Goal: Task Accomplishment & Management: Use online tool/utility

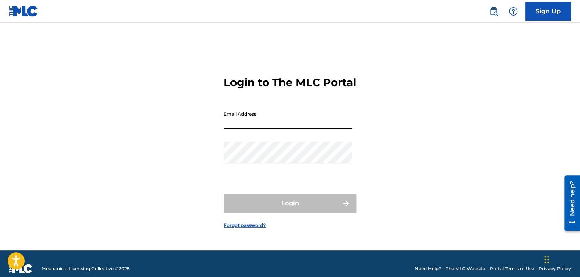
click at [251, 126] on input "Email Address" at bounding box center [288, 118] width 128 height 22
type input "[PERSON_NAME][EMAIL_ADDRESS][PERSON_NAME][DOMAIN_NAME]"
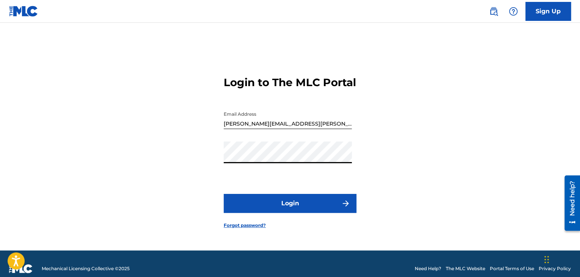
click at [268, 202] on button "Login" at bounding box center [290, 203] width 133 height 19
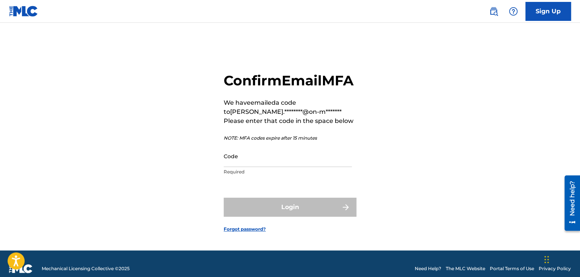
click at [231, 167] on input "Code" at bounding box center [288, 156] width 128 height 22
paste input "815818"
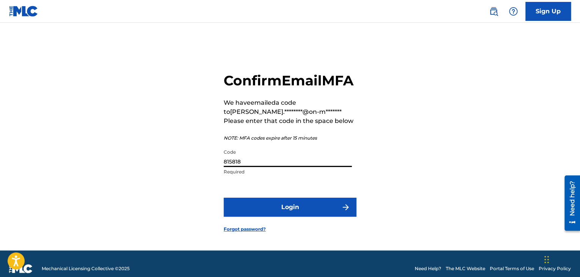
type input "815818"
click at [293, 217] on button "Login" at bounding box center [290, 207] width 133 height 19
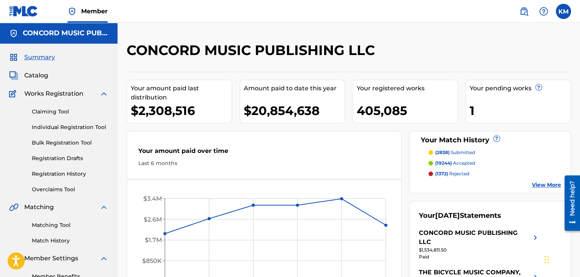
click at [49, 220] on div "Matching Tool Match History" at bounding box center [58, 228] width 99 height 33
click at [50, 226] on link "Matching Tool" at bounding box center [70, 225] width 77 height 8
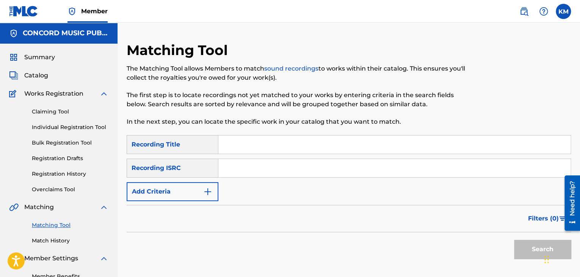
click at [248, 165] on input "Search Form" at bounding box center [394, 168] width 352 height 18
paste input "USAT22221009"
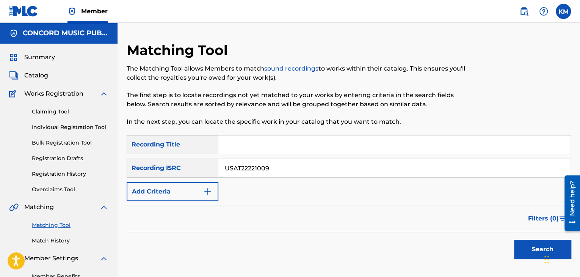
type input "USAT22221009"
click at [524, 249] on button "Search" at bounding box center [542, 249] width 57 height 19
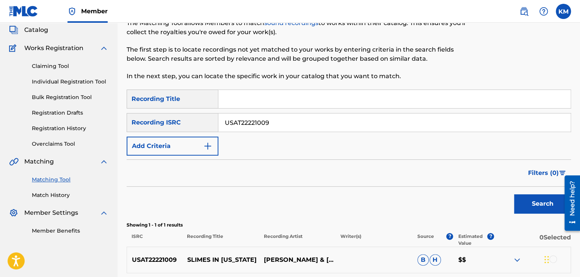
scroll to position [114, 0]
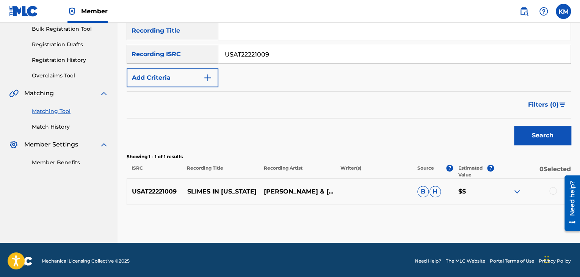
click at [552, 191] on div at bounding box center [553, 191] width 8 height 8
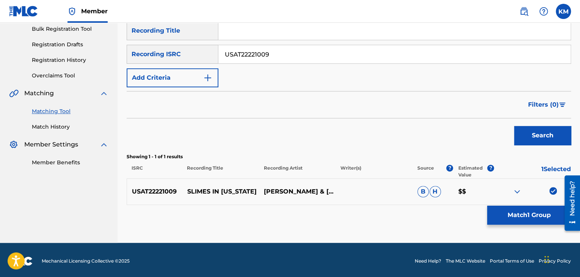
click at [501, 214] on button "Match 1 Group" at bounding box center [529, 215] width 84 height 19
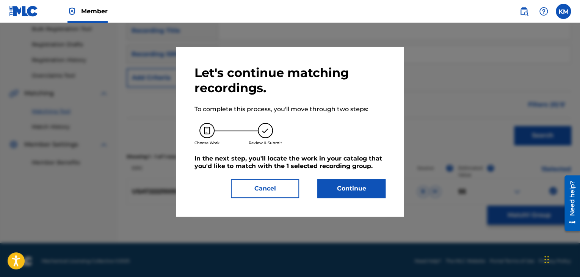
click at [362, 194] on button "Continue" at bounding box center [351, 188] width 68 height 19
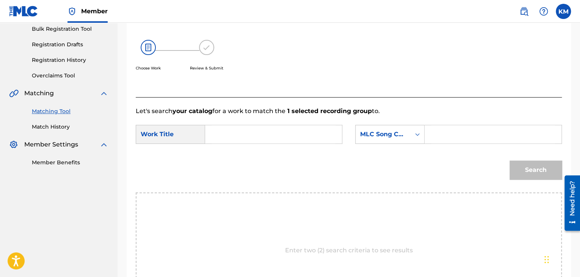
click at [280, 133] on input "Search Form" at bounding box center [274, 134] width 124 height 18
paste input "Slimes In [US_STATE]"
type input "Slimes In [US_STATE]"
click at [416, 138] on div "Search Form" at bounding box center [418, 134] width 14 height 14
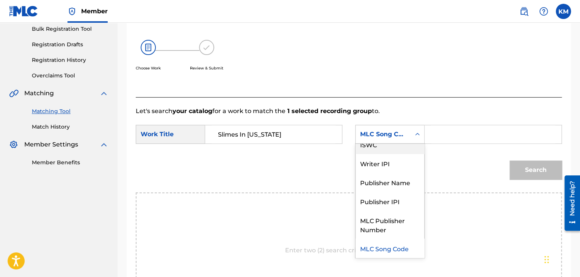
scroll to position [0, 0]
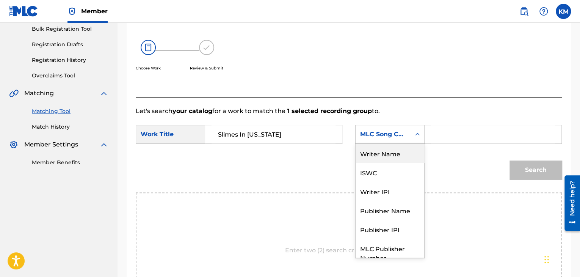
click at [406, 149] on div "Writer Name" at bounding box center [390, 153] width 69 height 19
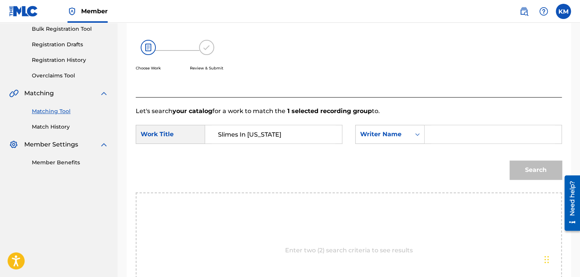
click at [435, 135] on input "Search Form" at bounding box center [493, 134] width 124 height 18
paste input "Render"
type input "Render"
click at [522, 166] on button "Search" at bounding box center [536, 169] width 52 height 19
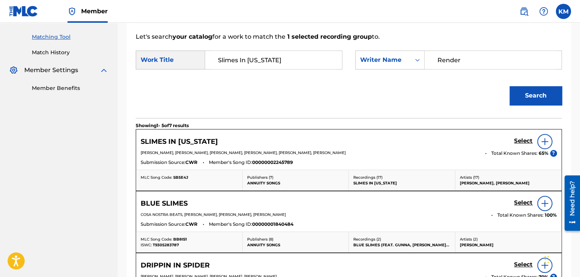
scroll to position [190, 0]
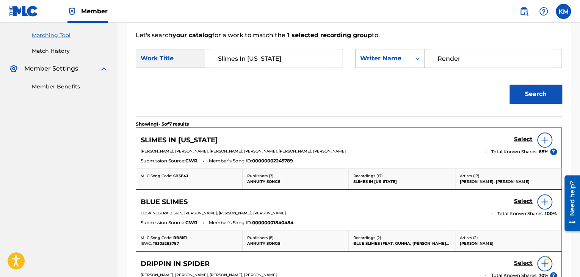
click at [526, 137] on h5 "Select" at bounding box center [523, 139] width 19 height 7
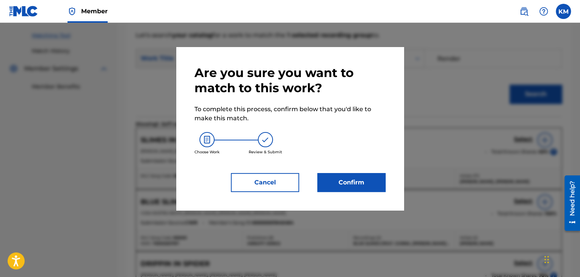
click at [369, 182] on button "Confirm" at bounding box center [351, 182] width 68 height 19
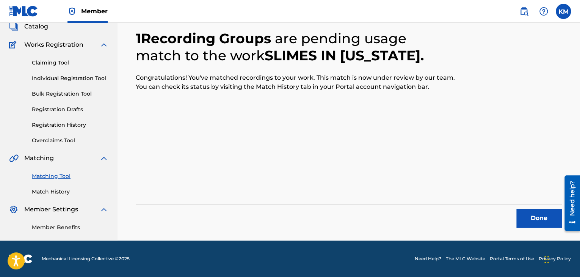
scroll to position [49, 0]
click at [524, 212] on button "Done" at bounding box center [538, 218] width 45 height 19
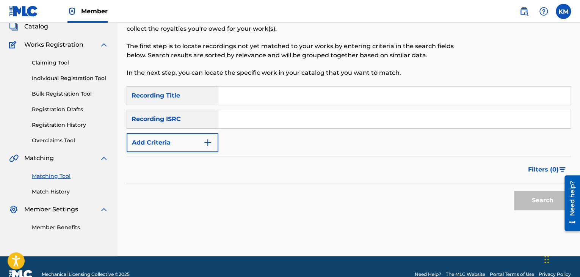
paste input "USUPV1000046"
type input "USUPV1000046"
click at [537, 198] on button "Search" at bounding box center [542, 200] width 57 height 19
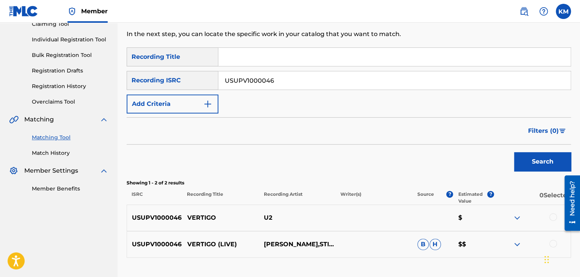
scroll to position [143, 0]
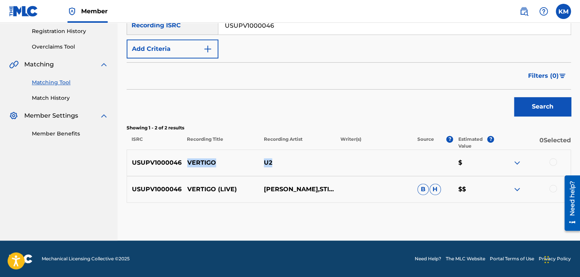
drag, startPoint x: 185, startPoint y: 160, endPoint x: 279, endPoint y: 159, distance: 93.7
click at [279, 159] on div "USUPV1000046 VERTIGO U2 $" at bounding box center [349, 162] width 444 height 27
copy div "VERTIGO U2"
click at [552, 162] on div at bounding box center [553, 162] width 8 height 8
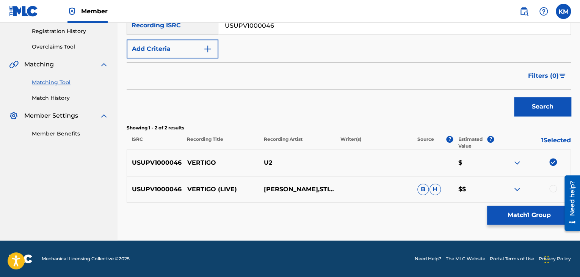
click at [552, 188] on div at bounding box center [553, 189] width 8 height 8
click at [510, 214] on button "Match 2 Groups" at bounding box center [529, 215] width 84 height 19
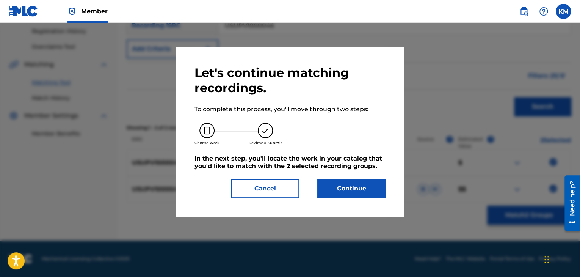
click at [365, 191] on button "Continue" at bounding box center [351, 188] width 68 height 19
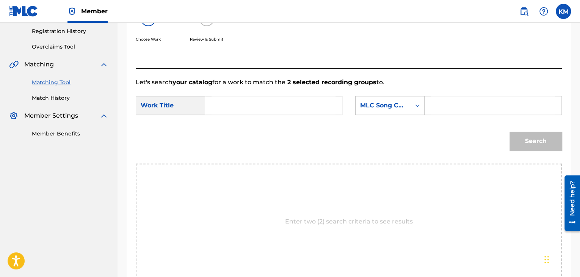
click at [417, 107] on icon "Search Form" at bounding box center [418, 106] width 8 height 8
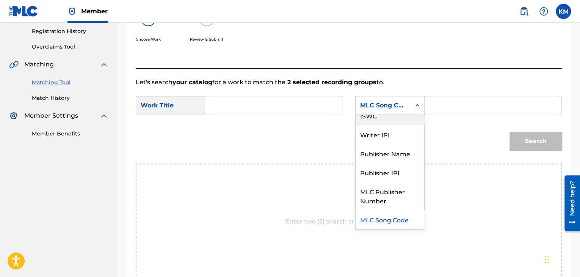
scroll to position [0, 0]
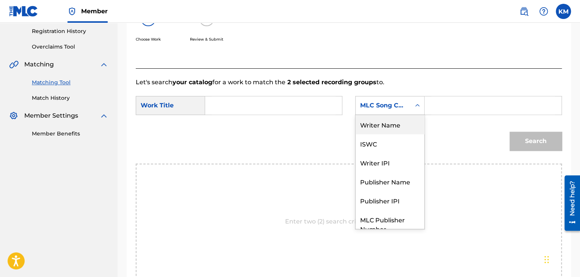
click at [406, 119] on div "Writer Name" at bounding box center [390, 124] width 69 height 19
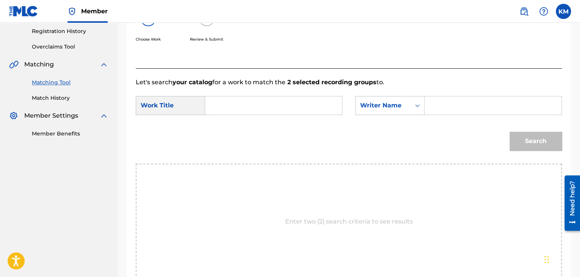
click at [435, 108] on input "Search Form" at bounding box center [493, 105] width 124 height 18
paste input "[PERSON_NAME]"
type input "[PERSON_NAME]"
click at [273, 107] on input "Search Form" at bounding box center [274, 105] width 124 height 18
paste input "Vertigo"
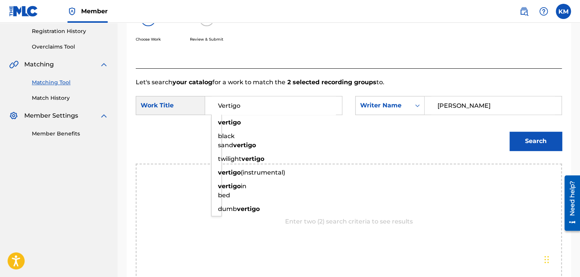
type input "Vertigo"
click at [551, 140] on button "Search" at bounding box center [536, 141] width 52 height 19
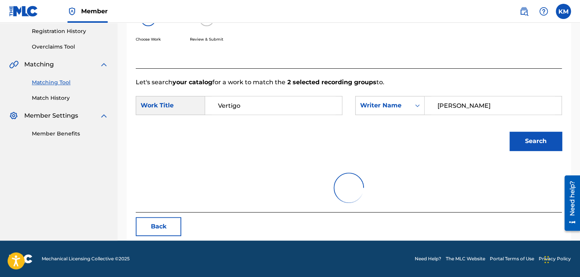
scroll to position [110, 0]
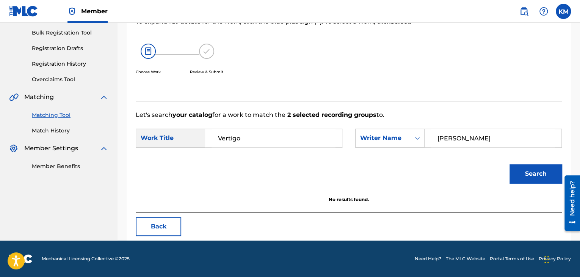
drag, startPoint x: 472, startPoint y: 138, endPoint x: 387, endPoint y: 147, distance: 85.1
click at [387, 147] on div "SearchWithCriteria6ce1bc54-9fb3-4233-b1b6-e7893b660c1d Work Title Vertigo Searc…" at bounding box center [349, 141] width 426 height 24
paste input "[PERSON_NAME]"
click at [551, 177] on button "Search" at bounding box center [536, 173] width 52 height 19
drag, startPoint x: 480, startPoint y: 137, endPoint x: 346, endPoint y: 146, distance: 134.9
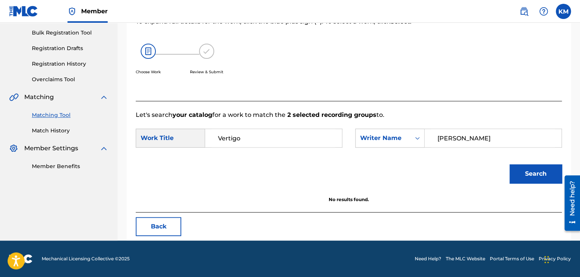
click at [357, 141] on div "SearchWithCriteria1e0a7a42-f41a-4cad-84ce-1227fc02aaed Writer Name [PERSON_NAME]" at bounding box center [458, 138] width 207 height 19
paste input "Mulle"
click at [528, 175] on button "Search" at bounding box center [536, 173] width 52 height 19
paste input "[PERSON_NAME]"
drag, startPoint x: 447, startPoint y: 144, endPoint x: 356, endPoint y: 160, distance: 93.1
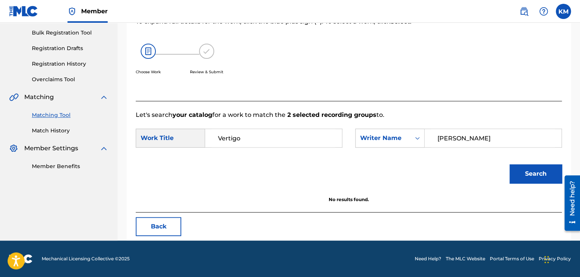
click at [355, 160] on form "SearchWithCriteria6ce1bc54-9fb3-4233-b1b6-e7893b660c1d Work Title Vertigo Searc…" at bounding box center [349, 157] width 426 height 77
type input "[PERSON_NAME]"
click at [542, 182] on button "Search" at bounding box center [536, 173] width 52 height 19
click at [411, 142] on div "Search Form" at bounding box center [418, 138] width 14 height 14
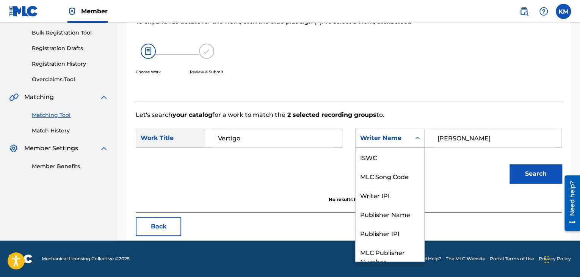
scroll to position [28, 0]
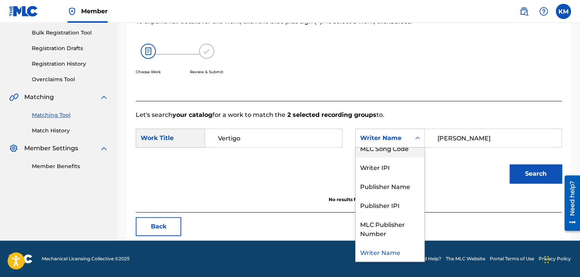
click at [409, 151] on div "MLC Song Code" at bounding box center [390, 147] width 69 height 19
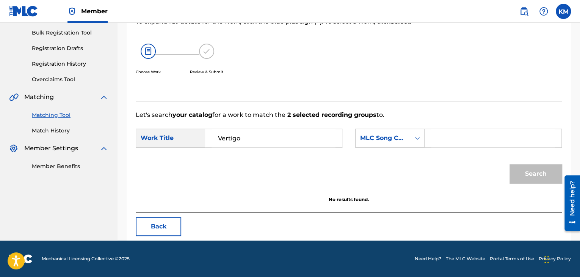
click at [442, 141] on input "Search Form" at bounding box center [493, 138] width 124 height 18
paste input "M4436I"
type input "M4436I"
click at [514, 166] on button "Search" at bounding box center [536, 173] width 52 height 19
click at [58, 130] on link "Match History" at bounding box center [70, 131] width 77 height 8
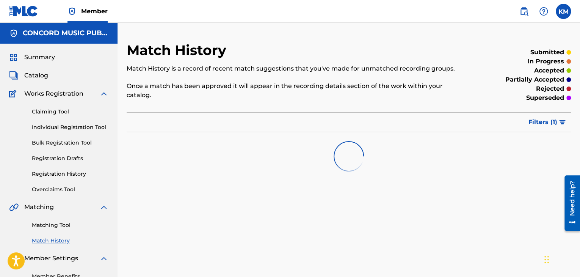
click at [62, 227] on link "Matching Tool" at bounding box center [70, 225] width 77 height 8
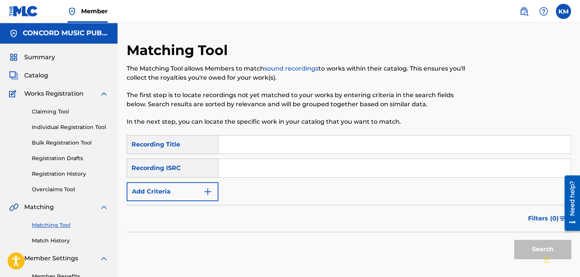
click at [251, 158] on div "SearchWithCriteria1f44c74a-d0a2-429d-9c78-895065ffff05 Recording Title SearchWi…" at bounding box center [349, 168] width 444 height 66
click at [253, 169] on input "Search Form" at bounding box center [394, 168] width 352 height 18
paste input "CA5KR1568660"
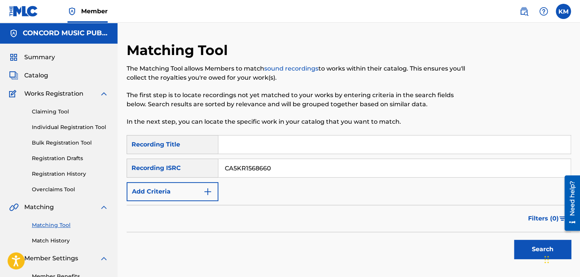
type input "CA5KR1568660"
click at [519, 243] on button "Search" at bounding box center [542, 249] width 57 height 19
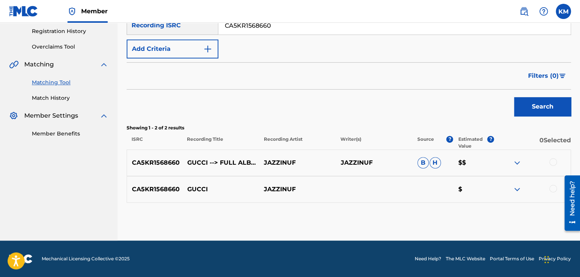
click at [551, 162] on div at bounding box center [553, 162] width 8 height 8
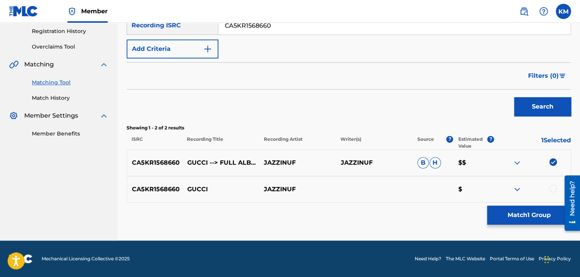
click at [551, 188] on div at bounding box center [553, 189] width 8 height 8
click at [520, 218] on button "Match 2 Groups" at bounding box center [529, 215] width 84 height 19
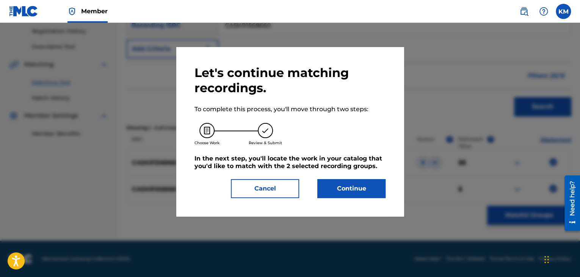
click at [326, 194] on button "Continue" at bounding box center [351, 188] width 68 height 19
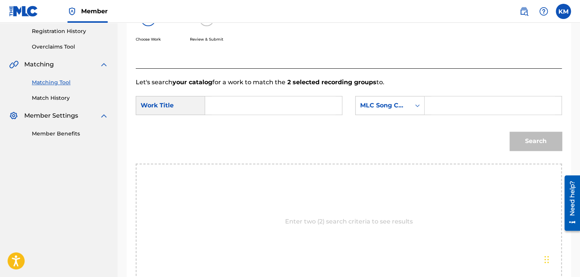
click at [249, 107] on input "Search Form" at bounding box center [274, 105] width 124 height 18
paste input "Gucci"
type input "Gucci"
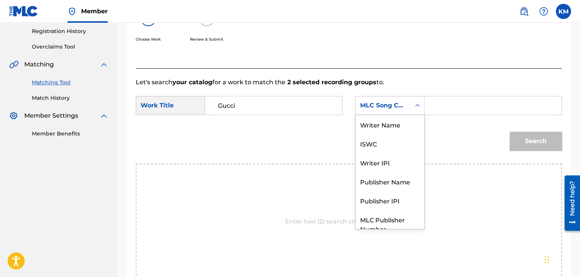
click at [418, 105] on icon "Search Form" at bounding box center [417, 105] width 5 height 3
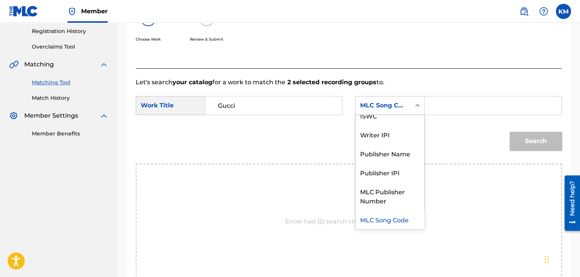
scroll to position [0, 0]
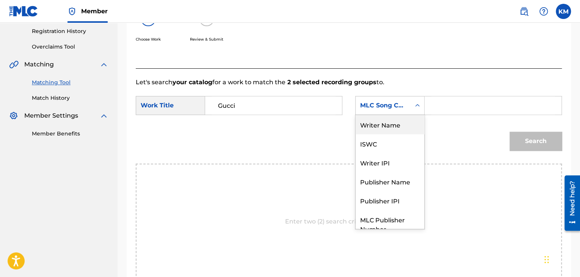
click at [408, 128] on div "Writer Name" at bounding box center [390, 124] width 69 height 19
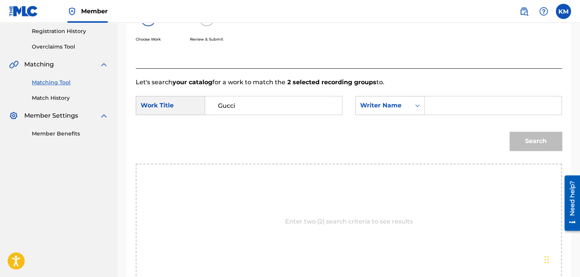
click at [435, 106] on input "Search Form" at bounding box center [493, 105] width 124 height 18
paste input "Lim"
type input "Lim"
click at [519, 138] on button "Search" at bounding box center [536, 141] width 52 height 19
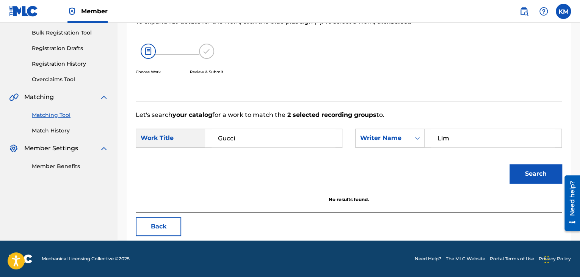
scroll to position [110, 0]
click at [61, 130] on link "Match History" at bounding box center [70, 131] width 77 height 8
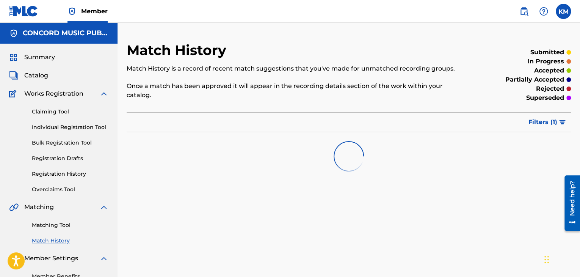
click at [68, 221] on link "Matching Tool" at bounding box center [70, 225] width 77 height 8
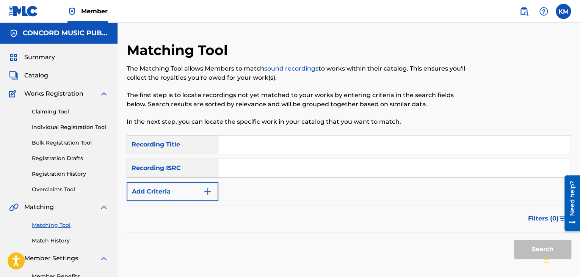
click at [272, 164] on input "Search Form" at bounding box center [394, 168] width 352 height 18
paste input "QM24S2501307"
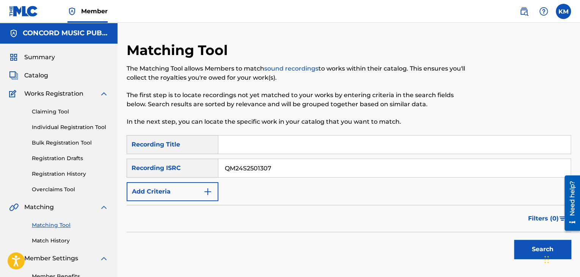
type input "QM24S2501307"
click at [518, 242] on button "Search" at bounding box center [542, 249] width 57 height 19
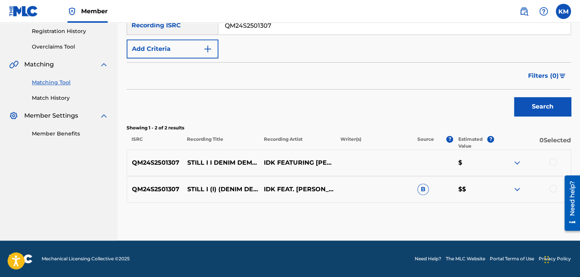
click at [554, 162] on div at bounding box center [553, 162] width 8 height 8
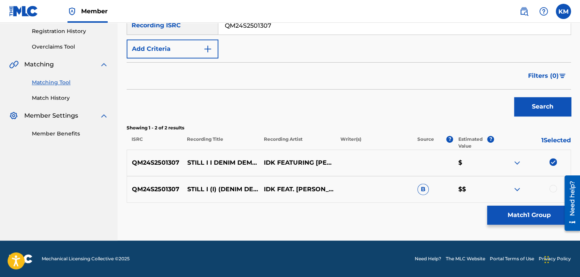
click at [554, 188] on div at bounding box center [553, 189] width 8 height 8
click at [526, 216] on button "Match 2 Groups" at bounding box center [529, 215] width 84 height 19
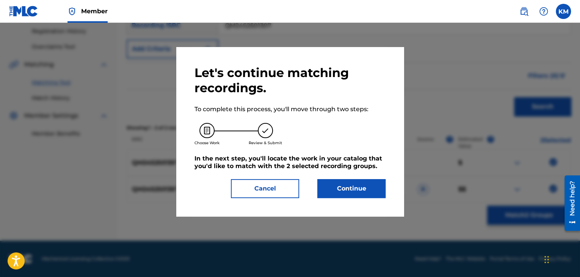
click at [317, 196] on button "Continue" at bounding box center [351, 188] width 68 height 19
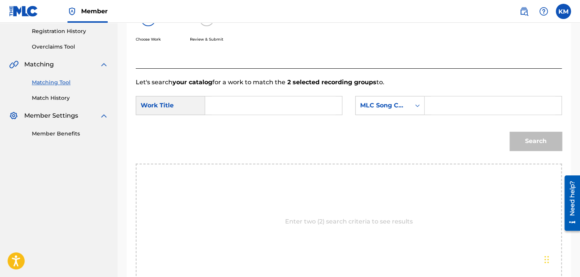
click at [269, 109] on input "Search Form" at bounding box center [274, 105] width 124 height 18
paste input "STiLL i (i) (DENiM DEMO)"
type input "STiLL i (i) (DENiM DEMO)"
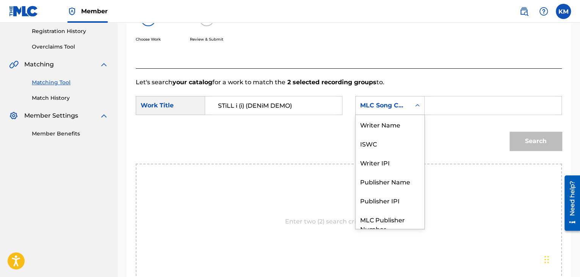
click at [416, 105] on icon "Search Form" at bounding box center [418, 106] width 8 height 8
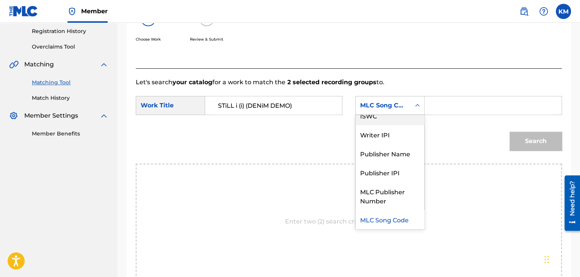
scroll to position [0, 0]
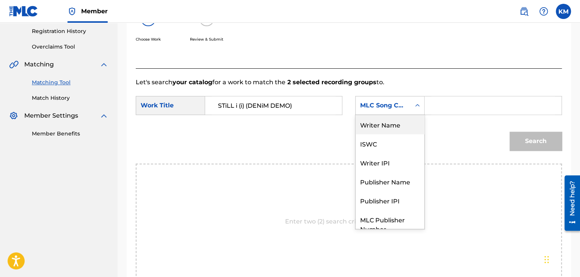
click at [391, 128] on div "Writer Name" at bounding box center [390, 124] width 69 height 19
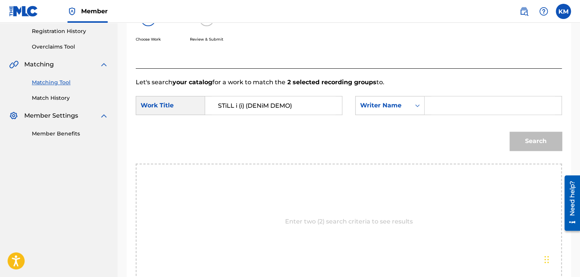
click at [474, 104] on input "Search Form" at bounding box center [493, 105] width 124 height 18
paste input "[PERSON_NAME]"
type input "[PERSON_NAME]"
click at [522, 137] on button "Search" at bounding box center [536, 141] width 52 height 19
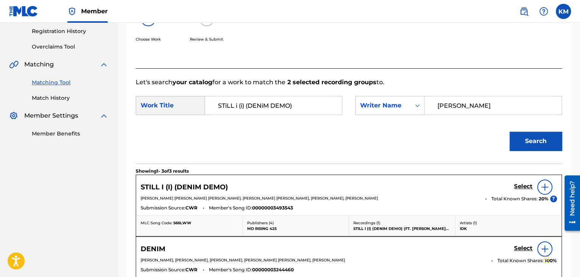
click at [519, 188] on h5 "Select" at bounding box center [523, 186] width 19 height 7
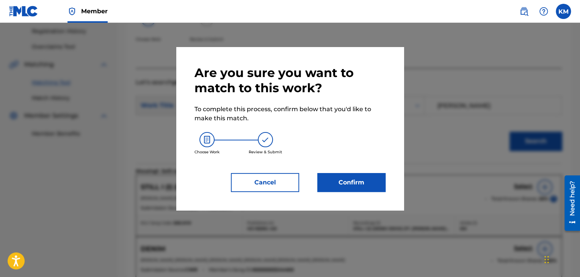
click at [337, 178] on button "Confirm" at bounding box center [351, 182] width 68 height 19
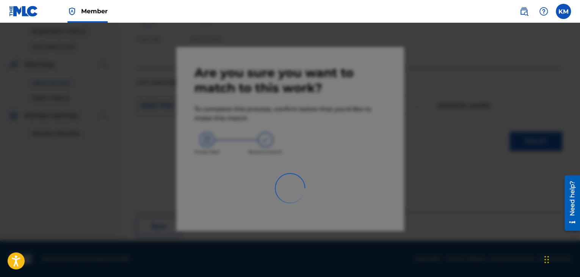
drag, startPoint x: 29, startPoint y: 9, endPoint x: 32, endPoint y: 15, distance: 5.9
click at [29, 9] on img at bounding box center [23, 11] width 29 height 11
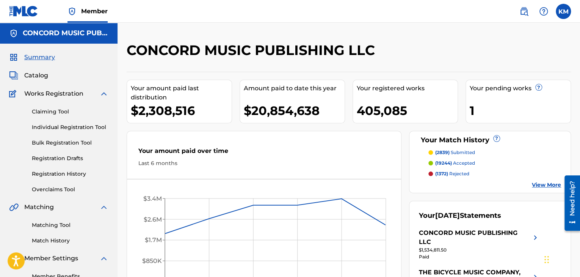
click at [50, 225] on link "Matching Tool" at bounding box center [70, 225] width 77 height 8
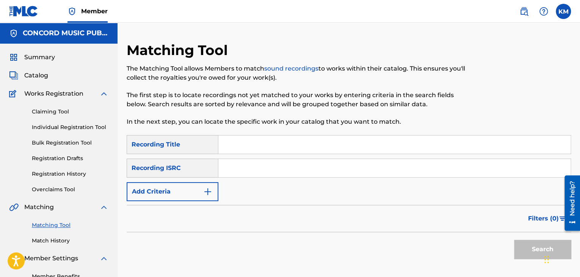
click at [256, 164] on input "Search Form" at bounding box center [394, 168] width 352 height 18
paste input "CA5KR1568660"
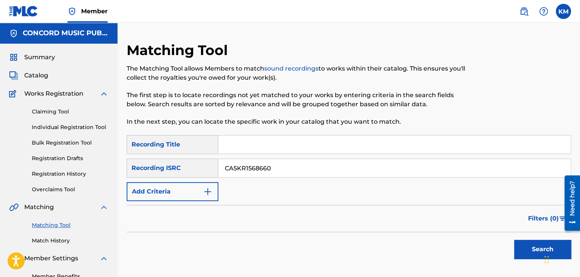
type input "CA5KR1568660"
click at [523, 250] on button "Search" at bounding box center [542, 249] width 57 height 19
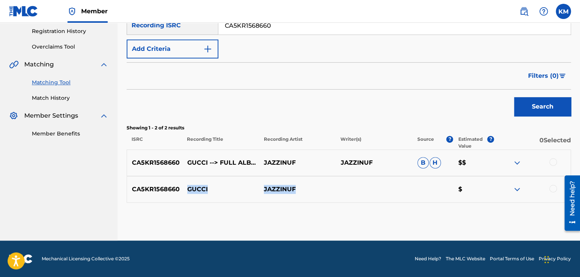
drag, startPoint x: 187, startPoint y: 188, endPoint x: 314, endPoint y: 185, distance: 127.1
click at [314, 185] on div "CA5KR1568660 GUCCI JAZZINUF $" at bounding box center [349, 189] width 444 height 27
click at [44, 102] on div "Summary Catalog Works Registration Claiming Tool Individual Registration Tool B…" at bounding box center [59, 24] width 118 height 246
click at [46, 97] on link "Match History" at bounding box center [70, 98] width 77 height 8
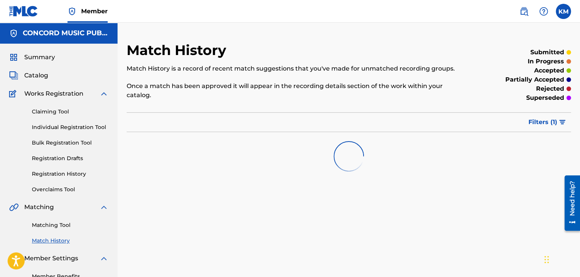
click at [58, 225] on link "Matching Tool" at bounding box center [70, 225] width 77 height 8
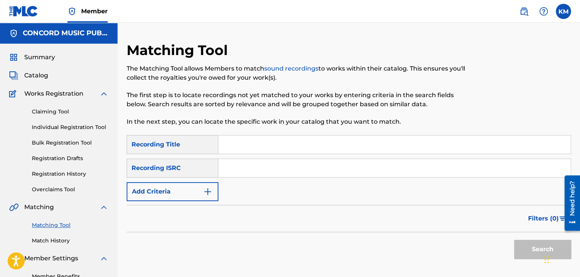
click at [265, 165] on input "Search Form" at bounding box center [394, 168] width 352 height 18
paste input "GB5EM1901833"
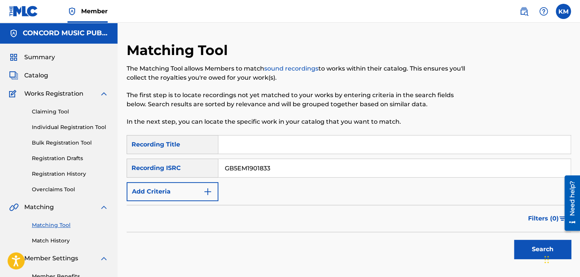
type input "GB5EM1901833"
click at [522, 248] on button "Search" at bounding box center [542, 249] width 57 height 19
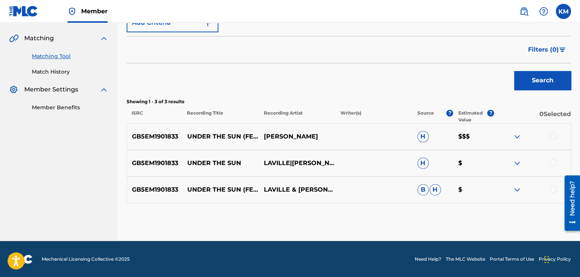
scroll to position [169, 0]
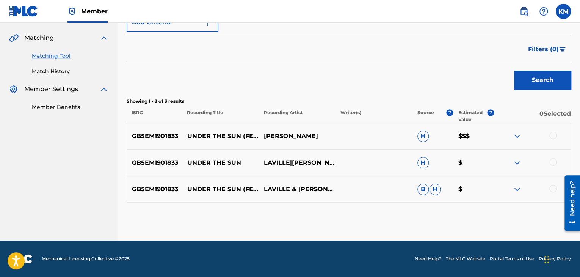
click at [554, 187] on div at bounding box center [553, 189] width 8 height 8
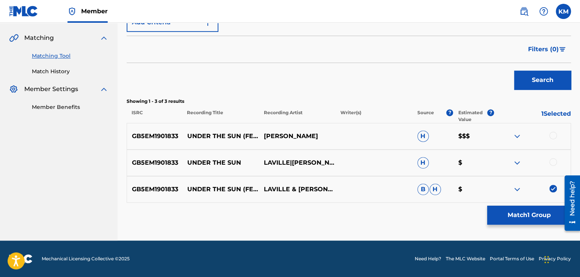
click at [552, 160] on div at bounding box center [553, 162] width 8 height 8
click at [552, 137] on div at bounding box center [553, 136] width 8 height 8
click at [524, 209] on button "Match 3 Groups" at bounding box center [529, 215] width 84 height 19
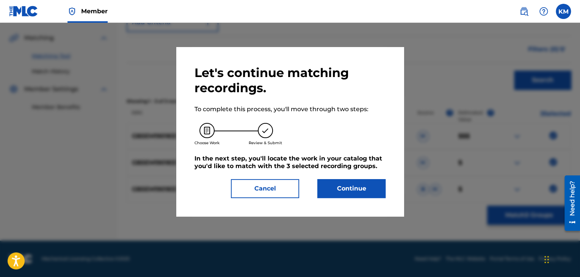
click at [359, 190] on button "Continue" at bounding box center [351, 188] width 68 height 19
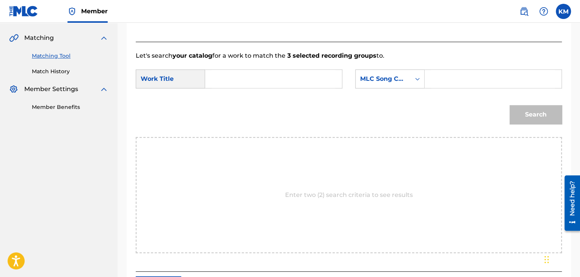
click at [232, 78] on input "Search Form" at bounding box center [274, 79] width 124 height 18
paste input "Under the Sun (feat. [GEOGRAPHIC_DATA])"
type input "Under the Sun (feat. [GEOGRAPHIC_DATA])"
click at [422, 88] on div "SearchWithCriteria6ce1bc54-9fb3-4233-b1b6-e7893b660c1d Work Title Under the Sun…" at bounding box center [349, 81] width 426 height 24
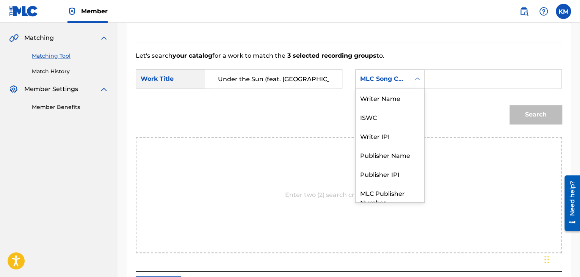
click at [416, 80] on icon "Search Form" at bounding box center [418, 79] width 8 height 8
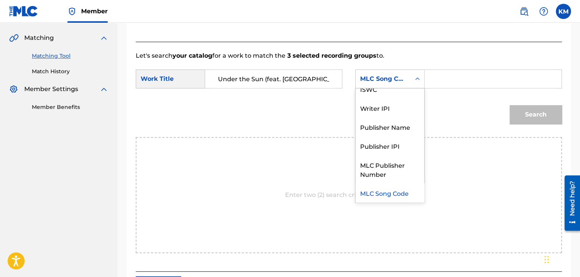
scroll to position [0, 0]
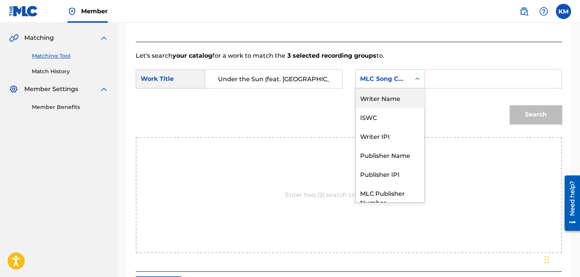
click at [399, 104] on div "Writer Name" at bounding box center [390, 97] width 69 height 19
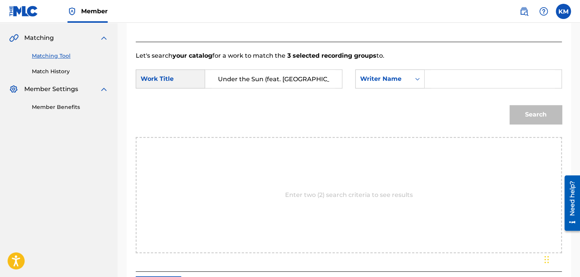
click at [436, 76] on input "Search Form" at bounding box center [493, 79] width 124 height 18
paste input "[PERSON_NAME]"
click at [519, 104] on div "Search" at bounding box center [534, 112] width 56 height 30
click at [519, 111] on button "Search" at bounding box center [536, 114] width 52 height 19
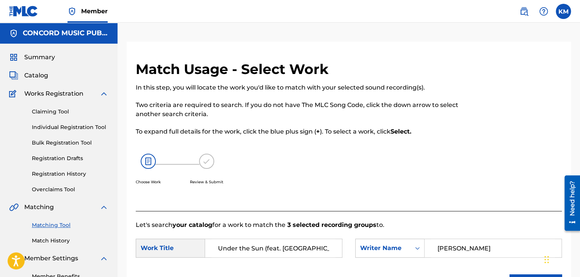
drag, startPoint x: 472, startPoint y: 247, endPoint x: 380, endPoint y: 262, distance: 94.0
click at [381, 262] on div "SearchWithCriteria6ce1bc54-9fb3-4233-b1b6-e7893b660c1d Work Title Under the Sun…" at bounding box center [349, 250] width 426 height 24
paste input "Walk"
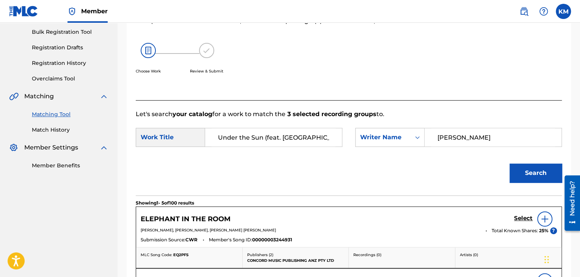
scroll to position [114, 0]
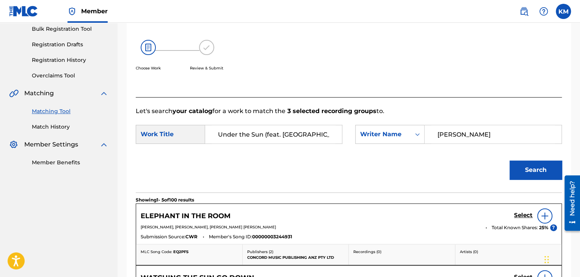
type input "[PERSON_NAME]"
click at [532, 170] on button "Search" at bounding box center [536, 169] width 52 height 19
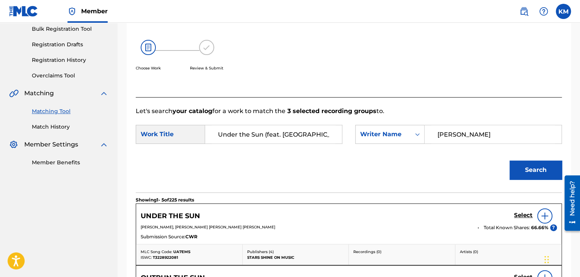
drag, startPoint x: 263, startPoint y: 134, endPoint x: 319, endPoint y: 134, distance: 56.1
click at [319, 134] on input "Under the Sun (feat. [GEOGRAPHIC_DATA])" at bounding box center [274, 134] width 124 height 18
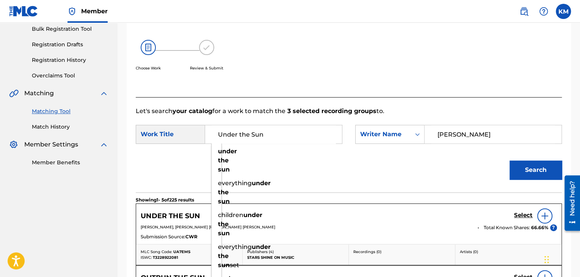
type input "Under the Sun"
click at [520, 166] on button "Search" at bounding box center [536, 169] width 52 height 19
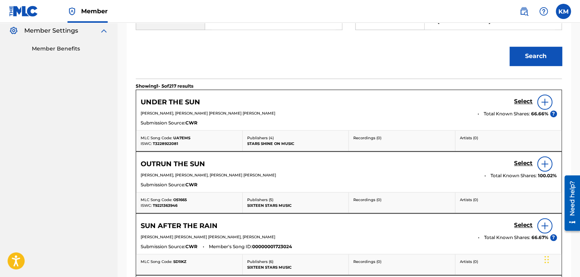
scroll to position [76, 0]
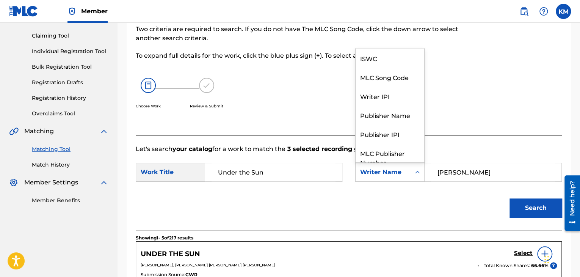
click at [416, 172] on icon "Search Form" at bounding box center [417, 172] width 5 height 3
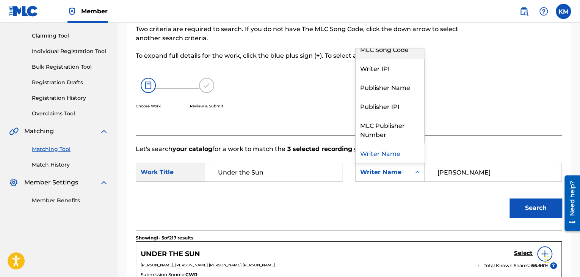
click at [403, 49] on div "MLC Song Code" at bounding box center [390, 48] width 69 height 19
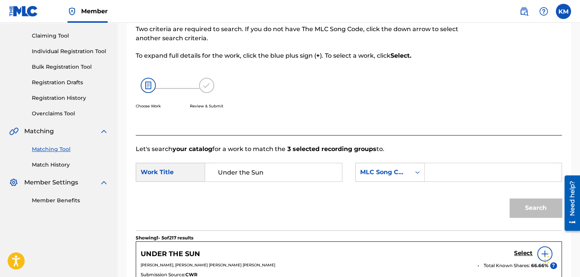
click at [449, 175] on input "Search Form" at bounding box center [493, 172] width 124 height 18
paste input "UA2QQC"
type input "UA2QQC"
click at [527, 211] on button "Search" at bounding box center [536, 207] width 52 height 19
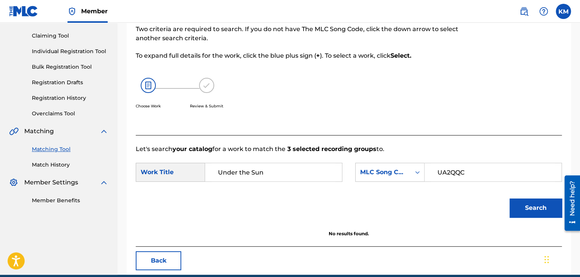
click at [65, 166] on link "Match History" at bounding box center [70, 165] width 77 height 8
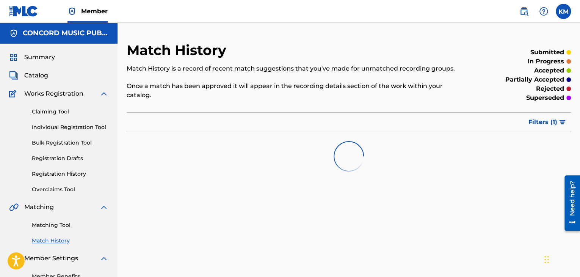
click at [59, 223] on link "Matching Tool" at bounding box center [70, 225] width 77 height 8
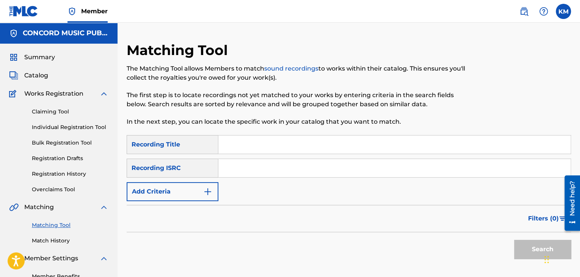
click at [245, 166] on input "Search Form" at bounding box center [394, 168] width 352 height 18
paste input "USUM70726160"
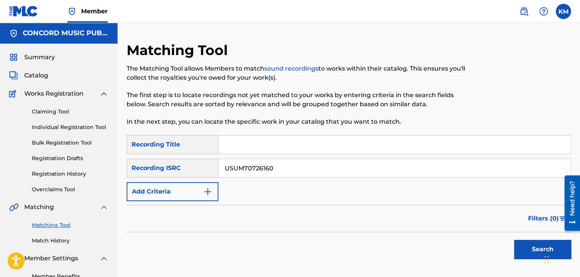
type input "USUM70726160"
click at [518, 243] on button "Search" at bounding box center [542, 249] width 57 height 19
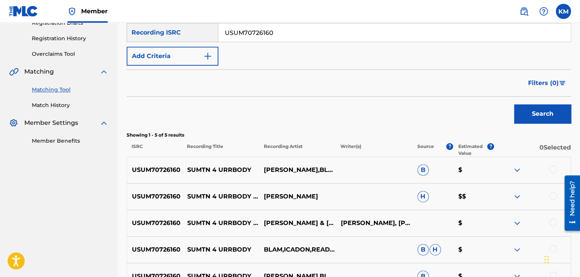
scroll to position [190, 0]
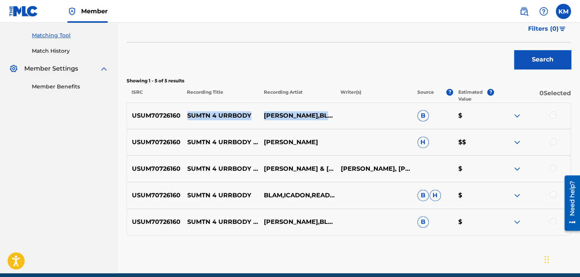
drag, startPoint x: 188, startPoint y: 115, endPoint x: 341, endPoint y: 121, distance: 152.9
click at [341, 121] on div "USUM70726160 SUMTN 4 URRBODY [PERSON_NAME],BLAM,RUNT DOG,READY ROC,ICADON,SAUKR…" at bounding box center [349, 115] width 444 height 27
copy div "SUMTN 4 URRBODY [PERSON_NAME],BLAM,RUNT DOG,READY ROC,ICADON,SAUKRATES"
click at [554, 114] on div at bounding box center [553, 115] width 8 height 8
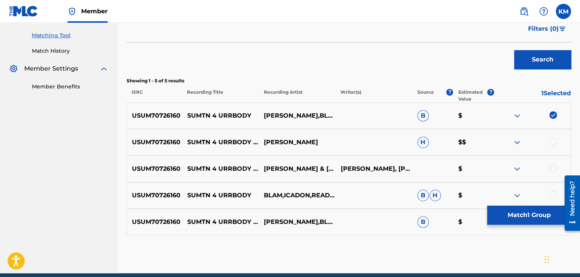
click at [552, 140] on div at bounding box center [553, 142] width 8 height 8
click at [552, 170] on div at bounding box center [553, 168] width 8 height 8
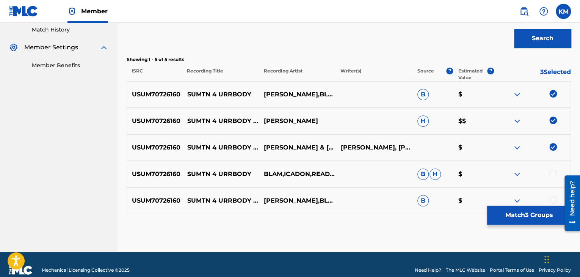
scroll to position [222, 0]
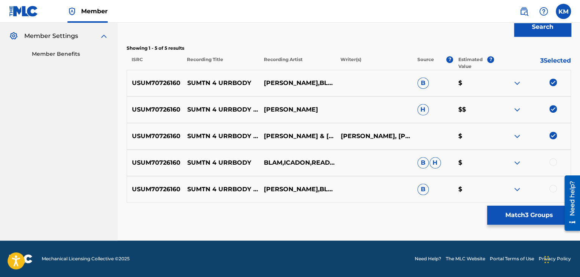
click at [553, 161] on div at bounding box center [553, 162] width 8 height 8
click at [551, 188] on div at bounding box center [553, 189] width 8 height 8
click at [520, 208] on button "Match 5 Groups" at bounding box center [529, 215] width 84 height 19
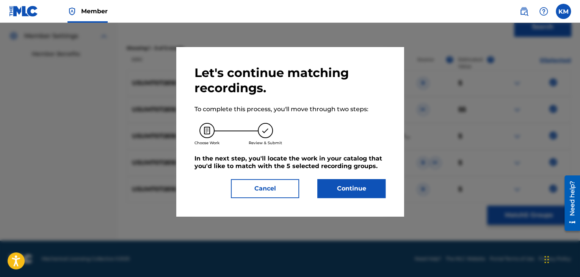
click at [361, 190] on button "Continue" at bounding box center [351, 188] width 68 height 19
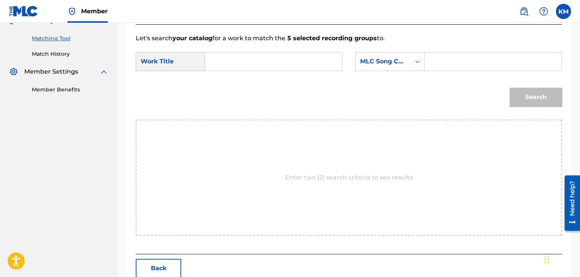
scroll to position [146, 0]
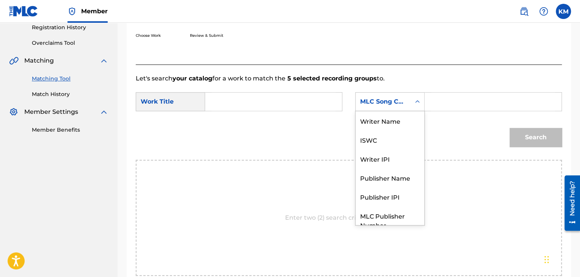
click at [422, 99] on div "Search Form" at bounding box center [418, 102] width 14 height 14
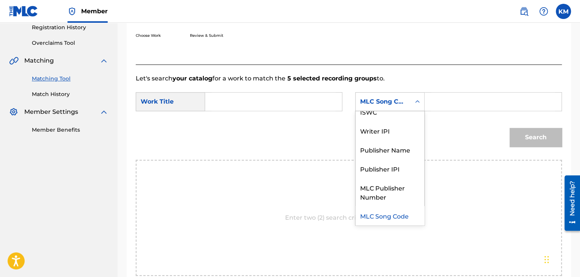
scroll to position [0, 0]
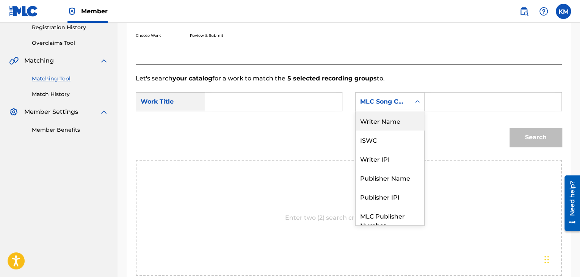
click at [387, 120] on div "Writer Name" at bounding box center [390, 120] width 69 height 19
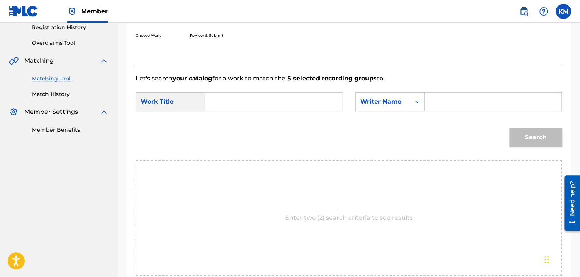
click at [433, 99] on input "Search Form" at bounding box center [493, 102] width 124 height 18
paste input "Noble"
type input "Noble"
click at [244, 99] on input "Search Form" at bounding box center [274, 102] width 124 height 18
paste input "Sumtn 4 Urrbody"
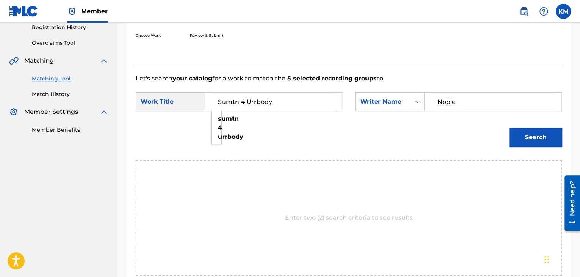
type input "Sumtn 4 Urrbody"
click at [529, 135] on button "Search" at bounding box center [536, 137] width 52 height 19
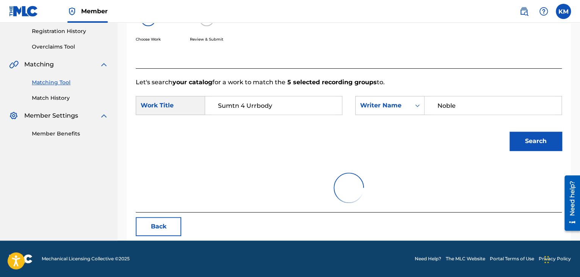
scroll to position [146, 0]
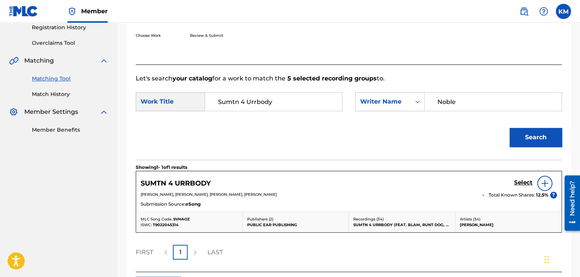
click at [517, 180] on h5 "Select" at bounding box center [523, 182] width 19 height 7
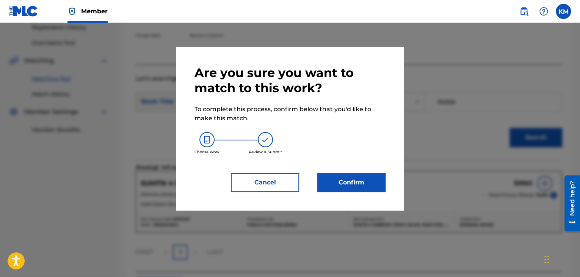
click at [340, 173] on button "Confirm" at bounding box center [351, 182] width 68 height 19
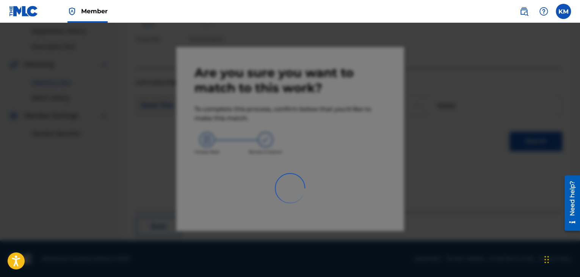
scroll to position [49, 0]
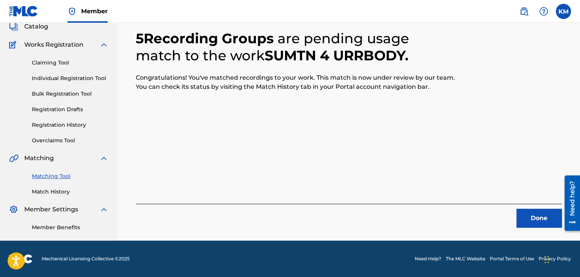
click at [543, 212] on button "Done" at bounding box center [538, 218] width 45 height 19
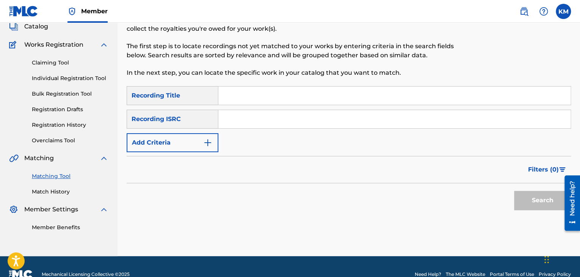
click at [232, 117] on input "Search Form" at bounding box center [394, 119] width 352 height 18
paste input "FRU240305579"
type input "FRU240305579"
click at [530, 206] on button "Search" at bounding box center [542, 200] width 57 height 19
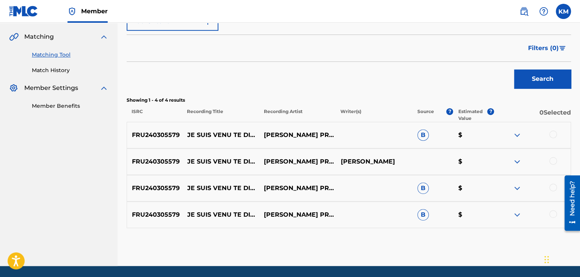
scroll to position [196, 0]
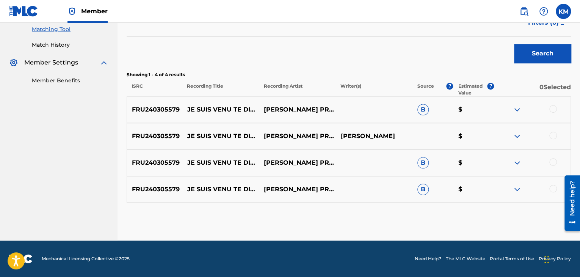
click at [554, 106] on div at bounding box center [553, 109] width 8 height 8
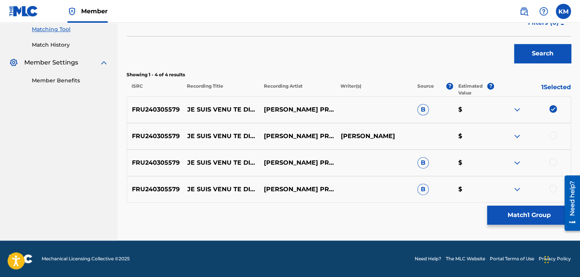
click at [552, 134] on div at bounding box center [553, 136] width 8 height 8
click at [554, 163] on div at bounding box center [553, 162] width 8 height 8
click at [552, 187] on div at bounding box center [553, 189] width 8 height 8
drag, startPoint x: 187, startPoint y: 103, endPoint x: 244, endPoint y: 115, distance: 58.1
click at [244, 114] on p "JE SUIS VENU TE DIRE QUE JE M'EN VAIS" at bounding box center [220, 109] width 77 height 9
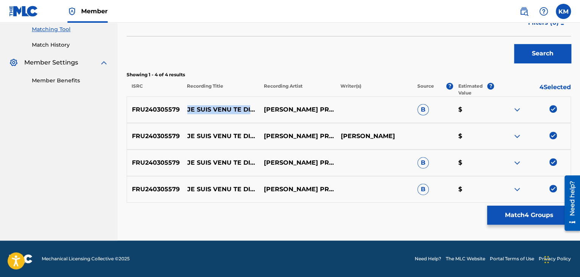
copy p "JE SUIS VENU TE DIRE QUE JE M'EN VAIS"
click at [503, 208] on button "Match 4 Groups" at bounding box center [529, 215] width 84 height 19
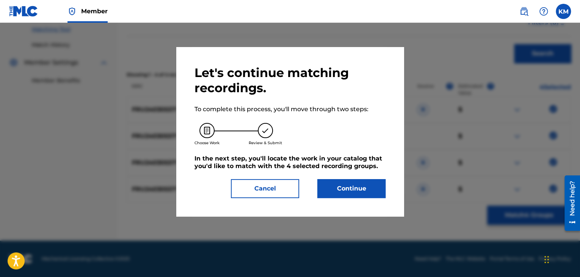
click at [335, 188] on button "Continue" at bounding box center [351, 188] width 68 height 19
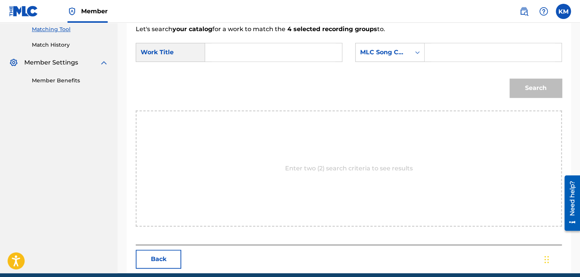
click at [238, 52] on input "Search Form" at bounding box center [274, 52] width 124 height 18
paste input "JE SUIS VENU TE DIRE QUE JE M'EN VAIS"
type input "JE SUIS VENU TE DIRE QUE JE M'EN VAIS"
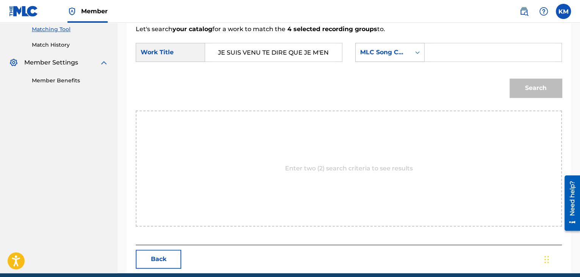
click at [418, 53] on icon "Search Form" at bounding box center [418, 53] width 8 height 8
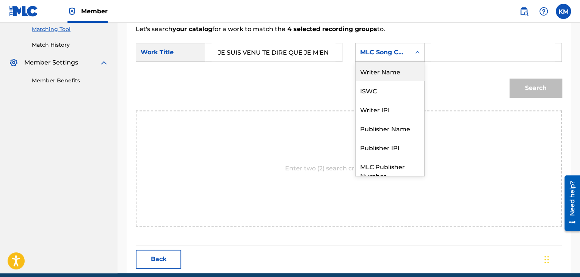
click at [396, 73] on div "Writer Name" at bounding box center [390, 71] width 69 height 19
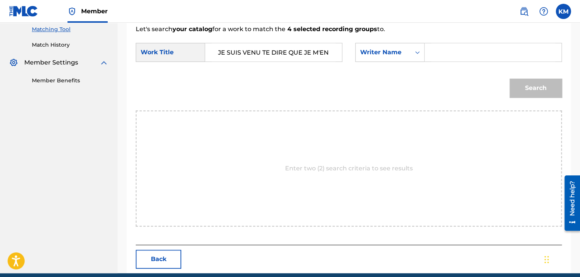
click at [439, 50] on input "Search Form" at bounding box center [493, 52] width 124 height 18
paste input "Gainsbourg"
click at [531, 80] on button "Search" at bounding box center [536, 87] width 52 height 19
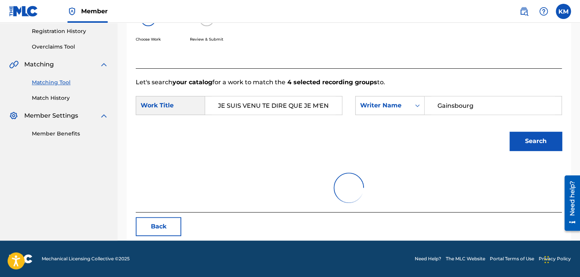
scroll to position [110, 0]
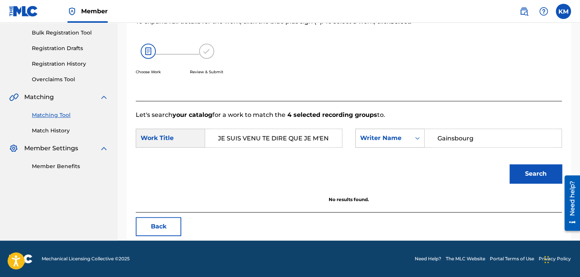
paste input "Nogueira"
drag, startPoint x: 475, startPoint y: 138, endPoint x: 370, endPoint y: 141, distance: 104.7
click at [370, 141] on div "SearchWithCriteria5f604628-9df4-410a-a975-5dc96b826b6a Writer Name [PERSON_NAME]" at bounding box center [458, 138] width 207 height 19
type input "Nogueira"
click at [532, 176] on button "Search" at bounding box center [536, 173] width 52 height 19
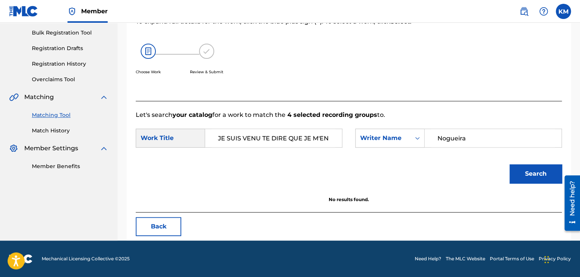
click at [59, 130] on link "Match History" at bounding box center [70, 131] width 77 height 8
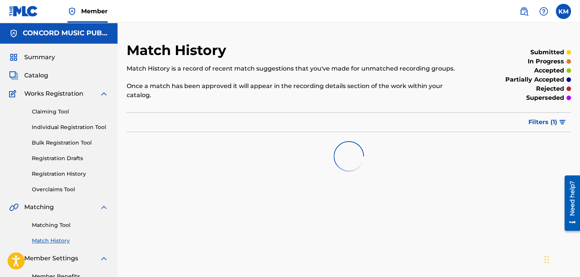
click at [52, 225] on link "Matching Tool" at bounding box center [70, 225] width 77 height 8
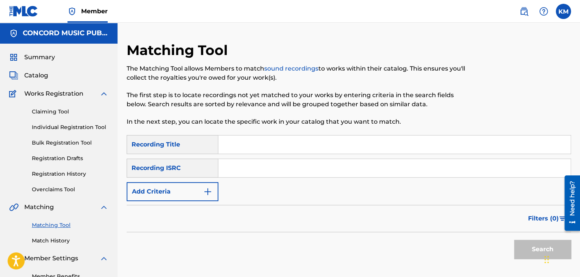
click at [249, 172] on input "Search Form" at bounding box center [394, 168] width 352 height 18
paste input "GBARL2400673"
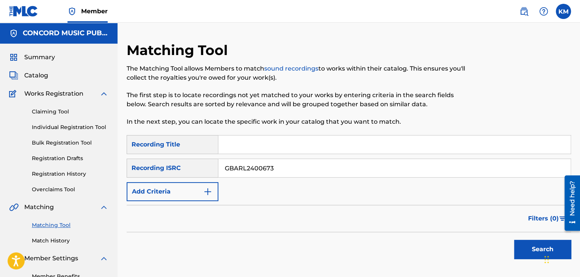
type input "GBARL2400673"
click at [522, 251] on button "Search" at bounding box center [542, 249] width 57 height 19
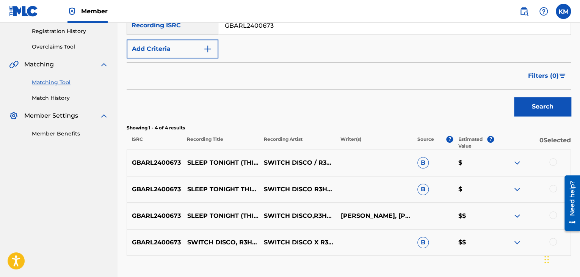
scroll to position [190, 0]
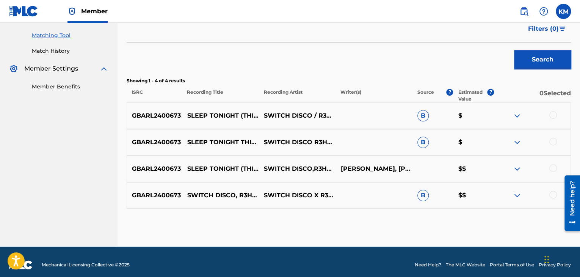
click at [555, 192] on div at bounding box center [553, 195] width 8 height 8
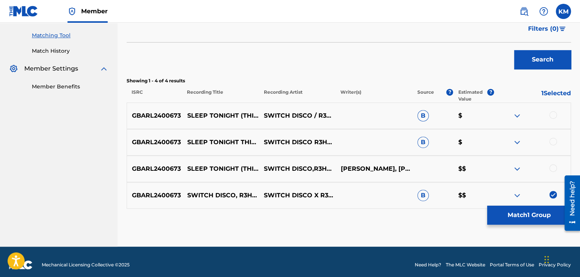
click at [554, 171] on div at bounding box center [553, 168] width 8 height 8
click at [552, 144] on div at bounding box center [553, 142] width 8 height 8
click at [551, 113] on div at bounding box center [553, 115] width 8 height 8
click at [508, 213] on button "Match 4 Groups" at bounding box center [529, 215] width 84 height 19
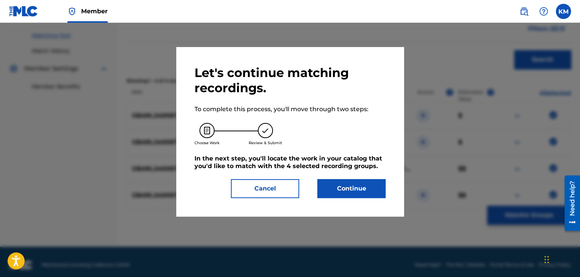
click at [339, 187] on button "Continue" at bounding box center [351, 188] width 68 height 19
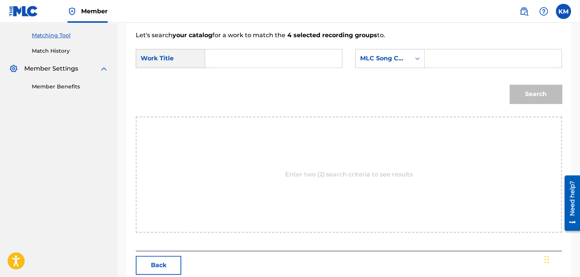
click at [219, 54] on input "Search Form" at bounding box center [274, 58] width 124 height 18
paste input "SLEEP TONIGHT (THIS IS THE LIFE) - R3HAB VIP Mix"
type input "SLEEP TONIGHT (THIS IS THE LIFE) - R3HAB VIP Mix"
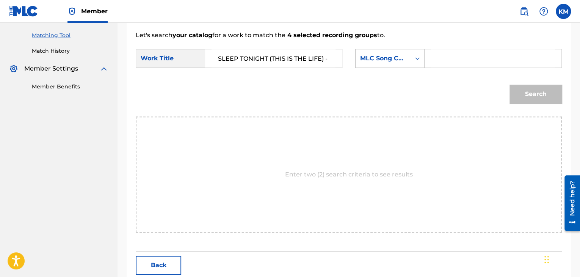
click at [420, 58] on icon "Search Form" at bounding box center [418, 59] width 8 height 8
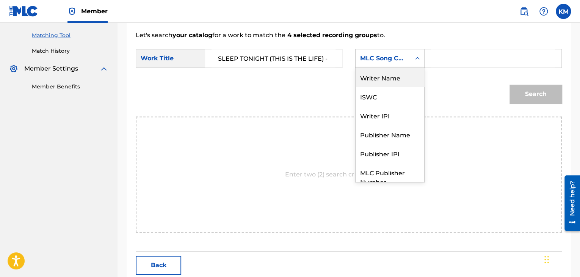
click at [405, 80] on div "Writer Name" at bounding box center [390, 77] width 69 height 19
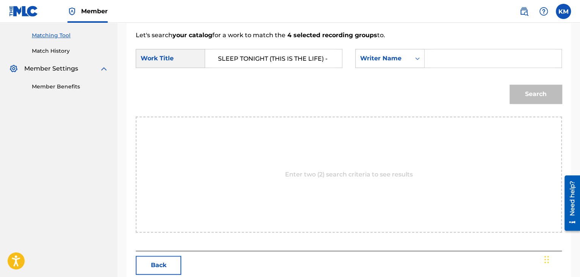
click at [436, 61] on input "Search Form" at bounding box center [493, 58] width 124 height 18
paste input "[PERSON_NAME]"
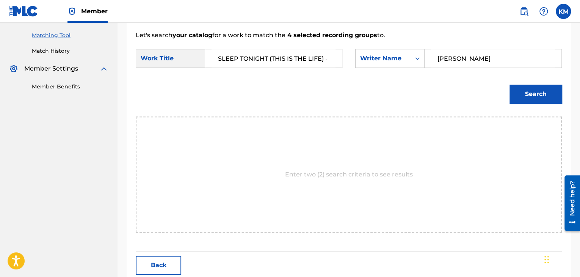
type input "[PERSON_NAME]"
click at [524, 94] on button "Search" at bounding box center [536, 94] width 52 height 19
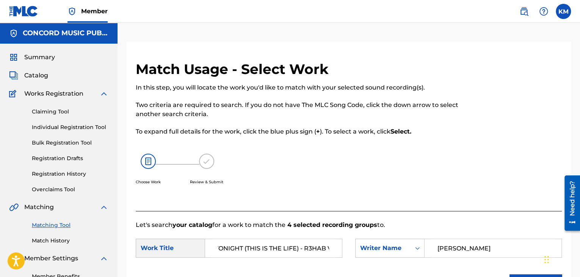
scroll to position [0, 47]
drag, startPoint x: 268, startPoint y: 246, endPoint x: 334, endPoint y: 247, distance: 65.2
click at [334, 247] on input "SLEEP TONIGHT (THIS IS THE LIFE) - R3HAB VIP Mix" at bounding box center [274, 248] width 124 height 18
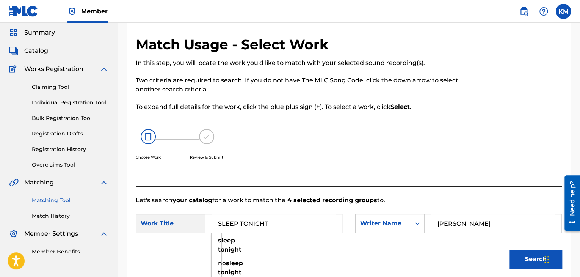
scroll to position [38, 0]
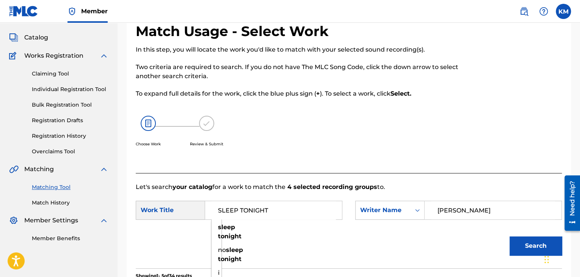
type input "SLEEP TONIGHT"
click at [511, 240] on button "Search" at bounding box center [536, 245] width 52 height 19
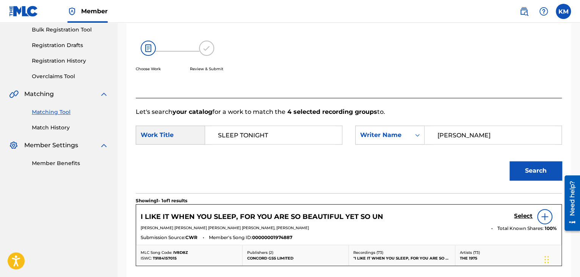
scroll to position [190, 0]
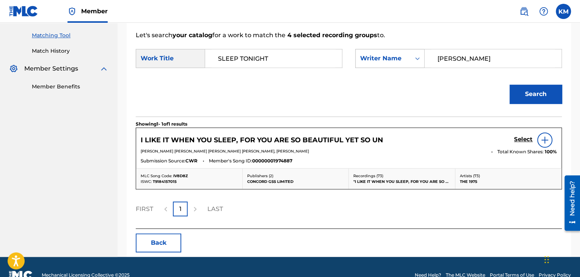
drag, startPoint x: 472, startPoint y: 57, endPoint x: 365, endPoint y: 67, distance: 107.8
click at [366, 67] on div "SearchWithCriteria1d9da5f6-722a-42a3-9289-7b412cd7df63 Writer Name [PERSON_NAME]" at bounding box center [458, 58] width 207 height 19
paste input "[PERSON_NAME]"
click at [526, 97] on button "Search" at bounding box center [536, 94] width 52 height 19
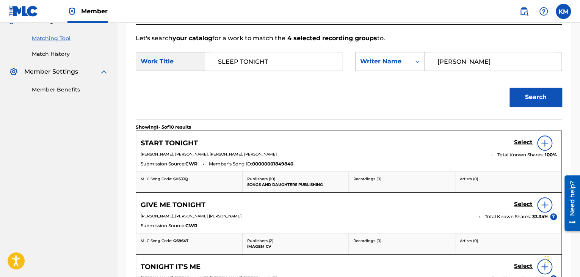
scroll to position [187, 0]
paste input "[PERSON_NAME]"
drag, startPoint x: 467, startPoint y: 61, endPoint x: 376, endPoint y: 65, distance: 91.5
click at [376, 65] on div "SearchWithCriteria1d9da5f6-722a-42a3-9289-7b412cd7df63 Writer Name [PERSON_NAME]" at bounding box center [458, 61] width 207 height 19
click at [525, 98] on button "Search" at bounding box center [536, 97] width 52 height 19
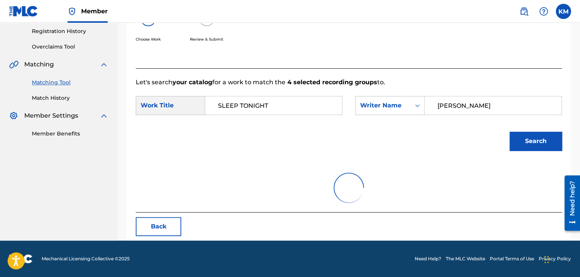
scroll to position [110, 0]
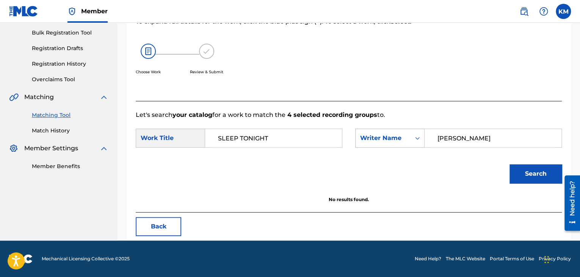
drag, startPoint x: 374, startPoint y: 143, endPoint x: 357, endPoint y: 146, distance: 17.8
click at [357, 146] on div "SearchWithCriteria1d9da5f6-722a-42a3-9289-7b412cd7df63 Writer Name [PERSON_NAME]" at bounding box center [458, 138] width 207 height 19
paste input "[PERSON_NAME]"
click at [520, 169] on button "Search" at bounding box center [536, 173] width 52 height 19
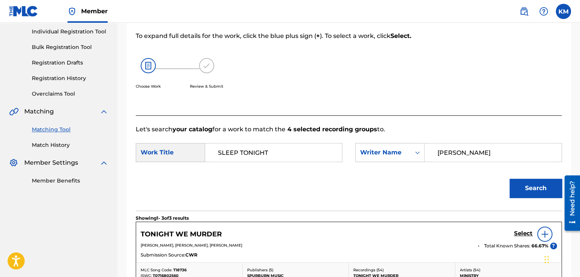
scroll to position [34, 0]
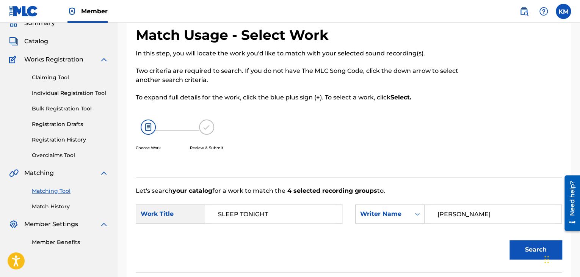
paste input "El Ghoul"
drag, startPoint x: 460, startPoint y: 212, endPoint x: 351, endPoint y: 214, distance: 109.2
click at [385, 214] on div "SearchWithCriteria1d9da5f6-722a-42a3-9289-7b412cd7df63 Writer Name El Ghoul" at bounding box center [458, 213] width 207 height 19
type input "El Ghoul"
click at [522, 245] on button "Search" at bounding box center [536, 249] width 52 height 19
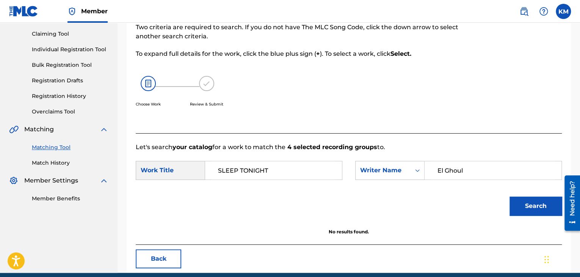
scroll to position [110, 0]
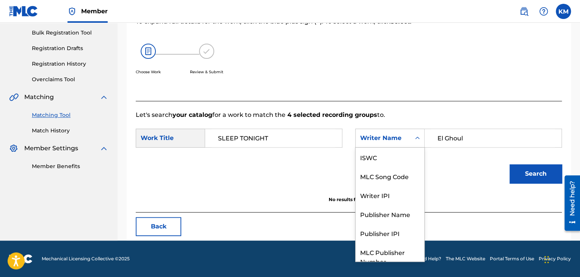
click at [416, 140] on icon "Search Form" at bounding box center [418, 138] width 8 height 8
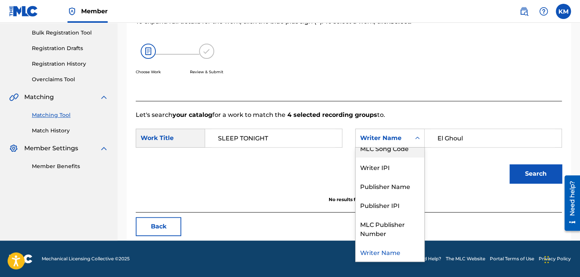
click at [404, 155] on div "MLC Song Code" at bounding box center [390, 147] width 69 height 19
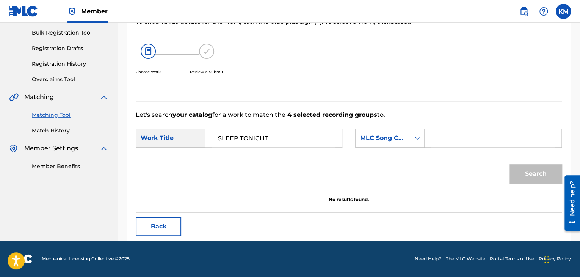
click at [448, 140] on input "Search Form" at bounding box center [493, 138] width 124 height 18
paste input "S98619"
type input "S98619"
click at [531, 173] on button "Search" at bounding box center [536, 173] width 52 height 19
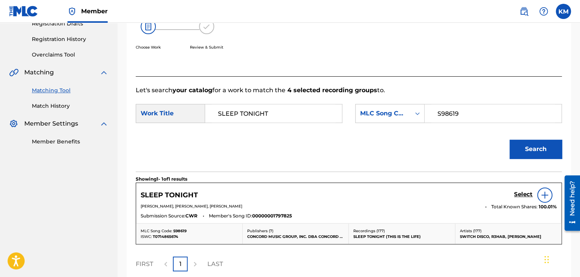
scroll to position [148, 0]
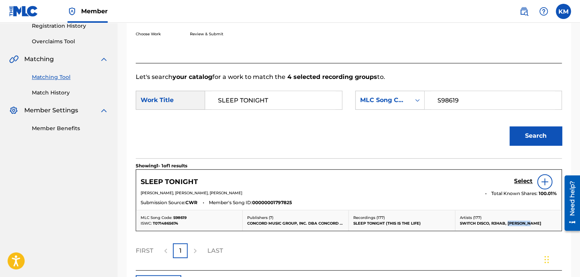
drag, startPoint x: 507, startPoint y: 222, endPoint x: 530, endPoint y: 221, distance: 22.8
click at [530, 221] on p "SWITCH DISCO, R3HAB, [PERSON_NAME]" at bounding box center [508, 223] width 97 height 6
copy p "[PERSON_NAME]"
click at [544, 183] on img at bounding box center [544, 181] width 9 height 9
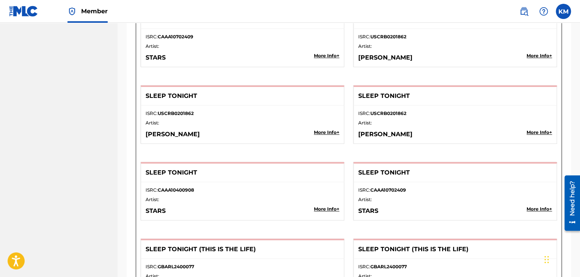
scroll to position [1589, 0]
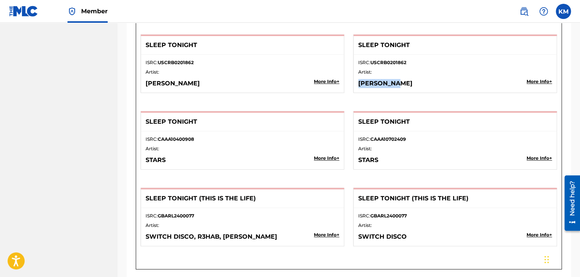
drag, startPoint x: 356, startPoint y: 79, endPoint x: 427, endPoint y: 78, distance: 70.2
click at [427, 78] on div "ISRC: USCRB0201862 Artist: [PERSON_NAME] More Info +" at bounding box center [455, 74] width 203 height 38
copy p "[PERSON_NAME]"
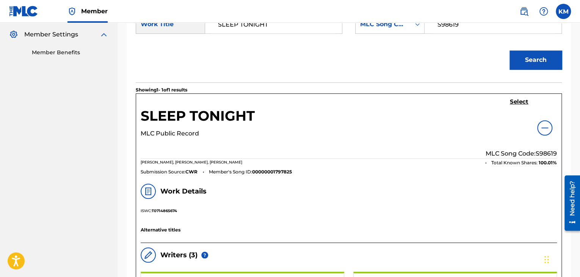
scroll to position [0, 0]
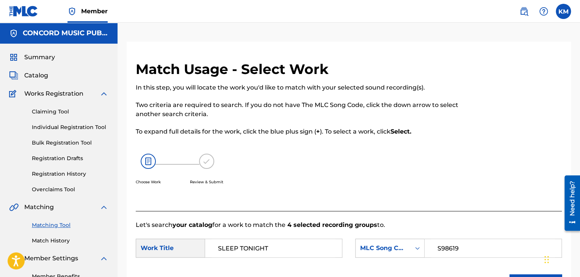
click at [61, 243] on link "Match History" at bounding box center [70, 241] width 77 height 8
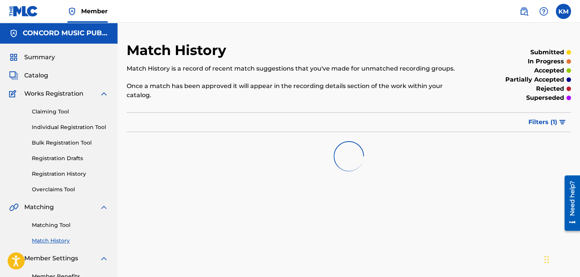
click at [61, 226] on link "Matching Tool" at bounding box center [70, 225] width 77 height 8
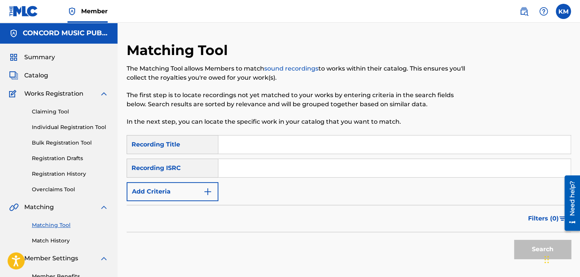
click at [252, 168] on input "Search Form" at bounding box center [394, 168] width 352 height 18
paste input "FRU660711202"
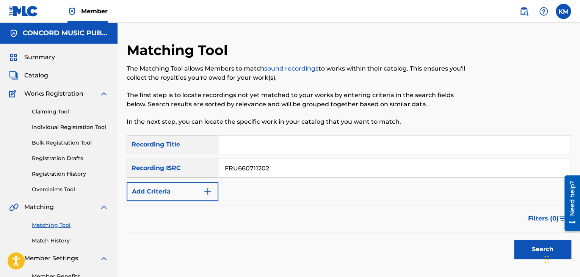
type input "FRU660711202"
click at [525, 243] on button "Search" at bounding box center [542, 249] width 57 height 19
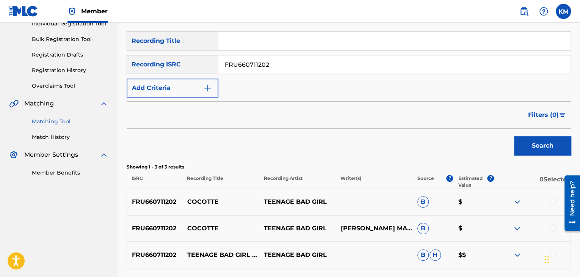
scroll to position [169, 0]
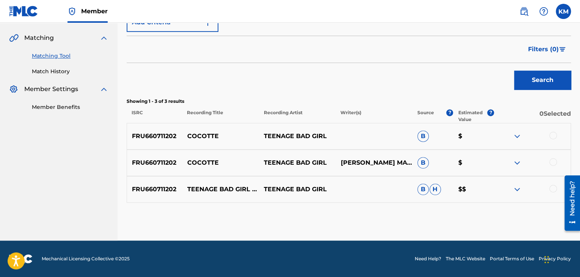
click at [555, 188] on div at bounding box center [553, 189] width 8 height 8
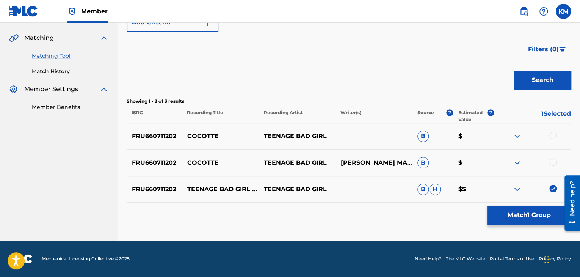
click at [552, 161] on div at bounding box center [553, 162] width 8 height 8
click at [552, 135] on div at bounding box center [553, 136] width 8 height 8
click at [526, 216] on button "Match 3 Groups" at bounding box center [529, 215] width 84 height 19
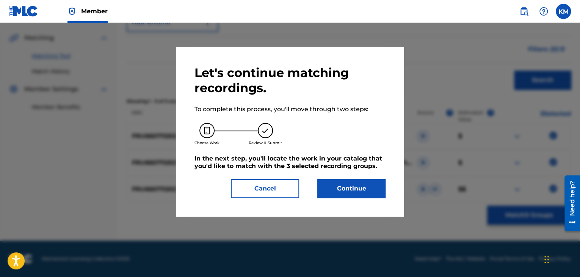
click at [337, 189] on button "Continue" at bounding box center [351, 188] width 68 height 19
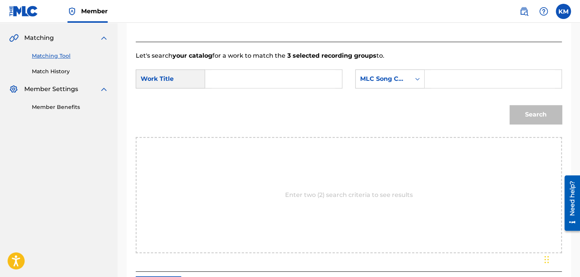
click at [232, 75] on input "Search Form" at bounding box center [274, 79] width 124 height 18
paste input "Cocotte"
type input "Cocotte"
click at [420, 82] on div "Search Form" at bounding box center [418, 79] width 14 height 14
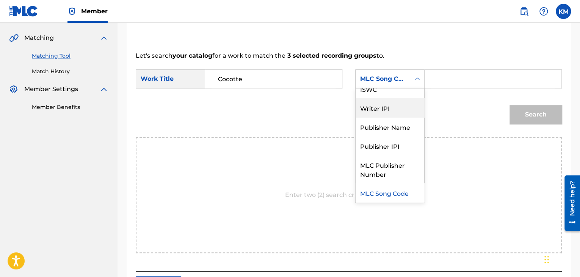
scroll to position [0, 0]
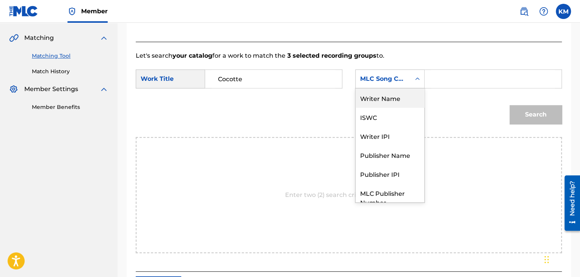
click at [403, 95] on div "Writer Name" at bounding box center [390, 97] width 69 height 19
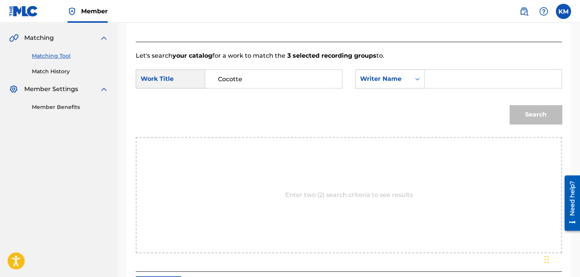
click at [440, 80] on input "Search Form" at bounding box center [493, 79] width 124 height 18
paste input "[PERSON_NAME]"
type input "[PERSON_NAME]"
click at [526, 119] on button "Search" at bounding box center [536, 114] width 52 height 19
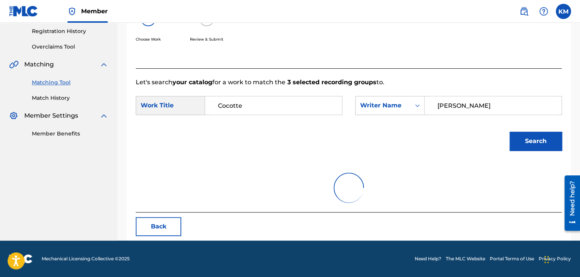
scroll to position [169, 0]
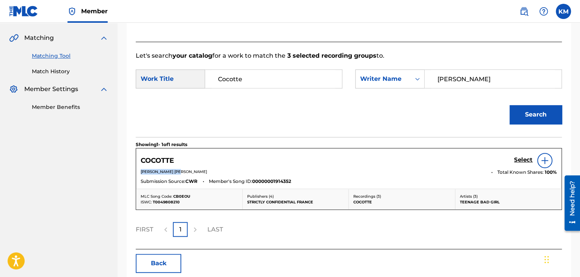
drag, startPoint x: 140, startPoint y: 171, endPoint x: 182, endPoint y: 174, distance: 42.6
click at [182, 174] on div "COCOTTE Select [PERSON_NAME] [PERSON_NAME] Total Known Shares: 100 % Submission…" at bounding box center [348, 168] width 425 height 40
copy span "[PERSON_NAME]"
click at [546, 158] on img at bounding box center [544, 160] width 9 height 9
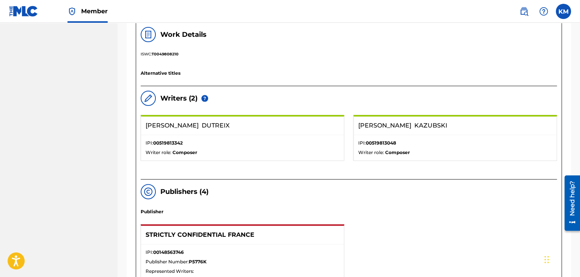
scroll to position [321, 0]
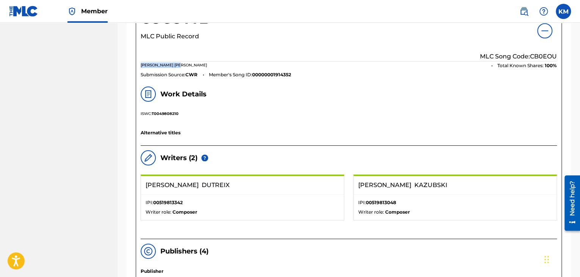
click at [544, 31] on img at bounding box center [544, 30] width 9 height 9
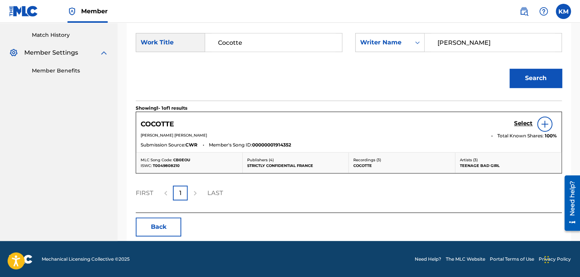
click at [520, 123] on h5 "Select" at bounding box center [523, 123] width 19 height 7
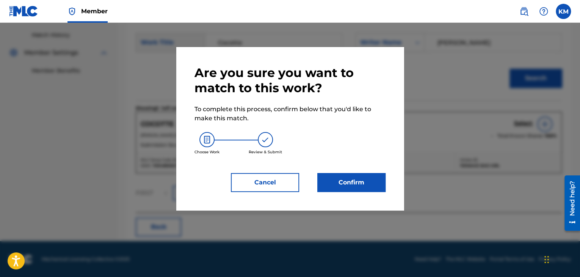
click at [351, 184] on button "Confirm" at bounding box center [351, 182] width 68 height 19
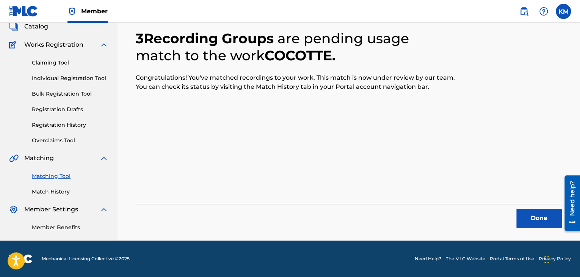
scroll to position [49, 0]
click at [525, 217] on button "Done" at bounding box center [538, 218] width 45 height 19
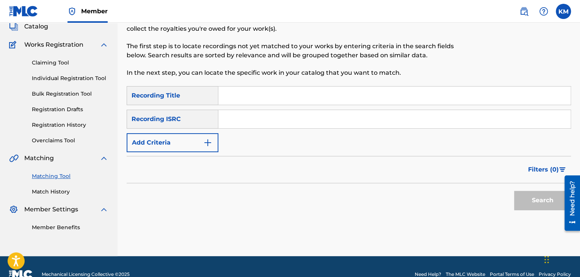
click at [297, 115] on input "Search Form" at bounding box center [394, 119] width 352 height 18
paste input "NLZ542400390"
type input "NLZ542400390"
click at [546, 208] on button "Search" at bounding box center [542, 200] width 57 height 19
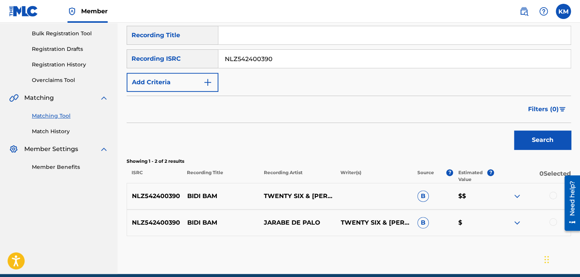
scroll to position [143, 0]
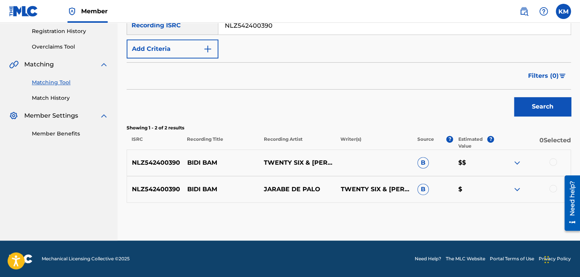
click at [551, 189] on div at bounding box center [553, 189] width 8 height 8
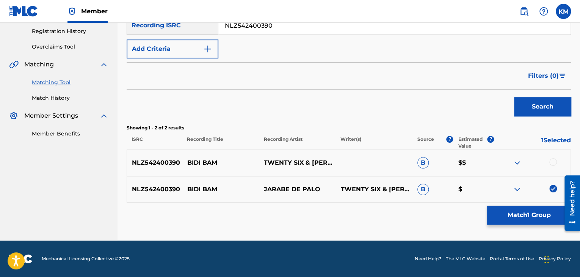
click at [551, 160] on div at bounding box center [553, 162] width 8 height 8
click at [524, 212] on button "Match 2 Groups" at bounding box center [529, 215] width 84 height 19
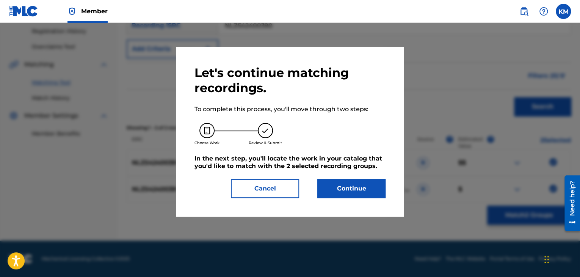
click at [340, 185] on button "Continue" at bounding box center [351, 188] width 68 height 19
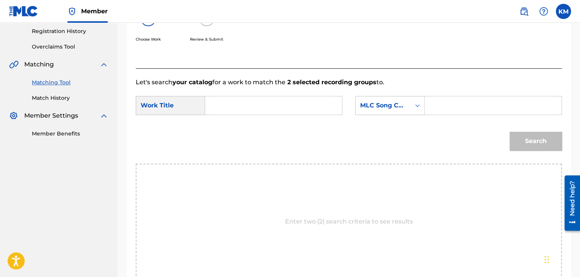
click at [232, 96] on div "Search Form" at bounding box center [273, 105] width 137 height 19
click at [226, 97] on input "Search Form" at bounding box center [274, 105] width 124 height 18
paste input "Bidi Bam"
type input "Bidi Bam"
click at [417, 104] on icon "Search Form" at bounding box center [418, 106] width 8 height 8
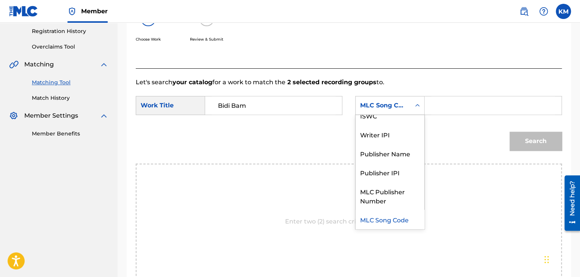
scroll to position [0, 0]
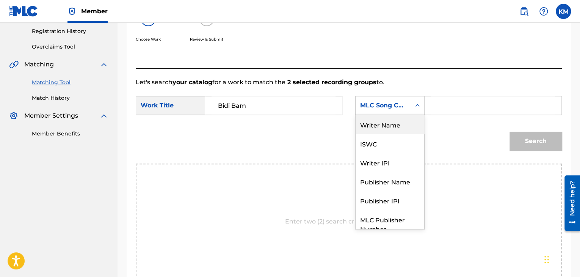
click at [408, 127] on div "Writer Name" at bounding box center [390, 124] width 69 height 19
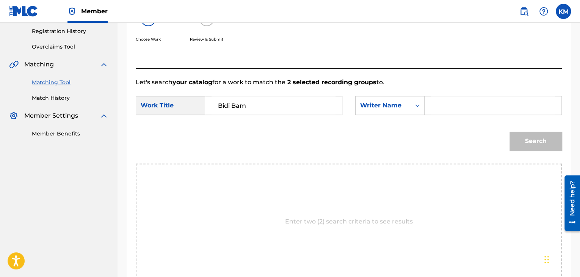
click at [436, 105] on input "Search Form" at bounding box center [493, 105] width 124 height 18
paste input "Viano"
type input "Viano"
click at [532, 138] on button "Search" at bounding box center [536, 141] width 52 height 19
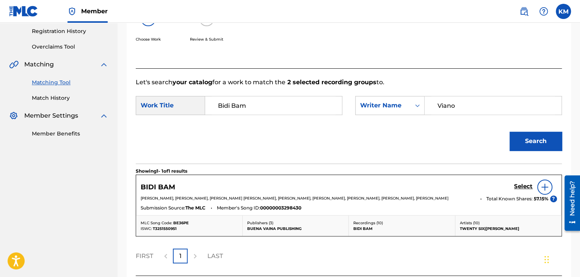
click at [525, 184] on h5 "Select" at bounding box center [523, 186] width 19 height 7
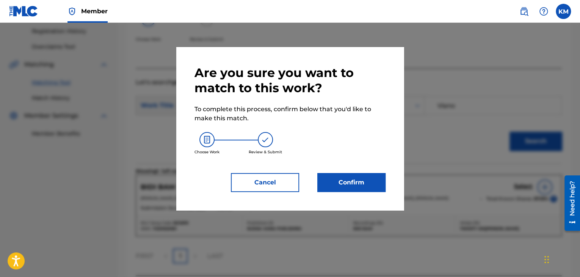
click at [355, 178] on button "Confirm" at bounding box center [351, 182] width 68 height 19
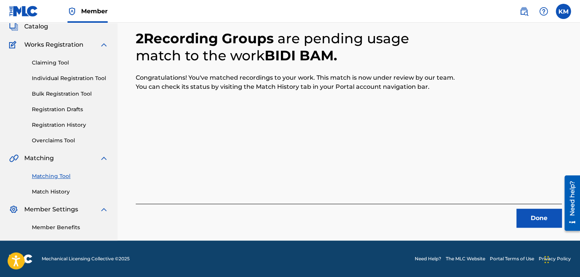
scroll to position [49, 0]
click at [524, 217] on button "Done" at bounding box center [538, 218] width 45 height 19
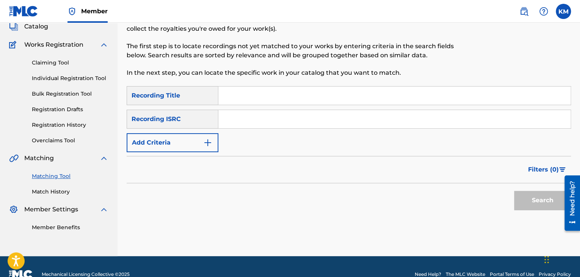
click at [297, 113] on input "Search Form" at bounding box center [394, 119] width 352 height 18
paste input "QZGWX2226061"
type input "QZGWX2226061"
click at [522, 205] on button "Search" at bounding box center [542, 200] width 57 height 19
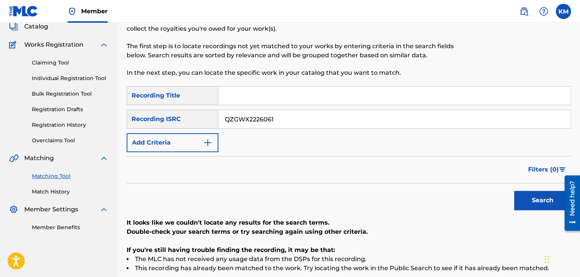
click at [260, 93] on input "Search Form" at bounding box center [394, 95] width 352 height 18
paste input "ESCAPE PLAN"
type input "ESCAPE PLAN"
drag, startPoint x: 325, startPoint y: 119, endPoint x: 124, endPoint y: 160, distance: 204.4
click at [124, 160] on div "Matching Tool The Matching Tool allows Members to match sound recordings to wor…" at bounding box center [349, 161] width 463 height 336
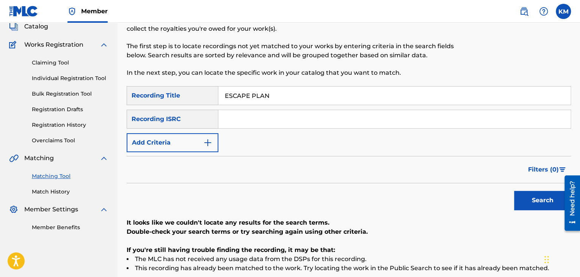
click at [208, 142] on img "Search Form" at bounding box center [207, 142] width 9 height 9
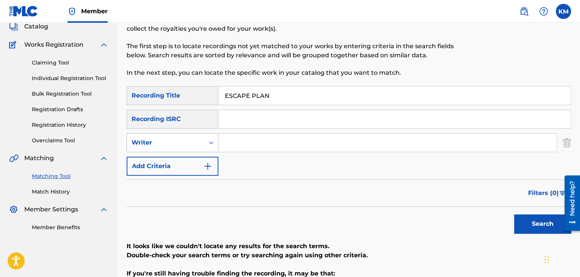
click at [213, 143] on icon "Search Form" at bounding box center [211, 143] width 8 height 8
click at [202, 163] on div "Recording Artist" at bounding box center [172, 161] width 91 height 19
click at [240, 137] on input "Search Form" at bounding box center [387, 142] width 338 height 18
paste input "YUUNGBRITISH"
type input "YUUNGBRITISH"
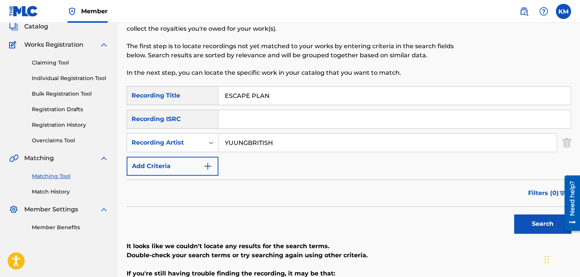
click at [532, 218] on button "Search" at bounding box center [542, 223] width 57 height 19
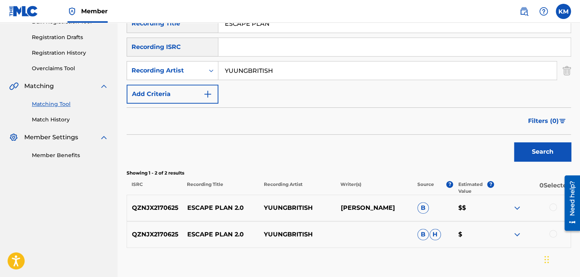
scroll to position [166, 0]
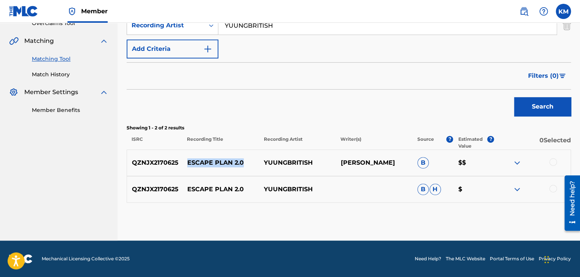
drag, startPoint x: 185, startPoint y: 161, endPoint x: 243, endPoint y: 160, distance: 58.0
click at [243, 160] on p "ESCAPE PLAN 2.0" at bounding box center [220, 162] width 77 height 9
copy p "ESCAPE PLAN 2.0"
click at [555, 162] on div at bounding box center [553, 162] width 8 height 8
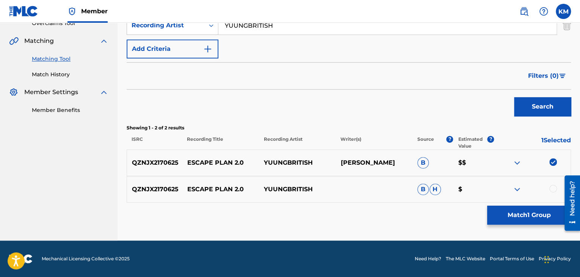
click at [554, 186] on div at bounding box center [553, 189] width 8 height 8
click at [505, 210] on button "Match 2 Groups" at bounding box center [529, 215] width 84 height 19
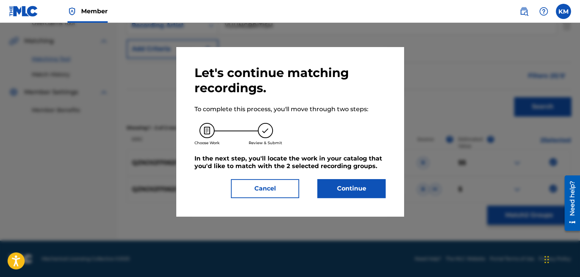
click at [346, 187] on button "Continue" at bounding box center [351, 188] width 68 height 19
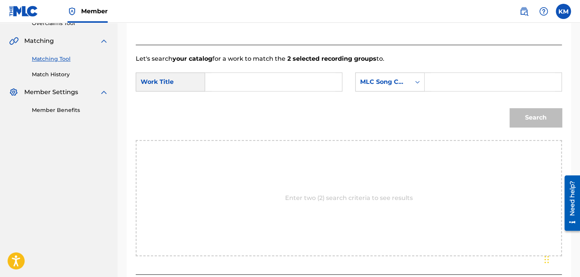
click at [215, 81] on input "Search Form" at bounding box center [274, 82] width 124 height 18
paste input "ESCAPE PLAN 2.0"
drag, startPoint x: 262, startPoint y: 78, endPoint x: 309, endPoint y: 77, distance: 47.0
click at [309, 77] on input "ESCAPE PLAN 2.0" at bounding box center [274, 82] width 124 height 18
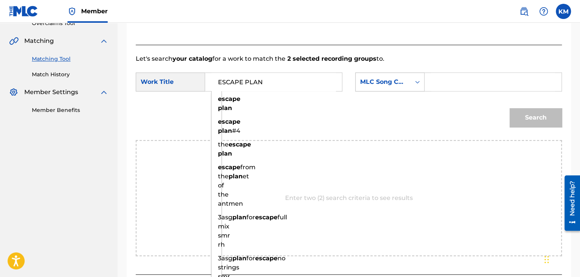
type input "ESCAPE PLAN"
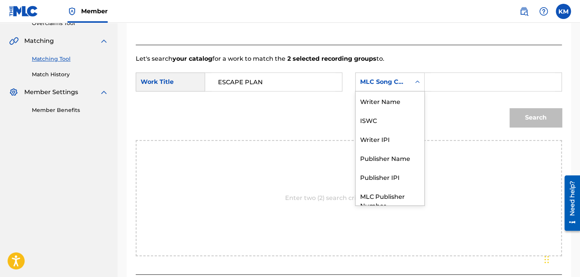
click at [420, 80] on icon "Search Form" at bounding box center [418, 82] width 8 height 8
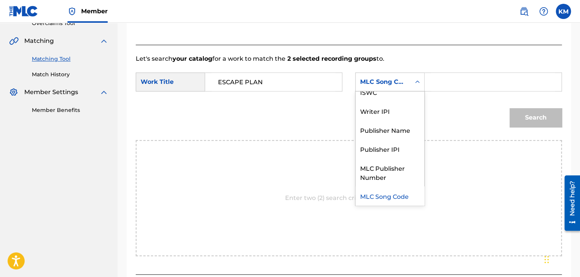
scroll to position [0, 0]
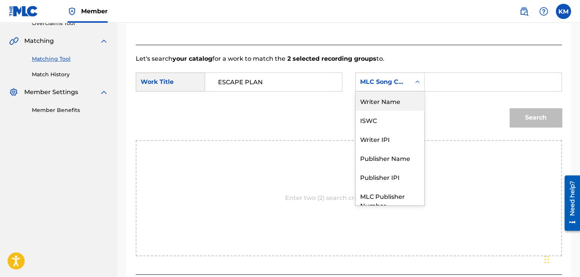
click at [411, 97] on div "Writer Name" at bounding box center [390, 100] width 69 height 19
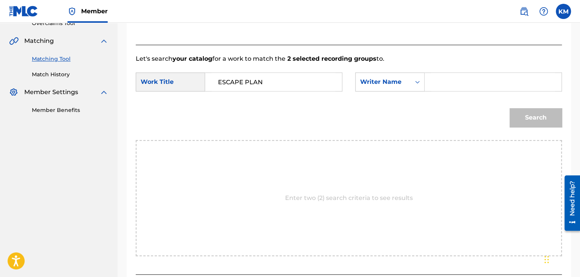
click at [443, 83] on input "Search Form" at bounding box center [493, 82] width 124 height 18
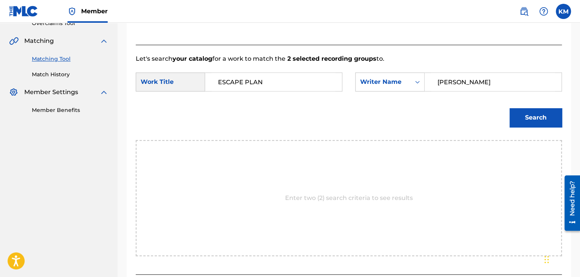
type input "[PERSON_NAME]"
click at [520, 119] on button "Search" at bounding box center [536, 117] width 52 height 19
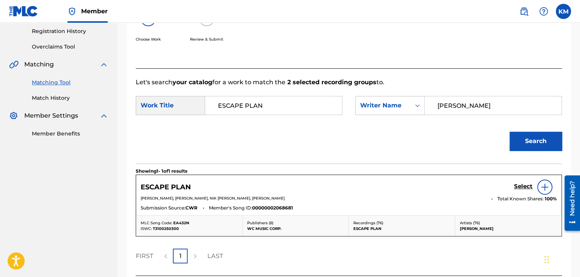
scroll to position [166, 0]
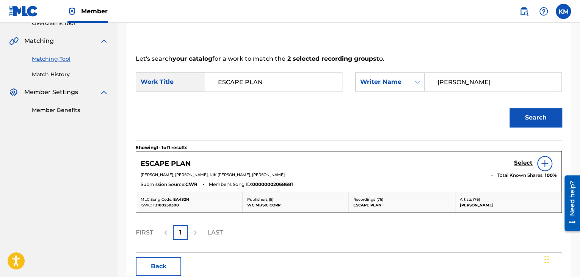
click at [540, 164] on img at bounding box center [544, 163] width 9 height 9
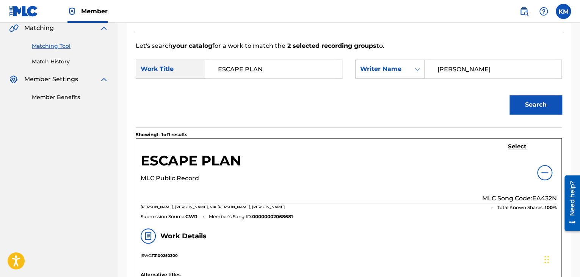
scroll to position [90, 0]
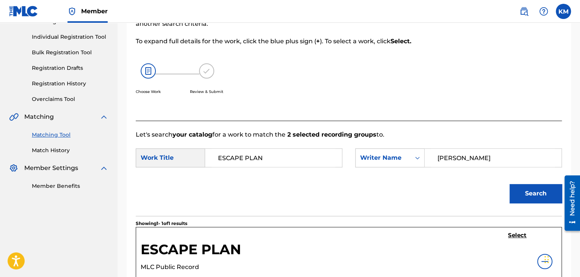
click at [540, 261] on img at bounding box center [544, 261] width 9 height 9
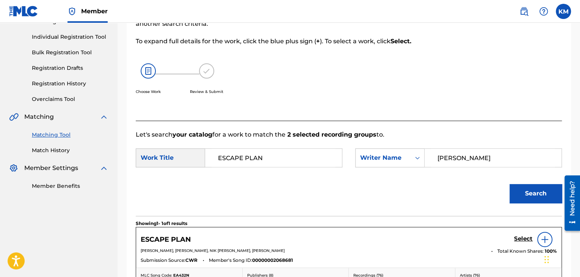
click at [51, 149] on link "Match History" at bounding box center [70, 150] width 77 height 8
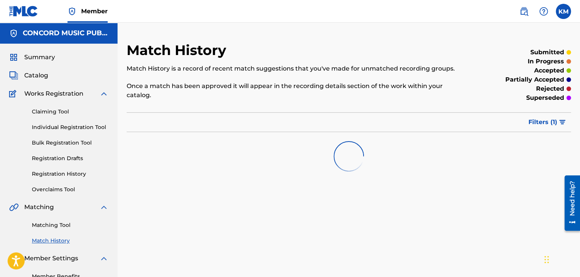
click at [60, 225] on link "Matching Tool" at bounding box center [70, 225] width 77 height 8
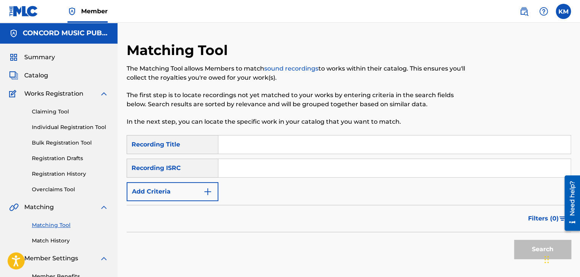
click at [246, 171] on input "Search Form" at bounding box center [394, 168] width 352 height 18
paste input "QM24S2406511"
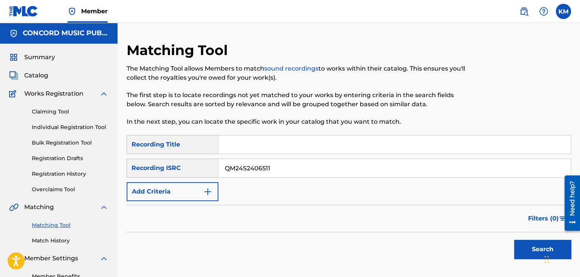
type input "QM24S2406511"
click at [526, 243] on button "Search" at bounding box center [542, 249] width 57 height 19
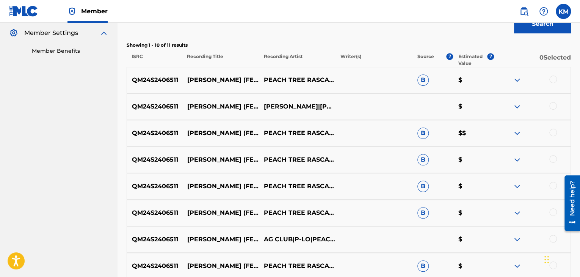
scroll to position [227, 0]
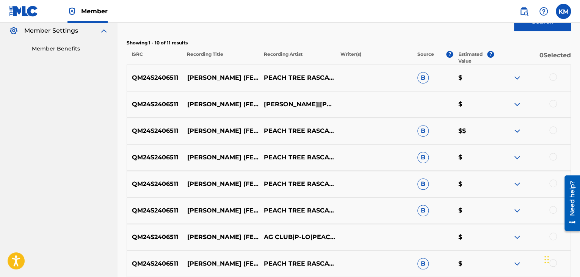
click at [552, 75] on div at bounding box center [553, 77] width 8 height 8
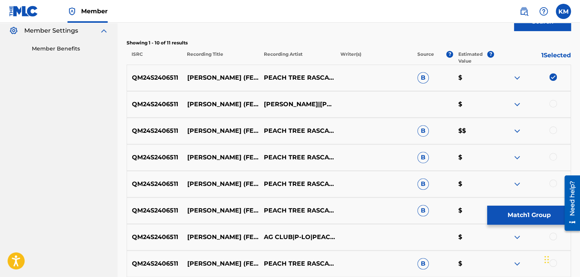
click at [553, 104] on div at bounding box center [553, 104] width 8 height 8
click at [554, 134] on div at bounding box center [532, 130] width 77 height 9
click at [555, 130] on div at bounding box center [553, 130] width 8 height 8
click at [554, 157] on div at bounding box center [553, 157] width 8 height 8
click at [552, 180] on div at bounding box center [553, 183] width 8 height 8
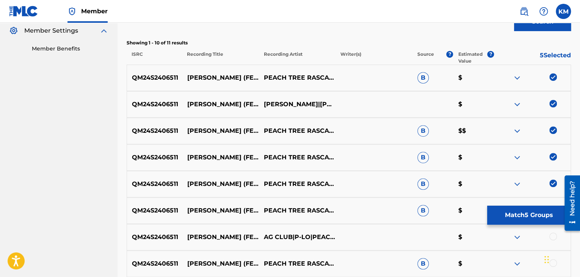
scroll to position [374, 0]
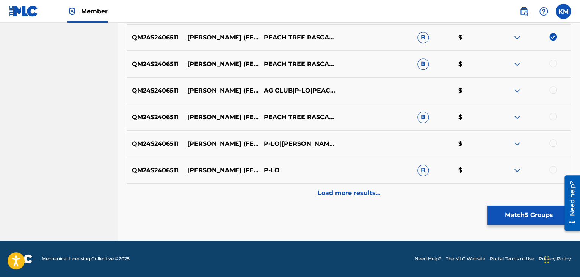
click at [551, 65] on div at bounding box center [553, 64] width 8 height 8
click at [552, 92] on div at bounding box center [553, 90] width 8 height 8
click at [553, 117] on div at bounding box center [553, 117] width 8 height 8
click at [554, 144] on div at bounding box center [553, 143] width 8 height 8
click at [554, 169] on div at bounding box center [553, 170] width 8 height 8
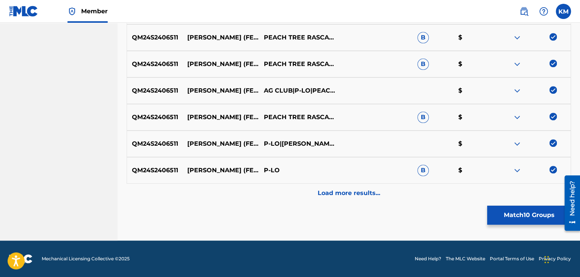
click at [333, 196] on p "Load more results..." at bounding box center [349, 192] width 63 height 9
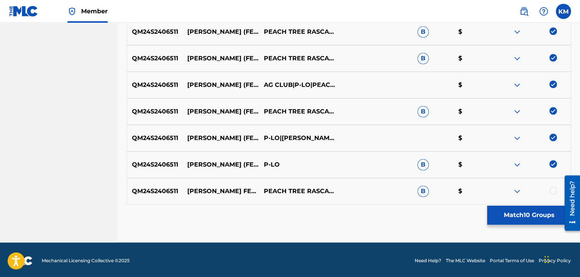
scroll to position [381, 0]
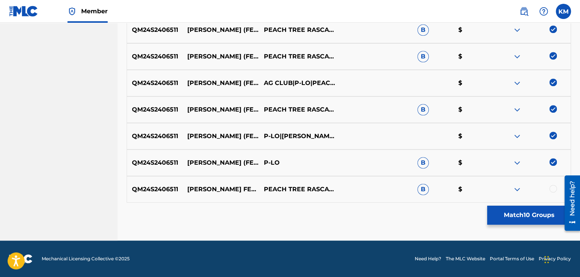
click at [552, 187] on div at bounding box center [553, 189] width 8 height 8
click at [502, 207] on button "Match 11 Groups" at bounding box center [529, 215] width 84 height 19
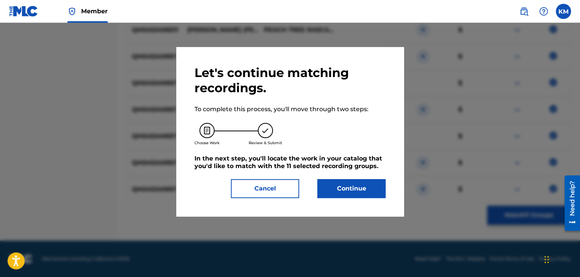
click at [327, 185] on button "Continue" at bounding box center [351, 188] width 68 height 19
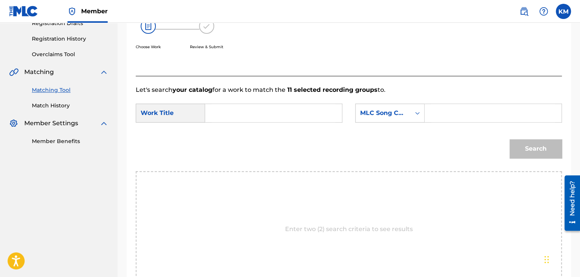
scroll to position [77, 0]
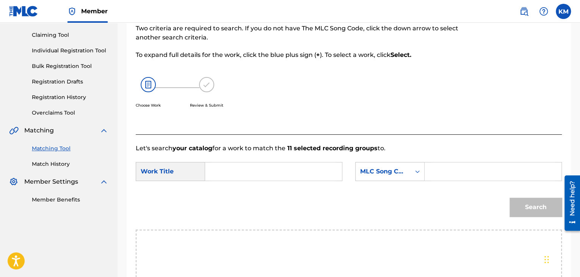
click at [226, 165] on input "Search Form" at bounding box center [274, 171] width 124 height 18
paste input "[PERSON_NAME] (feat. AG Club, [PERSON_NAME], P-Lo, [PERSON_NAME])"
type input "[PERSON_NAME] (feat. AG Club, [PERSON_NAME], P-Lo, [PERSON_NAME])"
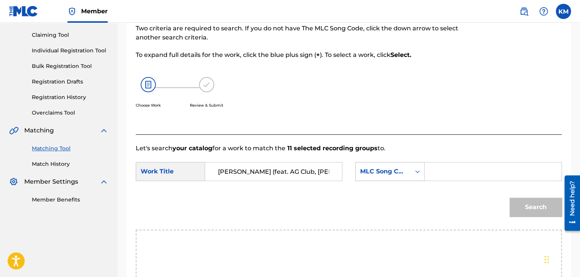
click at [418, 171] on icon "Search Form" at bounding box center [417, 171] width 5 height 3
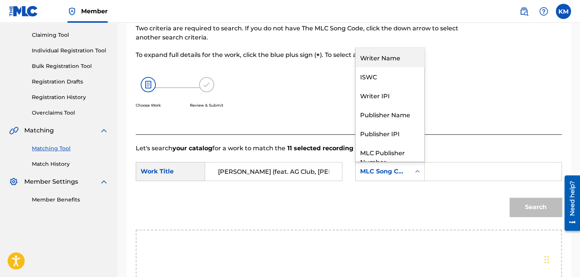
click at [390, 59] on div "Writer Name" at bounding box center [390, 57] width 69 height 19
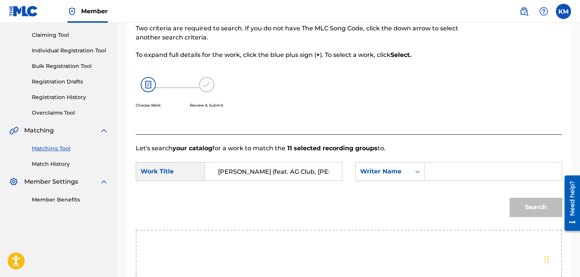
click at [448, 170] on input "Search Form" at bounding box center [493, 171] width 124 height 18
paste input "[PERSON_NAME]"
type input "[PERSON_NAME]"
drag, startPoint x: 532, startPoint y: 209, endPoint x: 466, endPoint y: 202, distance: 67.0
click at [532, 209] on button "Search" at bounding box center [536, 207] width 52 height 19
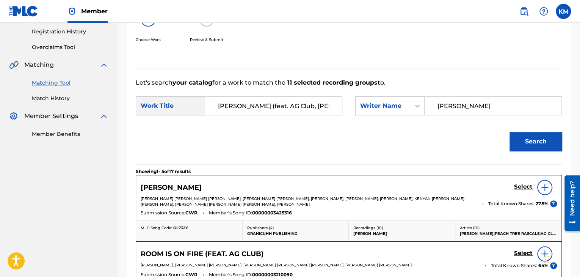
scroll to position [190, 0]
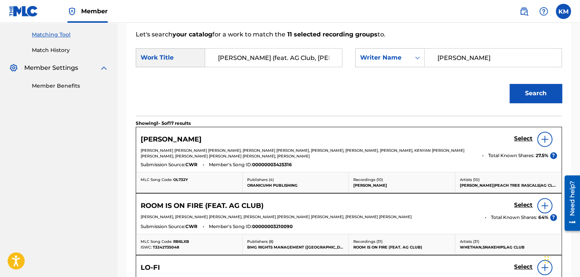
click at [522, 138] on h5 "Select" at bounding box center [523, 138] width 19 height 7
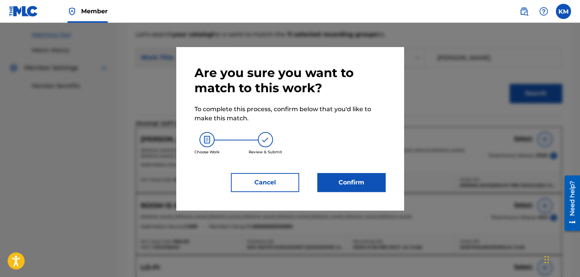
click at [340, 184] on button "Confirm" at bounding box center [351, 182] width 68 height 19
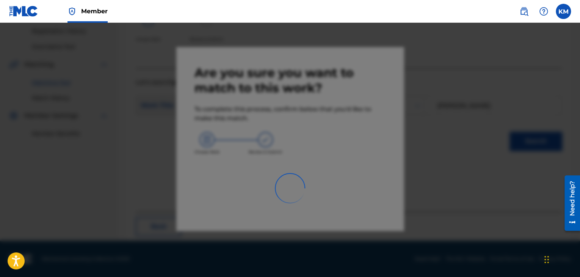
scroll to position [143, 0]
click at [20, 14] on img at bounding box center [23, 11] width 29 height 11
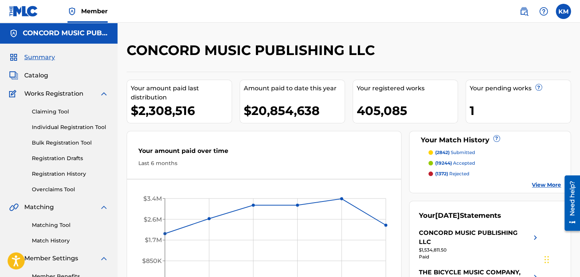
click at [61, 226] on link "Matching Tool" at bounding box center [70, 225] width 77 height 8
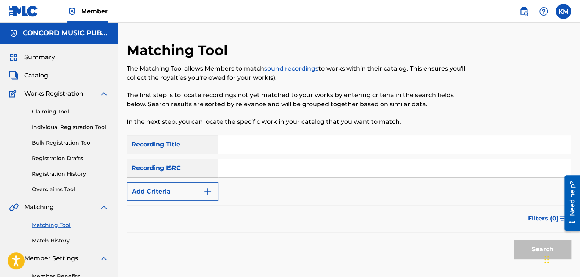
click at [253, 161] on input "Search Form" at bounding box center [394, 168] width 352 height 18
paste input "QM24S2406511"
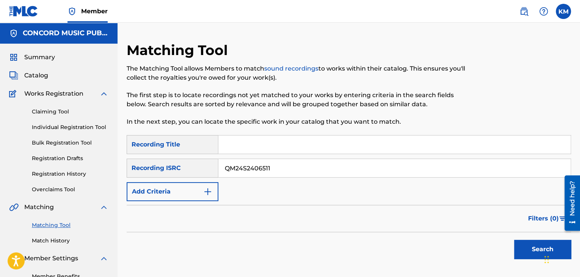
type input "QM24S2406511"
click at [530, 243] on button "Search" at bounding box center [542, 249] width 57 height 19
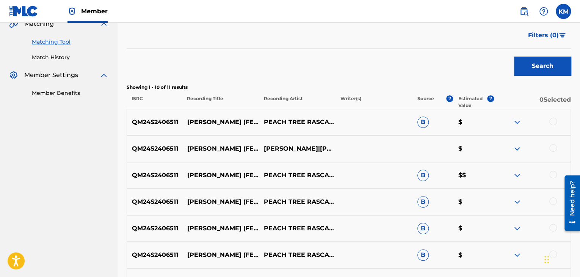
scroll to position [190, 0]
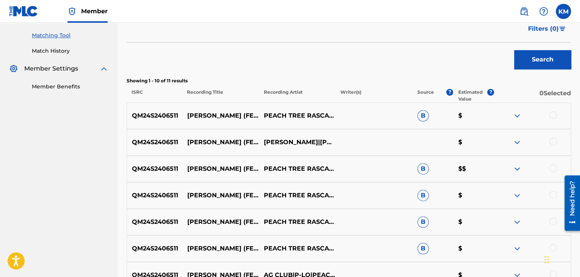
click at [557, 115] on div at bounding box center [532, 115] width 77 height 9
click at [550, 117] on div at bounding box center [553, 115] width 8 height 8
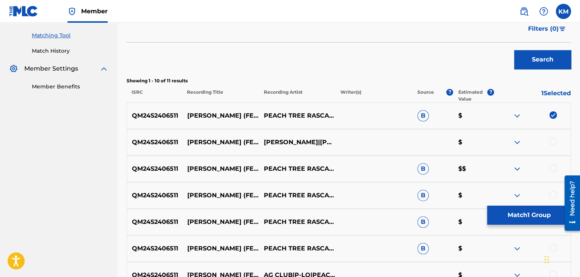
click at [552, 140] on div at bounding box center [553, 142] width 8 height 8
click at [552, 166] on div at bounding box center [553, 168] width 8 height 8
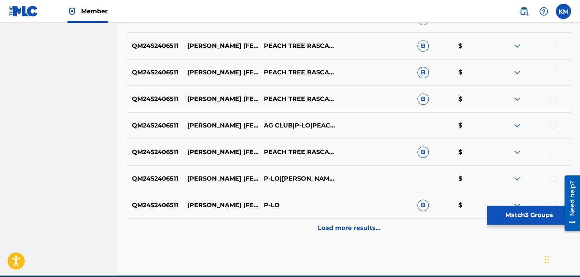
scroll to position [341, 0]
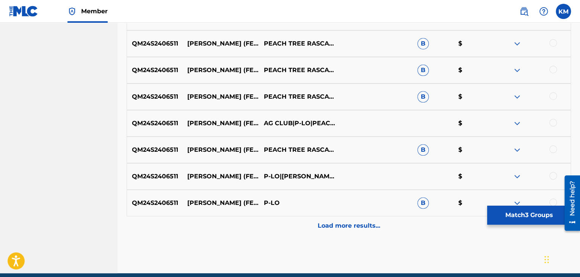
click at [552, 39] on div at bounding box center [553, 43] width 8 height 8
click at [552, 67] on div at bounding box center [553, 70] width 8 height 8
click at [554, 93] on div at bounding box center [553, 96] width 8 height 8
click at [554, 120] on div at bounding box center [553, 123] width 8 height 8
click at [554, 147] on div at bounding box center [553, 149] width 8 height 8
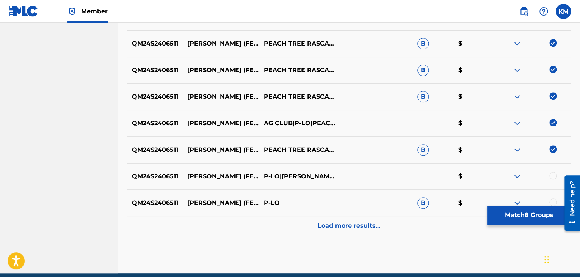
click at [552, 174] on div at bounding box center [553, 176] width 8 height 8
click at [553, 200] on div at bounding box center [553, 202] width 8 height 8
click at [322, 229] on p "Load more results..." at bounding box center [349, 225] width 63 height 9
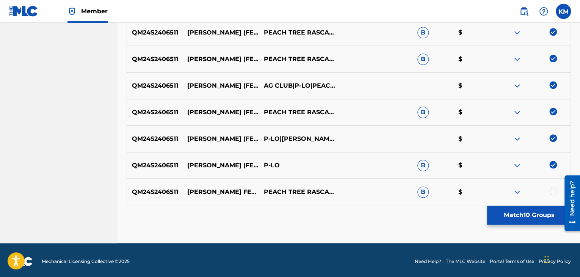
scroll to position [381, 0]
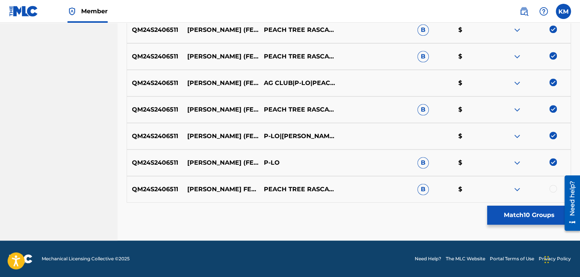
click at [554, 187] on div at bounding box center [553, 189] width 8 height 8
click at [528, 219] on button "Match 11 Groups" at bounding box center [529, 215] width 84 height 19
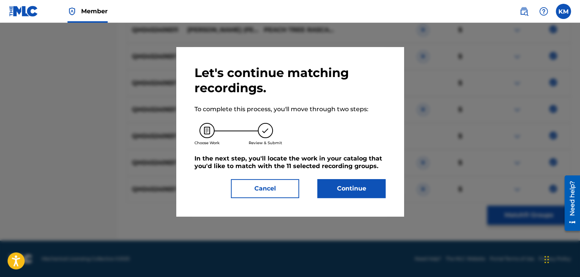
click at [351, 189] on button "Continue" at bounding box center [351, 188] width 68 height 19
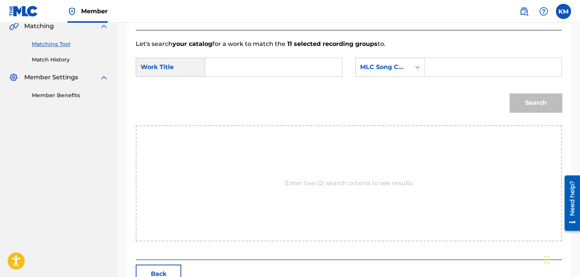
scroll to position [152, 0]
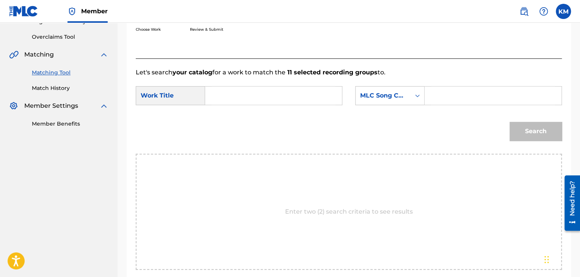
click at [227, 94] on input "Search Form" at bounding box center [274, 95] width 124 height 18
paste input "[PERSON_NAME]"
type input "[PERSON_NAME]"
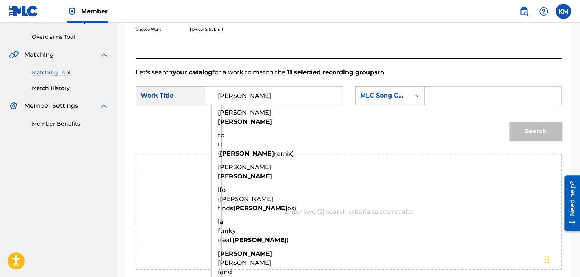
click at [418, 95] on icon "Search Form" at bounding box center [417, 95] width 5 height 3
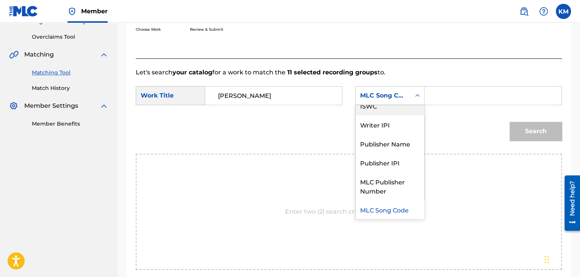
scroll to position [0, 0]
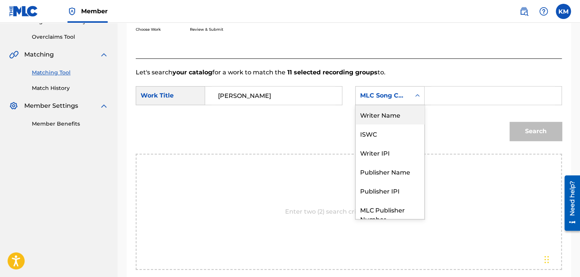
click at [413, 106] on div "Writer Name" at bounding box center [390, 114] width 69 height 19
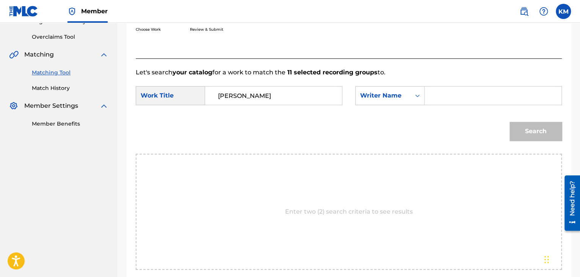
click at [437, 95] on input "Search Form" at bounding box center [493, 95] width 124 height 18
paste input "[PERSON_NAME]"
type input "[PERSON_NAME]"
click at [512, 126] on button "Search" at bounding box center [536, 131] width 52 height 19
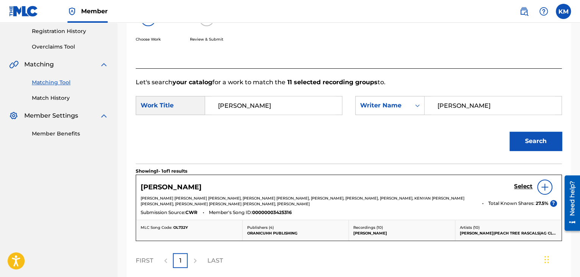
scroll to position [152, 0]
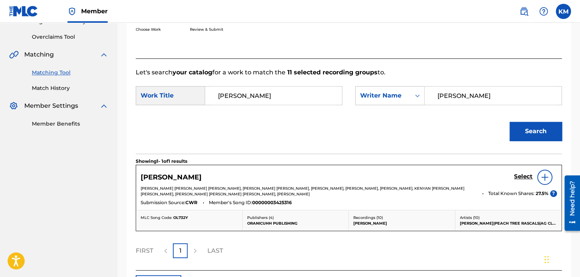
click at [522, 175] on h5 "Select" at bounding box center [523, 176] width 19 height 7
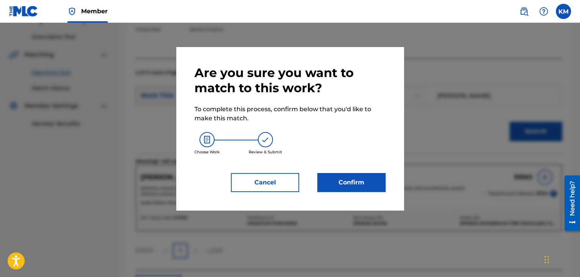
click at [347, 185] on button "Confirm" at bounding box center [351, 182] width 68 height 19
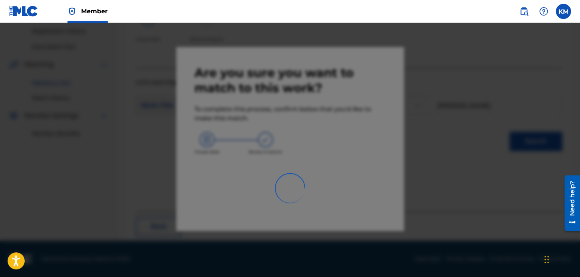
click at [25, 13] on img at bounding box center [23, 11] width 29 height 11
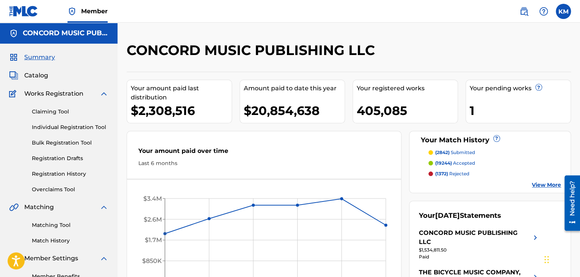
click at [62, 226] on link "Matching Tool" at bounding box center [70, 225] width 77 height 8
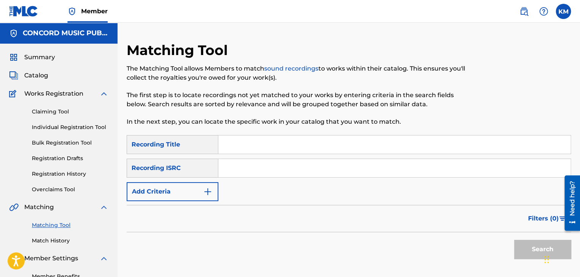
click at [288, 165] on input "Search Form" at bounding box center [394, 168] width 352 height 18
paste input "USB750512302"
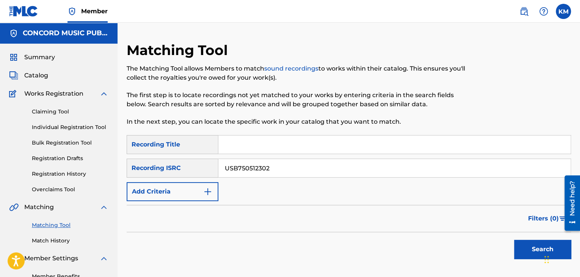
type input "USB750512302"
click at [521, 245] on button "Search" at bounding box center [542, 249] width 57 height 19
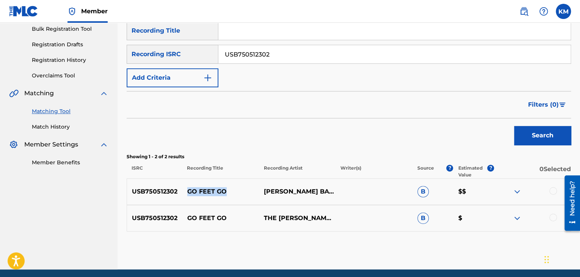
drag, startPoint x: 188, startPoint y: 189, endPoint x: 229, endPoint y: 189, distance: 40.9
click at [229, 189] on p "GO FEET GO" at bounding box center [220, 191] width 77 height 9
copy p "GO FEET GO"
click at [553, 188] on div at bounding box center [553, 191] width 8 height 8
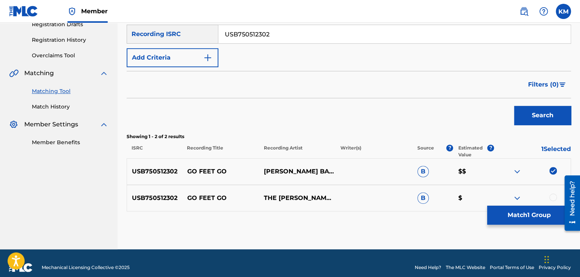
scroll to position [143, 0]
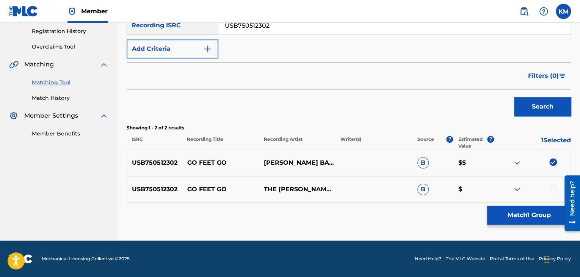
click at [553, 188] on div at bounding box center [553, 189] width 8 height 8
click at [522, 212] on button "Match 2 Groups" at bounding box center [529, 215] width 84 height 19
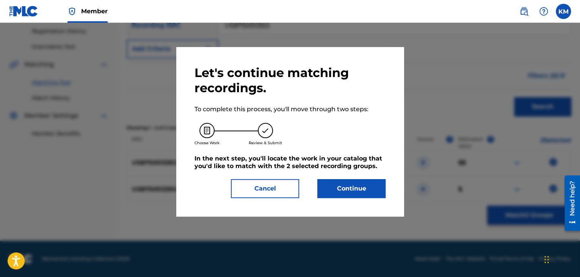
click at [335, 195] on button "Continue" at bounding box center [351, 188] width 68 height 19
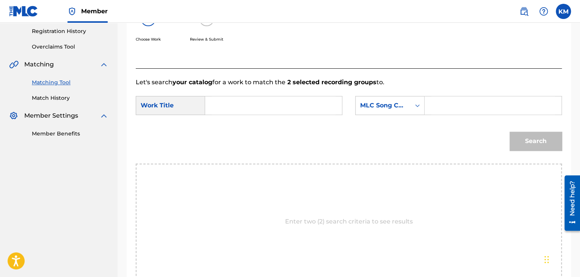
click at [256, 101] on input "Search Form" at bounding box center [274, 105] width 124 height 18
paste input "GO FEET GO"
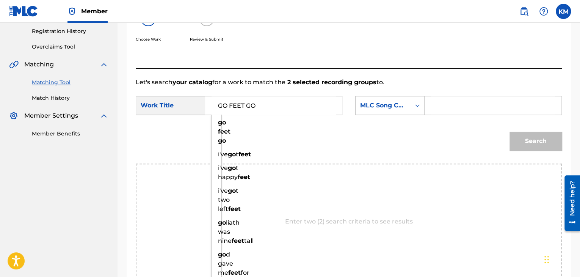
type input "GO FEET GO"
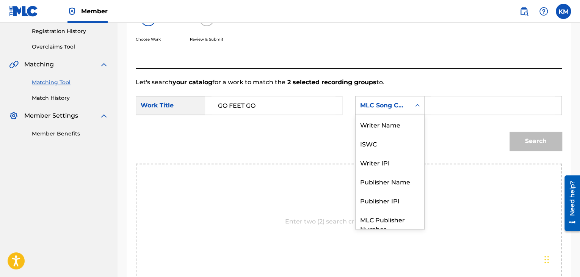
click at [416, 105] on icon "Search Form" at bounding box center [417, 105] width 5 height 3
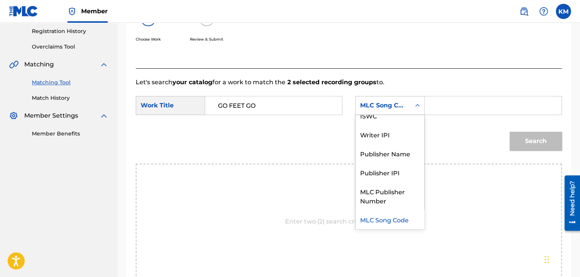
scroll to position [0, 0]
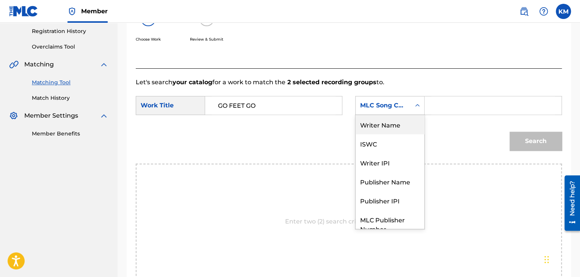
click at [400, 119] on div "Writer Name" at bounding box center [390, 124] width 69 height 19
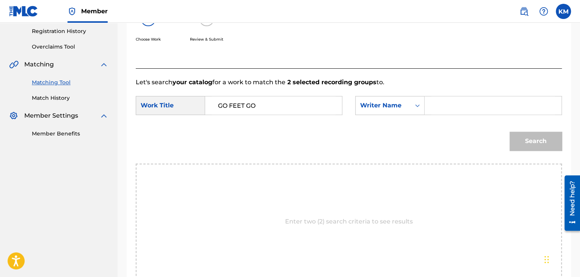
click at [434, 102] on input "Search Form" at bounding box center [493, 105] width 124 height 18
type input "PARK"
click at [521, 136] on button "Search" at bounding box center [536, 141] width 52 height 19
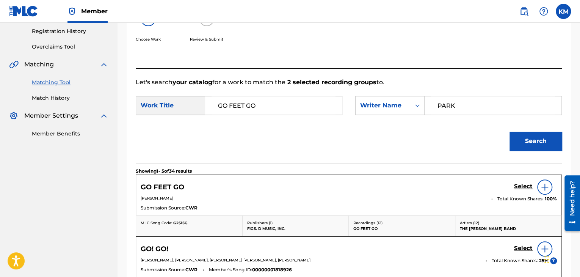
click at [519, 184] on h5 "Select" at bounding box center [523, 186] width 19 height 7
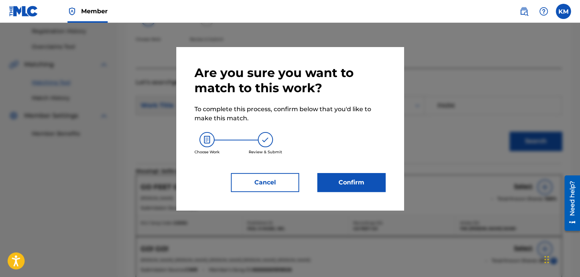
click at [340, 181] on button "Confirm" at bounding box center [351, 182] width 68 height 19
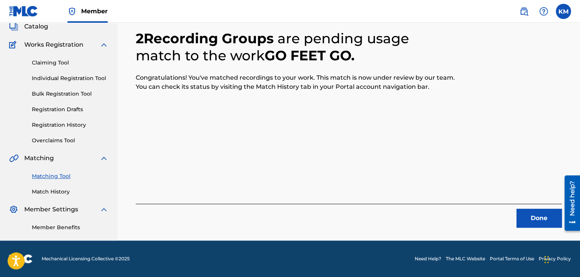
scroll to position [49, 0]
click at [537, 213] on button "Done" at bounding box center [538, 218] width 45 height 19
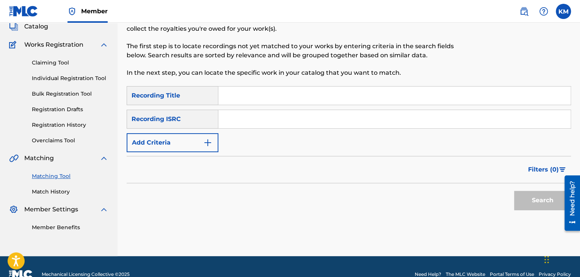
click at [241, 118] on input "Search Form" at bounding box center [394, 119] width 352 height 18
paste input "NLZ541901230"
type input "NLZ541901230"
drag, startPoint x: 521, startPoint y: 200, endPoint x: 518, endPoint y: 196, distance: 5.2
click at [521, 200] on button "Search" at bounding box center [542, 200] width 57 height 19
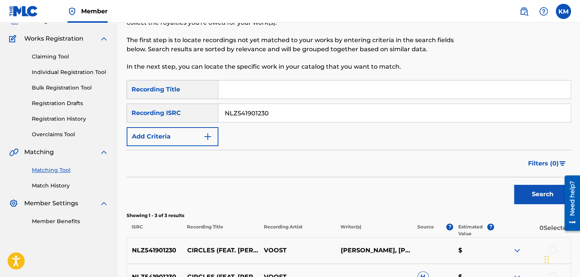
scroll to position [169, 0]
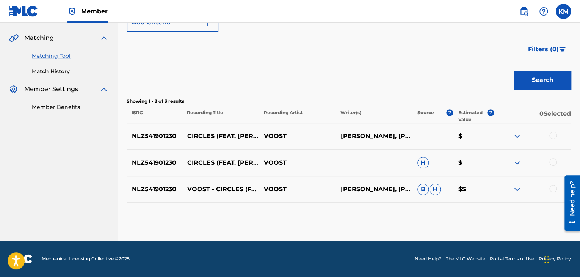
click at [551, 188] on div at bounding box center [553, 189] width 8 height 8
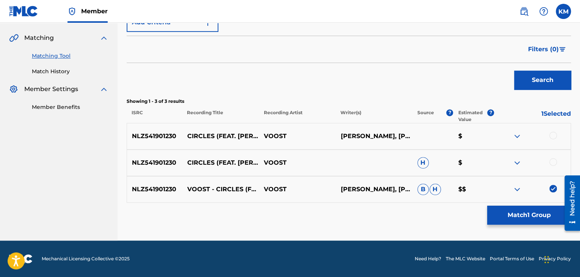
click at [553, 161] on div at bounding box center [553, 162] width 8 height 8
click at [554, 134] on div at bounding box center [553, 136] width 8 height 8
click at [516, 217] on button "Match 3 Groups" at bounding box center [529, 215] width 84 height 19
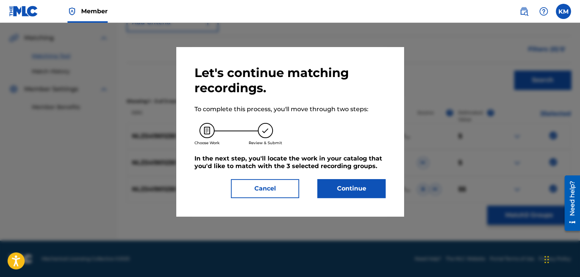
click at [346, 187] on button "Continue" at bounding box center [351, 188] width 68 height 19
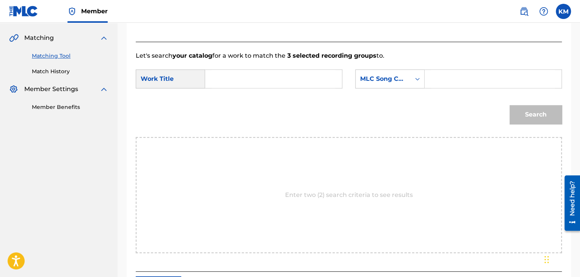
click at [232, 79] on input "Search Form" at bounding box center [274, 79] width 124 height 18
paste input "Circles (feat. [PERSON_NAME])"
type input "Circles (feat. [PERSON_NAME])"
click at [417, 79] on icon "Search Form" at bounding box center [418, 79] width 8 height 8
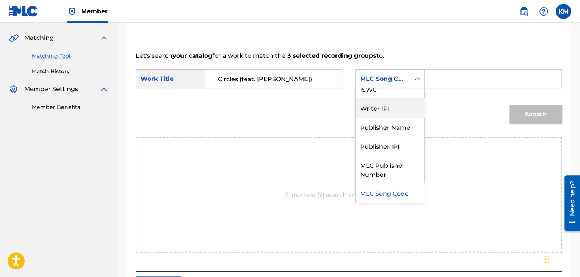
scroll to position [0, 0]
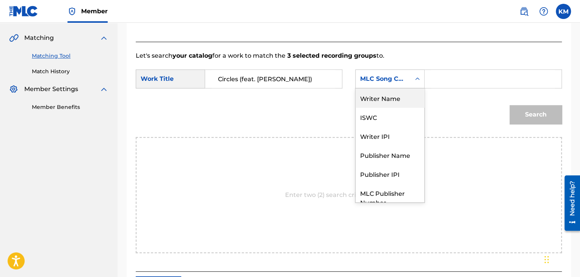
click at [409, 97] on div "Writer Name" at bounding box center [390, 97] width 69 height 19
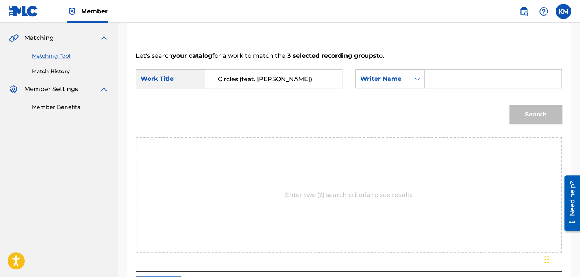
click at [434, 79] on input "Search Form" at bounding box center [493, 79] width 124 height 18
paste input "[PERSON_NAME]"
click at [521, 110] on button "Search" at bounding box center [536, 114] width 52 height 19
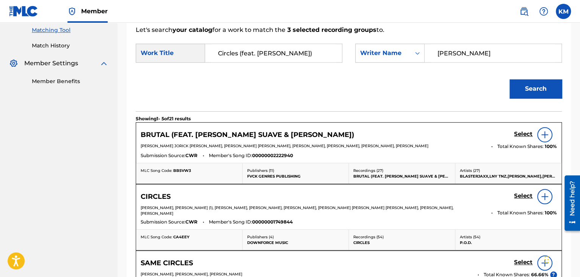
scroll to position [207, 0]
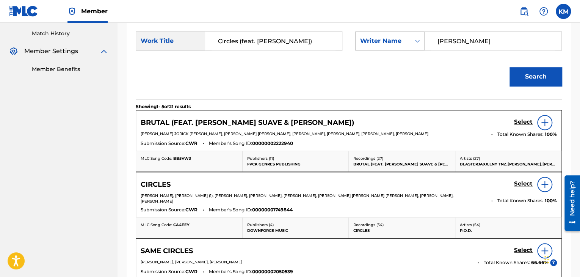
drag, startPoint x: 466, startPoint y: 39, endPoint x: 384, endPoint y: 44, distance: 81.7
click at [385, 44] on div "SearchWithCriteria1e097be8-67ed-45c8-ab5b-03871a3653fb Writer Name [PERSON_NAME]" at bounding box center [458, 40] width 207 height 19
paste input "Provoost"
type input "Provoost"
click at [517, 69] on button "Search" at bounding box center [536, 76] width 52 height 19
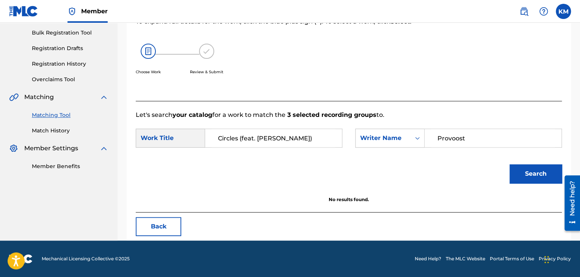
scroll to position [110, 0]
click at [43, 131] on link "Match History" at bounding box center [70, 131] width 77 height 8
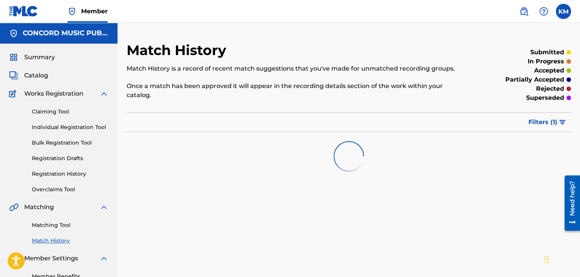
click at [64, 223] on link "Matching Tool" at bounding box center [70, 225] width 77 height 8
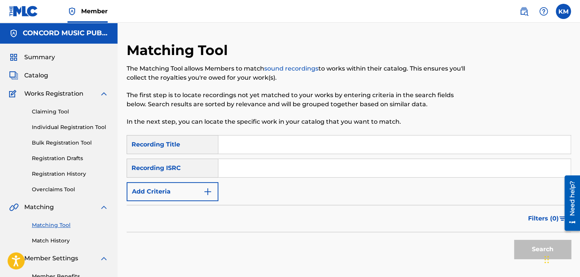
click at [253, 166] on input "Search Form" at bounding box center [394, 168] width 352 height 18
paste input "QM4TW2122269"
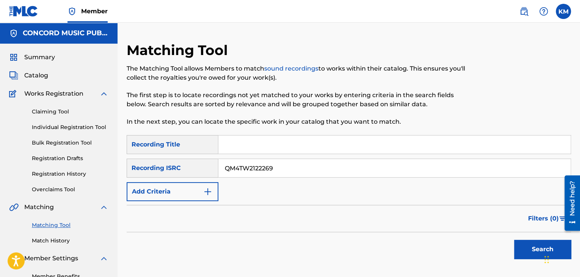
type input "QM4TW2122269"
click at [524, 243] on button "Search" at bounding box center [542, 249] width 57 height 19
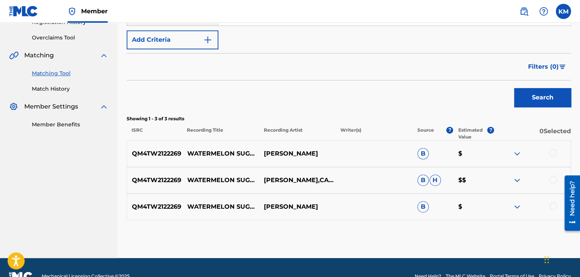
click at [554, 205] on div at bounding box center [553, 206] width 8 height 8
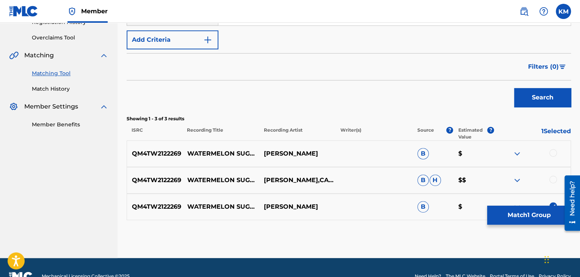
click at [552, 176] on div at bounding box center [553, 180] width 8 height 8
click at [552, 152] on div at bounding box center [553, 153] width 8 height 8
click at [516, 213] on button "Match 3 Groups" at bounding box center [529, 215] width 84 height 19
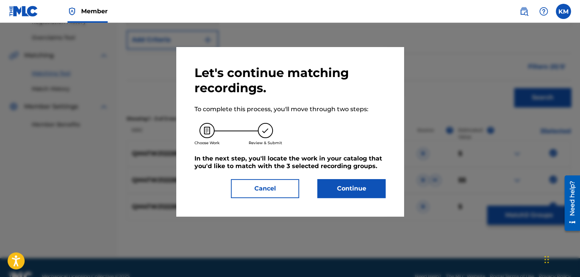
click at [350, 189] on button "Continue" at bounding box center [351, 188] width 68 height 19
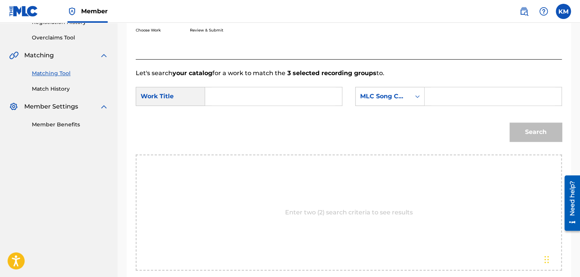
click at [221, 96] on input "Search Form" at bounding box center [274, 96] width 124 height 18
paste input "Watermelon Sugar"
type input "Watermelon Sugar"
click at [419, 95] on icon "Search Form" at bounding box center [418, 97] width 8 height 8
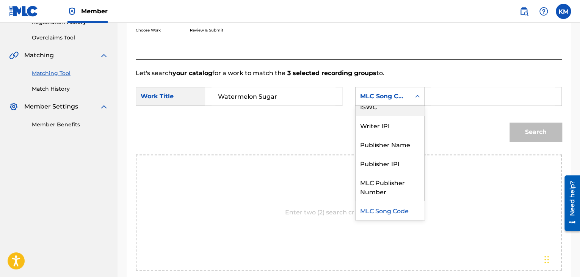
scroll to position [0, 0]
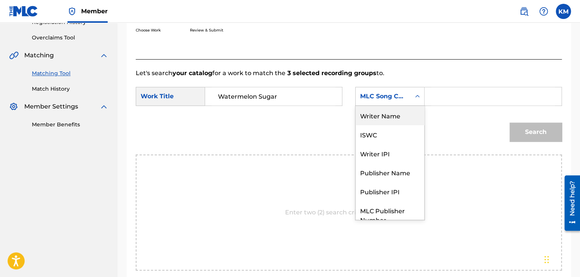
click at [396, 116] on div "Writer Name" at bounding box center [390, 115] width 69 height 19
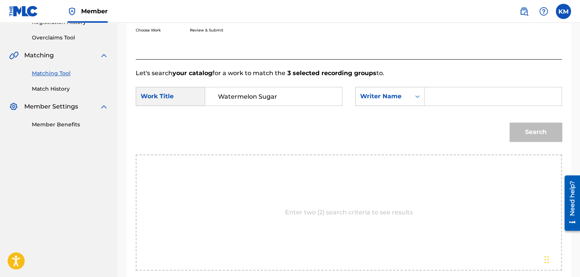
click at [435, 96] on input "Search Form" at bounding box center [493, 96] width 124 height 18
paste input "Styles"
type input "Styles"
click at [512, 130] on button "Search" at bounding box center [536, 131] width 52 height 19
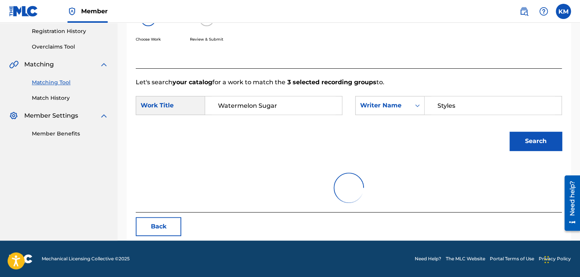
scroll to position [152, 0]
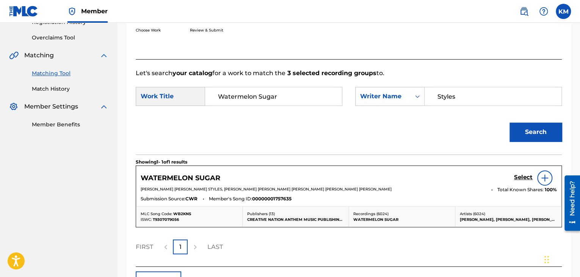
click at [523, 178] on h5 "Select" at bounding box center [523, 177] width 19 height 7
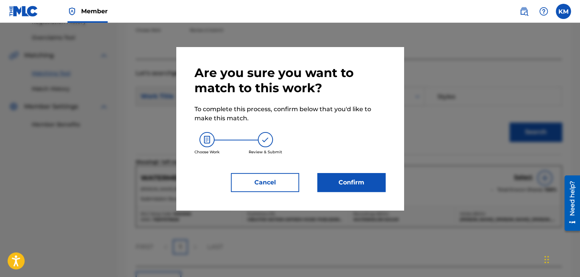
click at [356, 181] on button "Confirm" at bounding box center [351, 182] width 68 height 19
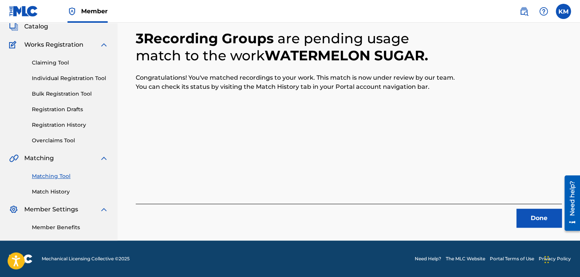
scroll to position [49, 0]
click at [534, 210] on button "Done" at bounding box center [538, 218] width 45 height 19
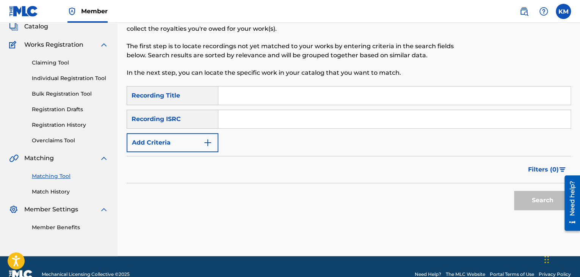
click at [287, 122] on input "Search Form" at bounding box center [394, 119] width 352 height 18
paste input "QZ9QQ2300800"
type input "QZ9QQ2300800"
click at [534, 197] on button "Search" at bounding box center [542, 200] width 57 height 19
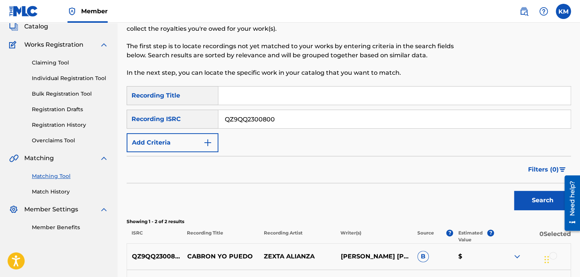
scroll to position [143, 0]
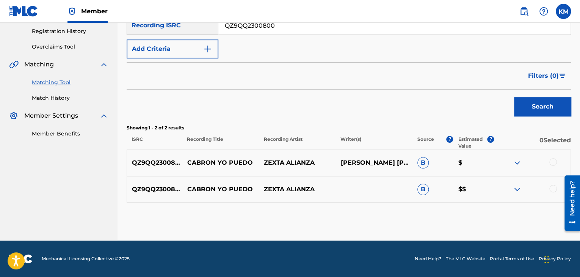
click at [552, 186] on div at bounding box center [553, 189] width 8 height 8
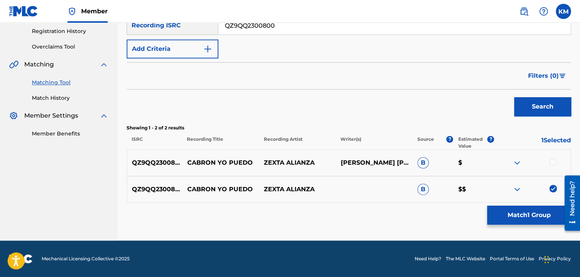
click at [552, 160] on div at bounding box center [553, 162] width 8 height 8
click at [518, 215] on button "Match 2 Groups" at bounding box center [529, 215] width 84 height 19
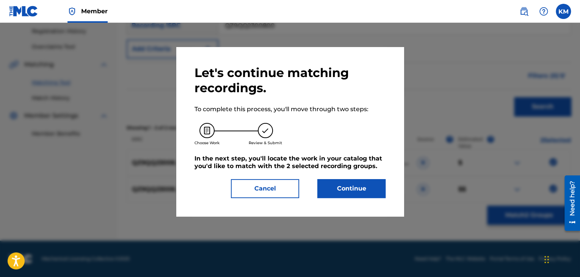
click at [338, 185] on button "Continue" at bounding box center [351, 188] width 68 height 19
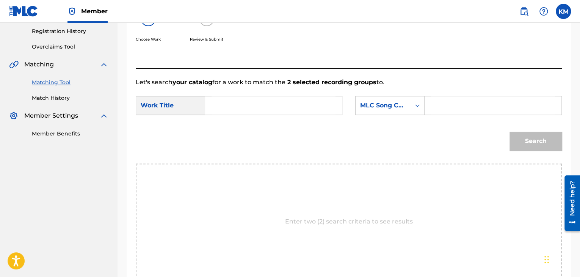
click at [226, 101] on input "Search Form" at bounding box center [274, 105] width 124 height 18
paste input "Cabron Yo Puedo"
type input "Cabron Yo Puedo"
click at [417, 104] on icon "Search Form" at bounding box center [418, 106] width 8 height 8
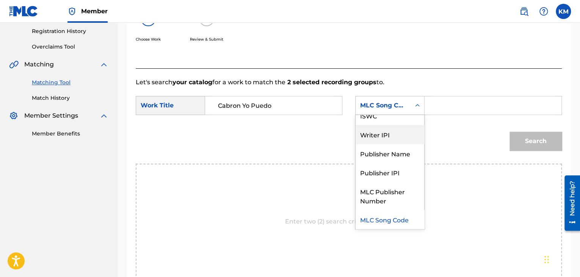
scroll to position [0, 0]
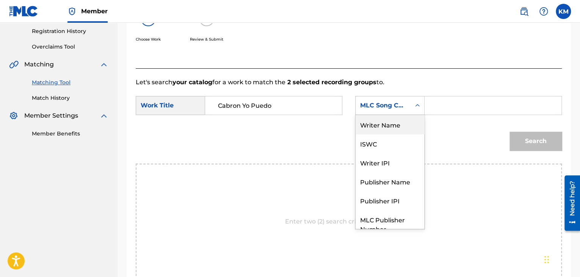
click at [397, 126] on div "Writer Name" at bounding box center [390, 124] width 69 height 19
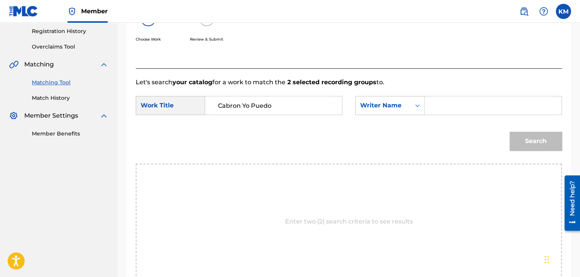
click at [435, 105] on input "Search Form" at bounding box center [493, 105] width 124 height 18
paste input "[PERSON_NAME]"
drag, startPoint x: 522, startPoint y: 137, endPoint x: 444, endPoint y: 135, distance: 78.9
click at [522, 137] on button "Search" at bounding box center [536, 141] width 52 height 19
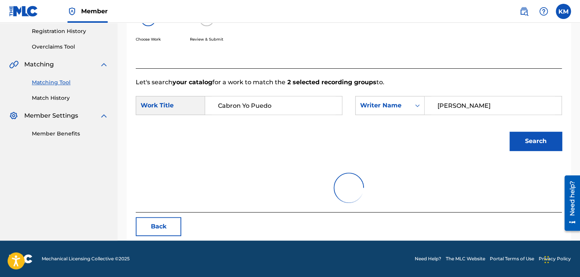
scroll to position [110, 0]
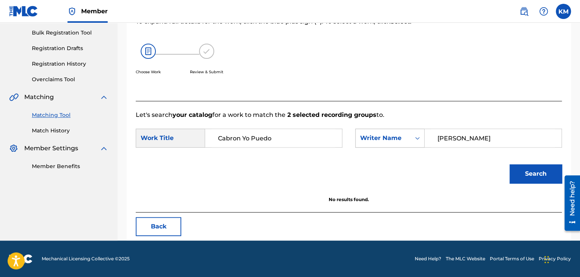
paste input "[PERSON_NAME]"
drag, startPoint x: 463, startPoint y: 139, endPoint x: 362, endPoint y: 140, distance: 101.2
click at [362, 140] on div "SearchWithCriteria8bf30ac5-783f-4c25-b9f8-d93fff52a5d3 Writer Name [PERSON_NAME]" at bounding box center [458, 138] width 207 height 19
type input "[PERSON_NAME]"
click at [525, 170] on button "Search" at bounding box center [536, 173] width 52 height 19
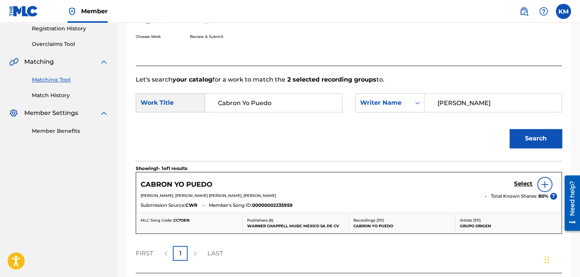
scroll to position [186, 0]
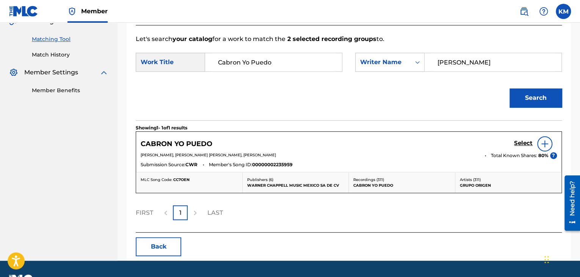
click at [525, 140] on h5 "Select" at bounding box center [523, 143] width 19 height 7
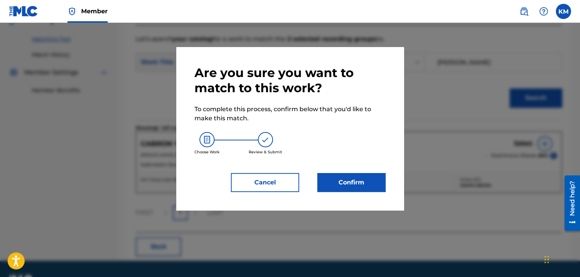
click at [363, 182] on button "Confirm" at bounding box center [351, 182] width 68 height 19
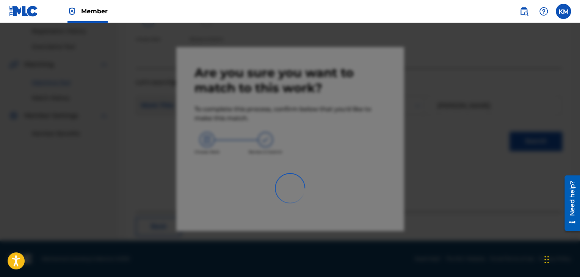
scroll to position [49, 0]
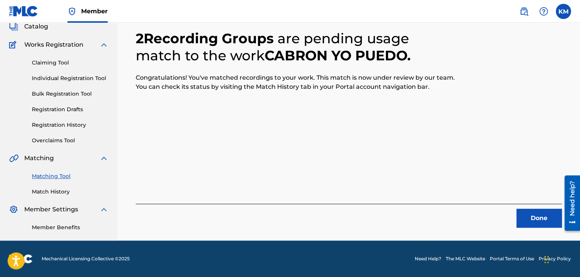
click at [523, 213] on button "Done" at bounding box center [538, 218] width 45 height 19
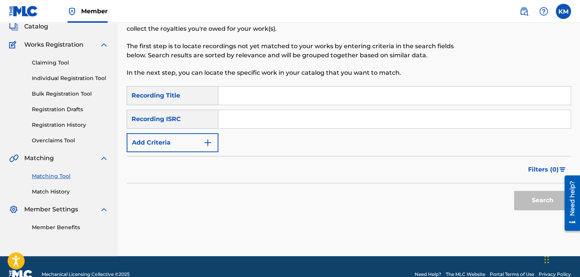
click at [282, 115] on input "Search Form" at bounding box center [394, 119] width 352 height 18
paste input "HKI190782801"
type input "HKI190782801"
click at [532, 193] on button "Search" at bounding box center [542, 200] width 57 height 19
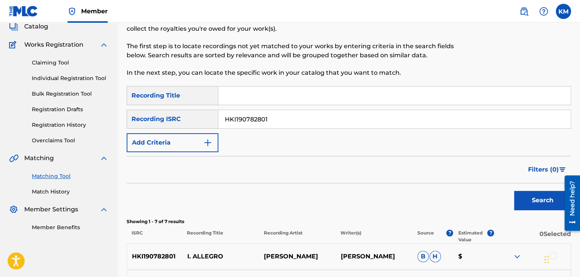
click at [62, 188] on link "Match History" at bounding box center [70, 192] width 77 height 8
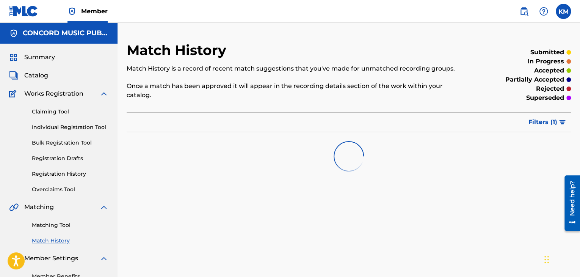
click at [62, 225] on link "Matching Tool" at bounding box center [70, 225] width 77 height 8
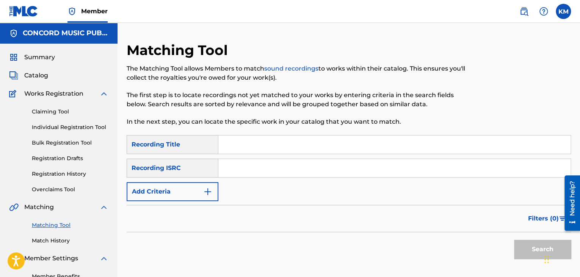
click at [245, 169] on input "Search Form" at bounding box center [394, 168] width 352 height 18
paste input "NLF711810553"
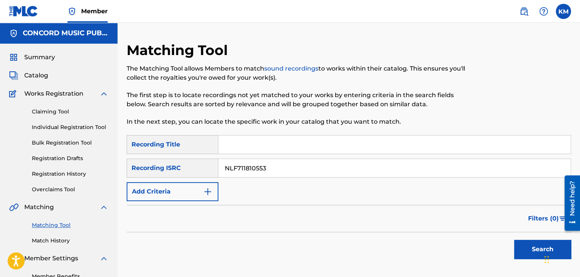
type input "NLF711810553"
drag, startPoint x: 528, startPoint y: 248, endPoint x: 464, endPoint y: 232, distance: 65.7
click at [528, 247] on button "Search" at bounding box center [542, 249] width 57 height 19
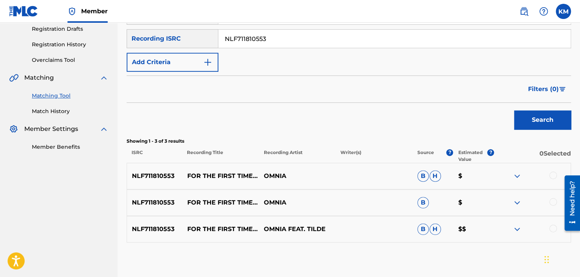
scroll to position [169, 0]
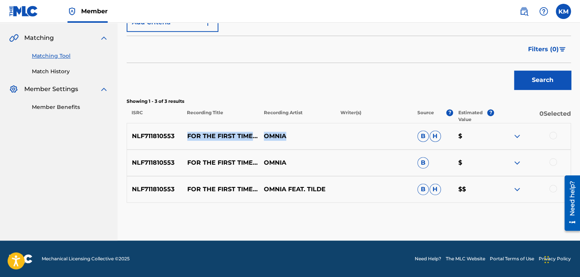
drag, startPoint x: 182, startPoint y: 127, endPoint x: 296, endPoint y: 141, distance: 115.0
click at [296, 141] on div "NLF711810553 FOR THE FIRST TIME (FEATURING [PERSON_NAME]) ([PERSON_NAME] REMIX)…" at bounding box center [349, 136] width 444 height 27
copy div "FOR THE FIRST TIME (FEATURING [PERSON_NAME]) ([PERSON_NAME] REMIX) OMNIA"
click at [554, 134] on div at bounding box center [553, 136] width 8 height 8
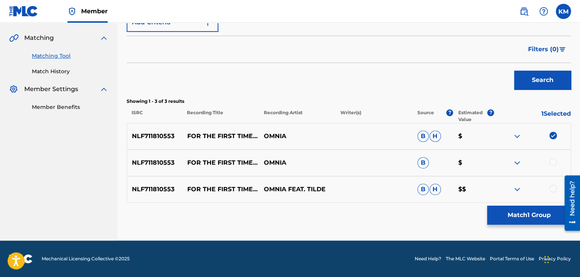
click at [554, 161] on div at bounding box center [553, 162] width 8 height 8
click at [554, 187] on div at bounding box center [553, 189] width 8 height 8
click at [510, 220] on button "Match 3 Groups" at bounding box center [529, 215] width 84 height 19
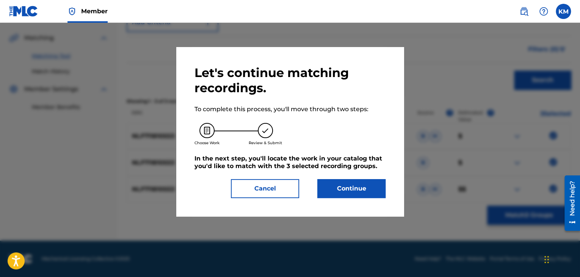
click at [343, 188] on button "Continue" at bounding box center [351, 188] width 68 height 19
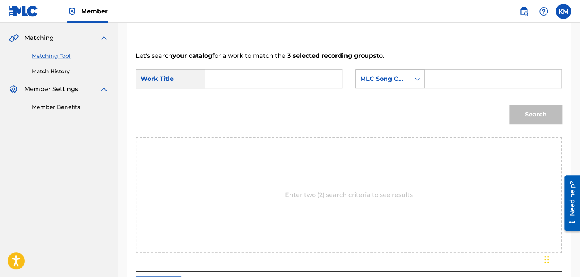
click at [414, 77] on icon "Search Form" at bounding box center [418, 79] width 8 height 8
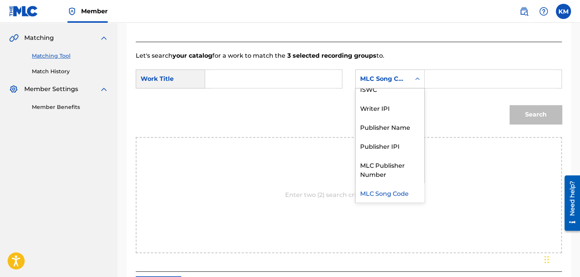
scroll to position [0, 0]
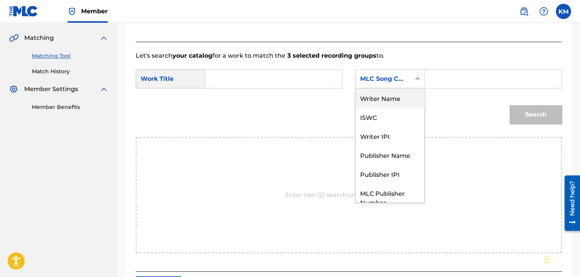
click at [398, 104] on div "Writer Name" at bounding box center [390, 97] width 69 height 19
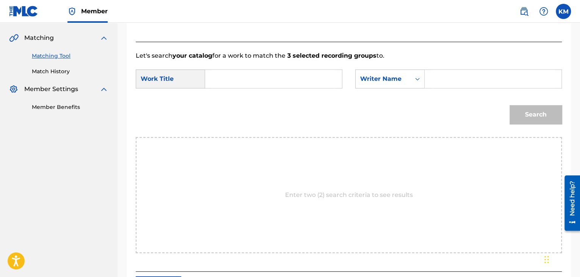
click at [430, 80] on div "Search Form" at bounding box center [493, 78] width 137 height 19
click at [432, 78] on input "Search Form" at bounding box center [493, 79] width 124 height 18
paste input "[PERSON_NAME]"
type input "[PERSON_NAME]"
click at [259, 77] on input "Search Form" at bounding box center [274, 79] width 124 height 18
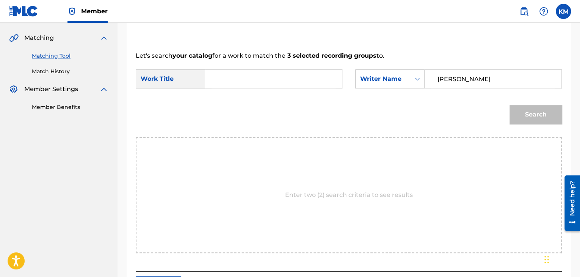
paste input "For The First Time - [PERSON_NAME] Remix"
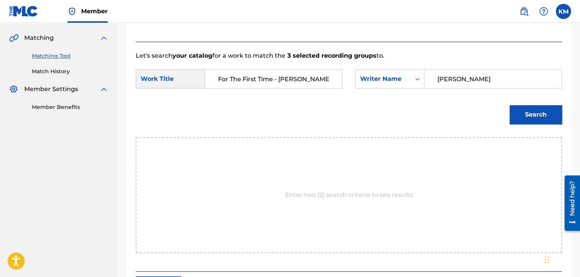
click at [522, 115] on button "Search" at bounding box center [536, 114] width 52 height 19
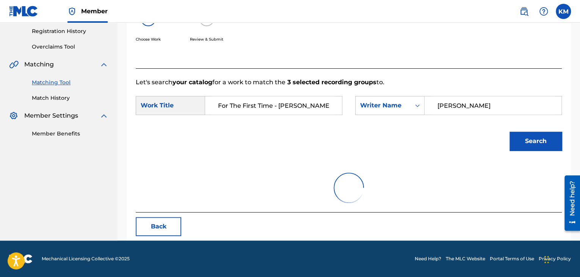
scroll to position [110, 0]
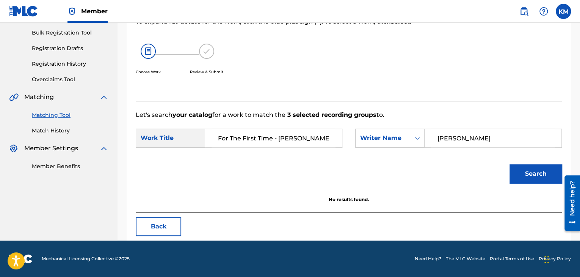
drag, startPoint x: 274, startPoint y: 137, endPoint x: 339, endPoint y: 134, distance: 65.3
click at [339, 134] on div "For The First Time - [PERSON_NAME] Remix" at bounding box center [273, 138] width 137 height 19
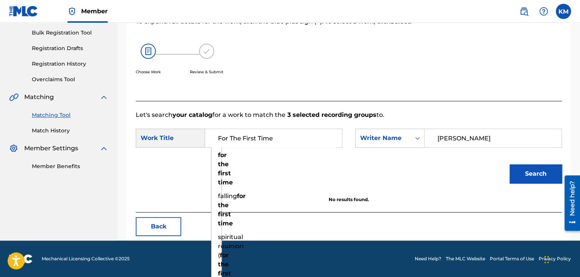
type input "For The First Time"
click at [533, 171] on button "Search" at bounding box center [536, 173] width 52 height 19
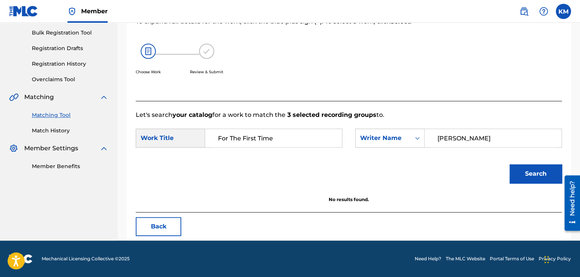
paste input "[PERSON_NAME]"
drag, startPoint x: 467, startPoint y: 138, endPoint x: 372, endPoint y: 153, distance: 96.7
click at [372, 153] on form "SearchWithCriteria6ce1bc54-9fb3-4233-b1b6-e7893b660c1d Work Title For The First…" at bounding box center [349, 157] width 426 height 77
click at [523, 167] on button "Search" at bounding box center [536, 173] width 52 height 19
paste input "[PERSON_NAME]"
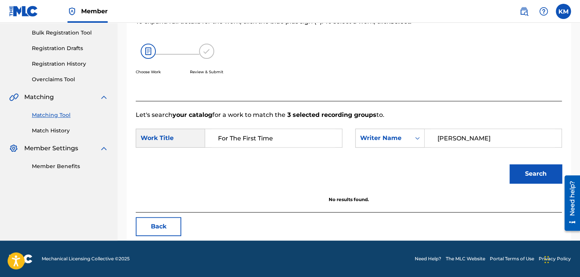
type input "[PERSON_NAME]"
drag, startPoint x: 534, startPoint y: 168, endPoint x: 440, endPoint y: 185, distance: 95.9
click at [534, 168] on button "Search" at bounding box center [536, 173] width 52 height 19
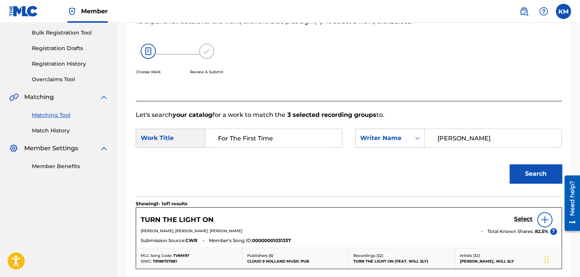
scroll to position [206, 0]
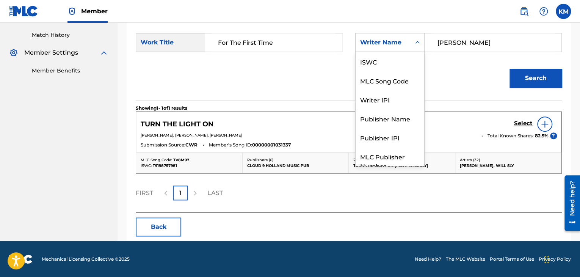
click at [417, 43] on icon "Search Form" at bounding box center [418, 43] width 8 height 8
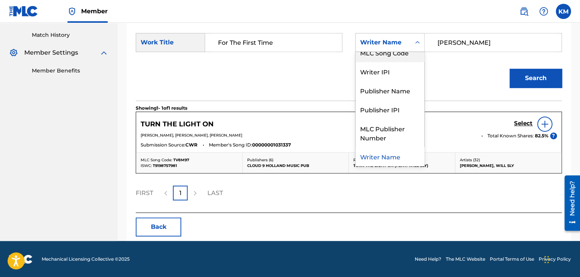
click at [409, 58] on div "MLC Song Code" at bounding box center [390, 52] width 69 height 19
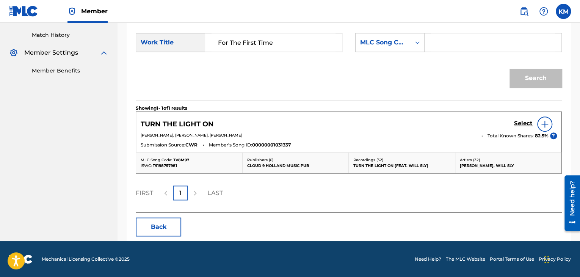
click at [450, 47] on input "Search Form" at bounding box center [493, 42] width 124 height 18
paste input "F32814"
type input "F32814"
click at [520, 75] on button "Search" at bounding box center [536, 78] width 52 height 19
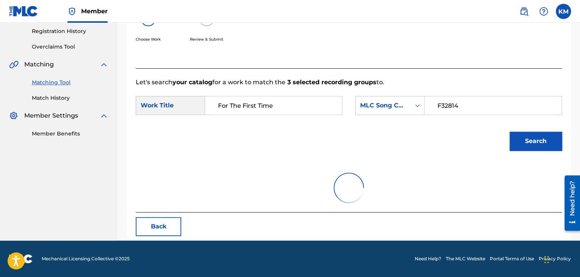
scroll to position [206, 0]
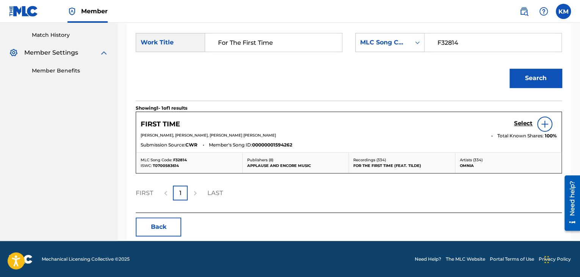
click at [60, 36] on link "Match History" at bounding box center [70, 35] width 77 height 8
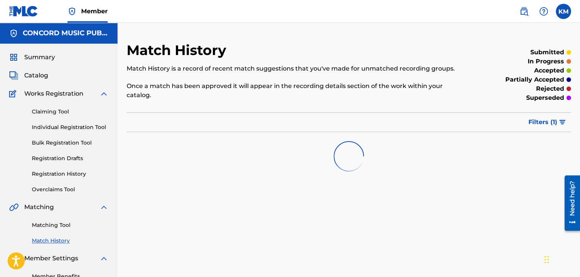
click at [65, 223] on link "Matching Tool" at bounding box center [70, 225] width 77 height 8
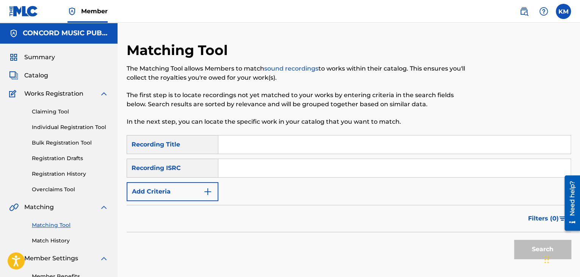
click at [246, 159] on input "Search Form" at bounding box center [394, 168] width 352 height 18
paste input "BED901100641"
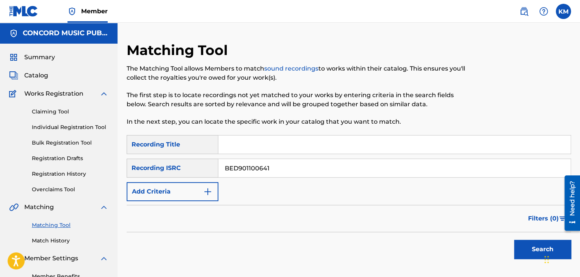
type input "BED901100641"
drag, startPoint x: 525, startPoint y: 245, endPoint x: 499, endPoint y: 233, distance: 28.2
click at [525, 245] on button "Search" at bounding box center [542, 249] width 57 height 19
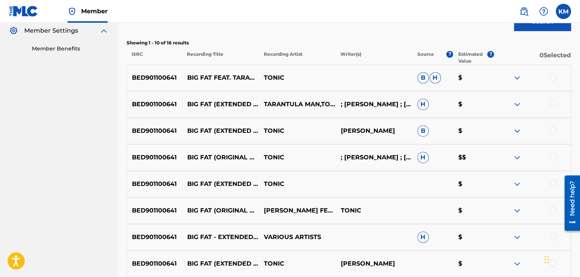
click at [553, 77] on div at bounding box center [553, 77] width 8 height 8
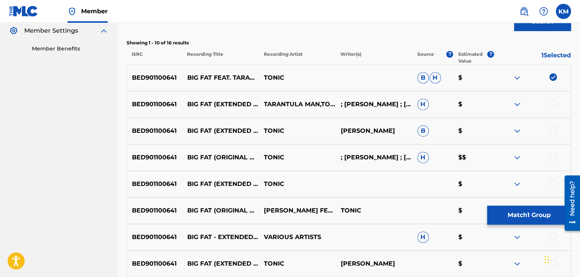
click at [553, 104] on div at bounding box center [553, 104] width 8 height 8
click at [552, 131] on div at bounding box center [553, 130] width 8 height 8
click at [553, 155] on div at bounding box center [553, 157] width 8 height 8
click at [552, 181] on div at bounding box center [553, 183] width 8 height 8
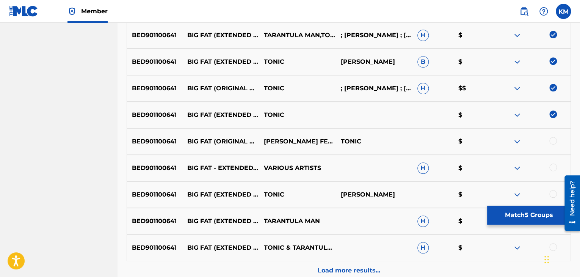
scroll to position [374, 0]
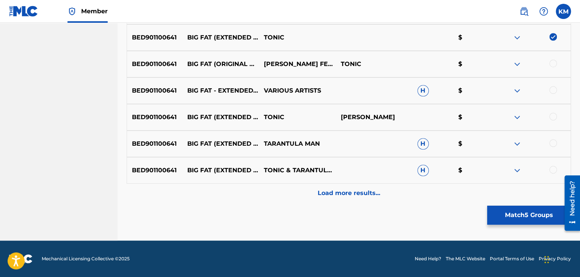
click at [552, 63] on div at bounding box center [553, 64] width 8 height 8
click at [554, 89] on div at bounding box center [553, 90] width 8 height 8
click at [554, 115] on div at bounding box center [553, 117] width 8 height 8
click at [554, 146] on div at bounding box center [553, 143] width 8 height 8
click at [553, 167] on div at bounding box center [553, 170] width 8 height 8
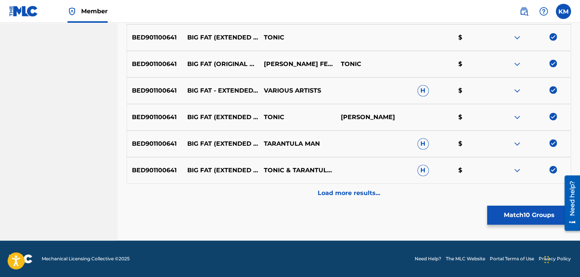
click at [353, 193] on p "Load more results..." at bounding box center [349, 192] width 63 height 9
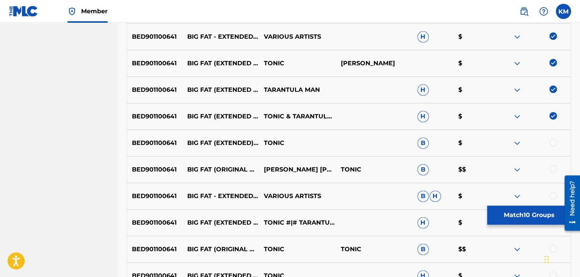
scroll to position [488, 0]
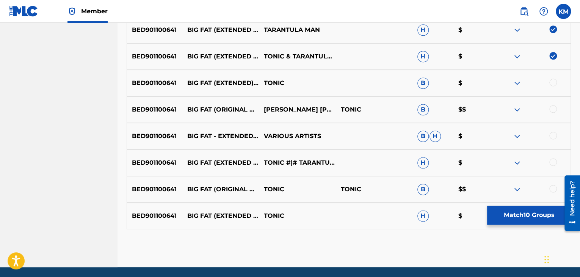
click at [551, 84] on div at bounding box center [553, 82] width 8 height 8
click at [552, 108] on div at bounding box center [553, 109] width 8 height 8
click at [554, 136] on div at bounding box center [553, 136] width 8 height 8
click at [555, 162] on div at bounding box center [553, 162] width 8 height 8
click at [553, 188] on div at bounding box center [553, 189] width 8 height 8
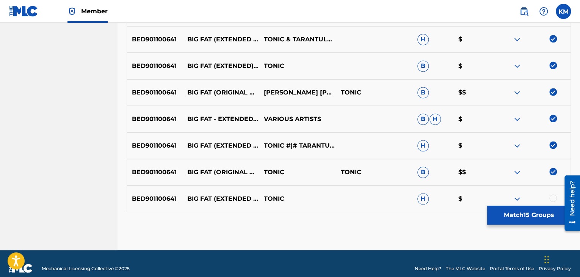
scroll to position [514, 0]
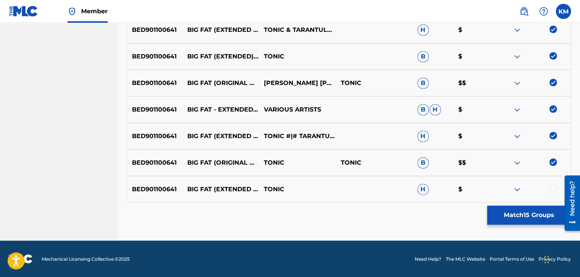
click at [553, 188] on div at bounding box center [553, 189] width 8 height 8
click at [512, 213] on button "Match 16 Groups" at bounding box center [529, 215] width 84 height 19
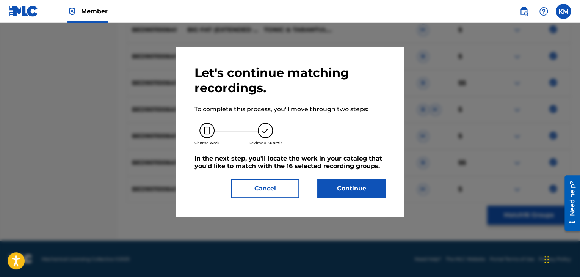
click at [361, 187] on button "Continue" at bounding box center [351, 188] width 68 height 19
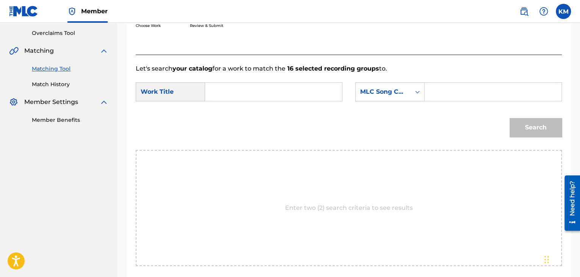
scroll to position [115, 0]
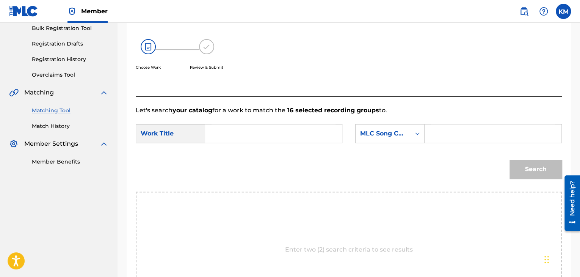
click at [251, 133] on input "Search Form" at bounding box center [274, 133] width 124 height 18
drag, startPoint x: 223, startPoint y: 133, endPoint x: 206, endPoint y: 130, distance: 17.3
click at [206, 130] on div "v" at bounding box center [273, 133] width 137 height 19
paste input "Big Fat - Original Mix"
type input "Big Fat - Original Mix"
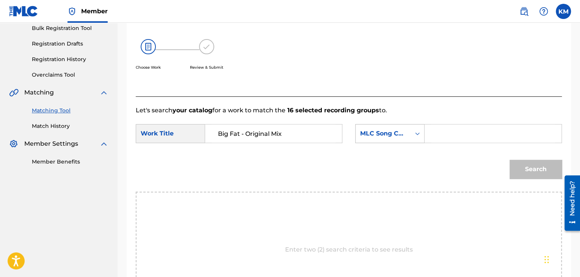
click at [422, 131] on div "Search Form" at bounding box center [418, 134] width 14 height 14
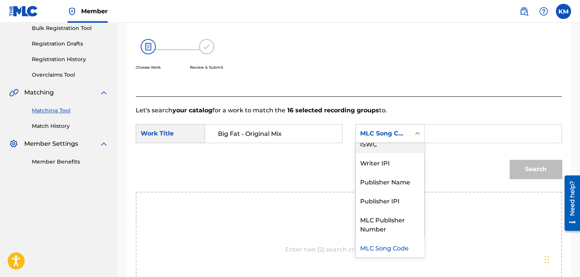
scroll to position [0, 0]
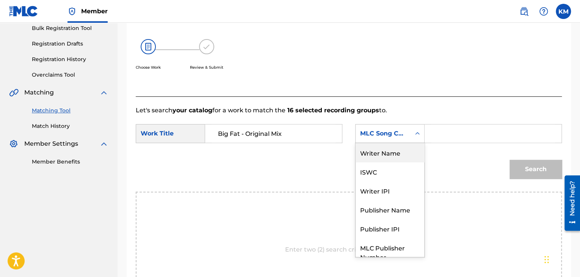
click at [405, 147] on div "Writer Name" at bounding box center [390, 152] width 69 height 19
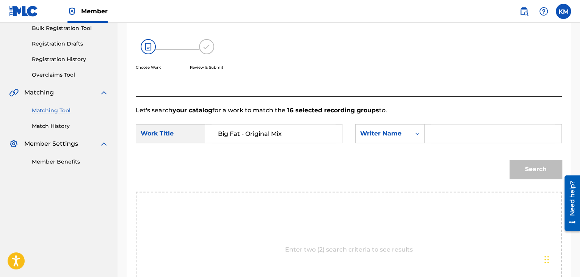
click at [449, 133] on input "Search Form" at bounding box center [493, 133] width 124 height 18
paste input "Orrosquieta"
type input "Orrosquieta"
click at [523, 166] on button "Search" at bounding box center [536, 169] width 52 height 19
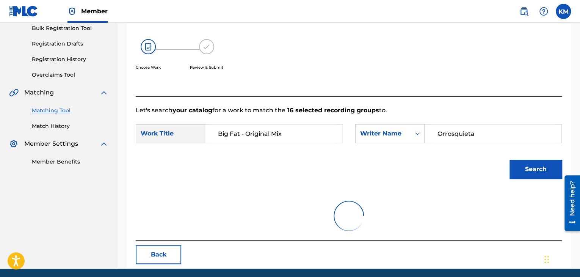
scroll to position [110, 0]
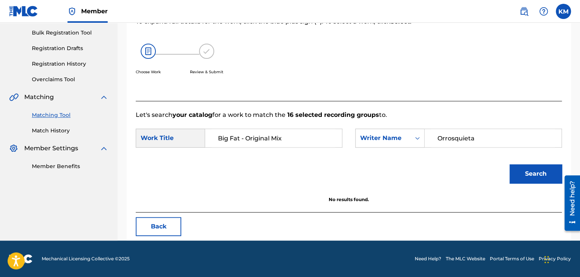
click at [59, 132] on link "Match History" at bounding box center [70, 131] width 77 height 8
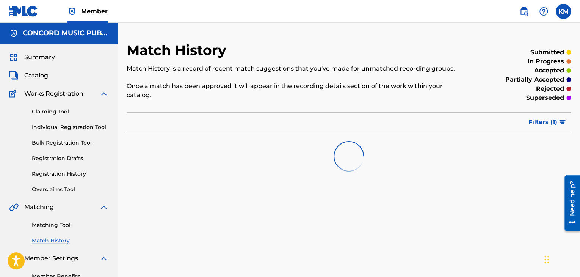
click at [59, 226] on link "Matching Tool" at bounding box center [70, 225] width 77 height 8
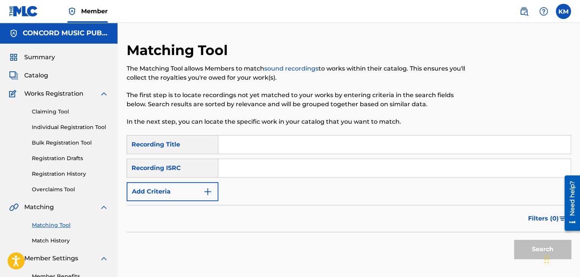
click at [250, 174] on input "Search Form" at bounding box center [394, 168] width 352 height 18
paste input "GBCEN1900020"
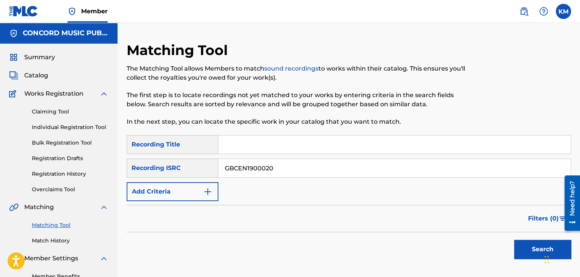
type input "GBCEN1900020"
click at [524, 246] on button "Search" at bounding box center [542, 249] width 57 height 19
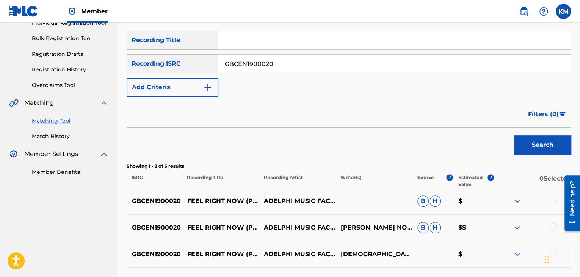
scroll to position [169, 0]
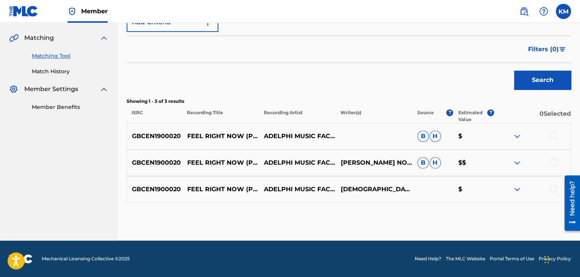
click at [552, 188] on div at bounding box center [553, 189] width 8 height 8
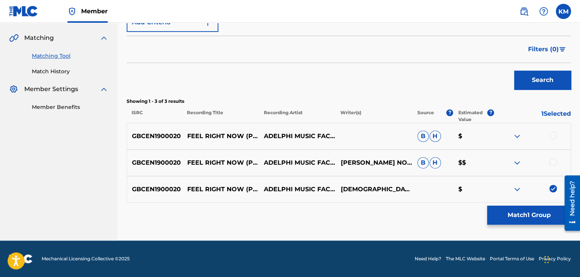
click at [554, 158] on div at bounding box center [553, 162] width 8 height 8
click at [552, 133] on div at bounding box center [553, 136] width 8 height 8
click at [501, 214] on button "Match 3 Groups" at bounding box center [529, 215] width 84 height 19
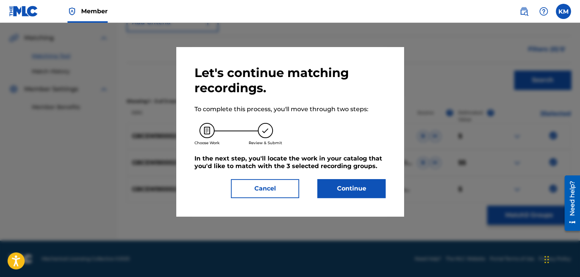
click at [353, 193] on button "Continue" at bounding box center [351, 188] width 68 height 19
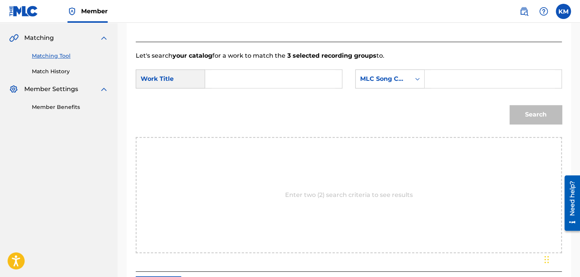
click at [260, 80] on input "Search Form" at bounding box center [274, 79] width 124 height 18
paste input "Feel Right Now (Power!)"
type input "Feel Right Now (Power!)"
click at [412, 82] on div "Search Form" at bounding box center [418, 79] width 14 height 14
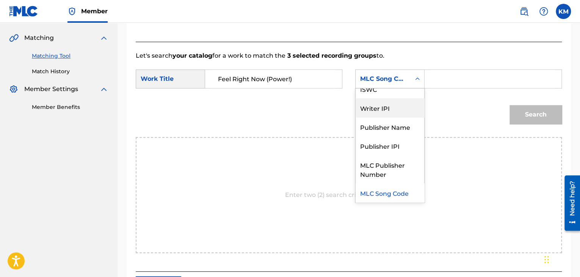
scroll to position [0, 0]
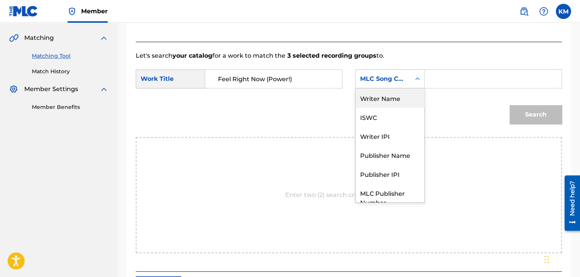
click at [405, 99] on div "Writer Name" at bounding box center [390, 97] width 69 height 19
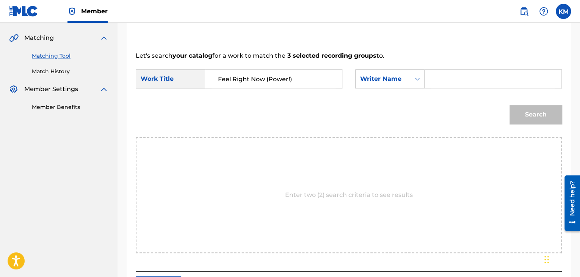
click at [435, 81] on input "Search Form" at bounding box center [493, 79] width 124 height 18
paste input "Nockall"
click at [532, 112] on button "Search" at bounding box center [536, 114] width 52 height 19
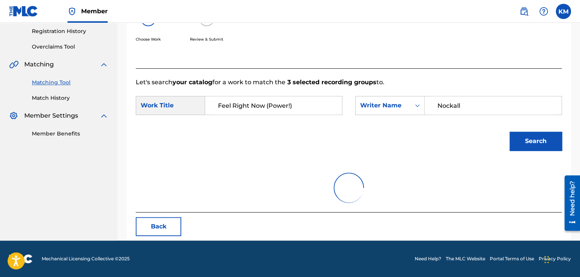
scroll to position [110, 0]
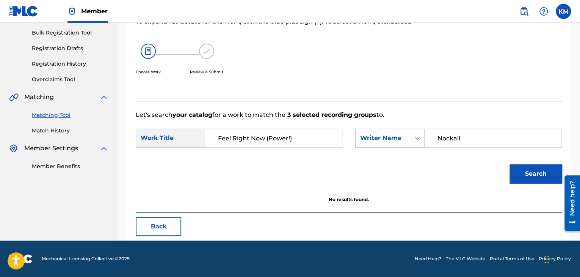
paste input "Caesar"
drag, startPoint x: 466, startPoint y: 139, endPoint x: 403, endPoint y: 142, distance: 62.6
click at [403, 141] on div "SearchWithCriteriaf5aba972-981f-4949-af53-dfe0811ab08f Writer Name [PERSON_NAME]" at bounding box center [458, 138] width 207 height 19
drag, startPoint x: 517, startPoint y: 174, endPoint x: 510, endPoint y: 172, distance: 7.7
click at [517, 173] on button "Search" at bounding box center [536, 173] width 52 height 19
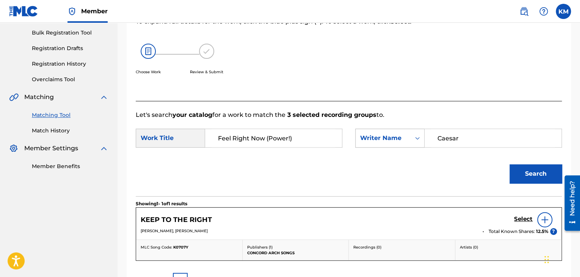
paste input "[PERSON_NAME]"
type input "[PERSON_NAME]"
click at [522, 171] on button "Search" at bounding box center [536, 173] width 52 height 19
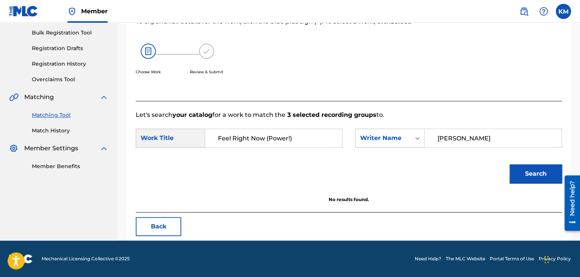
click at [42, 132] on link "Match History" at bounding box center [70, 131] width 77 height 8
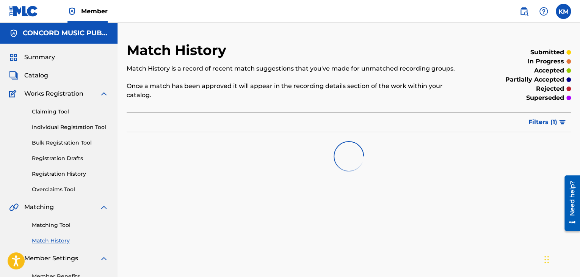
click at [62, 226] on link "Matching Tool" at bounding box center [70, 225] width 77 height 8
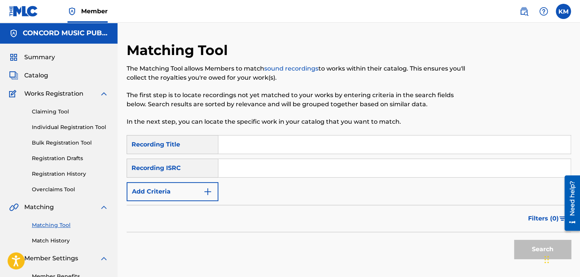
click at [268, 171] on input "Search Form" at bounding box center [394, 168] width 352 height 18
paste input "PLS921659826"
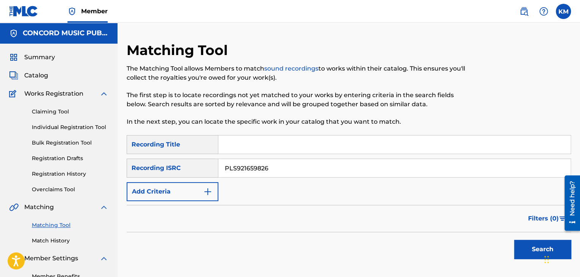
type input "PLS921659826"
click at [522, 242] on button "Search" at bounding box center [542, 249] width 57 height 19
click at [47, 239] on link "Match History" at bounding box center [70, 241] width 77 height 8
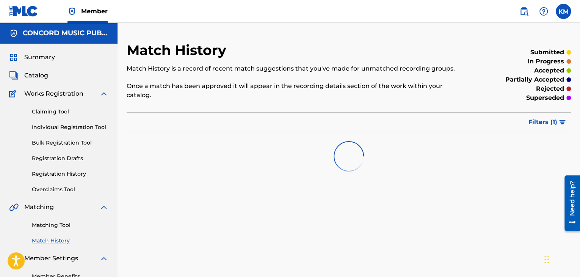
click at [56, 225] on link "Matching Tool" at bounding box center [70, 225] width 77 height 8
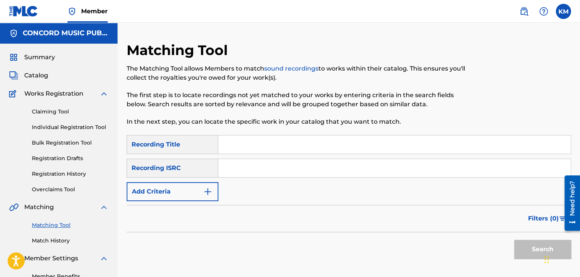
click at [251, 168] on input "Search Form" at bounding box center [394, 168] width 352 height 18
paste input "GBARL2401656"
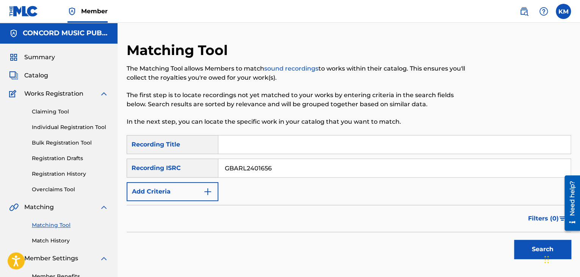
type input "GBARL2401656"
click at [529, 244] on button "Search" at bounding box center [542, 249] width 57 height 19
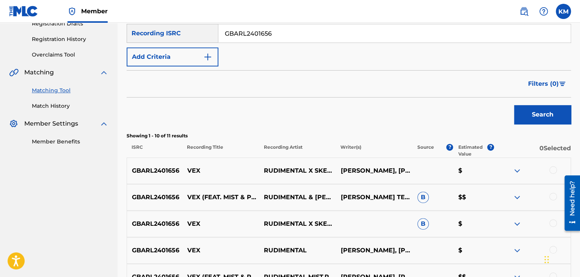
scroll to position [227, 0]
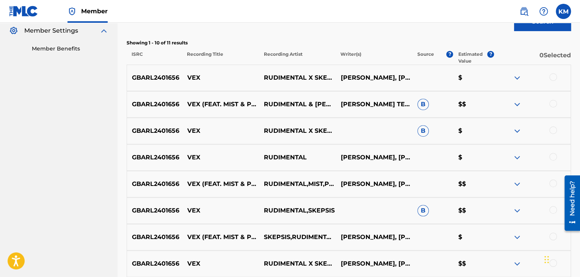
click at [553, 78] on div at bounding box center [553, 77] width 8 height 8
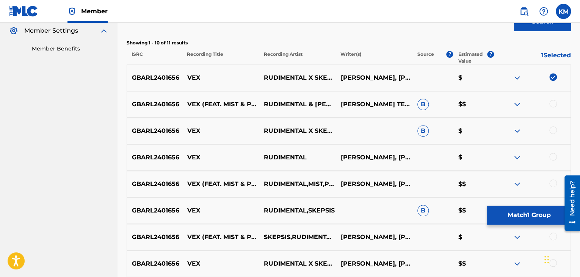
click at [552, 102] on div at bounding box center [553, 104] width 8 height 8
click at [554, 129] on div at bounding box center [553, 130] width 8 height 8
click at [552, 155] on div at bounding box center [553, 157] width 8 height 8
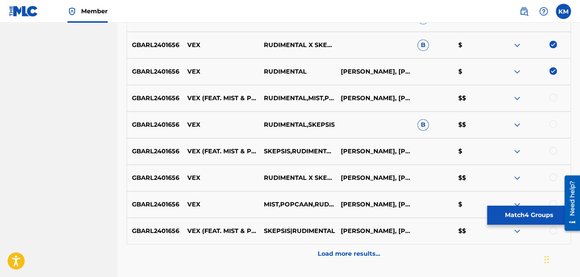
scroll to position [374, 0]
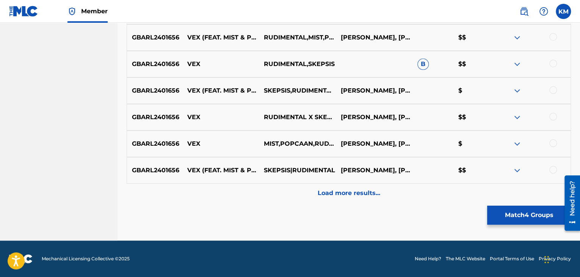
click at [554, 35] on div at bounding box center [553, 37] width 8 height 8
click at [554, 62] on div at bounding box center [553, 64] width 8 height 8
click at [551, 88] on div at bounding box center [553, 90] width 8 height 8
click at [552, 116] on div at bounding box center [553, 117] width 8 height 8
click at [552, 141] on div at bounding box center [553, 143] width 8 height 8
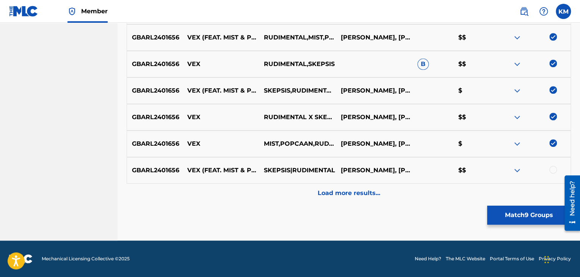
click at [552, 166] on div at bounding box center [553, 170] width 8 height 8
click at [335, 186] on div "Load more results..." at bounding box center [349, 193] width 444 height 19
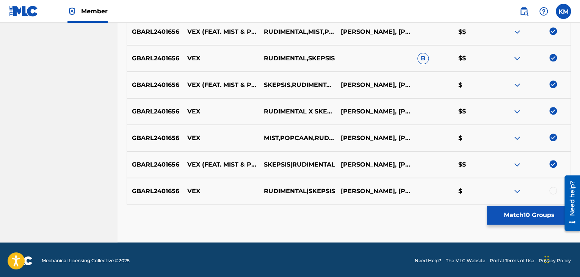
scroll to position [381, 0]
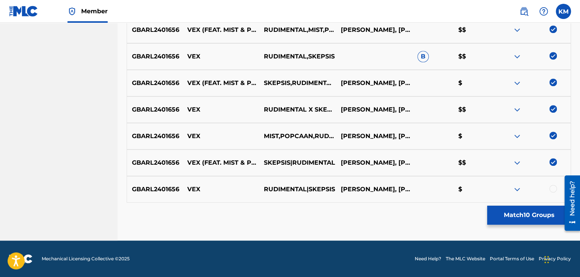
click at [554, 187] on div at bounding box center [553, 189] width 8 height 8
click at [505, 213] on button "Match 11 Groups" at bounding box center [529, 215] width 84 height 19
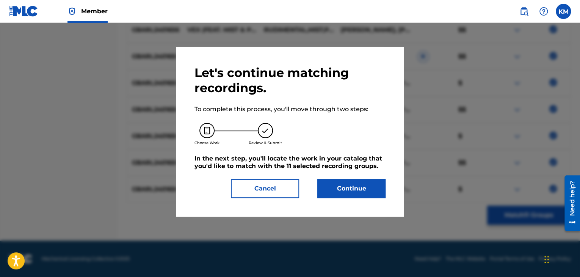
click at [355, 184] on button "Continue" at bounding box center [351, 188] width 68 height 19
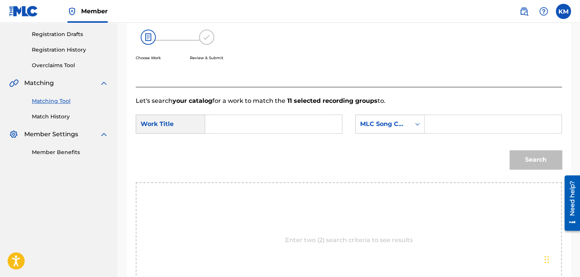
scroll to position [115, 0]
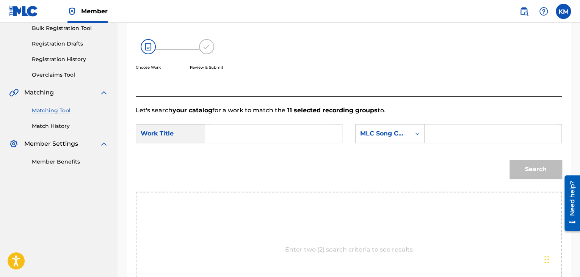
click at [245, 132] on input "Search Form" at bounding box center [274, 133] width 124 height 18
paste input "Vex (feat. MIST & Popcaan)"
type input "Vex (feat. MIST & Popcaan)"
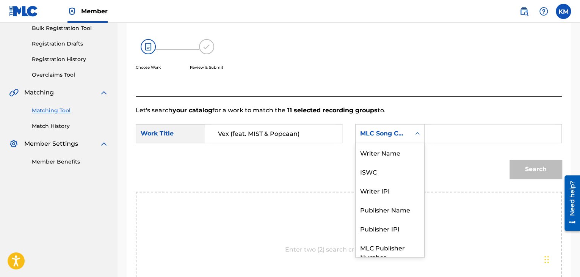
click at [419, 130] on icon "Search Form" at bounding box center [418, 134] width 8 height 8
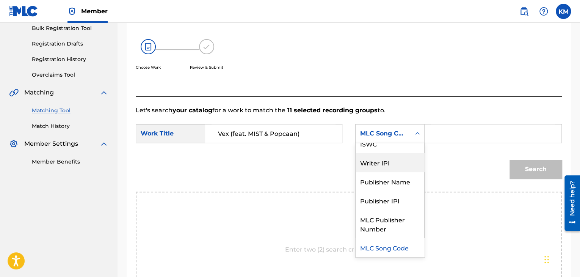
scroll to position [0, 0]
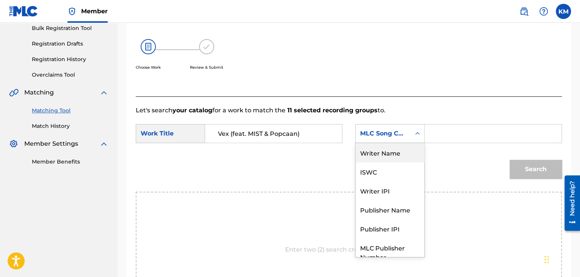
click at [388, 152] on div "Writer Name" at bounding box center [390, 152] width 69 height 19
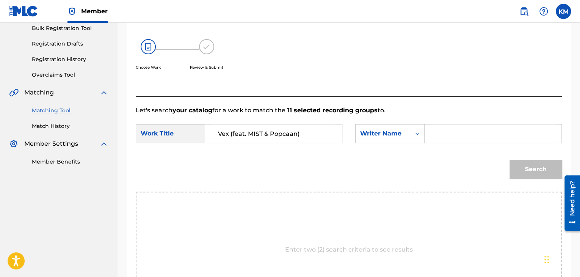
click at [435, 136] on input "Search Form" at bounding box center [493, 133] width 124 height 18
paste input "[PERSON_NAME]"
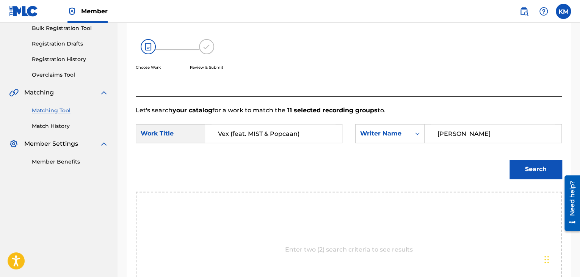
type input "[PERSON_NAME]"
click at [522, 166] on button "Search" at bounding box center [536, 169] width 52 height 19
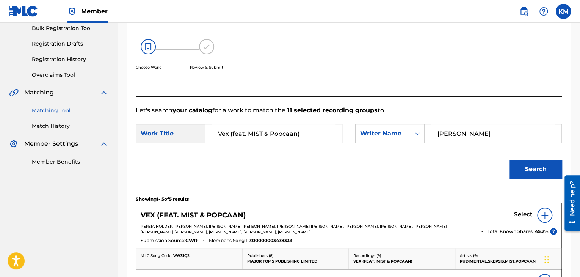
scroll to position [190, 0]
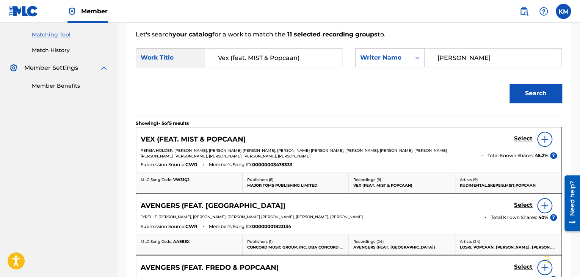
click at [522, 137] on h5 "Select" at bounding box center [523, 138] width 19 height 7
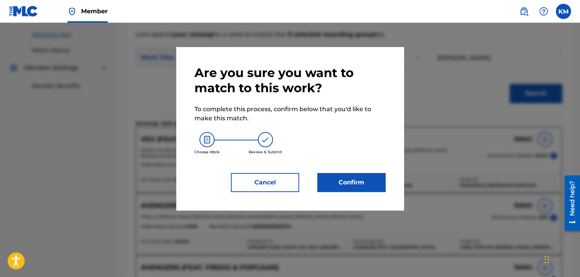
click at [341, 180] on button "Confirm" at bounding box center [351, 182] width 68 height 19
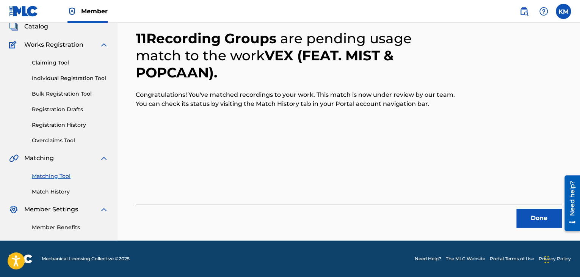
scroll to position [49, 0]
click at [536, 223] on button "Done" at bounding box center [538, 218] width 45 height 19
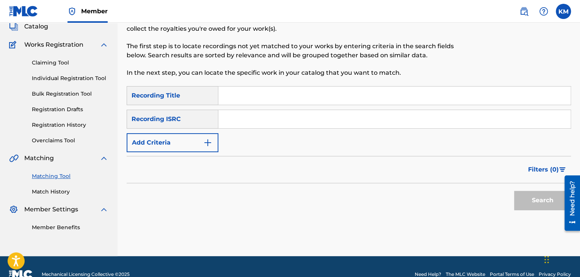
paste input "US83Z1783703"
type input "US83Z1783703"
click at [524, 201] on button "Search" at bounding box center [542, 200] width 57 height 19
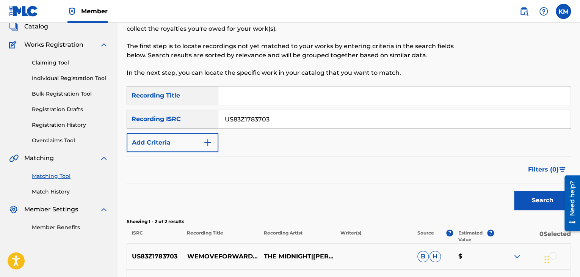
scroll to position [143, 0]
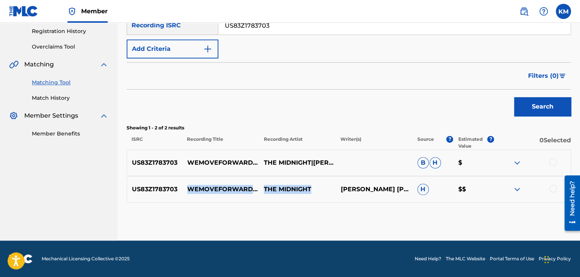
drag, startPoint x: 184, startPoint y: 176, endPoint x: 312, endPoint y: 191, distance: 129.8
click at [312, 191] on div "US83Z1783703 WEMOVEFORWARD ([PERSON_NAME] REMIX) THE MIDNIGHT [PERSON_NAME] [PE…" at bounding box center [349, 189] width 444 height 27
click at [553, 188] on div at bounding box center [553, 189] width 8 height 8
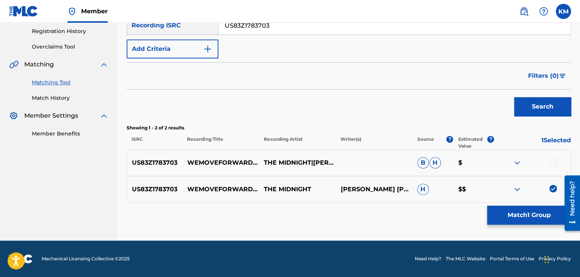
click at [553, 160] on div at bounding box center [553, 162] width 8 height 8
click at [519, 210] on button "Match 2 Groups" at bounding box center [529, 215] width 84 height 19
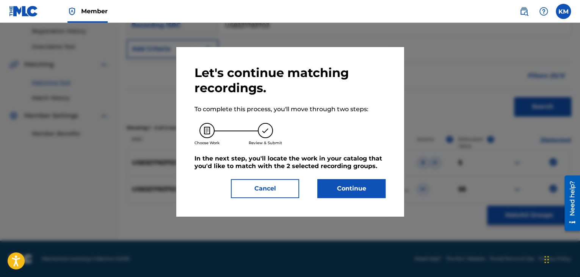
click at [366, 191] on button "Continue" at bounding box center [351, 188] width 68 height 19
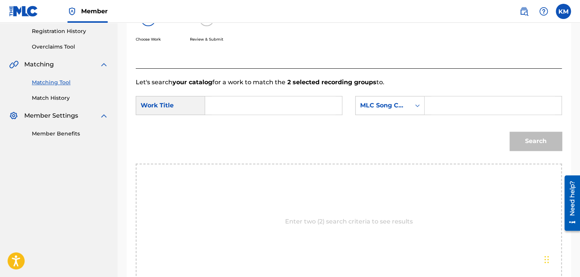
click at [257, 107] on input "Search Form" at bounding box center [274, 105] width 124 height 18
paste input "WeMoveForward - [PERSON_NAME] Remix"
type input "WeMoveForward - [PERSON_NAME] Remix"
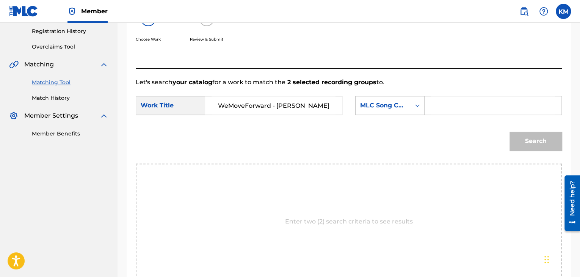
click at [412, 105] on div "Search Form" at bounding box center [418, 106] width 14 height 14
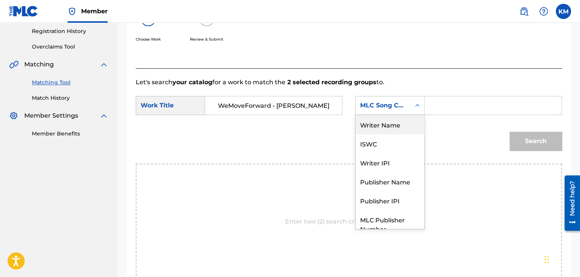
click at [402, 119] on div "Writer Name" at bounding box center [390, 124] width 69 height 19
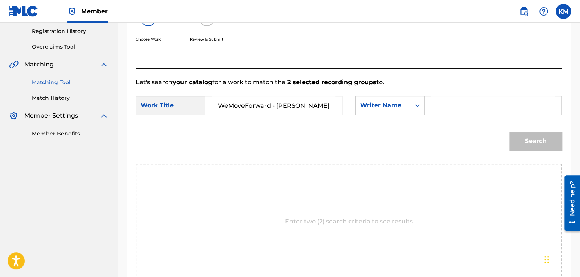
click at [444, 106] on input "Search Form" at bounding box center [493, 105] width 124 height 18
paste input "Vilborg"
click at [535, 140] on button "Search" at bounding box center [536, 141] width 52 height 19
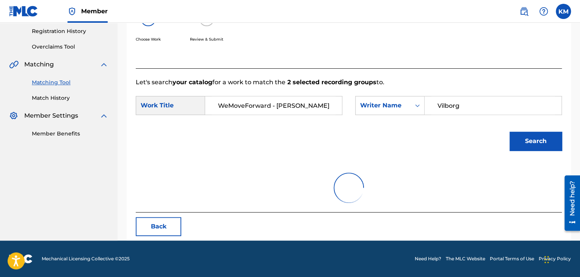
scroll to position [110, 0]
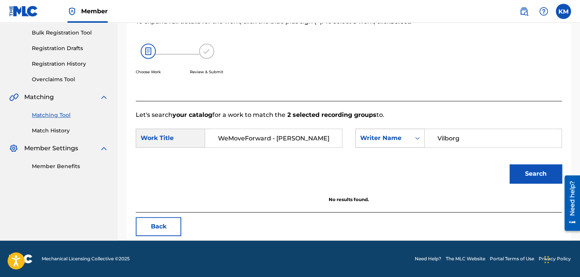
paste input "Little"
drag, startPoint x: 461, startPoint y: 138, endPoint x: 397, endPoint y: 141, distance: 63.8
click at [397, 141] on div "SearchWithCriteria6d7b9e72-7dbb-44d2-b437-504475dcf025 Writer Name Little" at bounding box center [458, 138] width 207 height 19
click at [520, 168] on button "Search" at bounding box center [536, 173] width 52 height 19
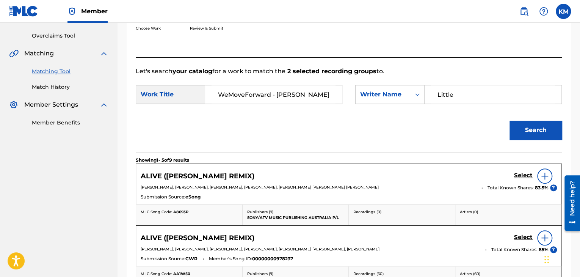
scroll to position [72, 0]
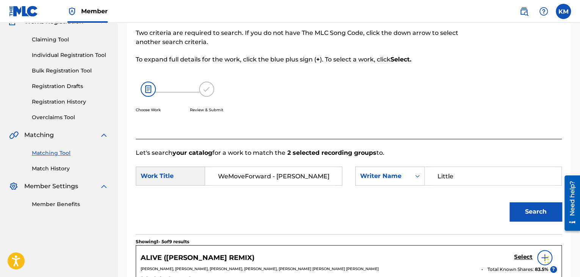
paste input "yle"
drag, startPoint x: 455, startPoint y: 174, endPoint x: 355, endPoint y: 190, distance: 100.9
click at [355, 190] on form "SearchWithCriteria6ce1bc54-9fb3-4233-b1b6-e7893b660c1d Work Title WeMoveForward…" at bounding box center [349, 195] width 426 height 77
drag, startPoint x: 523, startPoint y: 206, endPoint x: 405, endPoint y: 198, distance: 118.2
click at [522, 203] on button "Search" at bounding box center [536, 211] width 52 height 19
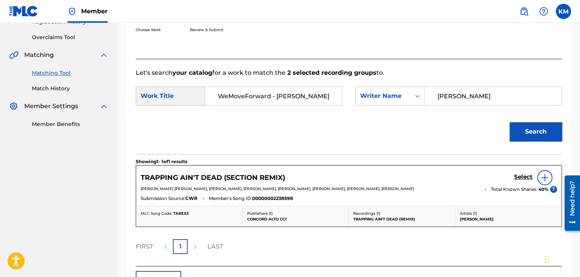
scroll to position [186, 0]
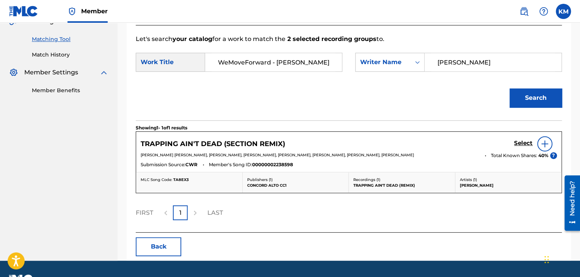
paste input "[PERSON_NAME]"
type input "[PERSON_NAME]"
click at [518, 97] on button "Search" at bounding box center [536, 97] width 52 height 19
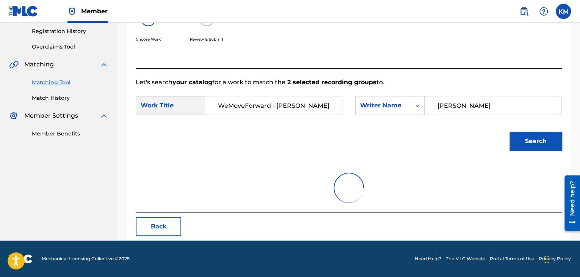
scroll to position [110, 0]
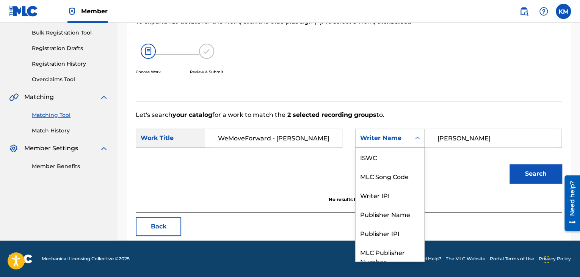
click at [418, 135] on icon "Search Form" at bounding box center [418, 138] width 8 height 8
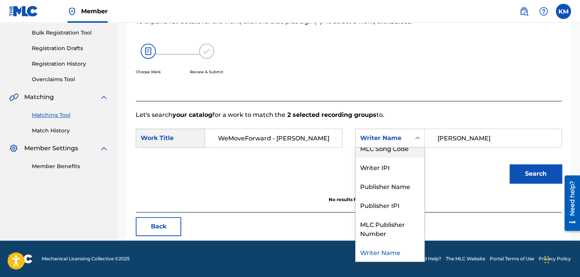
click at [407, 151] on div "MLC Song Code" at bounding box center [390, 147] width 69 height 19
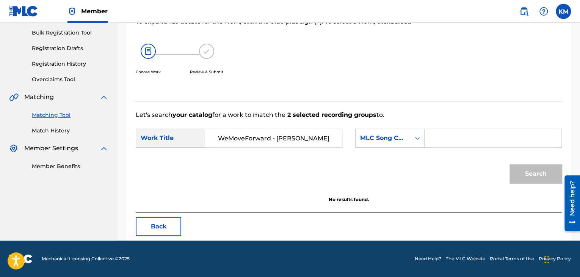
click at [476, 126] on form "SearchWithCriteria6ce1bc54-9fb3-4233-b1b6-e7893b660c1d Work Title WeMoveForward…" at bounding box center [349, 157] width 426 height 77
click at [464, 137] on input "Search Form" at bounding box center [493, 138] width 124 height 18
paste input "WV7HPR"
type input "WV7HPR"
click at [527, 169] on button "Search" at bounding box center [536, 173] width 52 height 19
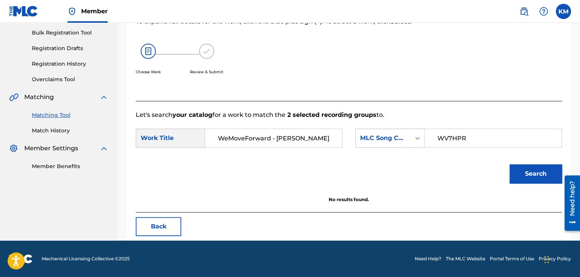
click at [48, 129] on link "Match History" at bounding box center [70, 131] width 77 height 8
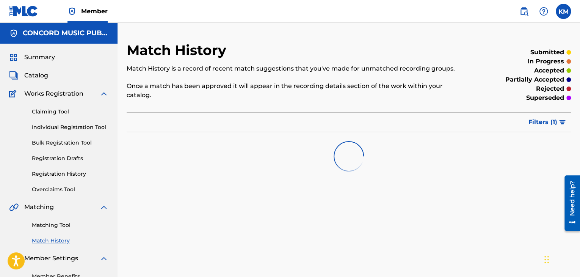
click at [67, 223] on link "Matching Tool" at bounding box center [70, 225] width 77 height 8
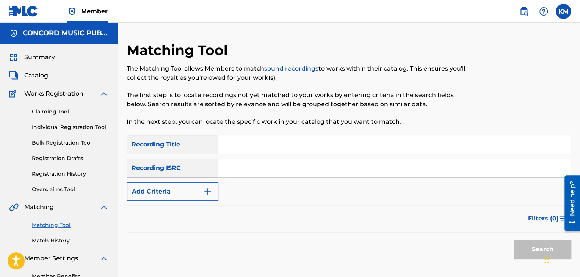
click at [232, 167] on input "Search Form" at bounding box center [394, 168] width 352 height 18
paste input "SEWDL5013191"
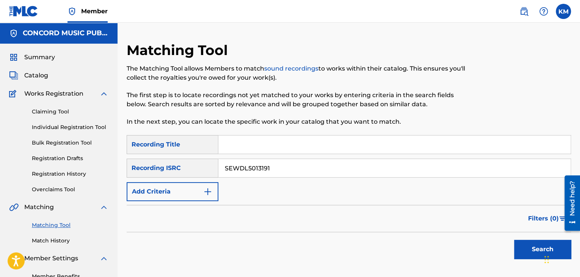
type input "SEWDL5013191"
drag, startPoint x: 521, startPoint y: 246, endPoint x: 515, endPoint y: 245, distance: 6.0
click at [521, 246] on button "Search" at bounding box center [542, 249] width 57 height 19
click at [42, 241] on link "Match History" at bounding box center [70, 241] width 77 height 8
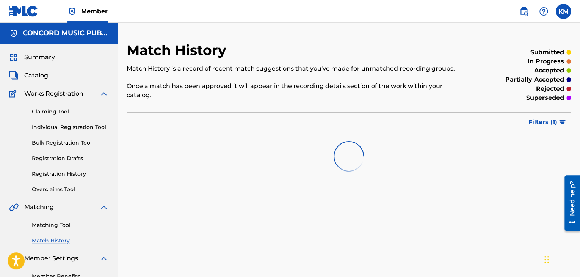
click at [55, 223] on link "Matching Tool" at bounding box center [70, 225] width 77 height 8
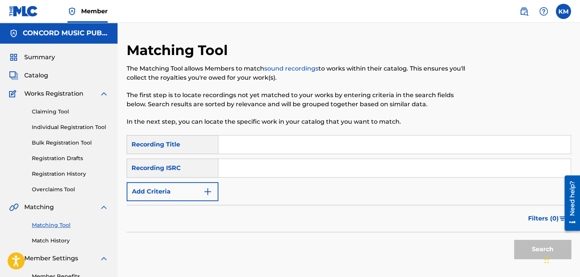
click at [234, 168] on input "Search Form" at bounding box center [394, 168] width 352 height 18
paste input "USCGJ1479169"
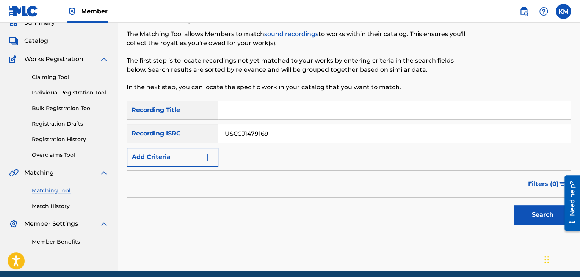
scroll to position [64, 0]
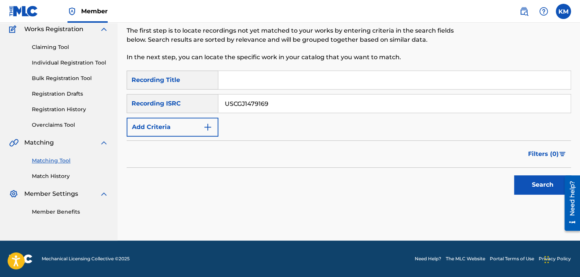
type input "USCGJ1479169"
click at [531, 181] on button "Search" at bounding box center [542, 184] width 57 height 19
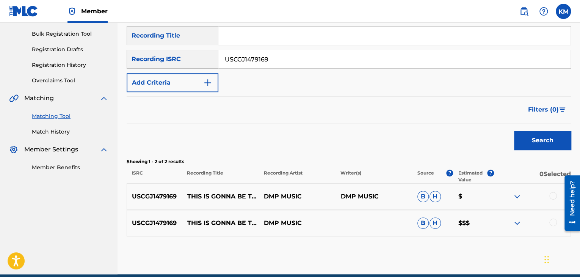
scroll to position [140, 0]
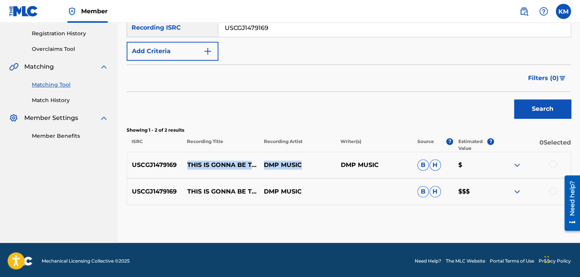
drag, startPoint x: 185, startPoint y: 154, endPoint x: 312, endPoint y: 155, distance: 127.0
click at [311, 168] on div "USCGJ1479169 THIS IS GONNA BE THE BEST DAY OF MY LIFE DMP MUSIC DMP MUSIC B H $" at bounding box center [349, 165] width 444 height 27
click at [552, 164] on div at bounding box center [553, 164] width 8 height 8
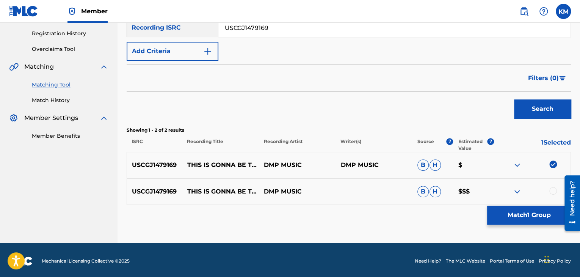
click at [551, 188] on div at bounding box center [553, 191] width 8 height 8
drag, startPoint x: 182, startPoint y: 151, endPoint x: 251, endPoint y: 172, distance: 71.7
click at [251, 169] on p "THIS IS GONNA BE THE BEST DAY OF MY LIFE" at bounding box center [220, 164] width 77 height 9
click at [519, 213] on button "Match 2 Groups" at bounding box center [529, 215] width 84 height 19
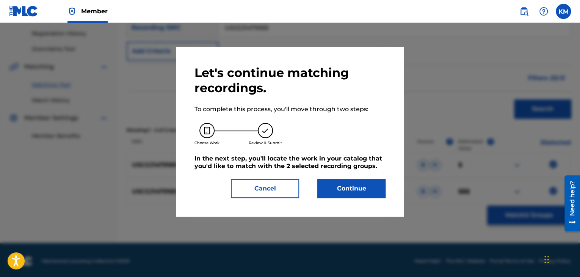
click at [358, 188] on button "Continue" at bounding box center [351, 188] width 68 height 19
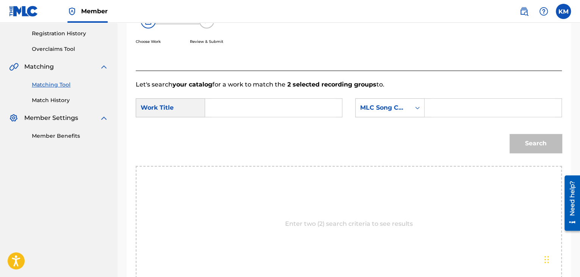
click at [273, 106] on input "Search Form" at bounding box center [274, 108] width 124 height 18
paste input "THIS IS GONNA BE THE BEST DAY OF MY LIFE"
type input "THIS IS GONNA BE THE BEST DAY OF MY LIFE"
click at [416, 108] on icon "Search Form" at bounding box center [418, 108] width 8 height 8
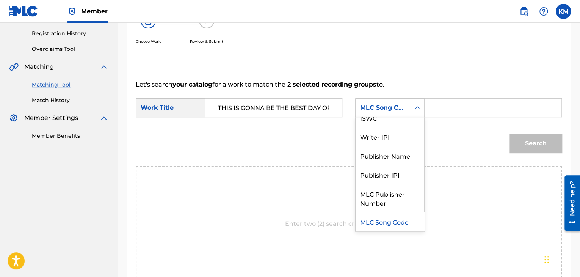
scroll to position [0, 0]
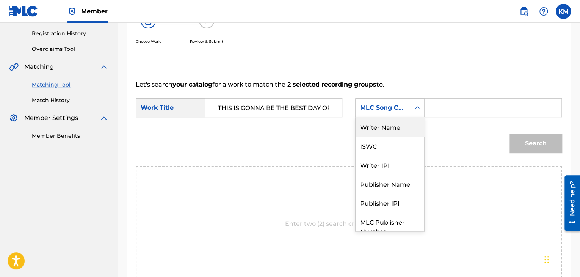
drag, startPoint x: 401, startPoint y: 127, endPoint x: 396, endPoint y: 123, distance: 6.0
click at [401, 126] on div "Writer Name" at bounding box center [390, 126] width 69 height 19
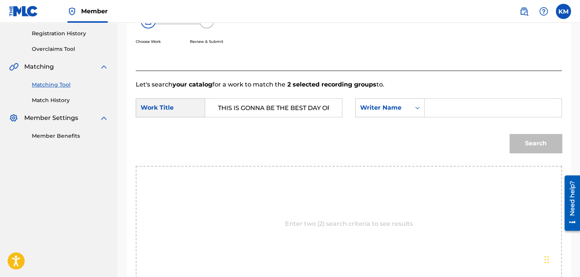
click at [432, 107] on input "Search Form" at bounding box center [493, 108] width 124 height 18
paste input "[PERSON_NAME]"
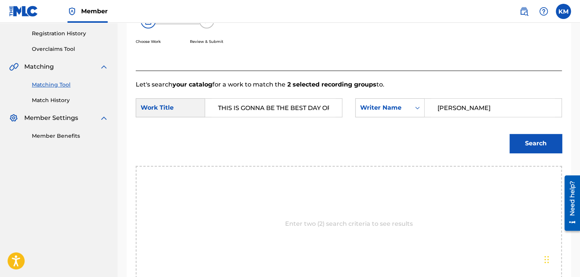
type input "[PERSON_NAME]"
click at [511, 143] on button "Search" at bounding box center [536, 143] width 52 height 19
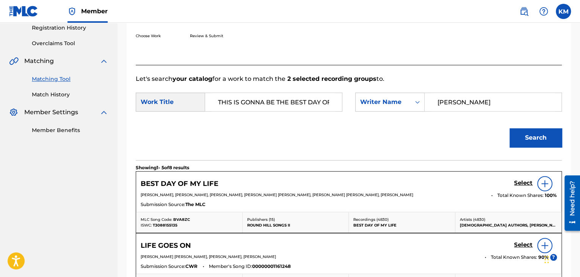
scroll to position [64, 0]
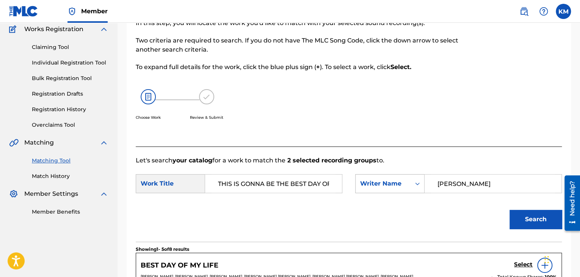
click at [415, 182] on icon "Search Form" at bounding box center [418, 184] width 8 height 8
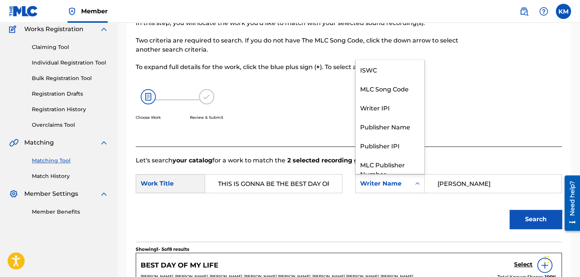
scroll to position [28, 0]
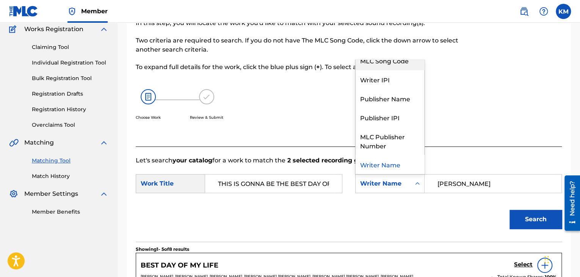
click at [388, 65] on div "MLC Song Code" at bounding box center [390, 60] width 69 height 19
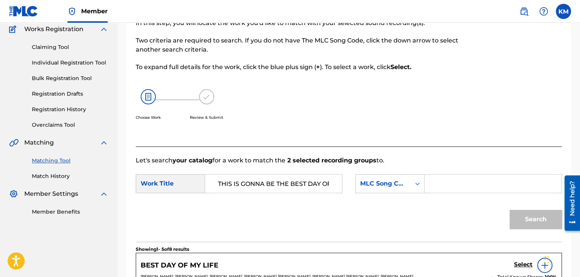
click at [451, 185] on input "Search Form" at bounding box center [493, 183] width 124 height 18
paste input "BVA8ZC"
type input "BVA8ZC"
click at [524, 218] on button "Search" at bounding box center [536, 219] width 52 height 19
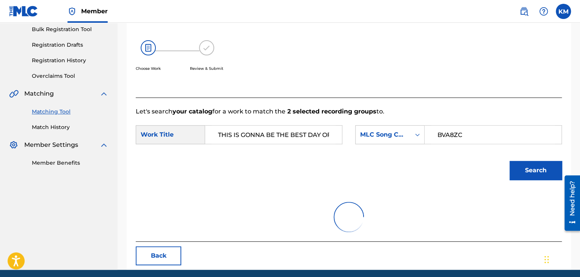
scroll to position [143, 0]
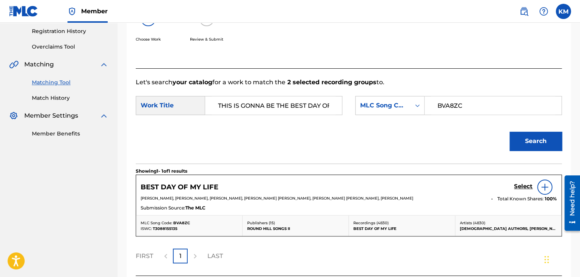
click at [528, 186] on h5 "Select" at bounding box center [523, 186] width 19 height 7
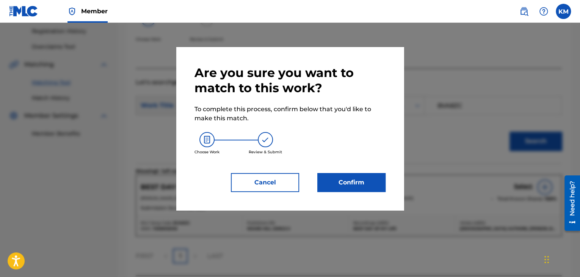
click at [349, 179] on button "Confirm" at bounding box center [351, 182] width 68 height 19
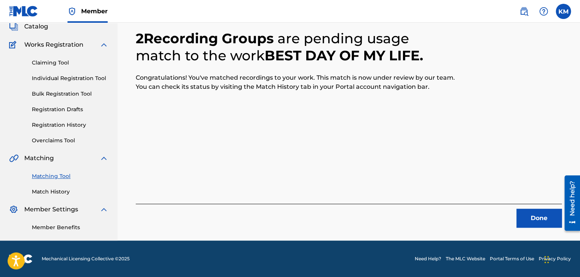
scroll to position [49, 0]
click at [525, 211] on button "Done" at bounding box center [538, 218] width 45 height 19
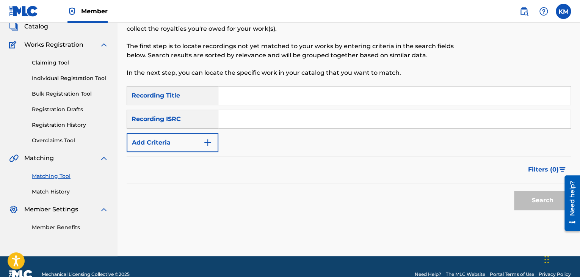
click at [305, 123] on input "Search Form" at bounding box center [394, 119] width 352 height 18
paste input "DEF066202270"
type input "DEF066202270"
click at [544, 198] on button "Search" at bounding box center [542, 200] width 57 height 19
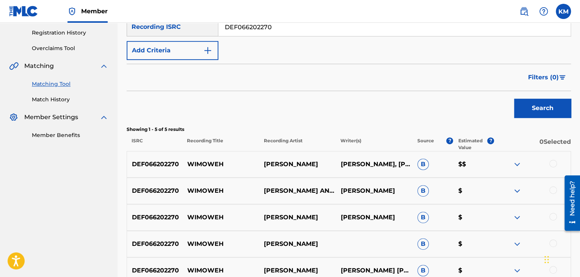
scroll to position [222, 0]
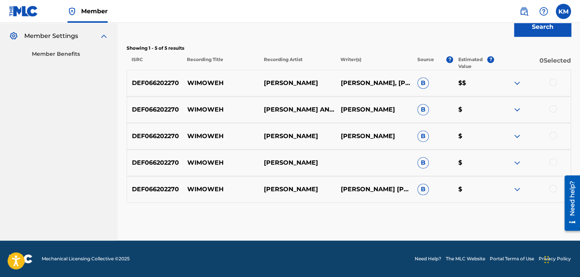
click at [553, 186] on div at bounding box center [553, 189] width 8 height 8
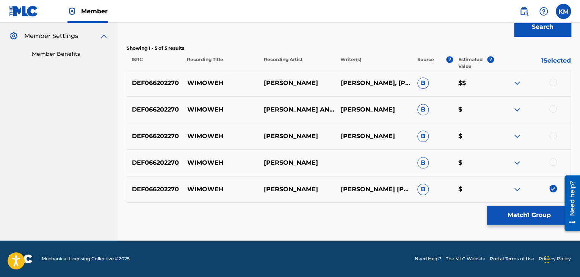
click at [552, 160] on div at bounding box center [553, 162] width 8 height 8
click at [553, 134] on div at bounding box center [553, 136] width 8 height 8
click at [552, 108] on div at bounding box center [553, 109] width 8 height 8
click at [554, 81] on div at bounding box center [553, 82] width 8 height 8
click at [529, 214] on button "Match 5 Groups" at bounding box center [529, 215] width 84 height 19
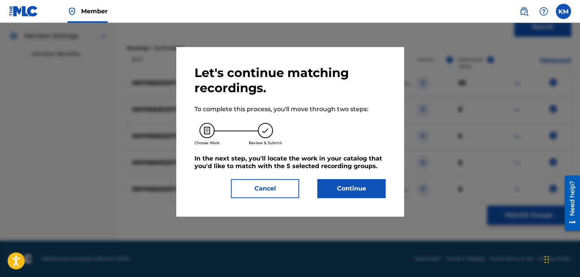
click at [359, 184] on button "Continue" at bounding box center [351, 188] width 68 height 19
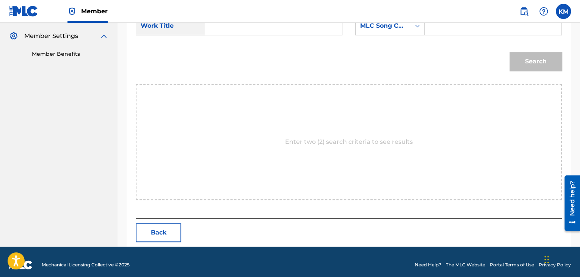
click at [249, 31] on input "Search Form" at bounding box center [274, 26] width 124 height 18
paste input "Wimoweh"
type input "Wimoweh"
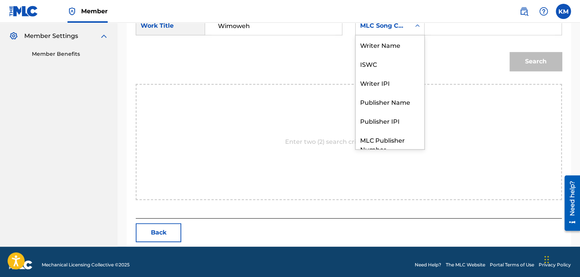
click at [421, 27] on div "Search Form" at bounding box center [418, 26] width 14 height 14
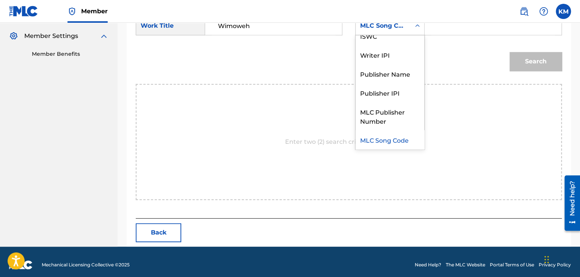
scroll to position [0, 0]
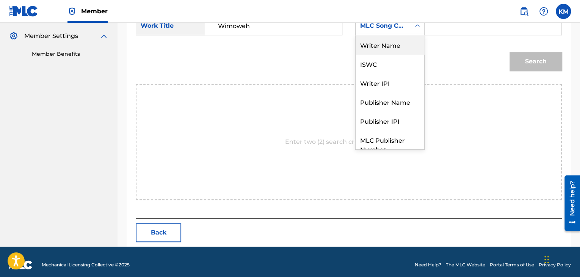
click at [417, 44] on div "Writer Name" at bounding box center [390, 44] width 69 height 19
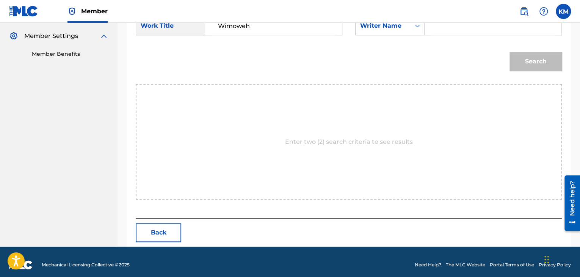
click at [439, 31] on input "Search Form" at bounding box center [493, 26] width 124 height 18
paste
click at [526, 53] on button "Search" at bounding box center [536, 61] width 52 height 19
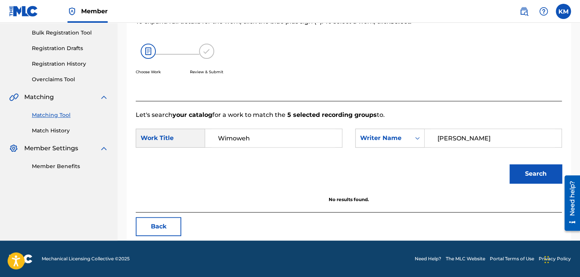
scroll to position [110, 0]
drag, startPoint x: 458, startPoint y: 138, endPoint x: 409, endPoint y: 147, distance: 49.2
click at [409, 147] on div "SearchWithCriteria43111a5e-a26d-4bb4-b596-37cc22b72d43 Writer Name [PERSON_NAME]" at bounding box center [458, 138] width 207 height 19
click at [527, 166] on button "Search" at bounding box center [536, 173] width 52 height 19
drag, startPoint x: 426, startPoint y: 143, endPoint x: 394, endPoint y: 147, distance: 32.6
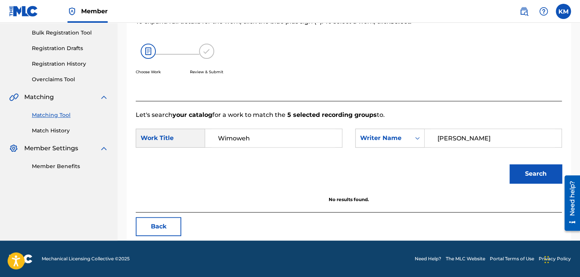
click at [396, 147] on div "SearchWithCriteria6ce1bc54-9fb3-4233-b1b6-e7893b660c1d Work Title Wimoweh Searc…" at bounding box center [349, 141] width 426 height 24
type input "[PERSON_NAME]"
click at [525, 173] on button "Search" at bounding box center [536, 173] width 52 height 19
click at [414, 140] on icon "Search Form" at bounding box center [418, 138] width 8 height 8
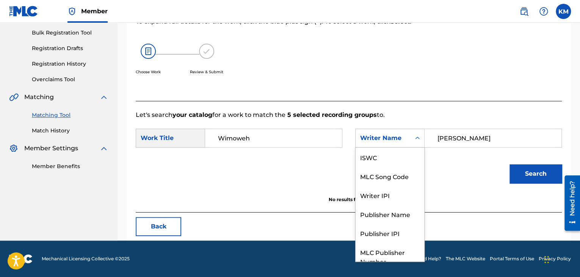
scroll to position [28, 0]
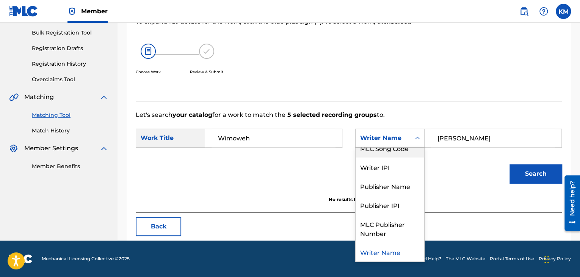
click at [404, 154] on div "MLC Song Code" at bounding box center [390, 147] width 69 height 19
click at [404, 154] on form "SearchWithCriteria6ce1bc54-9fb3-4233-b1b6-e7893b660c1d Work Title Wimoweh Searc…" at bounding box center [349, 157] width 426 height 77
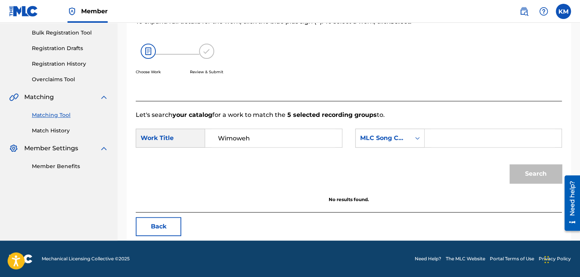
click at [437, 138] on input "Search Form" at bounding box center [493, 138] width 124 height 18
type input "L40400"
click at [521, 169] on button "Search" at bounding box center [536, 173] width 52 height 19
click at [62, 128] on link "Match History" at bounding box center [70, 131] width 77 height 8
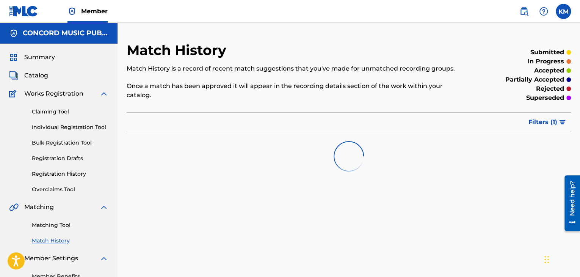
click at [61, 226] on link "Matching Tool" at bounding box center [70, 225] width 77 height 8
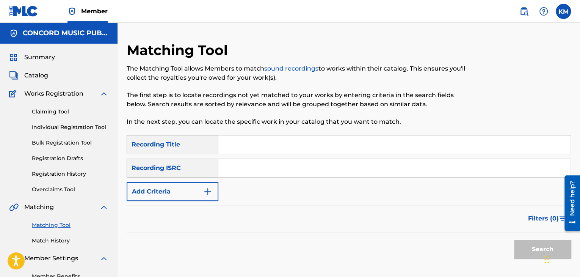
click at [260, 170] on input "Search Form" at bounding box center [394, 168] width 352 height 18
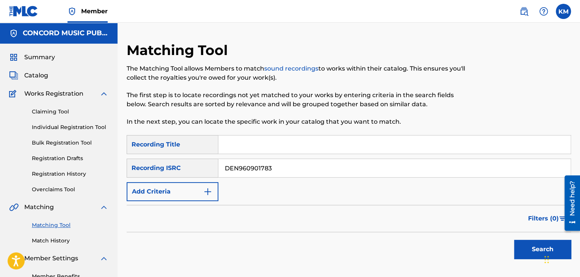
drag, startPoint x: 526, startPoint y: 245, endPoint x: 478, endPoint y: 221, distance: 52.7
click at [526, 244] on button "Search" at bounding box center [542, 249] width 57 height 19
click at [253, 171] on input "DEN960901783" at bounding box center [394, 168] width 352 height 18
type input "QZES51892174"
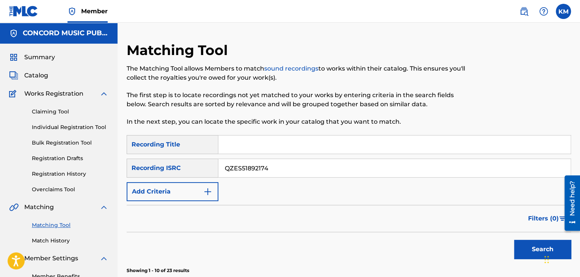
click at [525, 250] on button "Search" at bounding box center [542, 249] width 57 height 19
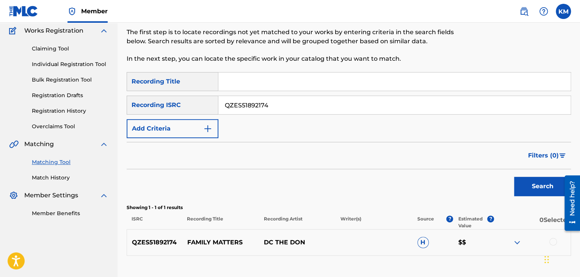
scroll to position [116, 0]
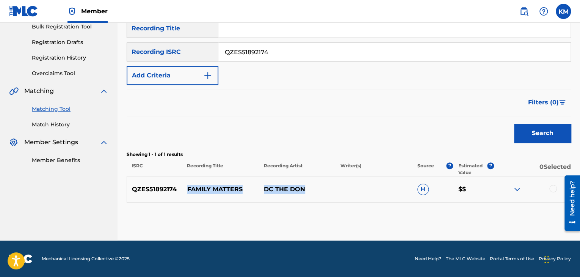
drag, startPoint x: 188, startPoint y: 187, endPoint x: 314, endPoint y: 184, distance: 126.3
click at [314, 184] on div "QZES51892174 FAMILY MATTERS DC THE DON H $$" at bounding box center [349, 189] width 444 height 27
click at [551, 187] on div at bounding box center [553, 189] width 8 height 8
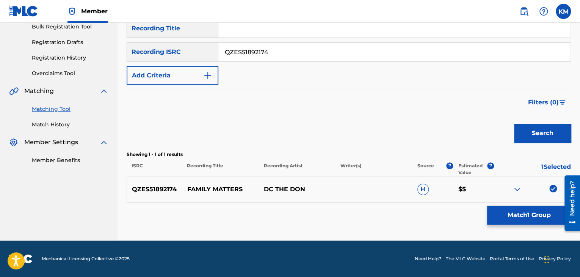
click at [526, 210] on button "Match 1 Group" at bounding box center [529, 215] width 84 height 19
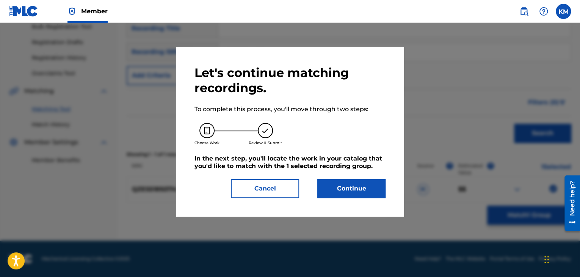
click at [358, 189] on button "Continue" at bounding box center [351, 188] width 68 height 19
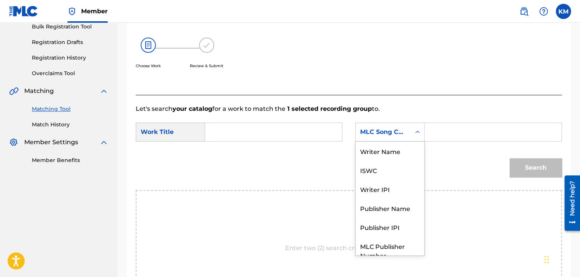
click at [420, 134] on icon "Search Form" at bounding box center [418, 132] width 8 height 8
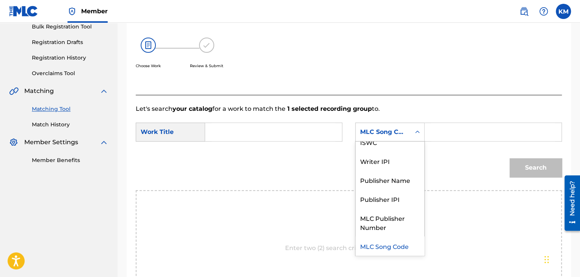
scroll to position [0, 0]
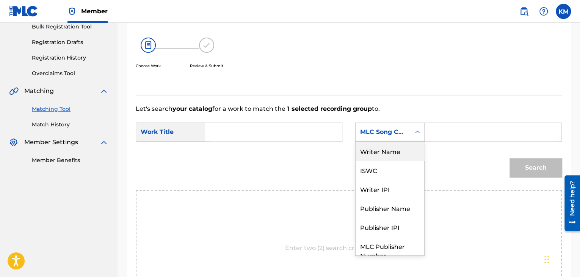
click at [411, 146] on div "Writer Name" at bounding box center [390, 150] width 69 height 19
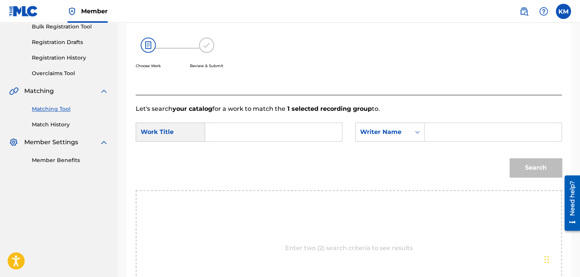
click at [438, 132] on input "Search Form" at bounding box center [493, 132] width 124 height 18
type input "[PERSON_NAME]"
click at [290, 131] on input "Search Form" at bounding box center [274, 132] width 124 height 18
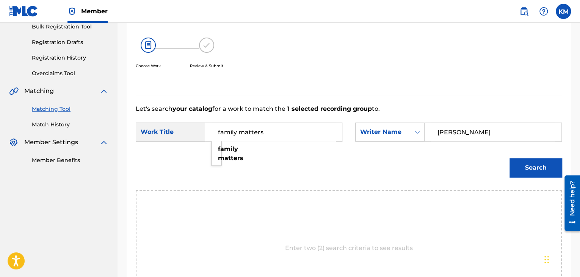
type input "family matters"
click at [510, 158] on button "Search" at bounding box center [536, 167] width 52 height 19
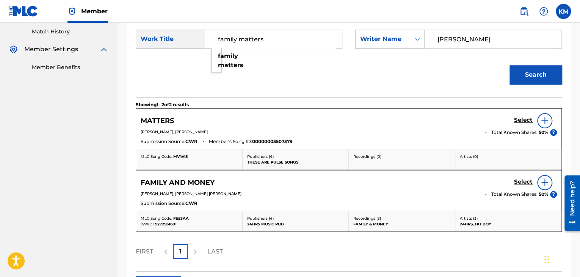
scroll to position [115, 0]
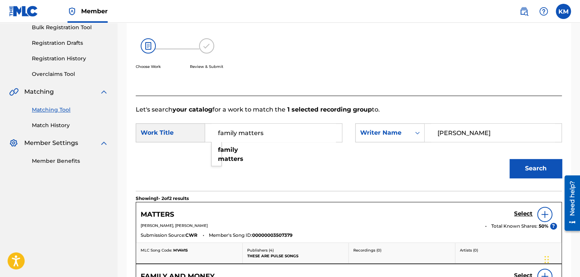
click at [47, 125] on link "Match History" at bounding box center [70, 125] width 77 height 8
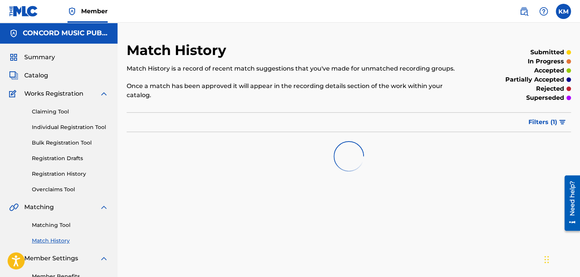
click at [62, 224] on link "Matching Tool" at bounding box center [70, 225] width 77 height 8
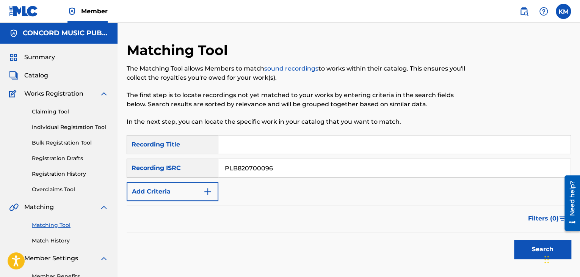
type input "PLB820700096"
click at [521, 243] on button "Search" at bounding box center [542, 249] width 57 height 19
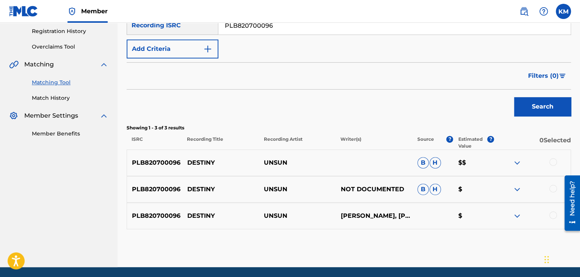
scroll to position [169, 0]
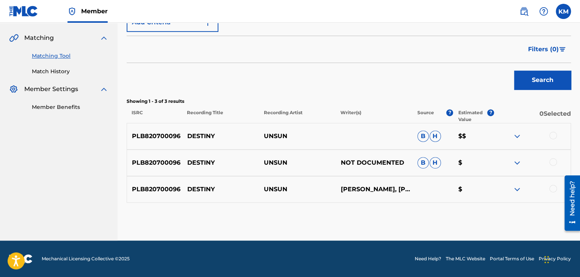
click at [555, 135] on div at bounding box center [553, 136] width 8 height 8
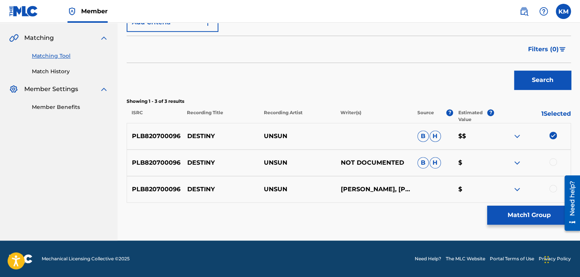
click at [553, 161] on div at bounding box center [553, 162] width 8 height 8
click at [553, 189] on div at bounding box center [553, 189] width 8 height 8
click at [517, 216] on button "Match 3 Groups" at bounding box center [529, 215] width 84 height 19
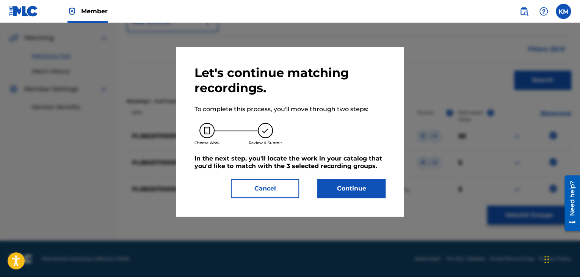
click at [358, 191] on button "Continue" at bounding box center [351, 188] width 68 height 19
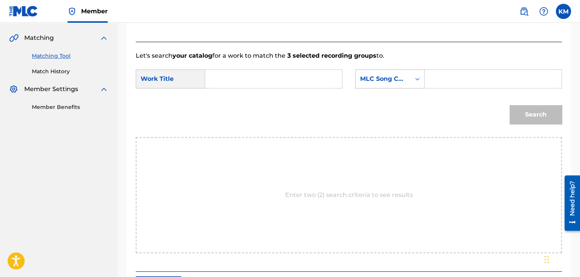
click at [415, 79] on icon "Search Form" at bounding box center [418, 79] width 8 height 8
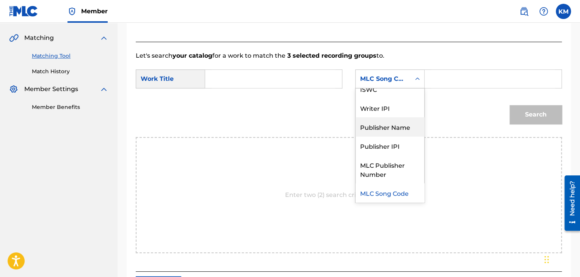
scroll to position [0, 0]
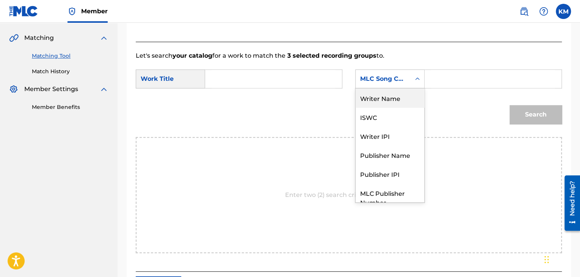
click at [388, 95] on div "Writer Name" at bounding box center [390, 97] width 69 height 19
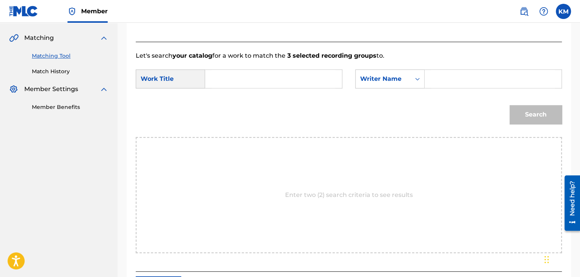
click at [434, 78] on input "Search Form" at bounding box center [493, 79] width 124 height 18
type input "Napiorkowska"
click at [306, 78] on input "Search Form" at bounding box center [274, 79] width 124 height 18
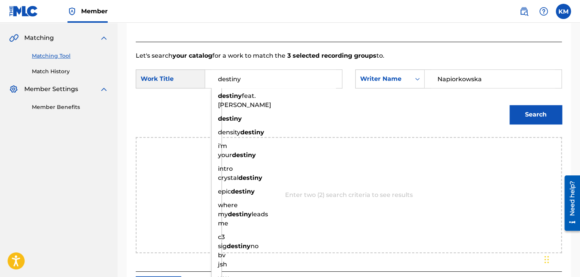
type input "destiny"
click at [521, 111] on button "Search" at bounding box center [536, 114] width 52 height 19
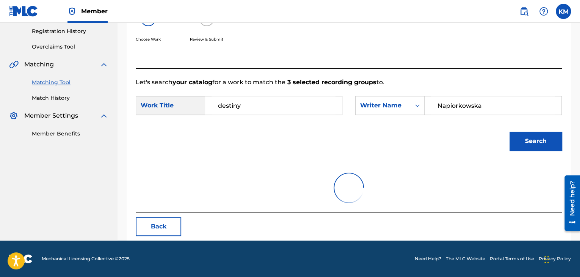
scroll to position [110, 0]
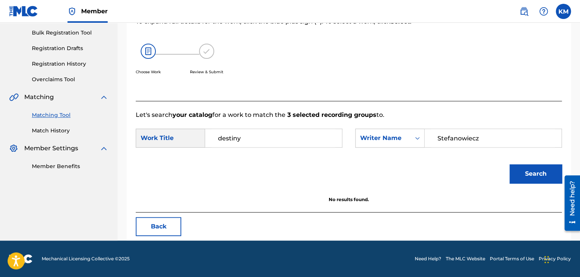
drag, startPoint x: 486, startPoint y: 137, endPoint x: 346, endPoint y: 152, distance: 140.4
click at [353, 152] on div "SearchWithCriteria6ce1bc54-9fb3-4233-b1b6-e7893b660c1d Work Title destiny Searc…" at bounding box center [349, 141] width 426 height 24
type input "Stefanowiecz"
click at [524, 170] on button "Search" at bounding box center [536, 173] width 52 height 19
click at [416, 138] on icon "Search Form" at bounding box center [418, 138] width 8 height 8
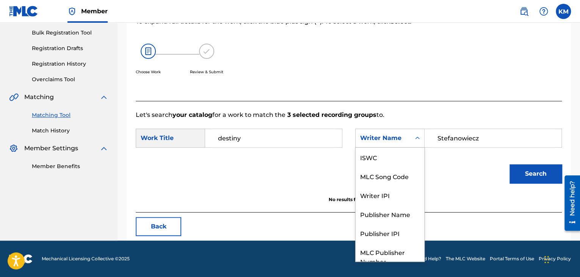
scroll to position [28, 0]
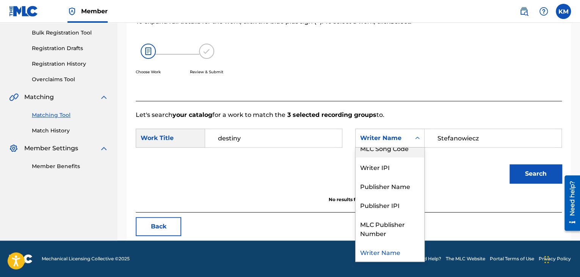
click at [407, 155] on div "MLC Song Code" at bounding box center [390, 147] width 69 height 19
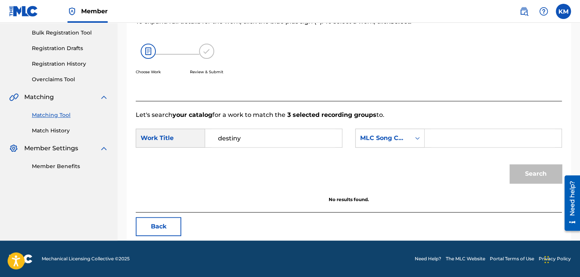
click at [434, 139] on input "Search Form" at bounding box center [493, 138] width 124 height 18
type input "D2521U"
click at [530, 169] on button "Search" at bounding box center [536, 173] width 52 height 19
click at [65, 129] on link "Match History" at bounding box center [70, 131] width 77 height 8
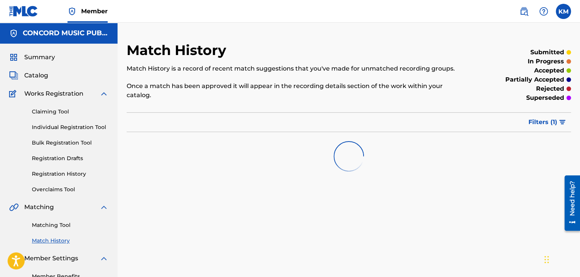
click at [68, 224] on link "Matching Tool" at bounding box center [70, 225] width 77 height 8
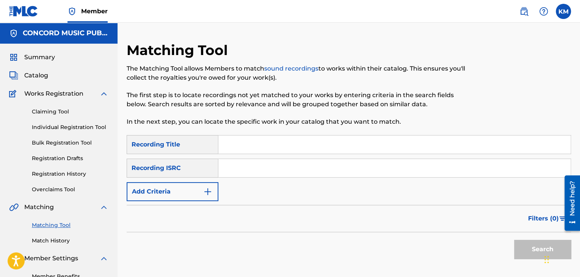
click at [265, 166] on input "Search Form" at bounding box center [394, 168] width 352 height 18
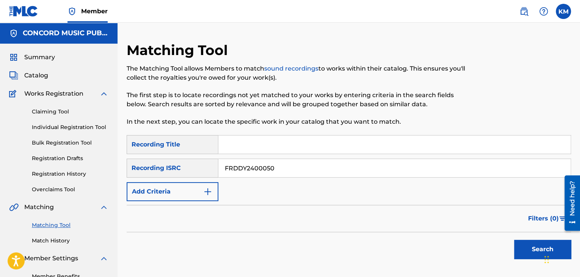
type input "FRDDY2400050"
click at [519, 246] on button "Search" at bounding box center [542, 249] width 57 height 19
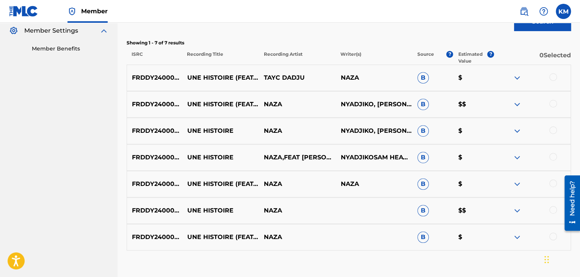
click at [553, 235] on div at bounding box center [553, 236] width 8 height 8
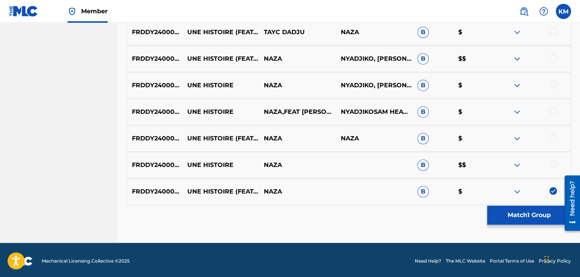
scroll to position [275, 0]
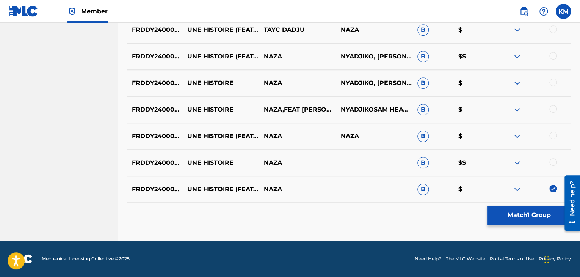
click at [553, 161] on div at bounding box center [553, 162] width 8 height 8
click at [552, 132] on div at bounding box center [553, 136] width 8 height 8
click at [552, 108] on div at bounding box center [553, 109] width 8 height 8
click at [552, 80] on div at bounding box center [553, 82] width 8 height 8
click at [552, 56] on div at bounding box center [553, 56] width 8 height 8
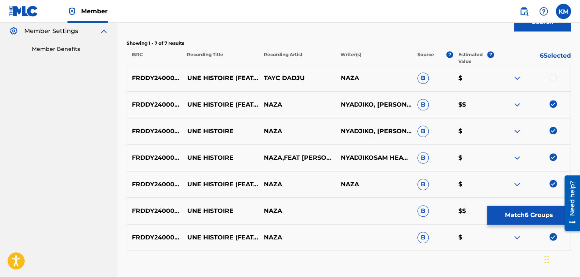
scroll to position [199, 0]
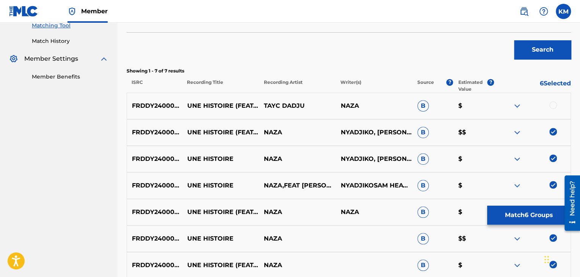
click at [552, 103] on div at bounding box center [553, 105] width 8 height 8
click at [511, 216] on button "Match 7 Groups" at bounding box center [529, 215] width 84 height 19
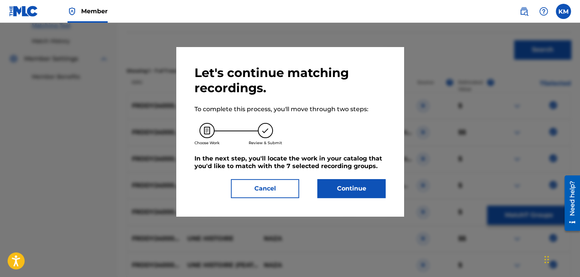
click at [348, 188] on button "Continue" at bounding box center [351, 188] width 68 height 19
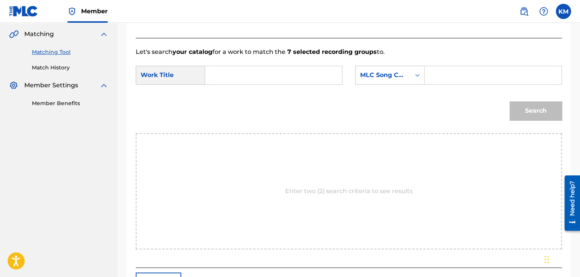
scroll to position [162, 0]
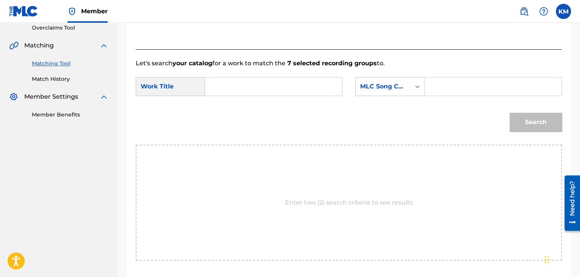
click at [223, 85] on input "Search Form" at bounding box center [274, 86] width 124 height 18
type input "Une histoire"
click at [419, 87] on icon "Search Form" at bounding box center [418, 87] width 8 height 8
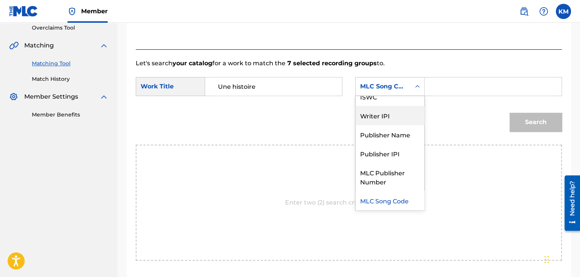
scroll to position [0, 0]
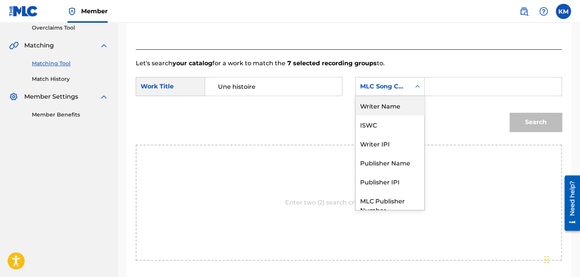
click at [402, 108] on div "Writer Name" at bounding box center [390, 105] width 69 height 19
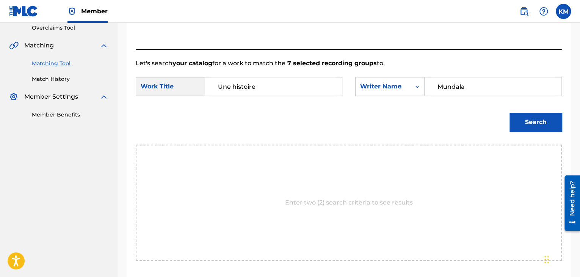
type input "Mundala"
click at [527, 124] on button "Search" at bounding box center [536, 122] width 52 height 19
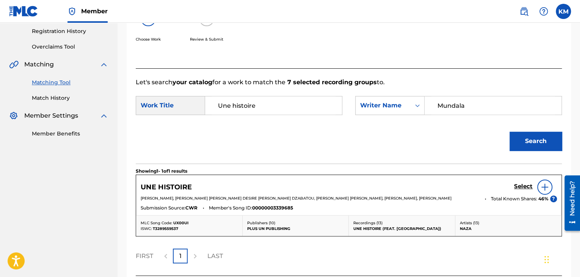
scroll to position [162, 0]
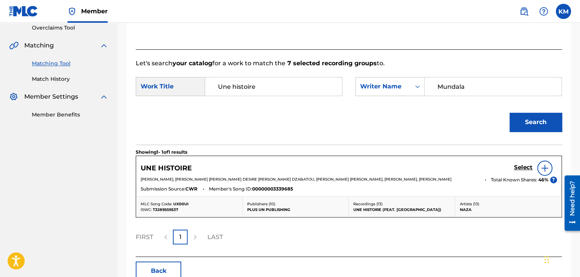
click at [520, 169] on h5 "Select" at bounding box center [523, 167] width 19 height 7
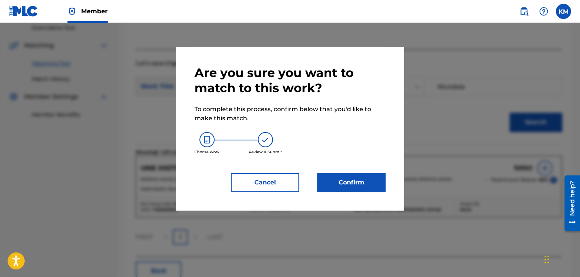
click at [361, 174] on button "Confirm" at bounding box center [351, 182] width 68 height 19
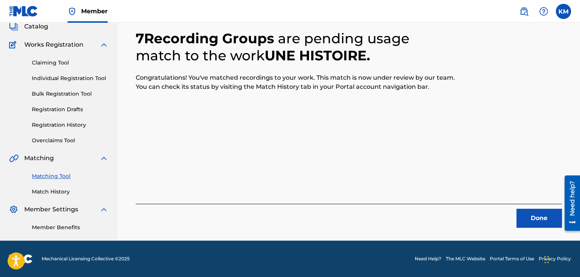
scroll to position [49, 0]
click at [539, 210] on button "Done" at bounding box center [538, 218] width 45 height 19
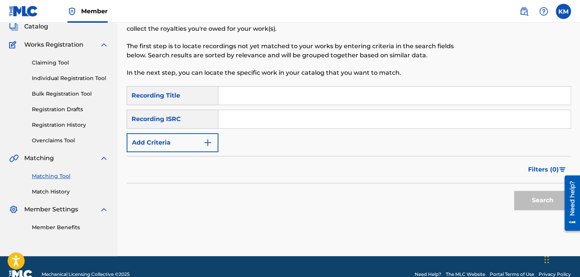
click at [267, 123] on input "Search Form" at bounding box center [394, 119] width 352 height 18
type input "NLCK41062540"
click at [540, 199] on button "Search" at bounding box center [542, 200] width 57 height 19
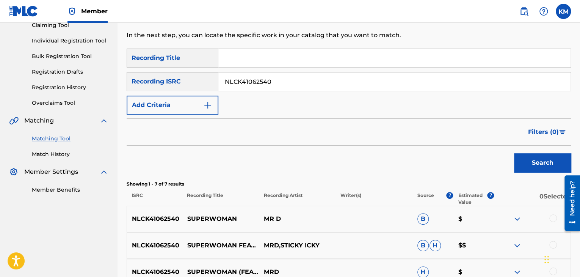
scroll to position [125, 0]
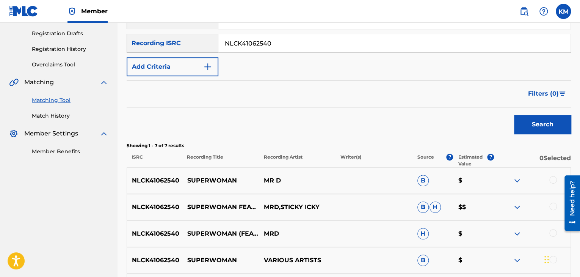
click at [553, 180] on div at bounding box center [553, 180] width 8 height 8
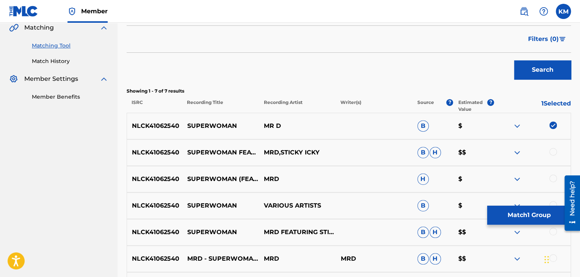
scroll to position [238, 0]
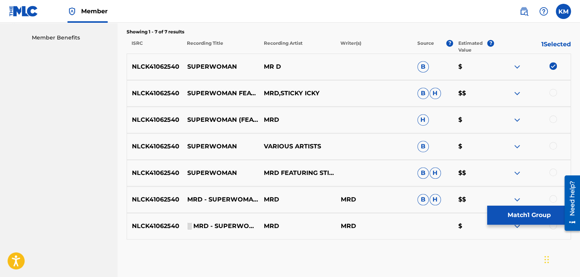
click at [552, 94] on div at bounding box center [553, 93] width 8 height 8
click at [552, 120] on div at bounding box center [553, 119] width 8 height 8
click at [551, 147] on div at bounding box center [553, 146] width 8 height 8
click at [552, 172] on div at bounding box center [553, 172] width 8 height 8
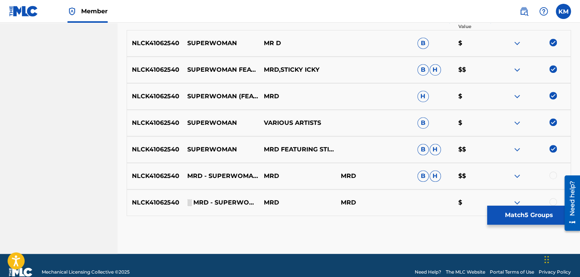
scroll to position [275, 0]
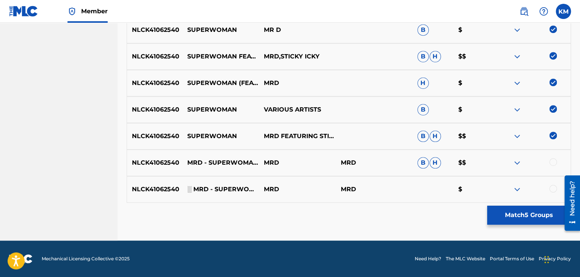
click at [552, 161] on div at bounding box center [553, 162] width 8 height 8
click at [552, 185] on div at bounding box center [553, 189] width 8 height 8
click at [510, 213] on button "Match 7 Groups" at bounding box center [529, 215] width 84 height 19
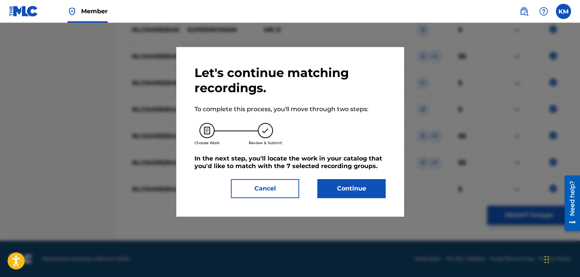
click at [333, 186] on button "Continue" at bounding box center [351, 188] width 68 height 19
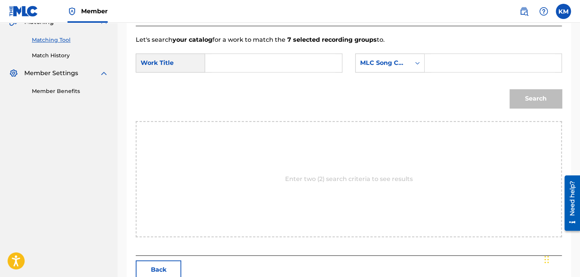
scroll to position [152, 0]
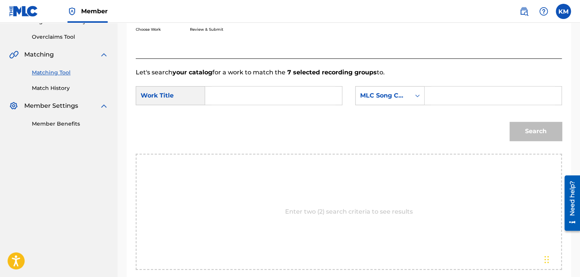
click at [229, 96] on input "Search Form" at bounding box center [274, 95] width 124 height 18
type input "Superwoman"
click at [418, 97] on icon "Search Form" at bounding box center [418, 96] width 8 height 8
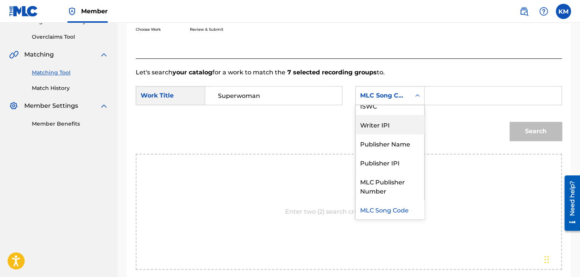
scroll to position [0, 0]
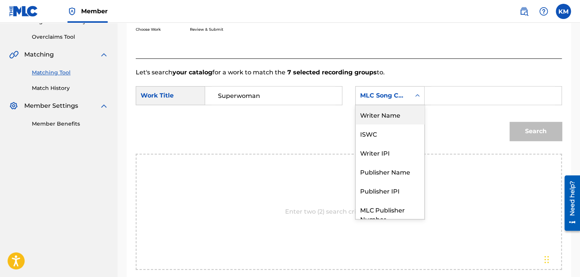
click at [401, 117] on div "Writer Name" at bounding box center [390, 114] width 69 height 19
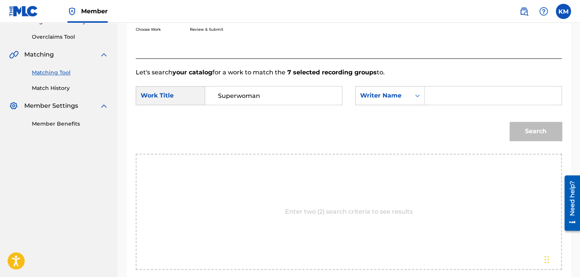
click at [438, 96] on input "Search Form" at bounding box center [493, 95] width 124 height 18
type input "[PERSON_NAME]"
click at [510, 122] on button "Search" at bounding box center [536, 131] width 52 height 19
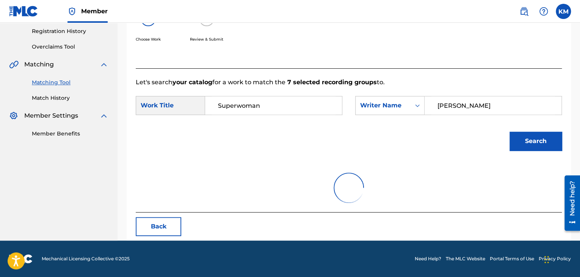
scroll to position [152, 0]
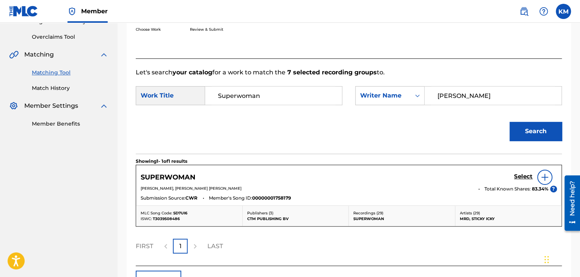
click at [521, 176] on h5 "Select" at bounding box center [523, 176] width 19 height 7
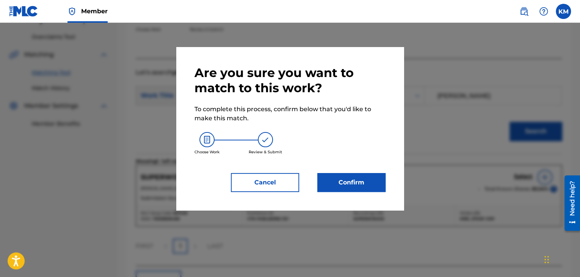
click at [344, 181] on button "Confirm" at bounding box center [351, 182] width 68 height 19
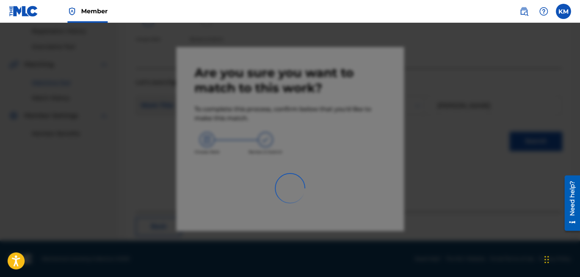
scroll to position [49, 0]
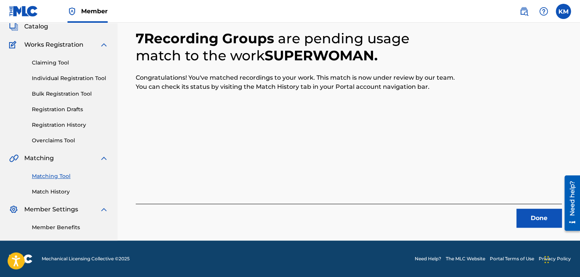
click at [526, 213] on button "Done" at bounding box center [538, 218] width 45 height 19
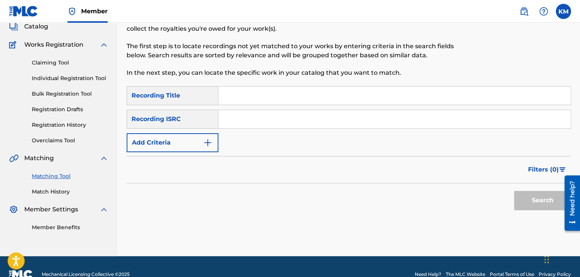
click at [286, 108] on div "SearchWithCriteria1f44c74a-d0a2-429d-9c78-895065ffff05 Recording Title SearchWi…" at bounding box center [349, 119] width 444 height 66
click at [293, 127] on input "Search Form" at bounding box center [394, 119] width 352 height 18
type input "USC4R2442683"
click at [548, 199] on button "Search" at bounding box center [542, 200] width 57 height 19
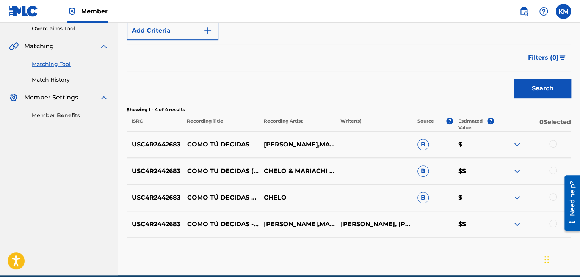
scroll to position [196, 0]
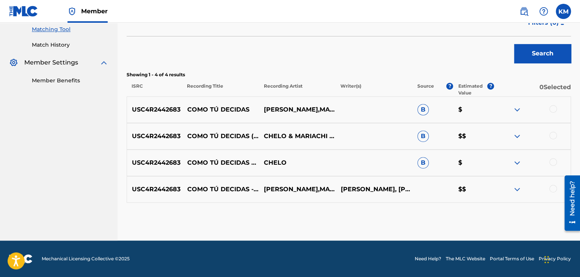
click at [555, 187] on div at bounding box center [553, 189] width 8 height 8
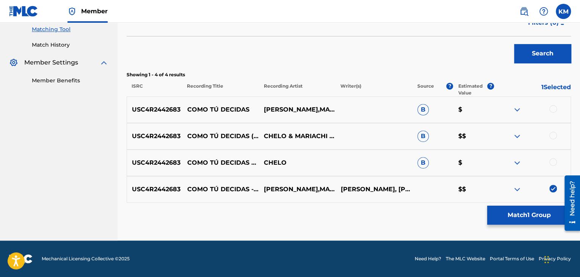
click at [554, 162] on div at bounding box center [553, 162] width 8 height 8
click at [553, 135] on div at bounding box center [553, 136] width 8 height 8
click at [554, 110] on div at bounding box center [553, 109] width 8 height 8
click at [520, 211] on button "Match 4 Groups" at bounding box center [529, 215] width 84 height 19
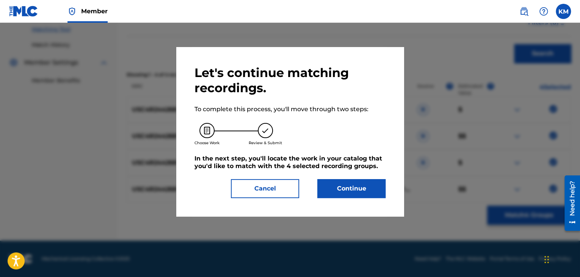
click at [351, 190] on button "Continue" at bounding box center [351, 188] width 68 height 19
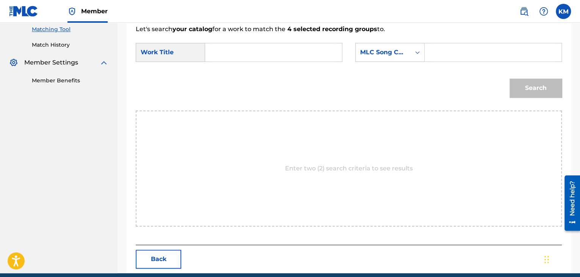
click at [231, 46] on input "Search Form" at bounding box center [274, 52] width 124 height 18
type input "Como Tú Decidas - Remastered 2024"
click at [416, 52] on icon "Search Form" at bounding box center [417, 52] width 5 height 3
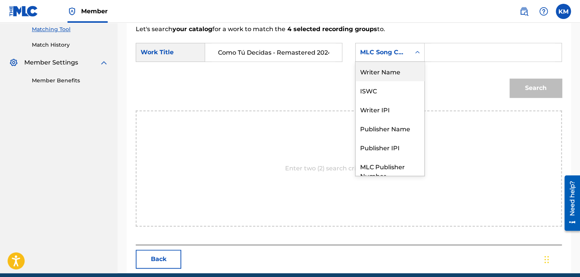
click at [405, 75] on div "Writer Name" at bounding box center [390, 71] width 69 height 19
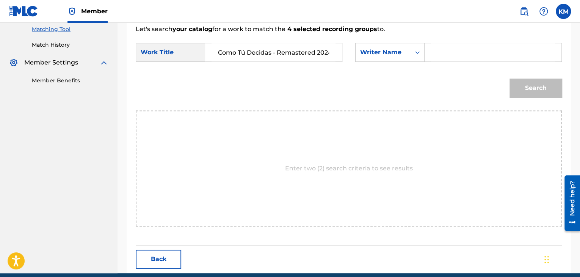
click at [449, 53] on input "Search Form" at bounding box center [493, 52] width 124 height 18
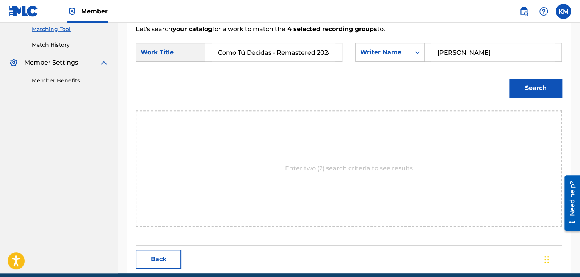
type input "[PERSON_NAME]"
click at [522, 83] on button "Search" at bounding box center [536, 87] width 52 height 19
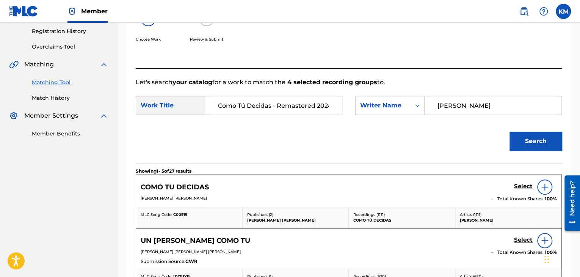
scroll to position [196, 0]
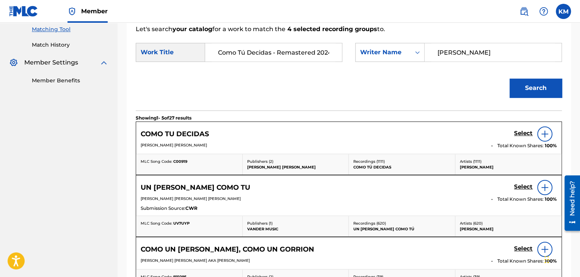
click at [526, 133] on h5 "Select" at bounding box center [523, 133] width 19 height 7
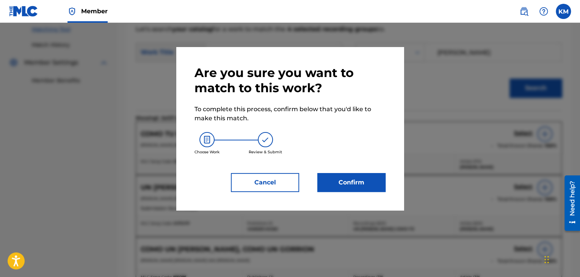
click at [350, 181] on button "Confirm" at bounding box center [351, 182] width 68 height 19
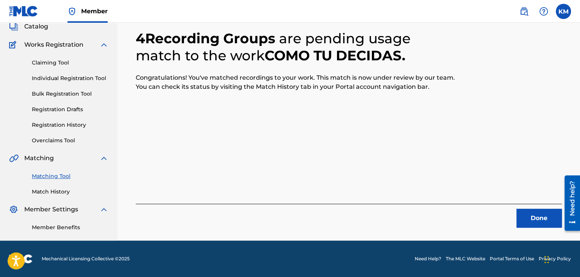
scroll to position [49, 0]
click at [537, 217] on button "Done" at bounding box center [538, 218] width 45 height 19
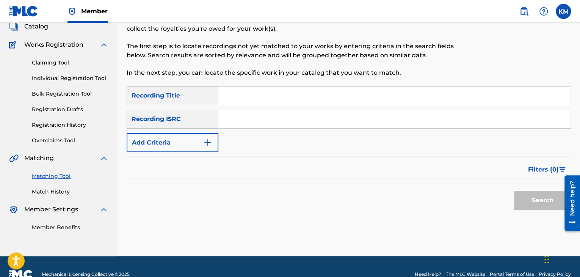
click at [255, 118] on input "Search Form" at bounding box center [394, 119] width 352 height 18
type input "USDY41812635"
click at [519, 192] on button "Search" at bounding box center [542, 200] width 57 height 19
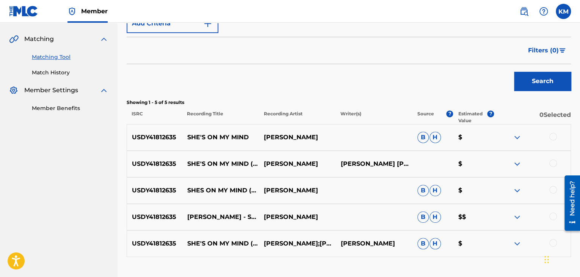
scroll to position [222, 0]
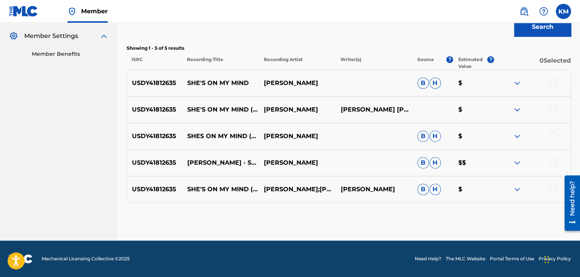
click at [551, 187] on div at bounding box center [553, 189] width 8 height 8
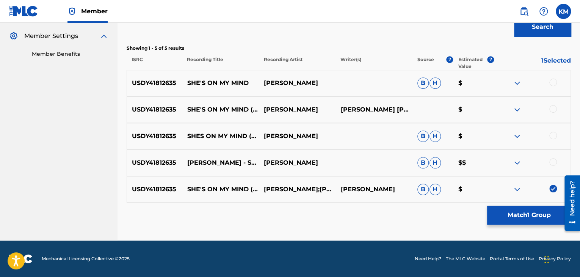
click at [554, 160] on div at bounding box center [553, 162] width 8 height 8
click at [560, 138] on div at bounding box center [532, 136] width 77 height 9
click at [552, 134] on div at bounding box center [553, 136] width 8 height 8
click at [553, 106] on div at bounding box center [553, 109] width 8 height 8
click at [551, 83] on div at bounding box center [553, 82] width 8 height 8
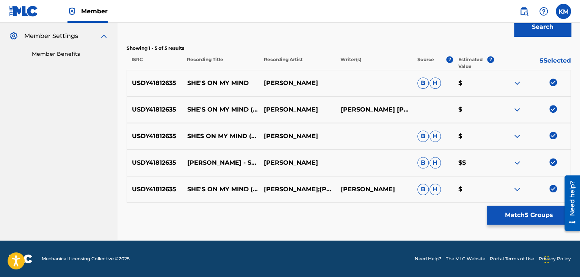
click at [499, 214] on button "Match 5 Groups" at bounding box center [529, 215] width 84 height 19
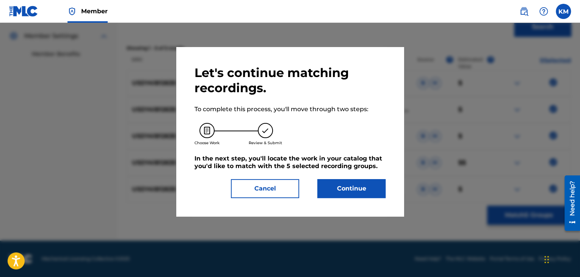
click at [358, 184] on button "Continue" at bounding box center [351, 188] width 68 height 19
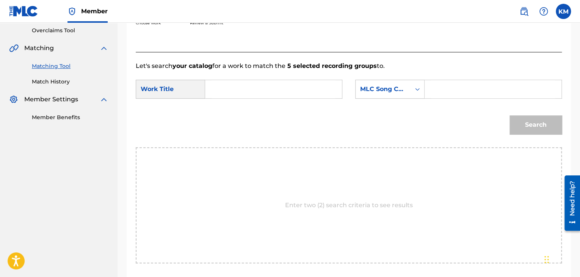
scroll to position [146, 0]
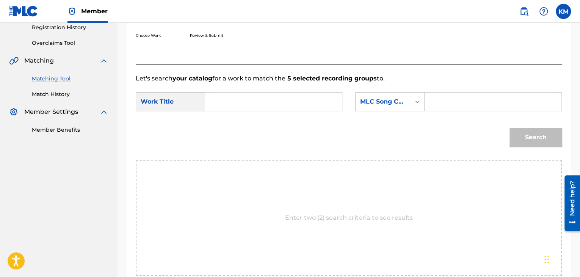
click at [226, 99] on input "Search Form" at bounding box center [274, 102] width 124 height 18
type input "She's On My Mind"
click at [417, 102] on icon "Search Form" at bounding box center [418, 102] width 8 height 8
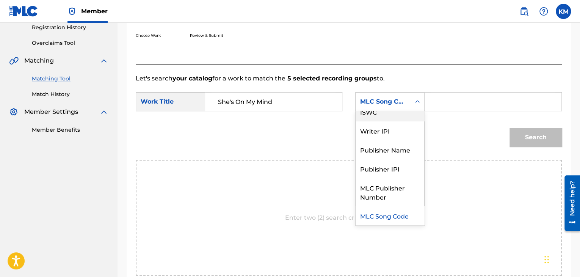
scroll to position [0, 0]
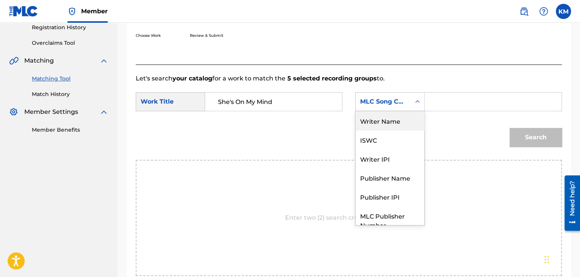
click at [399, 115] on div "Writer Name" at bounding box center [390, 120] width 69 height 19
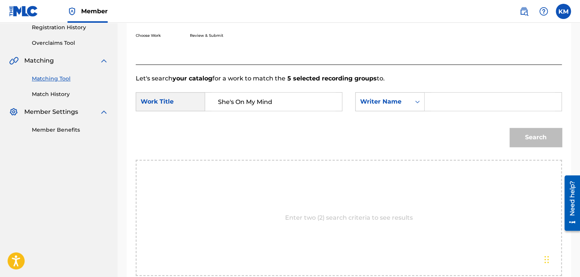
click at [446, 100] on input "Search Form" at bounding box center [493, 102] width 124 height 18
type input "Brunila"
click at [532, 136] on button "Search" at bounding box center [536, 137] width 52 height 19
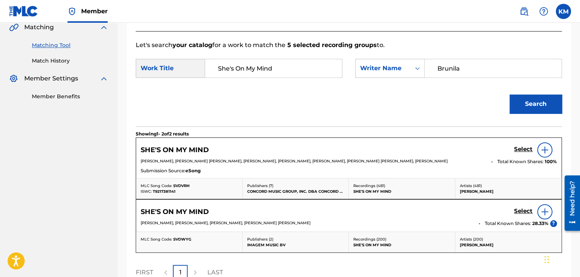
scroll to position [259, 0]
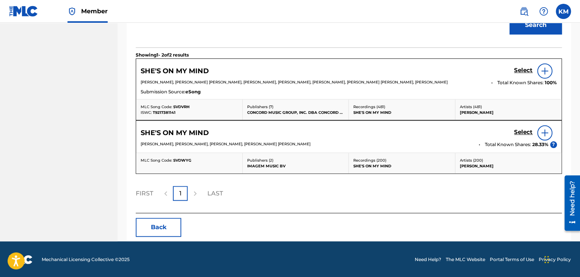
click at [519, 74] on h5 "Select" at bounding box center [523, 70] width 19 height 7
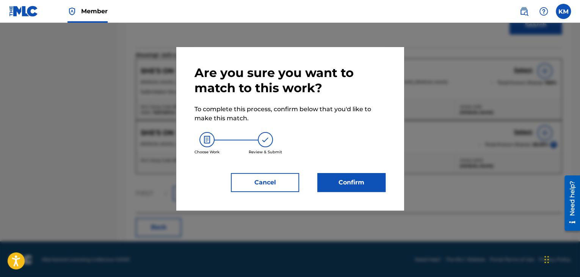
click at [338, 184] on button "Confirm" at bounding box center [351, 182] width 68 height 19
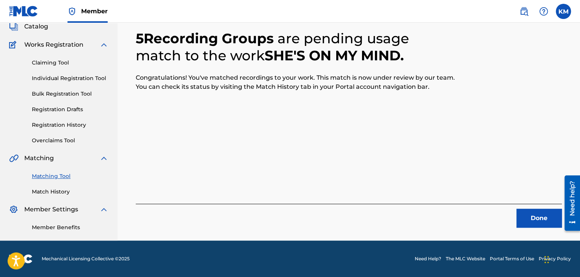
scroll to position [49, 0]
click at [538, 216] on button "Done" at bounding box center [538, 218] width 45 height 19
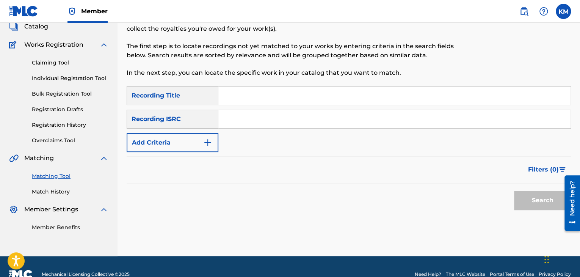
click at [272, 118] on input "Search Form" at bounding box center [394, 119] width 352 height 18
type input "USZ4V1500054"
click at [522, 198] on button "Search" at bounding box center [542, 200] width 57 height 19
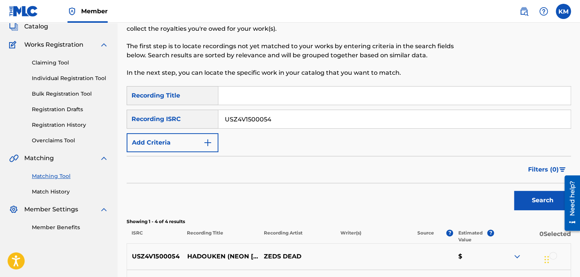
scroll to position [196, 0]
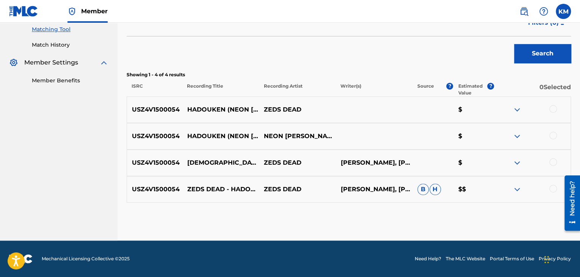
click at [555, 188] on div at bounding box center [553, 189] width 8 height 8
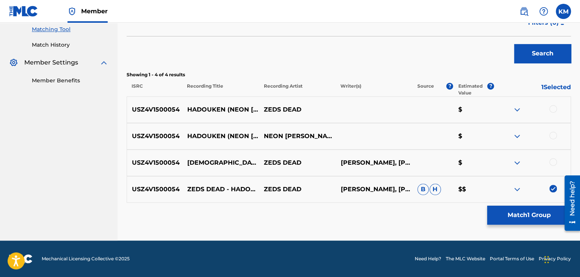
click at [551, 160] on div at bounding box center [553, 162] width 8 height 8
click at [552, 135] on div at bounding box center [553, 136] width 8 height 8
click at [552, 110] on div at bounding box center [553, 109] width 8 height 8
click at [509, 214] on button "Match 4 Groups" at bounding box center [529, 215] width 84 height 19
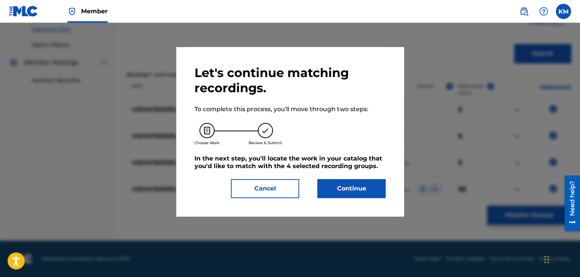
click at [352, 185] on button "Continue" at bounding box center [351, 188] width 68 height 19
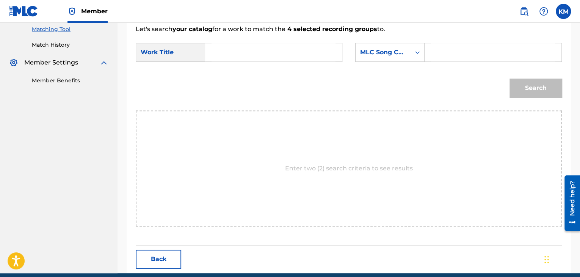
click at [219, 52] on input "Search Form" at bounding box center [274, 52] width 124 height 18
type input "Hadouken - Neon [PERSON_NAME] Remix"
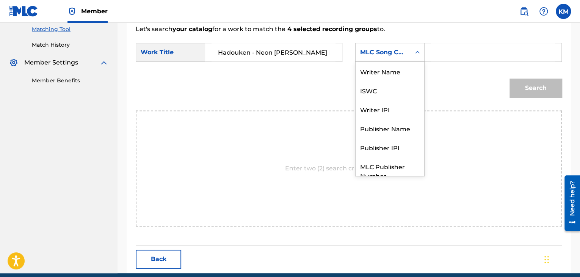
click at [414, 53] on icon "Search Form" at bounding box center [418, 53] width 8 height 8
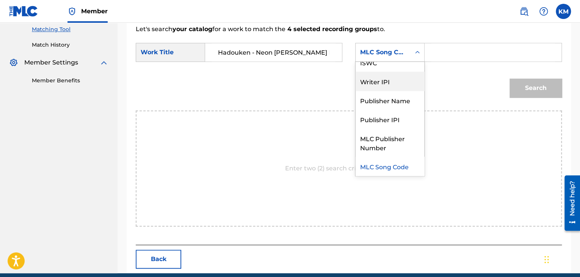
scroll to position [0, 0]
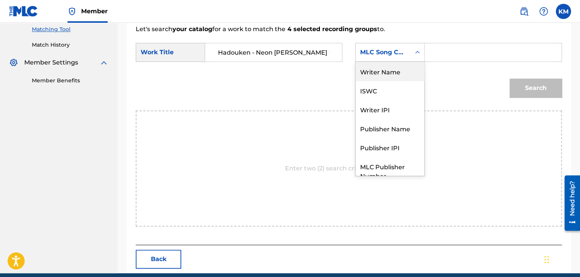
click at [394, 75] on div "Writer Name" at bounding box center [390, 71] width 69 height 19
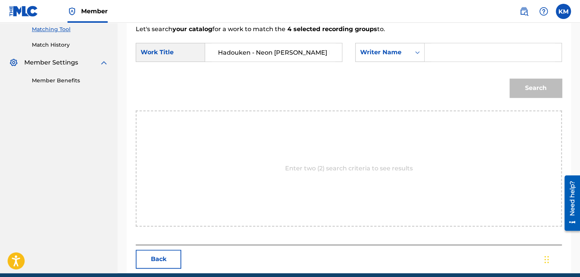
click at [447, 55] on input "Search Form" at bounding box center [493, 52] width 124 height 18
click at [531, 84] on button "Search" at bounding box center [536, 87] width 52 height 19
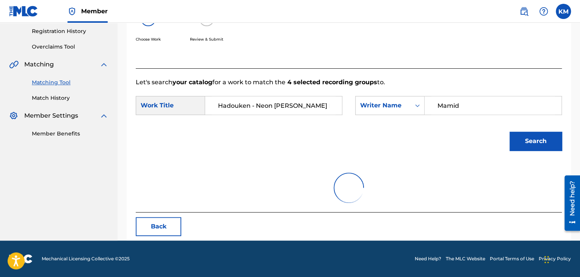
scroll to position [110, 0]
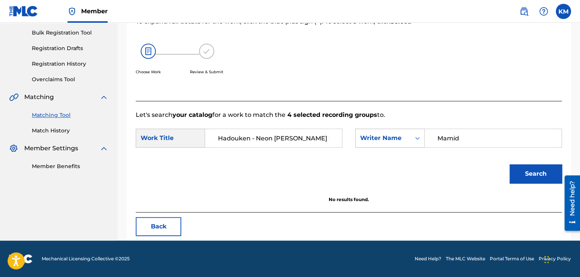
drag, startPoint x: 434, startPoint y: 134, endPoint x: 385, endPoint y: 139, distance: 48.8
click at [387, 140] on div "SearchWithCriteriaf971cde6-437b-4590-b17a-098081e932c1 Writer Name Mamid" at bounding box center [458, 138] width 207 height 19
type input "[PERSON_NAME]"
drag, startPoint x: 526, startPoint y: 169, endPoint x: 522, endPoint y: 167, distance: 4.4
click at [524, 167] on button "Search" at bounding box center [536, 173] width 52 height 19
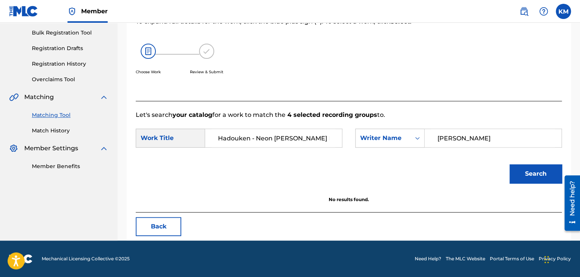
click at [51, 131] on link "Match History" at bounding box center [70, 131] width 77 height 8
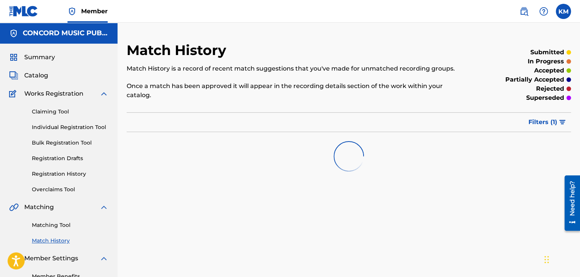
click at [61, 224] on link "Matching Tool" at bounding box center [70, 225] width 77 height 8
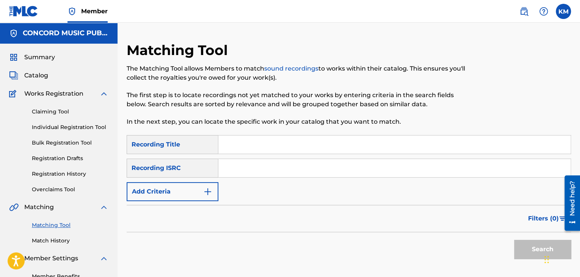
click at [242, 171] on input "Search Form" at bounding box center [394, 168] width 352 height 18
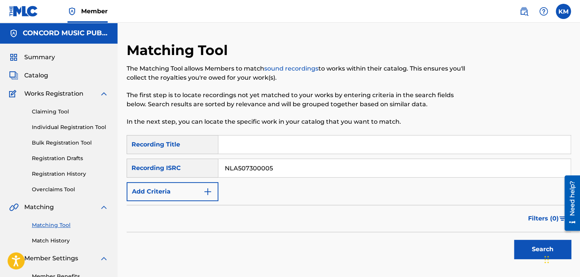
type input "NLA507300005"
click at [522, 240] on button "Search" at bounding box center [542, 249] width 57 height 19
click at [55, 239] on link "Match History" at bounding box center [70, 241] width 77 height 8
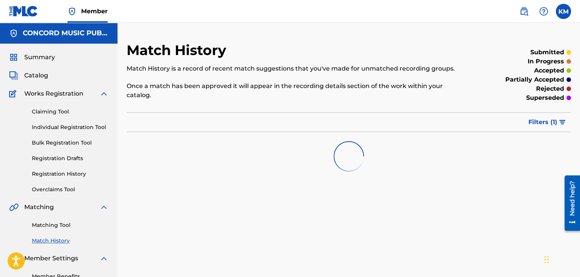
click at [60, 223] on link "Matching Tool" at bounding box center [70, 225] width 77 height 8
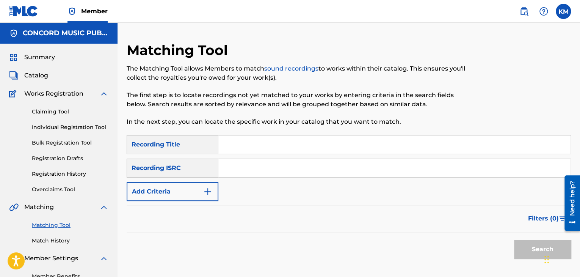
click at [249, 168] on input "Search Form" at bounding box center [394, 168] width 352 height 18
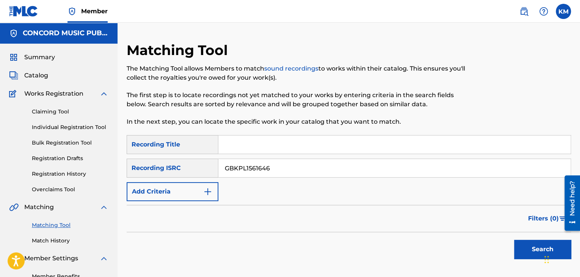
type input "GBKPL1561646"
click at [530, 248] on button "Search" at bounding box center [542, 249] width 57 height 19
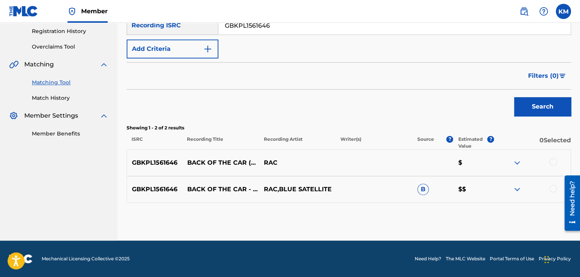
click at [554, 188] on div at bounding box center [553, 189] width 8 height 8
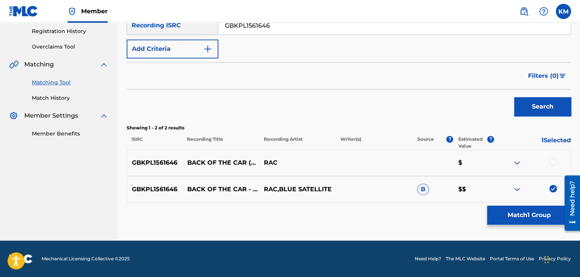
click at [554, 160] on div at bounding box center [553, 162] width 8 height 8
click at [507, 217] on button "Match 2 Groups" at bounding box center [529, 215] width 84 height 19
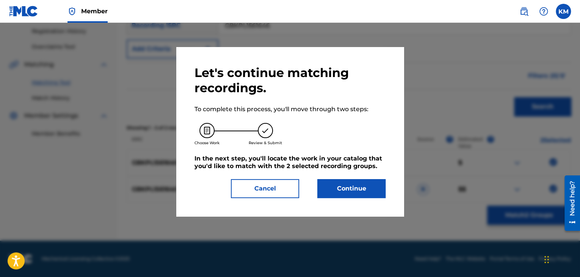
click at [359, 190] on button "Continue" at bounding box center [351, 188] width 68 height 19
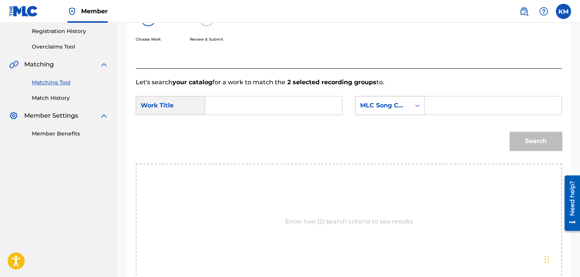
click at [412, 107] on div "Search Form" at bounding box center [418, 106] width 14 height 14
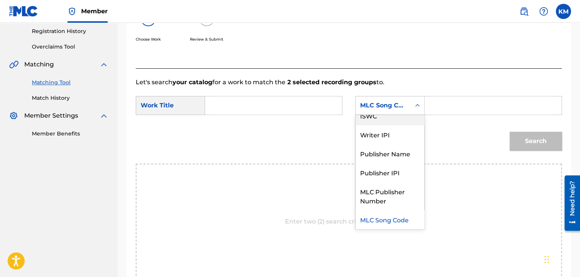
scroll to position [0, 0]
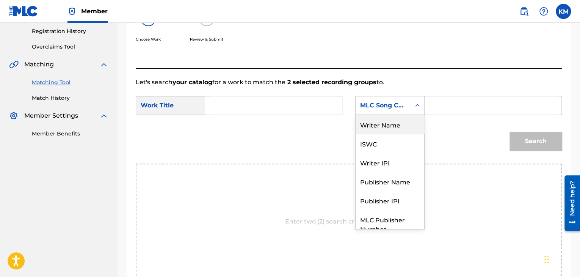
click at [405, 119] on div "Writer Name" at bounding box center [390, 124] width 69 height 19
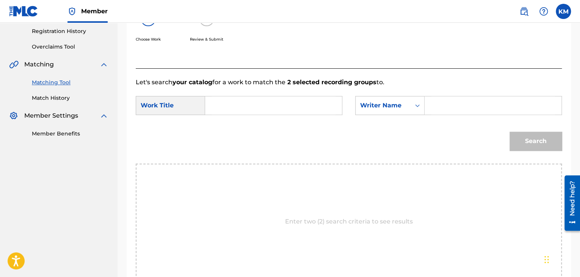
click at [441, 104] on input "Search Form" at bounding box center [493, 105] width 124 height 18
type input "Anjos"
click at [237, 98] on input "Search Form" at bounding box center [274, 105] width 124 height 18
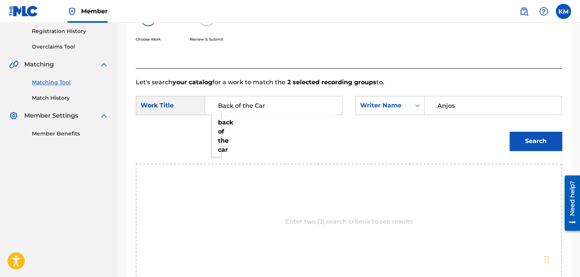
type input "Back of the Car"
click at [522, 140] on button "Search" at bounding box center [536, 141] width 52 height 19
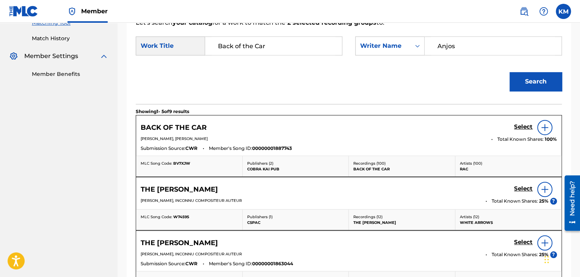
scroll to position [218, 0]
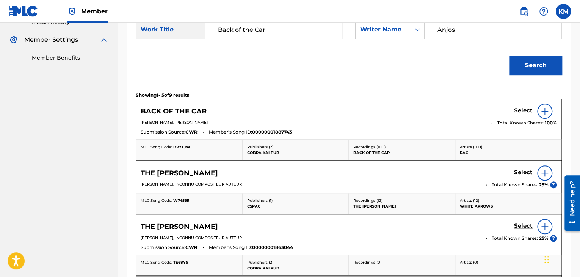
click at [525, 110] on h5 "Select" at bounding box center [523, 110] width 19 height 7
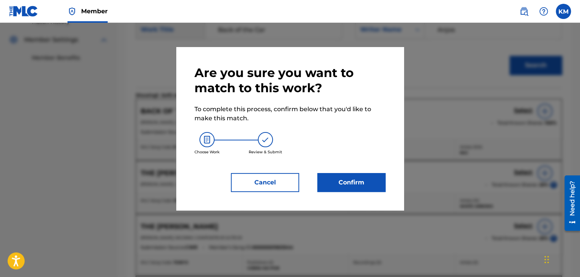
click at [355, 182] on button "Confirm" at bounding box center [351, 182] width 68 height 19
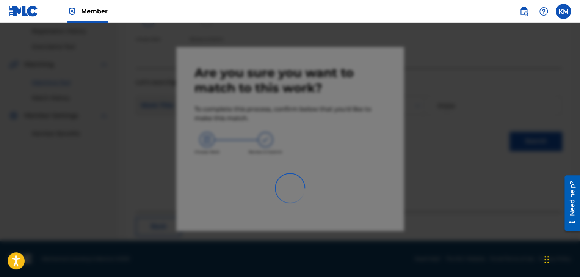
scroll to position [49, 0]
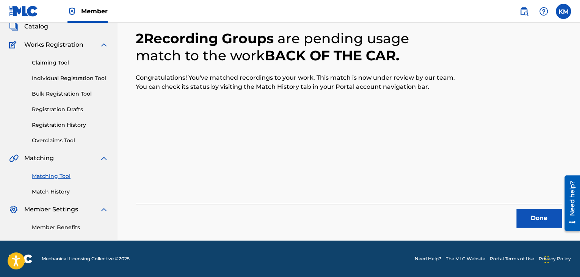
click at [530, 212] on button "Done" at bounding box center [538, 218] width 45 height 19
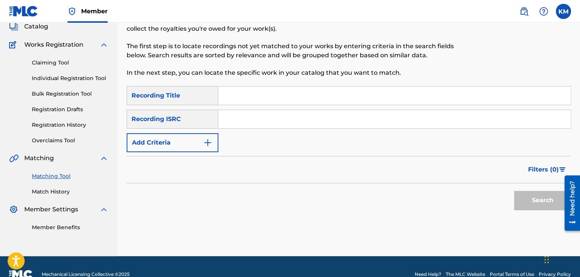
click at [254, 117] on input "Search Form" at bounding box center [394, 119] width 352 height 18
type input "QZNJY2230636"
click at [535, 200] on button "Search" at bounding box center [542, 200] width 57 height 19
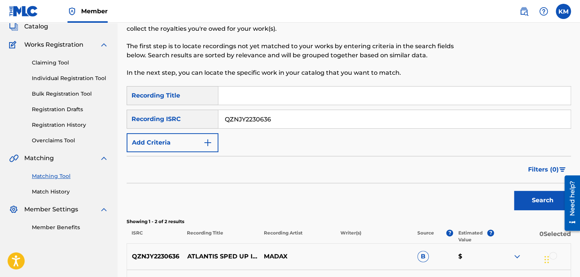
scroll to position [143, 0]
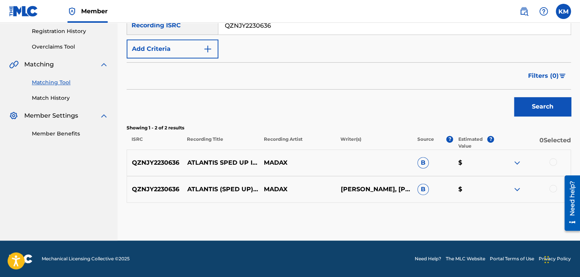
click at [551, 188] on div at bounding box center [553, 189] width 8 height 8
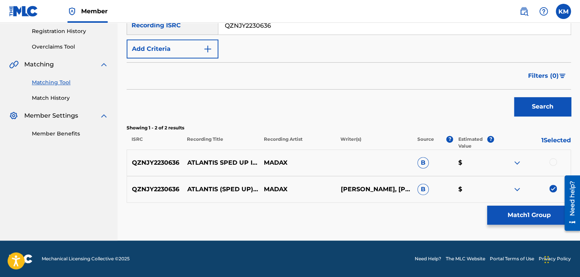
click at [552, 162] on div at bounding box center [553, 162] width 8 height 8
click at [502, 219] on button "Match 2 Groups" at bounding box center [529, 215] width 84 height 19
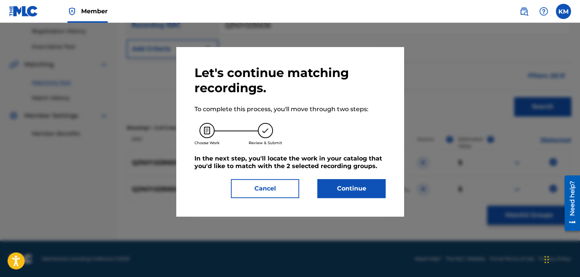
click at [355, 195] on button "Continue" at bounding box center [351, 188] width 68 height 19
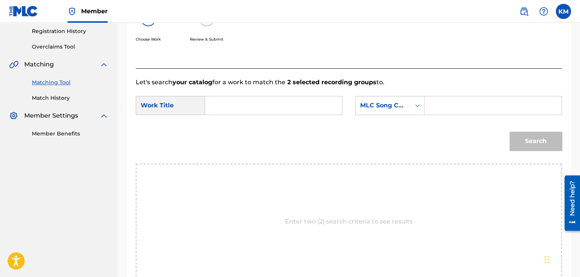
click at [226, 102] on input "Search Form" at bounding box center [274, 105] width 124 height 18
type input "Atlantis - Sped Up"
click at [417, 102] on icon "Search Form" at bounding box center [418, 106] width 8 height 8
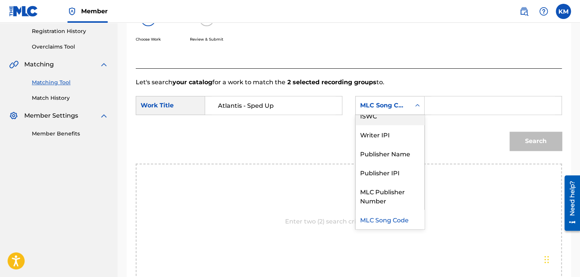
scroll to position [0, 0]
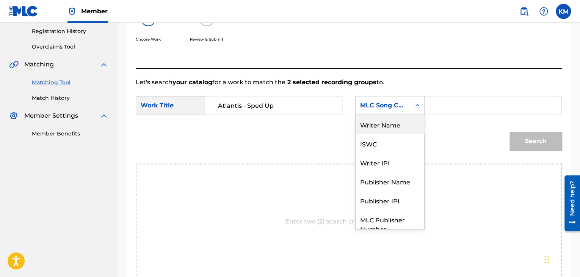
click at [404, 116] on div "Writer Name" at bounding box center [390, 124] width 69 height 19
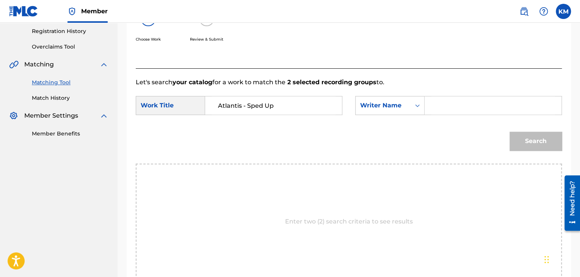
click at [444, 104] on input "Search Form" at bounding box center [493, 105] width 124 height 18
type input "[PERSON_NAME]"
click at [544, 142] on button "Search" at bounding box center [536, 141] width 52 height 19
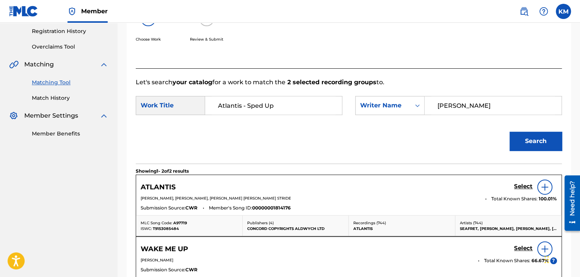
click at [528, 184] on h5 "Select" at bounding box center [523, 186] width 19 height 7
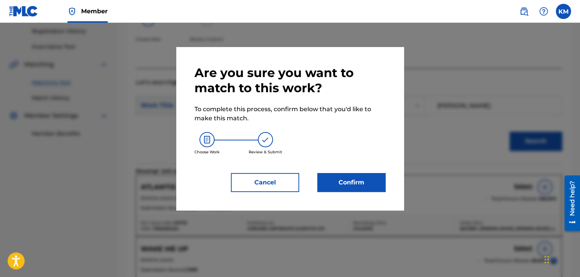
click at [325, 184] on button "Confirm" at bounding box center [351, 182] width 68 height 19
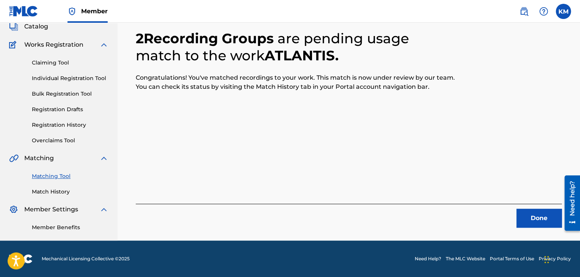
scroll to position [49, 0]
click at [544, 207] on div "Done" at bounding box center [349, 216] width 426 height 24
click at [544, 212] on button "Done" at bounding box center [538, 218] width 45 height 19
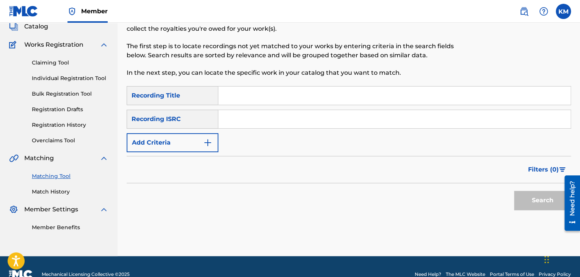
click at [264, 113] on input "Search Form" at bounding box center [394, 119] width 352 height 18
type input "QMWZB1510785"
click at [528, 195] on button "Search" at bounding box center [542, 200] width 57 height 19
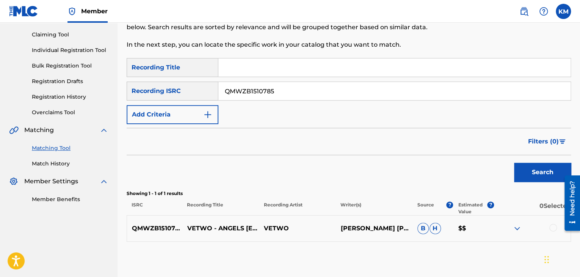
scroll to position [116, 0]
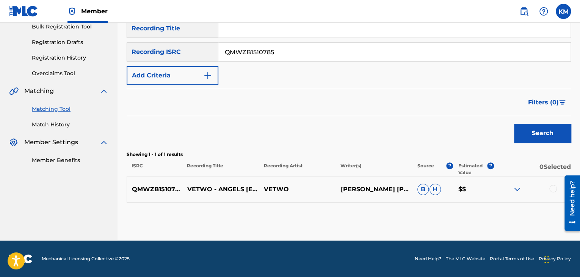
click at [551, 188] on div at bounding box center [553, 189] width 8 height 8
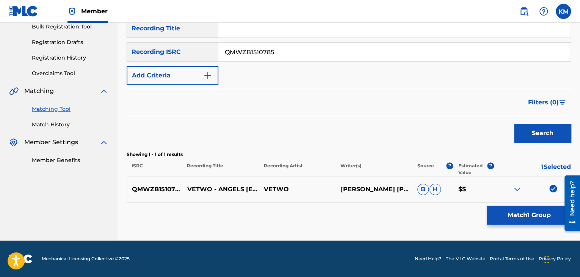
click at [499, 209] on button "Match 1 Group" at bounding box center [529, 215] width 84 height 19
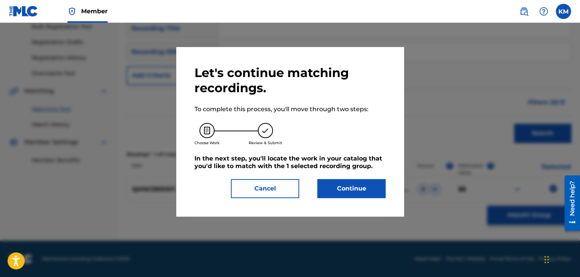
click at [343, 185] on button "Continue" at bounding box center [351, 188] width 68 height 19
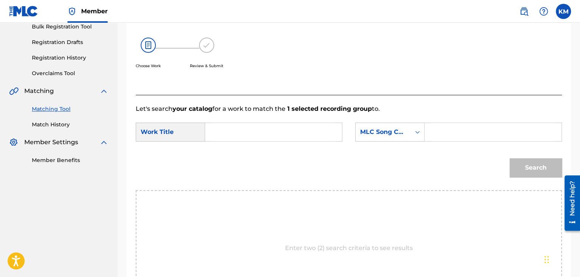
click at [241, 131] on input "Search Form" at bounding box center [274, 132] width 124 height 18
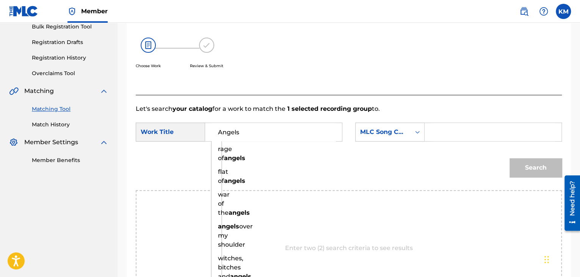
type input "Angels"
click at [419, 133] on icon "Search Form" at bounding box center [418, 132] width 8 height 8
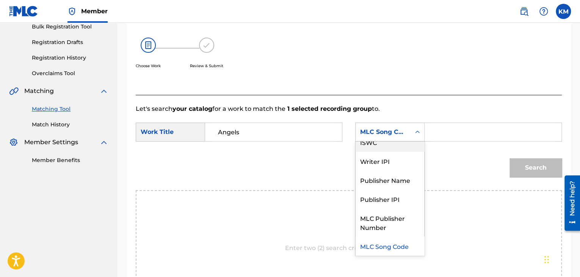
scroll to position [0, 0]
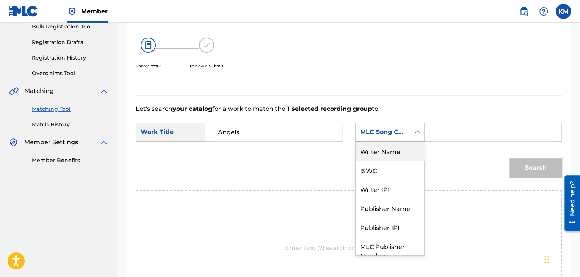
click at [403, 147] on div "Writer Name" at bounding box center [390, 150] width 69 height 19
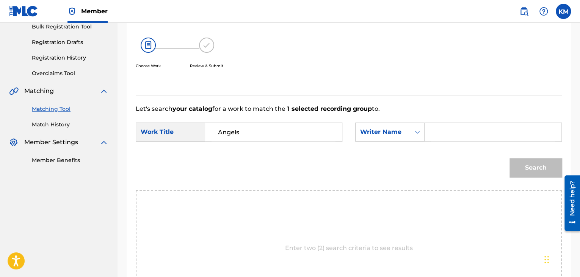
click at [440, 129] on input "Search Form" at bounding box center [493, 132] width 124 height 18
click at [518, 161] on button "Search" at bounding box center [536, 167] width 52 height 19
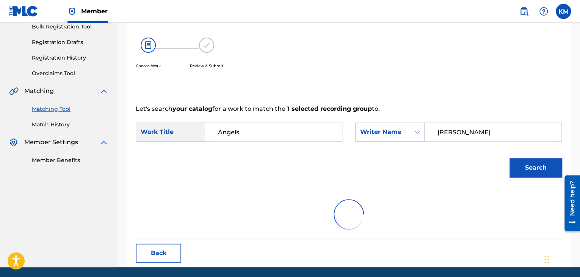
scroll to position [110, 0]
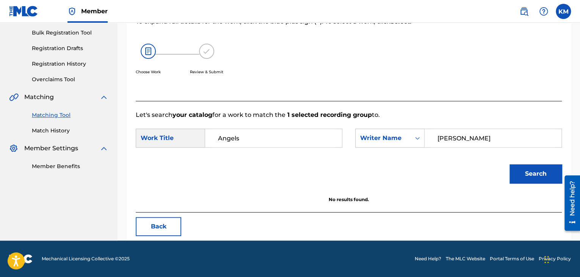
drag, startPoint x: 413, startPoint y: 146, endPoint x: 377, endPoint y: 147, distance: 35.3
click at [382, 147] on div "SearchWithCriteria6ce1bc54-9fb3-4233-b1b6-e7893b660c1d Work Title Angels Search…" at bounding box center [349, 141] width 426 height 24
type input "[PERSON_NAME]"
click at [523, 166] on button "Search" at bounding box center [536, 173] width 52 height 19
click at [36, 130] on link "Match History" at bounding box center [70, 131] width 77 height 8
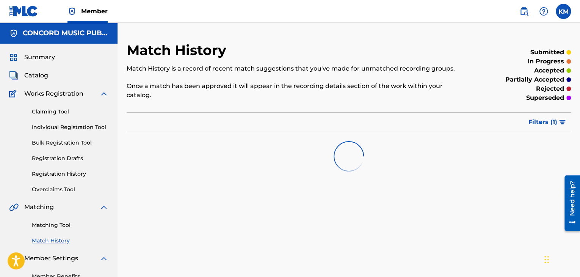
click at [63, 225] on link "Matching Tool" at bounding box center [70, 225] width 77 height 8
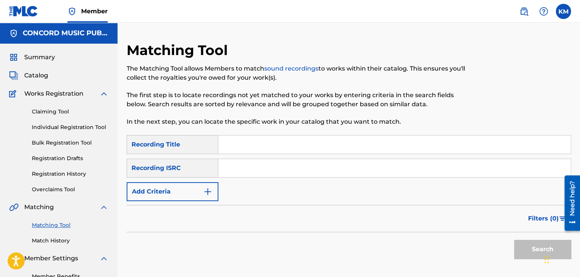
click at [240, 169] on input "Search Form" at bounding box center [394, 168] width 352 height 18
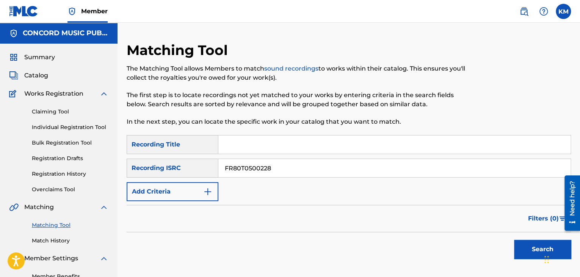
type input "FR80T0500228"
click at [523, 246] on button "Search" at bounding box center [542, 249] width 57 height 19
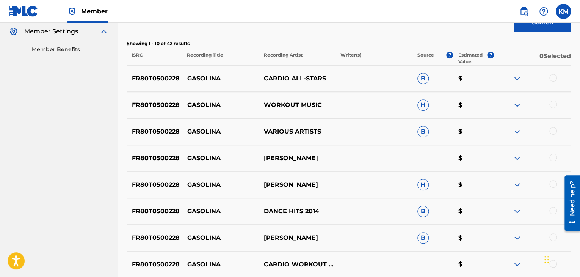
scroll to position [227, 0]
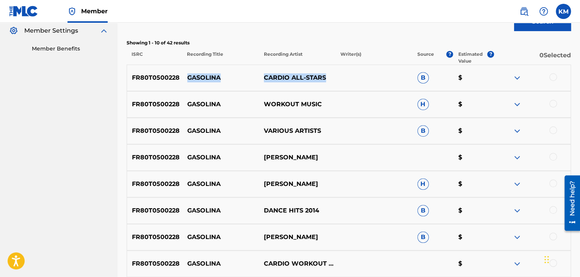
drag, startPoint x: 186, startPoint y: 75, endPoint x: 341, endPoint y: 68, distance: 155.2
click at [341, 68] on div "FR80T0500228 GASOLINA CARDIO ALL-STARS B $" at bounding box center [349, 77] width 444 height 27
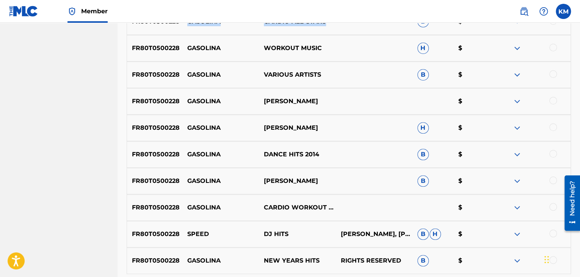
scroll to position [374, 0]
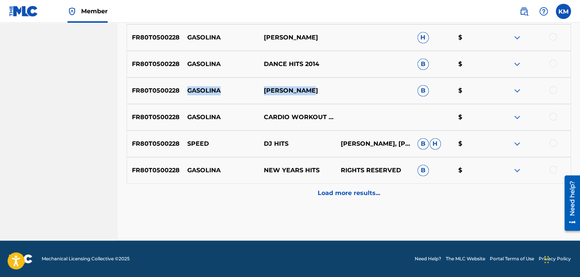
drag, startPoint x: 188, startPoint y: 88, endPoint x: 330, endPoint y: 90, distance: 142.2
click at [330, 90] on div "FR80T0500228 GASOLINA [PERSON_NAME] B $" at bounding box center [349, 90] width 444 height 27
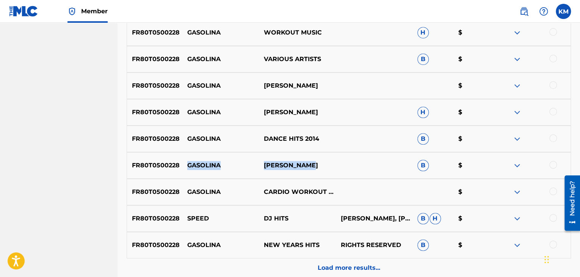
scroll to position [298, 0]
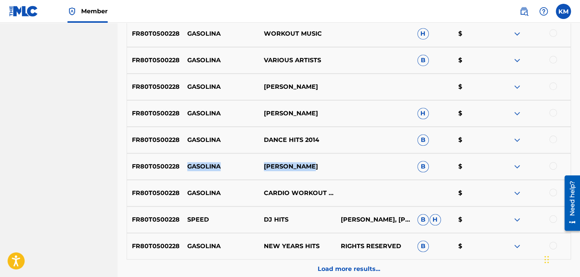
drag, startPoint x: 188, startPoint y: 111, endPoint x: 320, endPoint y: 115, distance: 132.4
click at [320, 115] on div "FR80T0500228 GASOLINA [PERSON_NAME]" at bounding box center [349, 113] width 444 height 27
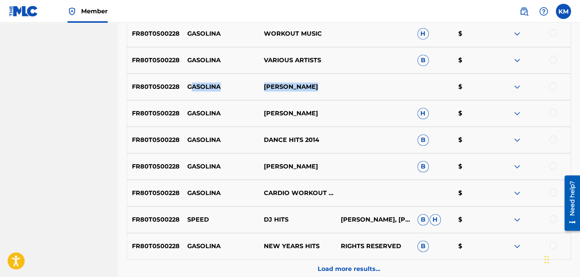
drag, startPoint x: 190, startPoint y: 84, endPoint x: 320, endPoint y: 83, distance: 130.4
click at [320, 83] on div "FR80T0500228 GASOLINA [PERSON_NAME] $" at bounding box center [349, 87] width 444 height 27
click at [187, 82] on p "GASOLINA" at bounding box center [220, 86] width 77 height 9
drag, startPoint x: 187, startPoint y: 82, endPoint x: 313, endPoint y: 81, distance: 126.3
click at [313, 81] on div "FR80T0500228 GASOLINA [PERSON_NAME] $" at bounding box center [349, 87] width 444 height 27
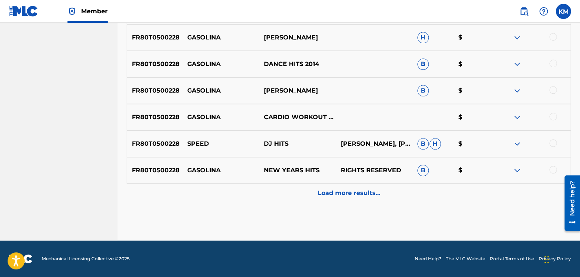
click at [329, 185] on div "Load more results..." at bounding box center [349, 193] width 444 height 19
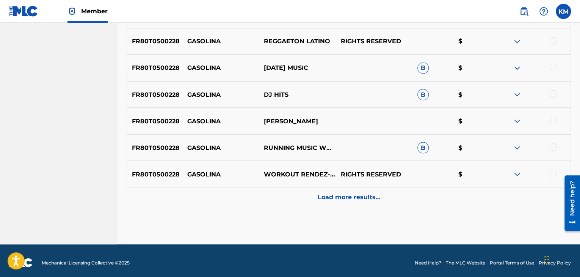
scroll to position [639, 0]
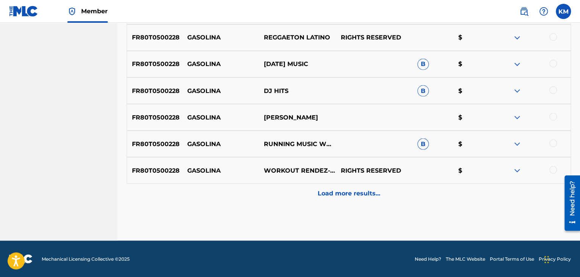
click at [341, 192] on p "Load more results..." at bounding box center [349, 192] width 63 height 9
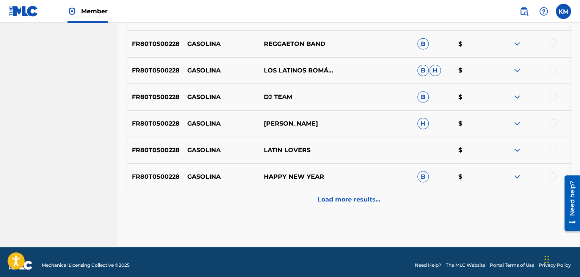
scroll to position [905, 0]
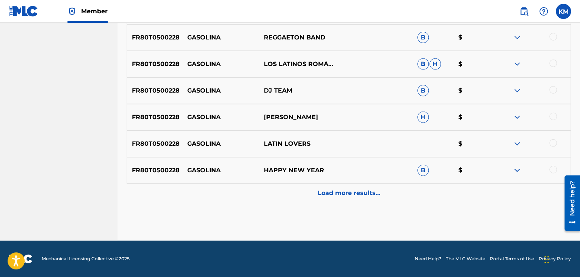
click at [340, 193] on p "Load more results..." at bounding box center [349, 192] width 63 height 9
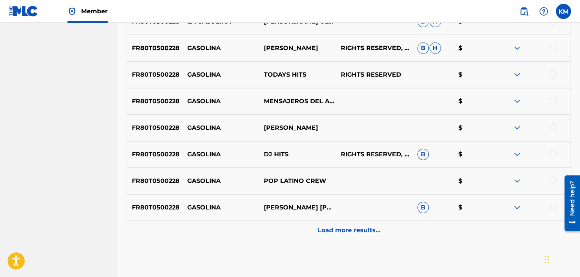
scroll to position [1170, 0]
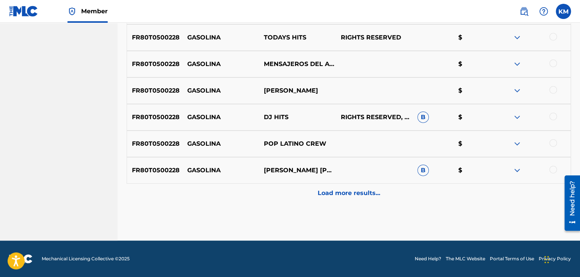
click at [340, 195] on p "Load more results..." at bounding box center [349, 192] width 63 height 9
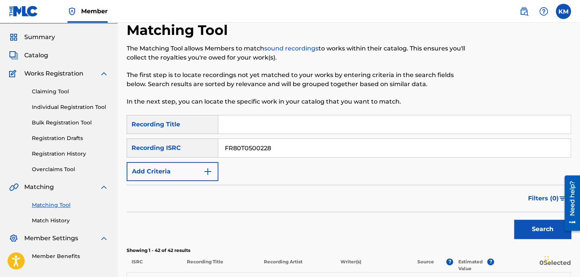
scroll to position [0, 0]
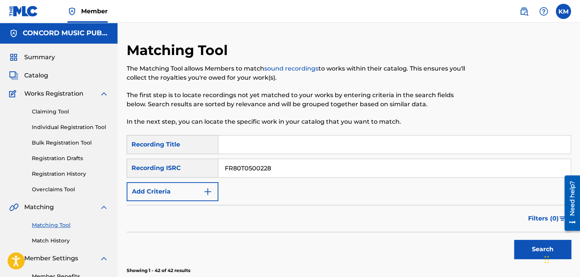
click at [63, 240] on link "Match History" at bounding box center [70, 241] width 77 height 8
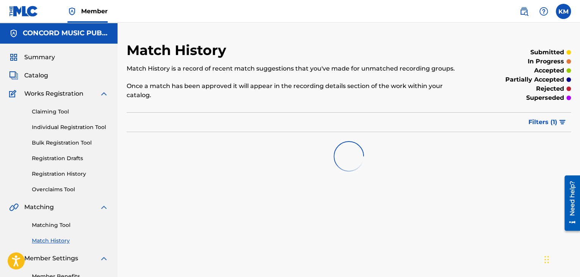
click at [65, 222] on link "Matching Tool" at bounding box center [70, 225] width 77 height 8
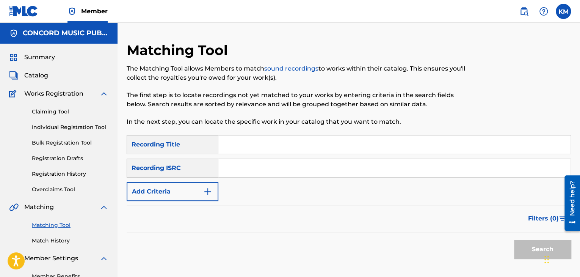
click at [237, 168] on input "Search Form" at bounding box center [394, 168] width 352 height 18
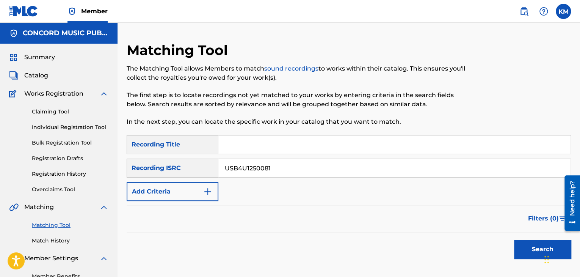
type input "USB4U1250081"
click at [519, 247] on button "Search" at bounding box center [542, 249] width 57 height 19
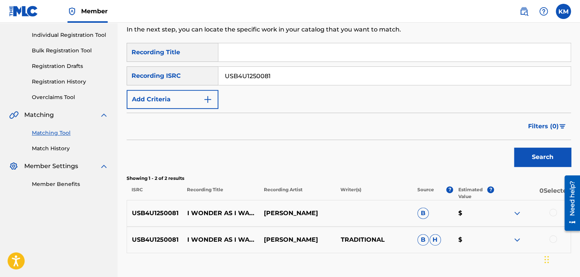
scroll to position [143, 0]
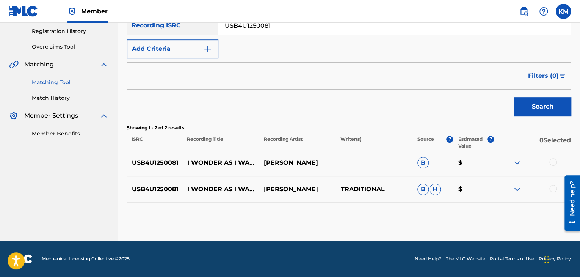
click at [554, 189] on div at bounding box center [553, 189] width 8 height 8
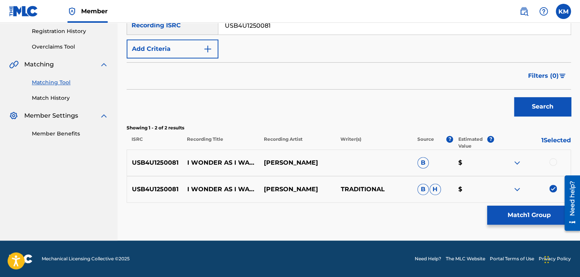
click at [553, 163] on div at bounding box center [553, 162] width 8 height 8
click at [516, 214] on button "Match 2 Groups" at bounding box center [529, 215] width 84 height 19
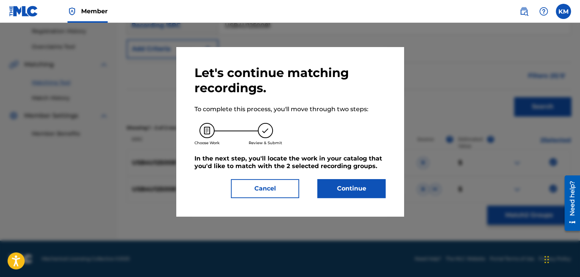
click at [366, 187] on button "Continue" at bounding box center [351, 188] width 68 height 19
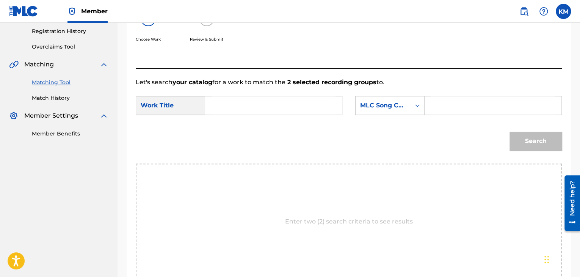
click at [261, 100] on input "Search Form" at bounding box center [274, 105] width 124 height 18
type input "I Wonder As I Wander"
click at [419, 105] on icon "Search Form" at bounding box center [417, 105] width 5 height 3
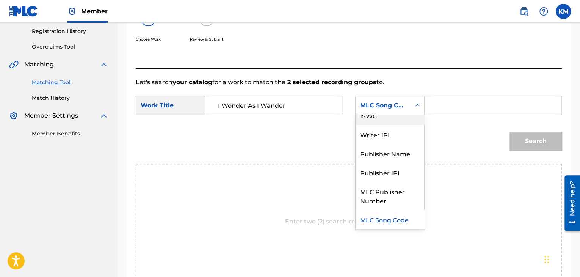
scroll to position [0, 0]
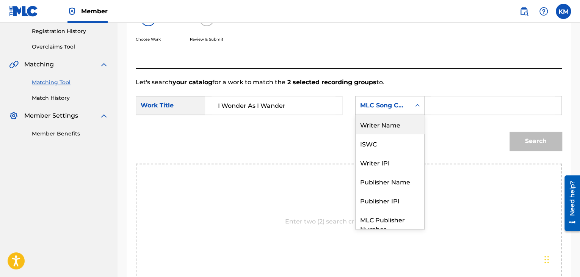
click at [408, 120] on div "Writer Name" at bounding box center [390, 124] width 69 height 19
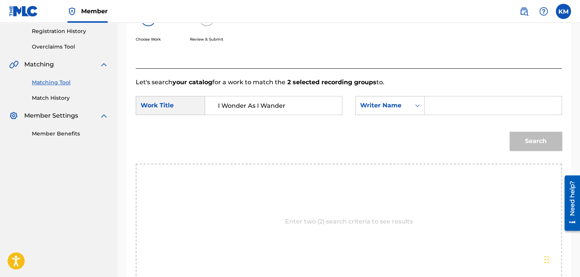
click at [435, 105] on input "Search Form" at bounding box center [493, 105] width 124 height 18
click at [516, 138] on button "Search" at bounding box center [536, 141] width 52 height 19
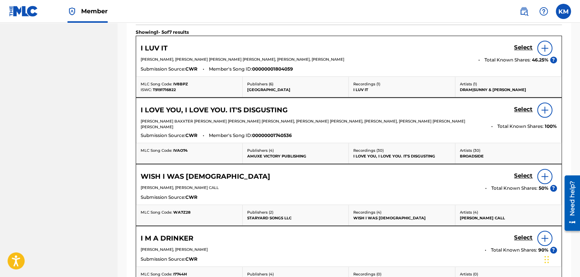
scroll to position [187, 0]
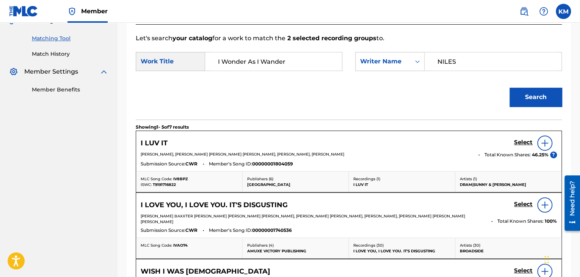
drag, startPoint x: 456, startPoint y: 62, endPoint x: 300, endPoint y: 76, distance: 156.5
click at [300, 76] on form "SearchWithCriteria6ce1bc54-9fb3-4233-b1b6-e7893b660c1d Work Title I Wonder As I…" at bounding box center [349, 81] width 426 height 77
click at [531, 100] on button "Search" at bounding box center [536, 97] width 52 height 19
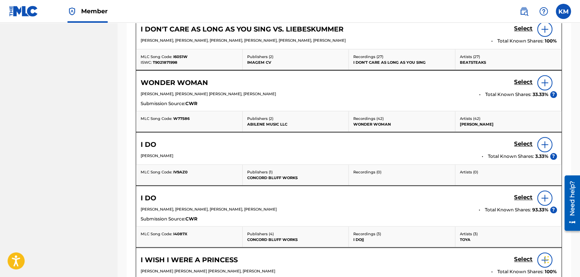
scroll to position [73, 0]
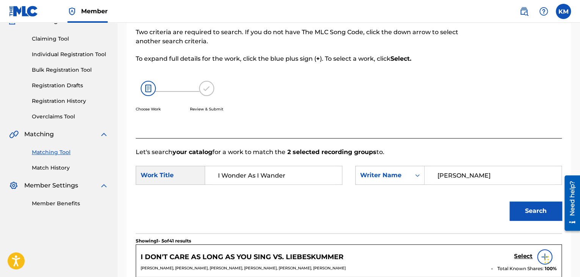
drag, startPoint x: 468, startPoint y: 172, endPoint x: 347, endPoint y: 182, distance: 121.4
click at [347, 182] on div "SearchWithCriteria6ce1bc54-9fb3-4233-b1b6-e7893b660c1d Work Title I Wonder As I…" at bounding box center [349, 178] width 426 height 24
type input "[PERSON_NAME]"
click at [511, 209] on button "Search" at bounding box center [536, 210] width 52 height 19
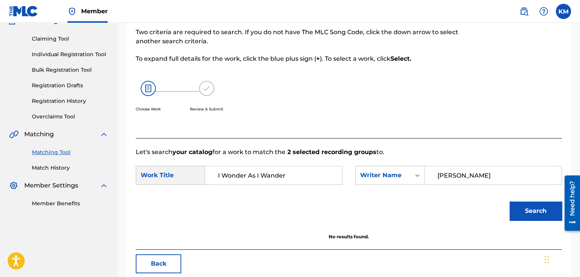
click at [64, 168] on link "Match History" at bounding box center [70, 168] width 77 height 8
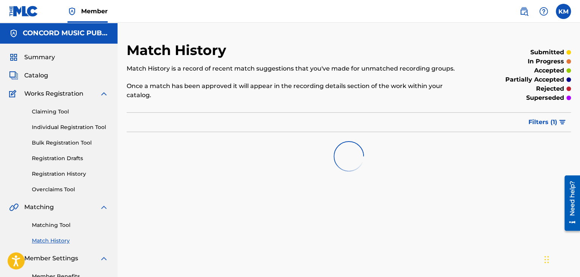
click at [65, 225] on link "Matching Tool" at bounding box center [70, 225] width 77 height 8
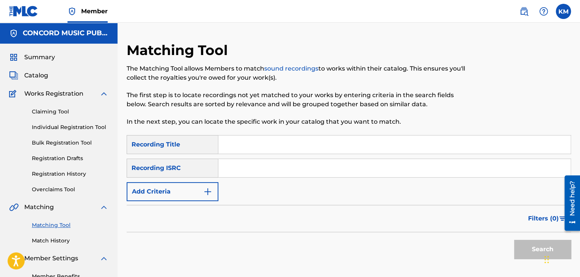
click at [249, 174] on input "Search Form" at bounding box center [394, 168] width 352 height 18
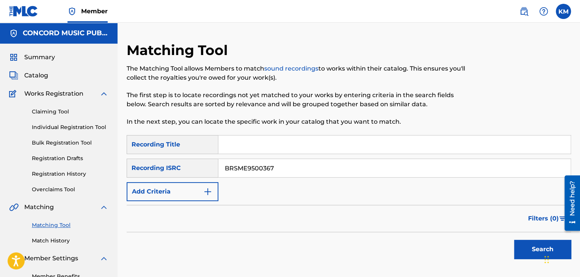
type input "BRSME9500367"
click at [520, 242] on button "Search" at bounding box center [542, 249] width 57 height 19
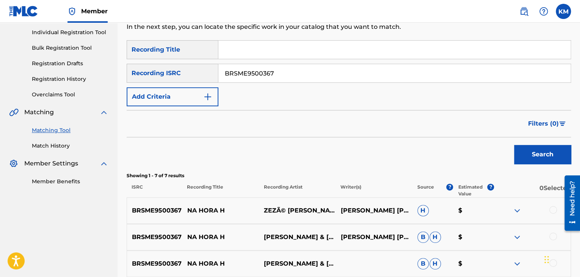
scroll to position [152, 0]
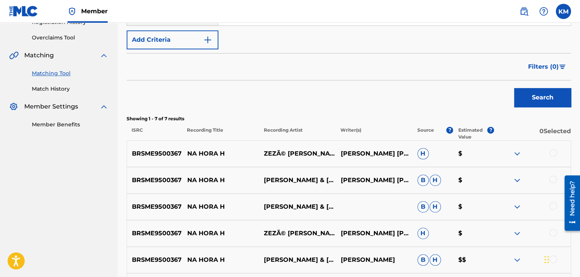
click at [555, 152] on div at bounding box center [553, 153] width 8 height 8
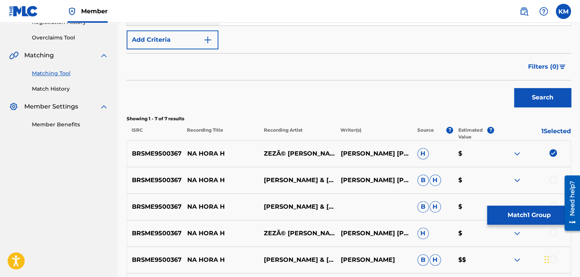
click at [551, 179] on div at bounding box center [553, 180] width 8 height 8
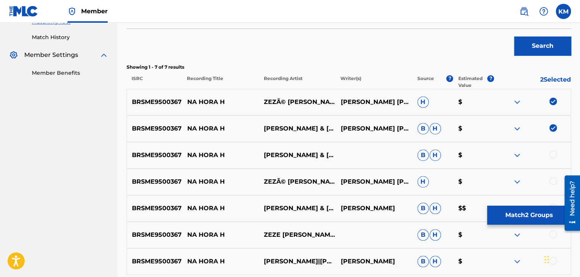
scroll to position [275, 0]
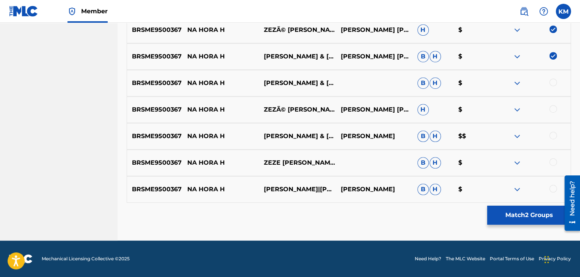
click at [552, 80] on div at bounding box center [553, 82] width 8 height 8
click at [552, 108] on div at bounding box center [553, 109] width 8 height 8
click at [554, 135] on div at bounding box center [553, 136] width 8 height 8
click at [554, 161] on div at bounding box center [553, 162] width 8 height 8
click at [554, 187] on div at bounding box center [553, 189] width 8 height 8
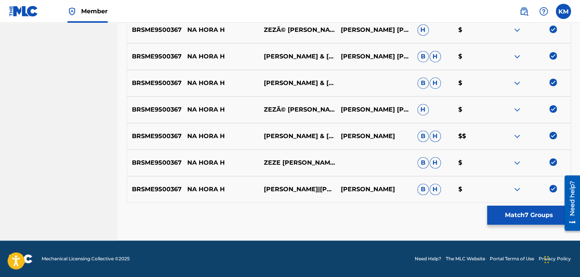
click at [519, 215] on button "Match 7 Groups" at bounding box center [529, 215] width 84 height 19
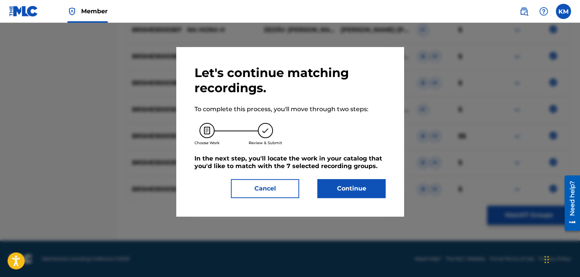
click at [344, 190] on button "Continue" at bounding box center [351, 188] width 68 height 19
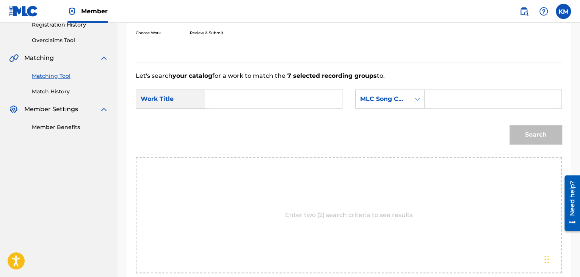
scroll to position [115, 0]
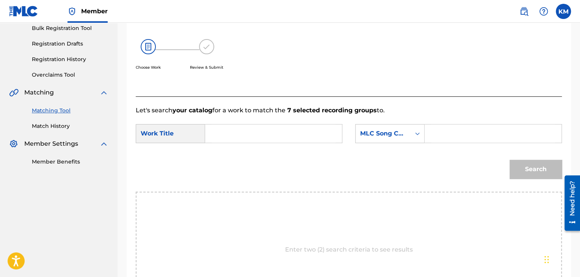
click at [229, 128] on input "Search Form" at bounding box center [274, 133] width 124 height 18
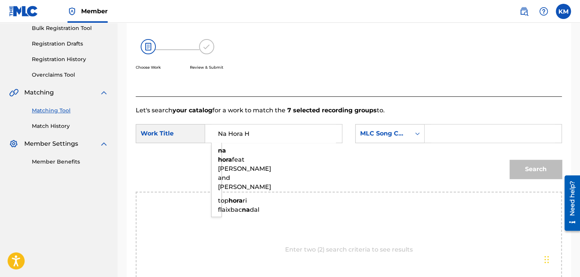
type input "Na Hora H"
click at [261, 135] on input "Na Hora H" at bounding box center [274, 133] width 124 height 18
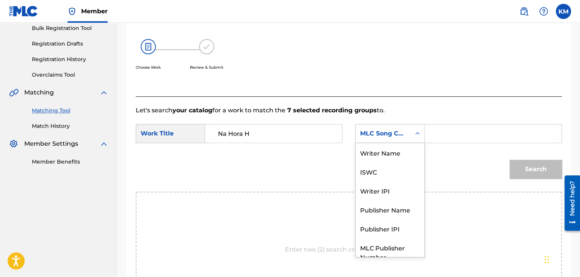
click at [419, 134] on icon "Search Form" at bounding box center [418, 134] width 8 height 8
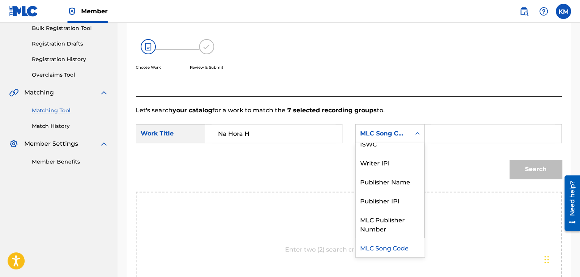
scroll to position [0, 0]
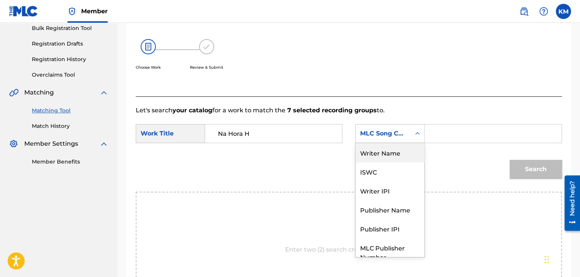
click at [400, 146] on div "Writer Name" at bounding box center [390, 152] width 69 height 19
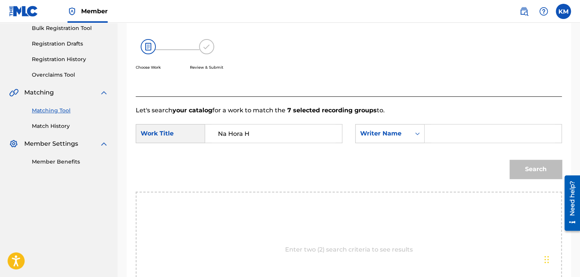
click at [448, 128] on input "Search Form" at bounding box center [493, 133] width 124 height 18
type input "W4754T"
click at [417, 132] on icon "Search Form" at bounding box center [418, 134] width 8 height 8
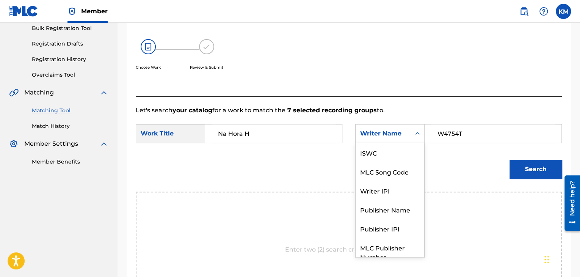
scroll to position [28, 0]
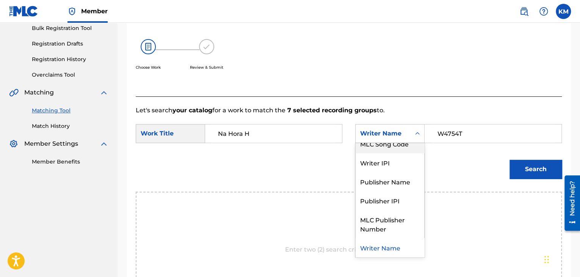
click at [405, 148] on div "MLC Song Code" at bounding box center [390, 143] width 69 height 19
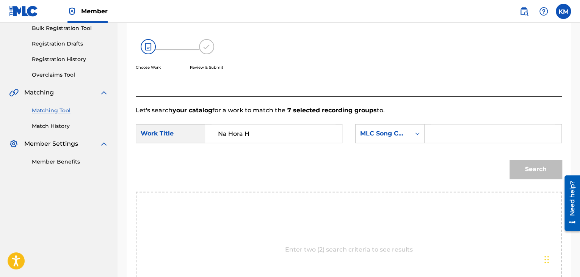
click at [446, 139] on input "Search Form" at bounding box center [493, 133] width 124 height 18
type input "W4754T"
click at [526, 166] on button "Search" at bounding box center [536, 169] width 52 height 19
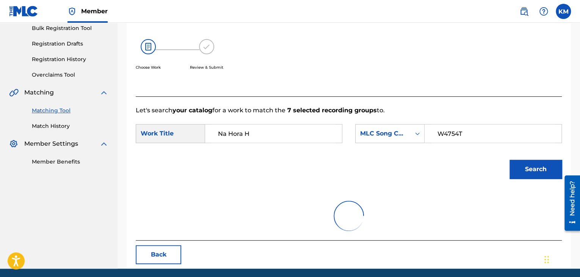
scroll to position [110, 0]
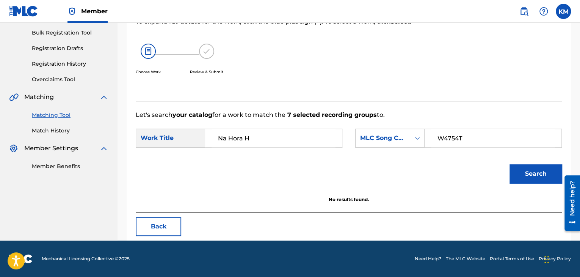
click at [58, 129] on link "Match History" at bounding box center [70, 131] width 77 height 8
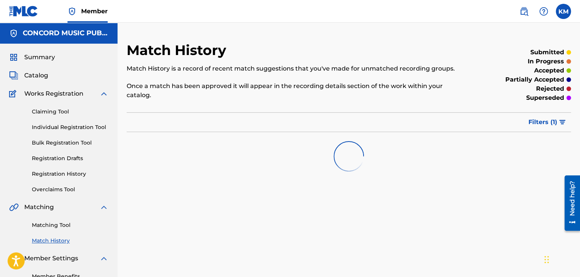
click at [65, 223] on link "Matching Tool" at bounding box center [70, 225] width 77 height 8
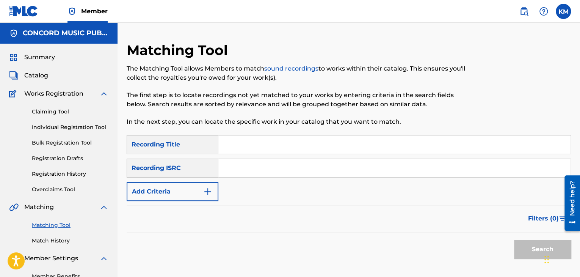
click at [253, 165] on input "Search Form" at bounding box center [394, 168] width 352 height 18
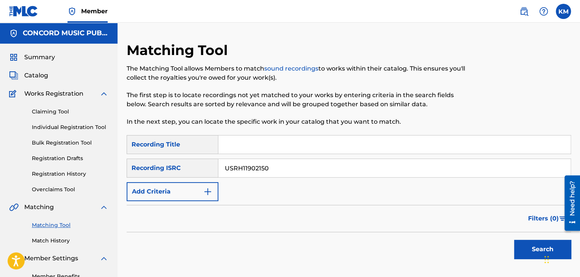
type input "USRH11902150"
click at [519, 243] on button "Search" at bounding box center [542, 249] width 57 height 19
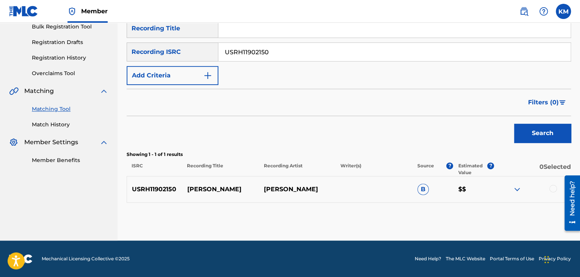
click at [552, 188] on div at bounding box center [553, 189] width 8 height 8
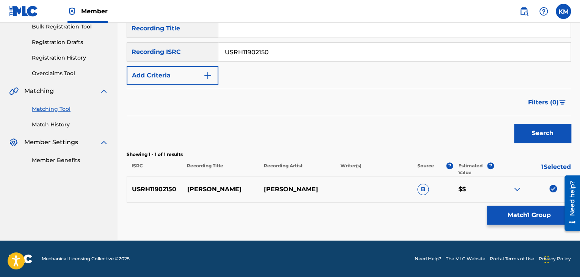
click at [526, 209] on button "Match 1 Group" at bounding box center [529, 215] width 84 height 19
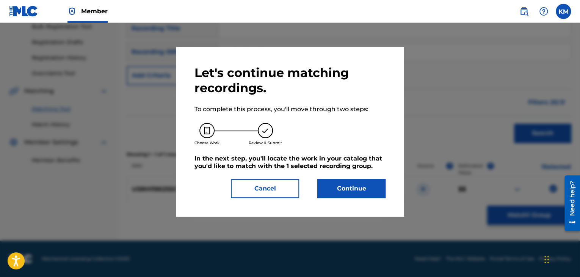
click at [352, 187] on button "Continue" at bounding box center [351, 188] width 68 height 19
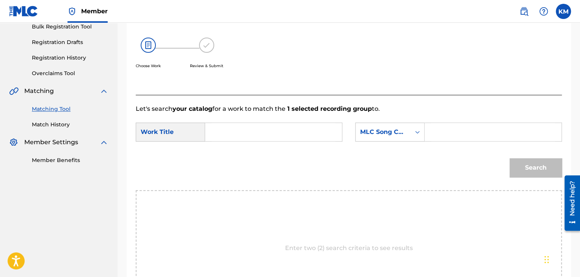
click at [251, 133] on input "Search Form" at bounding box center [274, 132] width 124 height 18
type input "Rad Dudeski"
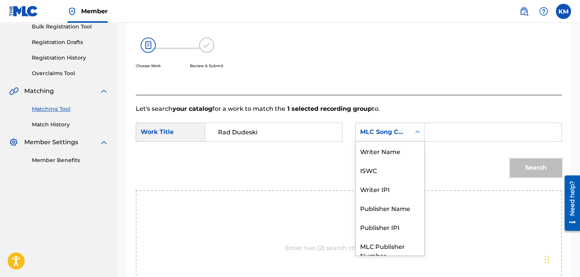
click at [414, 133] on icon "Search Form" at bounding box center [418, 132] width 8 height 8
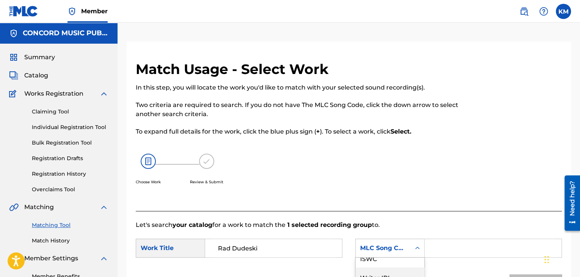
scroll to position [0, 0]
click at [397, 263] on div "Writer Name" at bounding box center [390, 266] width 69 height 19
click at [440, 249] on input "Search Form" at bounding box center [493, 248] width 124 height 18
type input "COLLINS"
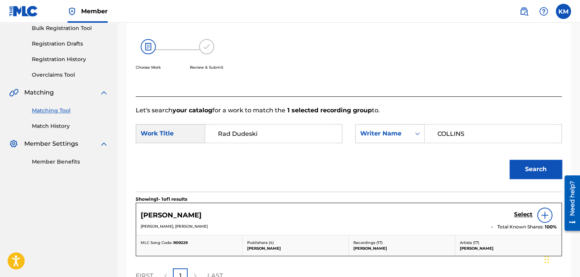
scroll to position [190, 0]
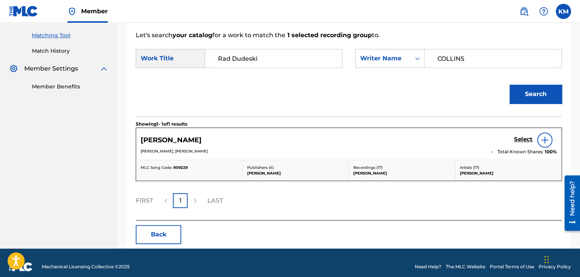
click at [522, 140] on h5 "Select" at bounding box center [523, 139] width 19 height 7
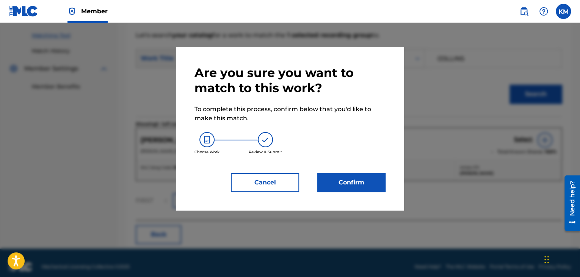
click at [353, 185] on button "Confirm" at bounding box center [351, 182] width 68 height 19
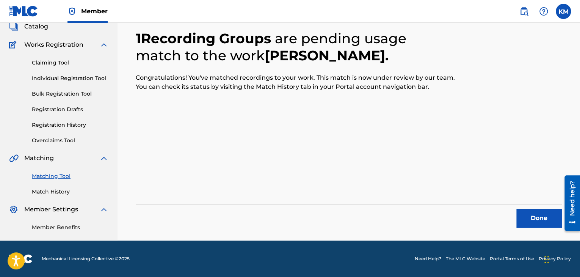
scroll to position [49, 0]
click at [541, 212] on button "Done" at bounding box center [538, 218] width 45 height 19
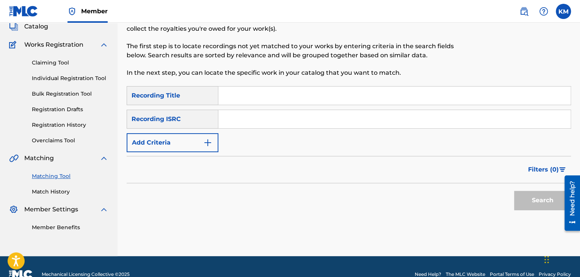
click at [260, 114] on input "Search Form" at bounding box center [394, 119] width 352 height 18
type input "QZ22B2044167"
click at [532, 196] on button "Search" at bounding box center [542, 200] width 57 height 19
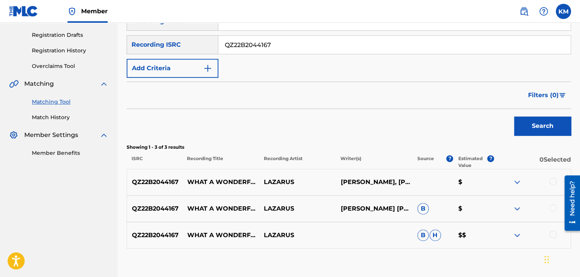
scroll to position [169, 0]
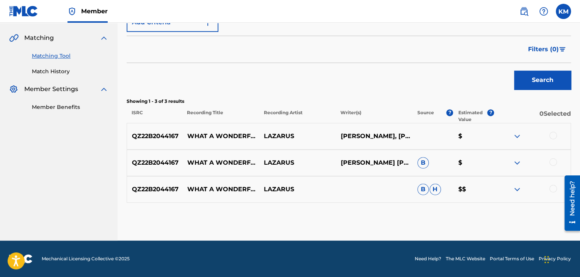
click at [550, 188] on div at bounding box center [553, 189] width 8 height 8
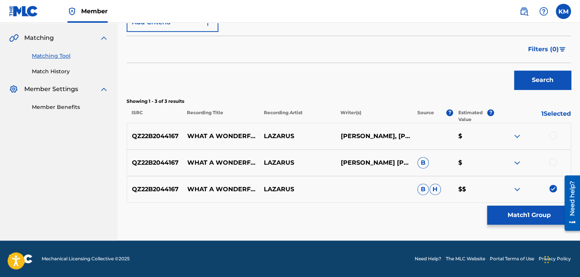
click at [553, 160] on div at bounding box center [553, 162] width 8 height 8
click at [554, 134] on div at bounding box center [553, 136] width 8 height 8
click at [522, 214] on button "Match 3 Groups" at bounding box center [529, 215] width 84 height 19
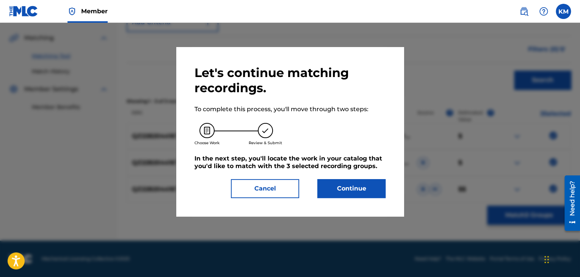
click at [356, 188] on button "Continue" at bounding box center [351, 188] width 68 height 19
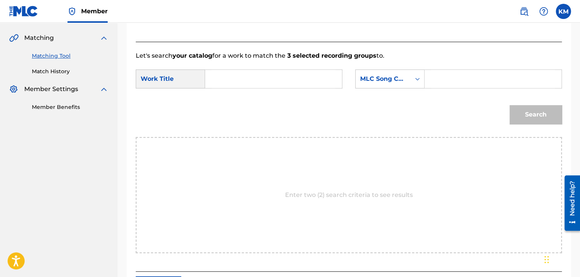
click at [228, 79] on input "Search Form" at bounding box center [274, 79] width 124 height 18
type input "What a Wonderful World - Piano Instrumental"
click at [414, 78] on icon "Search Form" at bounding box center [418, 79] width 8 height 8
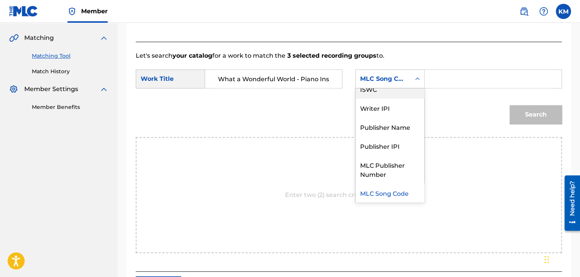
scroll to position [0, 0]
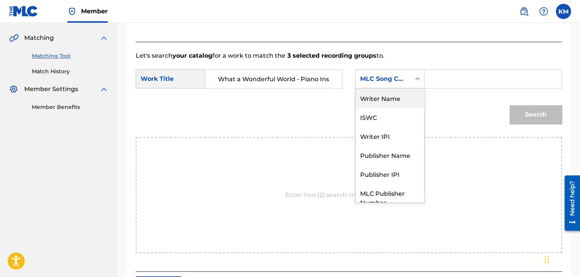
click at [401, 96] on div "Writer Name" at bounding box center [390, 97] width 69 height 19
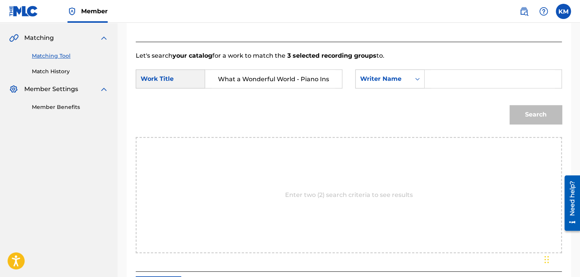
click at [435, 80] on input "Search Form" at bounding box center [493, 79] width 124 height 18
click at [526, 113] on button "Search" at bounding box center [536, 114] width 52 height 19
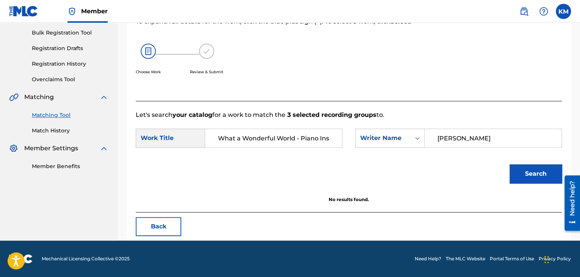
scroll to position [110, 0]
drag, startPoint x: 451, startPoint y: 134, endPoint x: 447, endPoint y: 134, distance: 4.2
click at [447, 134] on input "[PERSON_NAME]" at bounding box center [493, 138] width 124 height 18
type input "[PERSON_NAME]"
click at [528, 167] on button "Search" at bounding box center [536, 173] width 52 height 19
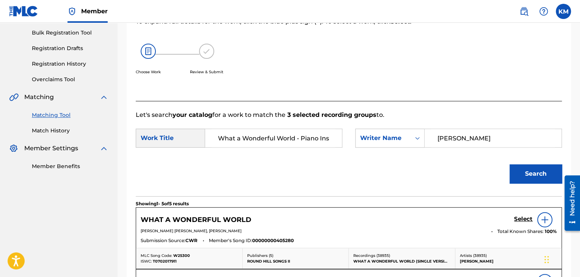
click at [523, 217] on h5 "Select" at bounding box center [523, 218] width 19 height 7
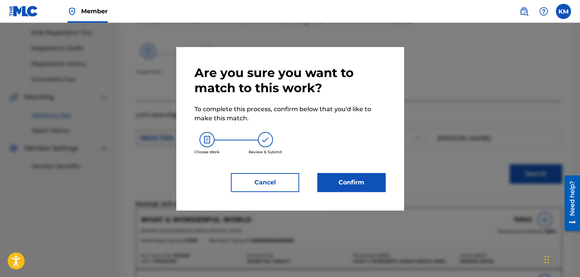
click at [357, 182] on button "Confirm" at bounding box center [351, 182] width 68 height 19
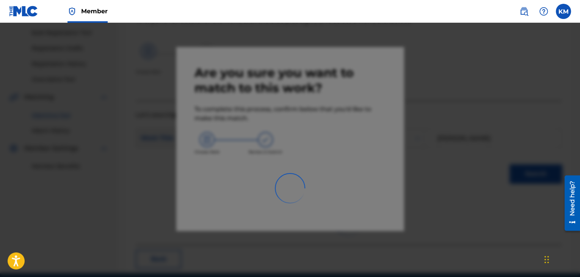
scroll to position [49, 0]
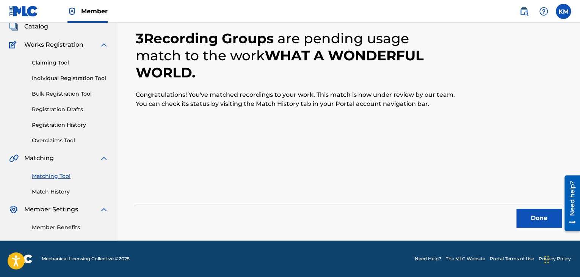
click at [541, 229] on div "3 Recording Groups are pending usage match to the work WHAT A WONDERFUL WORLD .…" at bounding box center [349, 117] width 463 height 248
click at [538, 220] on button "Done" at bounding box center [538, 218] width 45 height 19
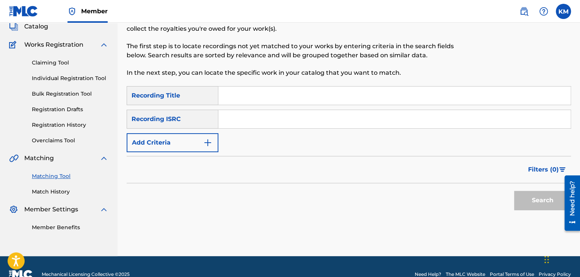
click at [254, 116] on input "Search Form" at bounding box center [394, 119] width 352 height 18
type input "QM3DF2174790"
click at [530, 194] on button "Search" at bounding box center [542, 200] width 57 height 19
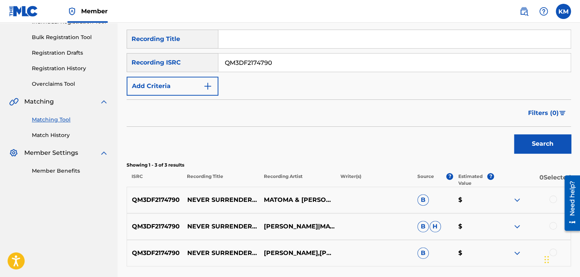
scroll to position [169, 0]
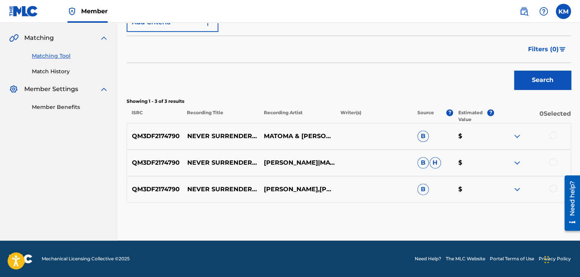
click at [552, 188] on div at bounding box center [553, 189] width 8 height 8
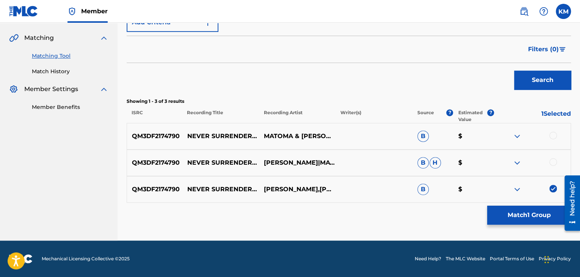
click at [551, 161] on div at bounding box center [553, 162] width 8 height 8
click at [551, 133] on div at bounding box center [553, 136] width 8 height 8
click at [520, 215] on button "Match 3 Groups" at bounding box center [529, 215] width 84 height 19
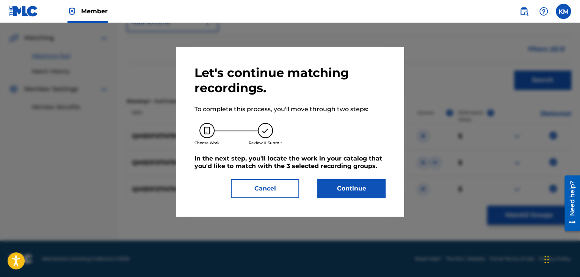
click at [355, 196] on button "Continue" at bounding box center [351, 188] width 68 height 19
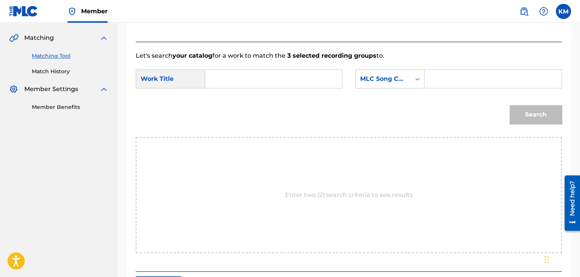
click at [243, 82] on input "Search Form" at bounding box center [274, 79] width 124 height 18
type input "Never Surrender (Acoustic)"
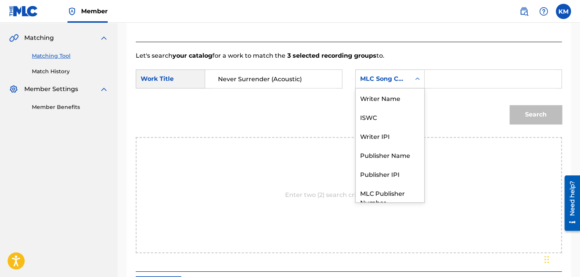
click at [416, 80] on icon "Search Form" at bounding box center [418, 79] width 8 height 8
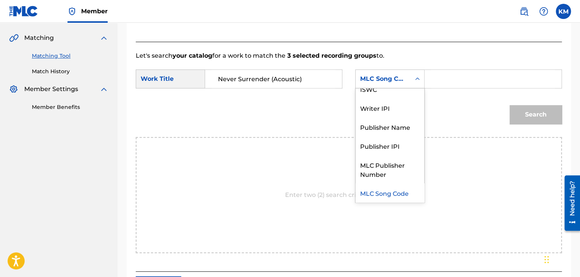
scroll to position [0, 0]
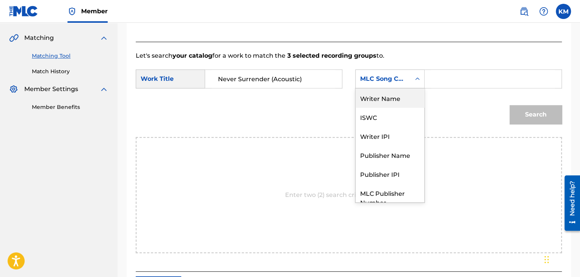
click at [402, 93] on div "Writer Name" at bounding box center [390, 97] width 69 height 19
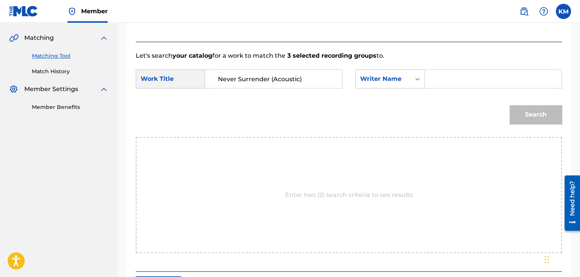
click at [451, 74] on input "Search Form" at bounding box center [493, 79] width 124 height 18
type input "[PERSON_NAME]"
click at [534, 110] on button "Search" at bounding box center [536, 114] width 52 height 19
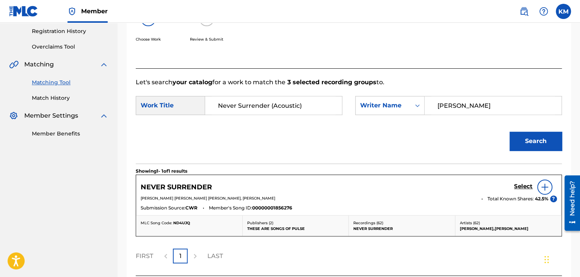
scroll to position [169, 0]
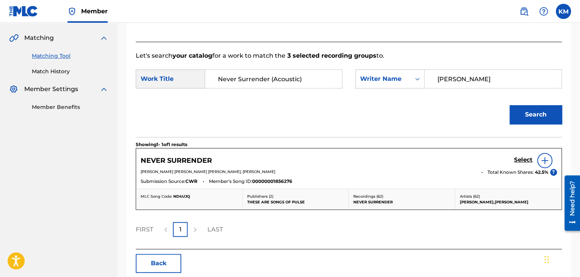
click at [532, 157] on h5 "Select" at bounding box center [523, 159] width 19 height 7
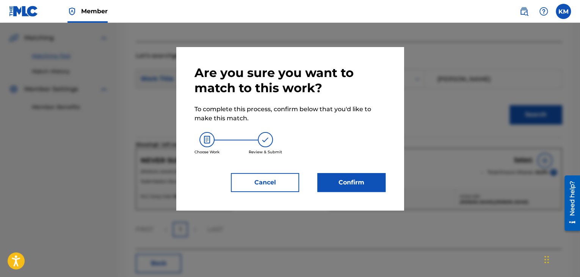
click at [340, 185] on button "Confirm" at bounding box center [351, 182] width 68 height 19
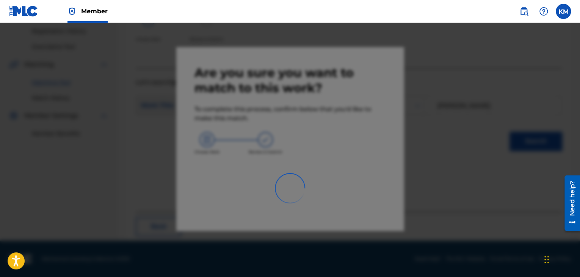
scroll to position [49, 0]
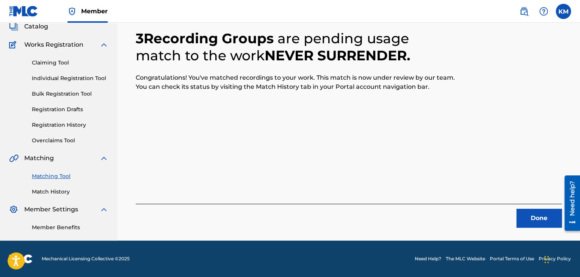
click at [530, 217] on button "Done" at bounding box center [538, 218] width 45 height 19
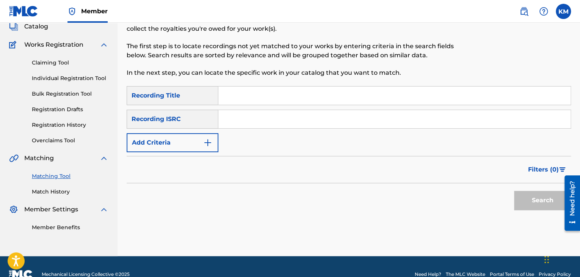
click at [272, 115] on input "Search Form" at bounding box center [394, 119] width 352 height 18
type input "QMFMF2424039"
click at [532, 197] on button "Search" at bounding box center [542, 200] width 57 height 19
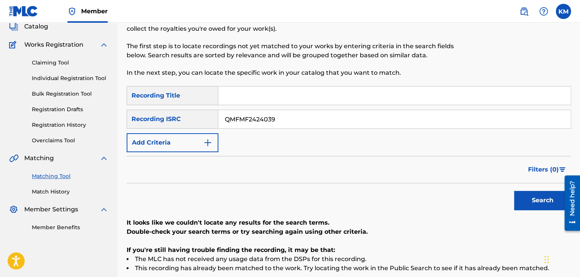
click at [249, 94] on input "Search Form" at bounding box center [394, 95] width 352 height 18
type input "Open Ocean"
drag, startPoint x: 292, startPoint y: 119, endPoint x: 195, endPoint y: 124, distance: 97.2
click at [201, 126] on div "SearchWithCriteria195809ae-1ec9-47cf-ad16-22613fad6db0 Recording ISRC QMFMF2424…" at bounding box center [349, 119] width 444 height 19
click at [210, 141] on img "Search Form" at bounding box center [207, 142] width 9 height 9
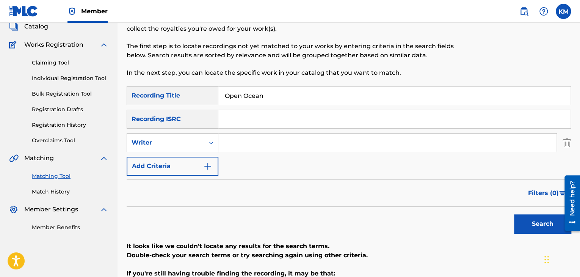
click at [240, 118] on input "Search Form" at bounding box center [394, 119] width 352 height 18
click at [234, 140] on input "Search Form" at bounding box center [387, 142] width 338 height 18
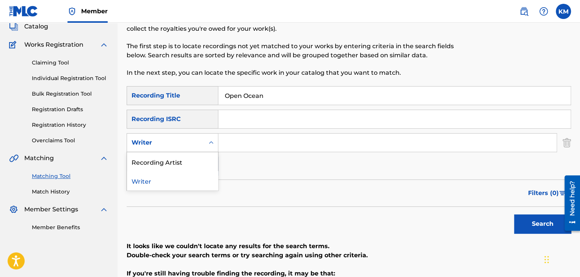
click at [209, 144] on icon "Search Form" at bounding box center [211, 143] width 8 height 8
click at [204, 160] on div "Recording Artist" at bounding box center [172, 161] width 91 height 19
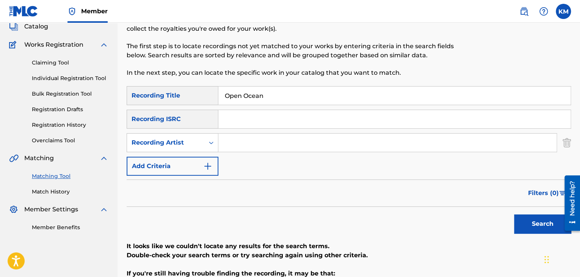
click at [240, 145] on input "Search Form" at bounding box center [387, 142] width 338 height 18
type input "The South Hill Experiment"
click at [520, 219] on button "Search" at bounding box center [542, 223] width 57 height 19
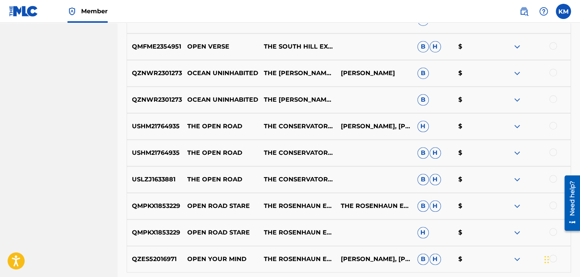
scroll to position [390, 0]
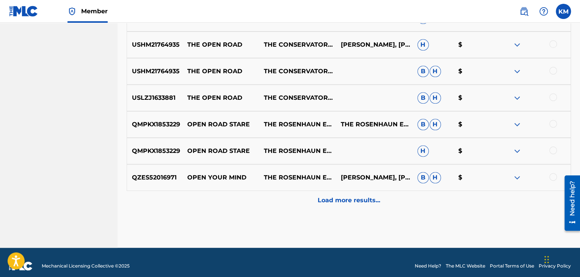
click at [331, 198] on p "Load more results..." at bounding box center [349, 200] width 63 height 9
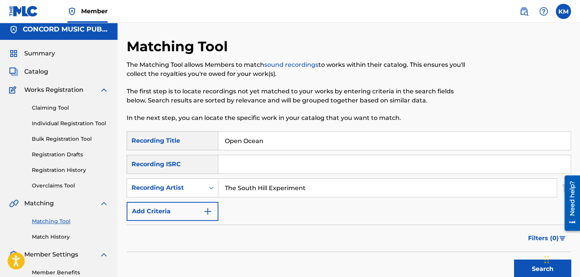
scroll to position [0, 0]
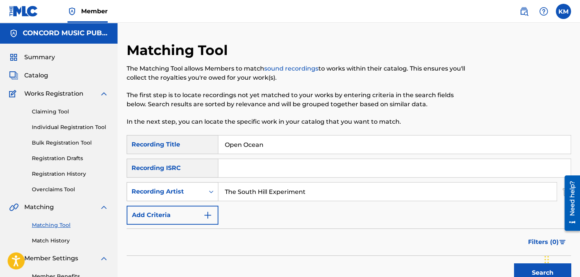
click at [209, 188] on icon "Search Form" at bounding box center [211, 192] width 8 height 8
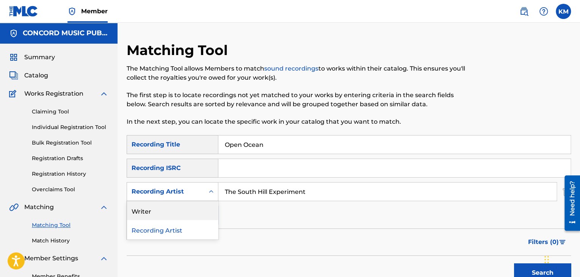
click at [196, 211] on div "Writer" at bounding box center [172, 210] width 91 height 19
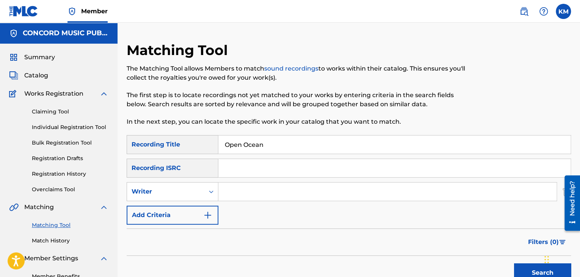
click at [236, 187] on input "Search Form" at bounding box center [387, 191] width 338 height 18
type input "[PERSON_NAME]"
click at [518, 267] on button "Search" at bounding box center [542, 272] width 57 height 19
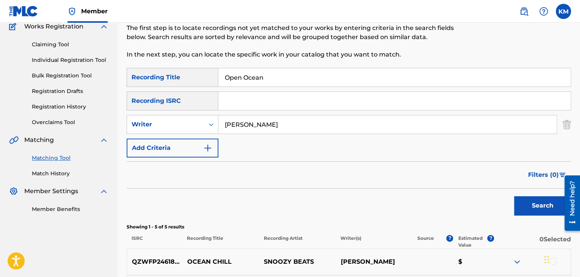
scroll to position [18, 0]
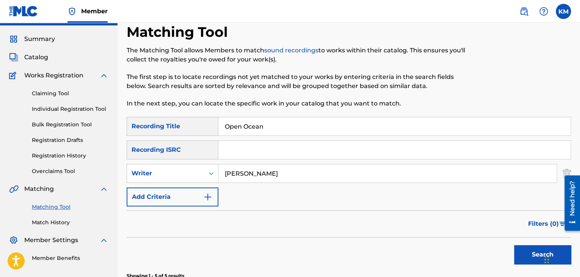
click at [60, 220] on link "Match History" at bounding box center [70, 222] width 77 height 8
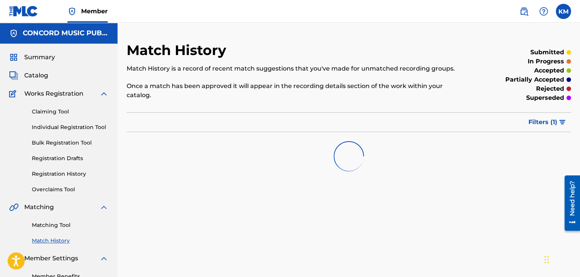
click at [62, 225] on link "Matching Tool" at bounding box center [70, 225] width 77 height 8
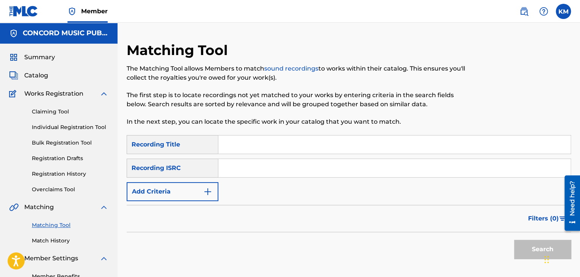
click at [244, 173] on input "Search Form" at bounding box center [394, 168] width 352 height 18
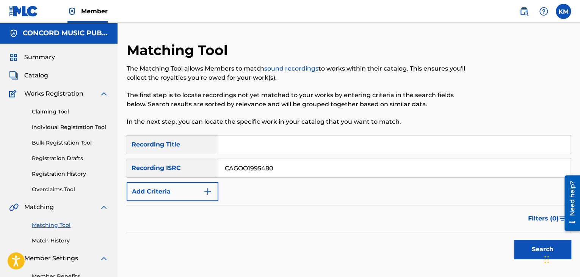
type input "CAGOO1995480"
click at [538, 242] on button "Search" at bounding box center [542, 249] width 57 height 19
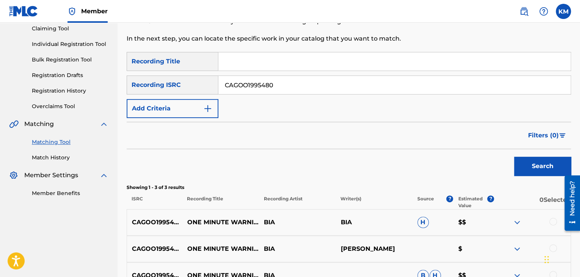
scroll to position [169, 0]
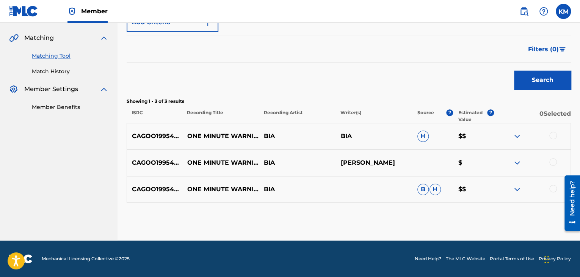
drag, startPoint x: 551, startPoint y: 189, endPoint x: 551, endPoint y: 180, distance: 9.1
click at [551, 189] on div at bounding box center [553, 189] width 8 height 8
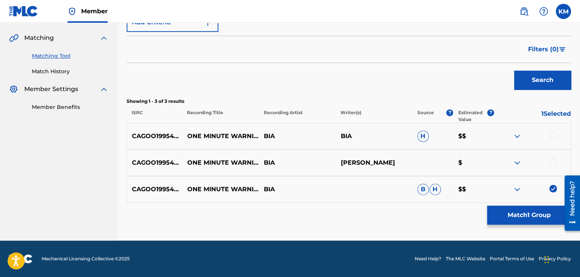
click at [551, 163] on div at bounding box center [553, 162] width 8 height 8
click at [552, 136] on div at bounding box center [553, 136] width 8 height 8
click at [526, 211] on button "Match 3 Groups" at bounding box center [529, 215] width 84 height 19
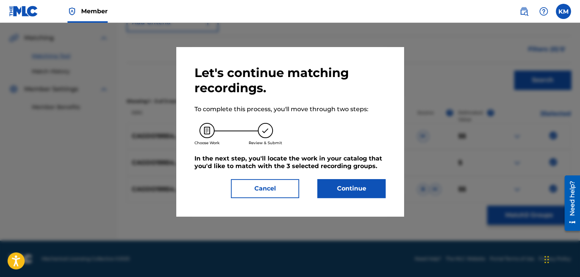
click at [347, 188] on button "Continue" at bounding box center [351, 188] width 68 height 19
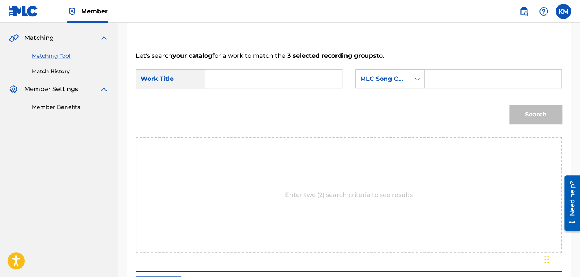
click at [253, 74] on input "Search Form" at bounding box center [274, 79] width 124 height 18
type input "One Minute Warning"
click at [418, 75] on icon "Search Form" at bounding box center [418, 79] width 8 height 8
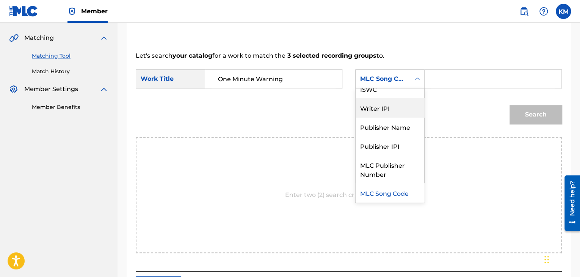
scroll to position [0, 0]
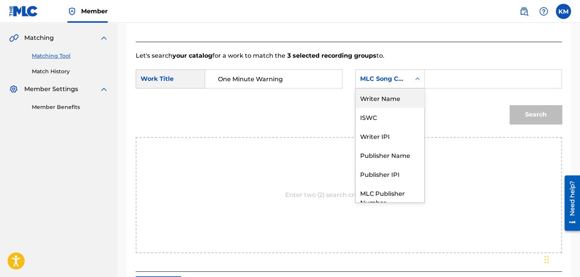
click at [405, 102] on div "Writer Name" at bounding box center [390, 97] width 69 height 19
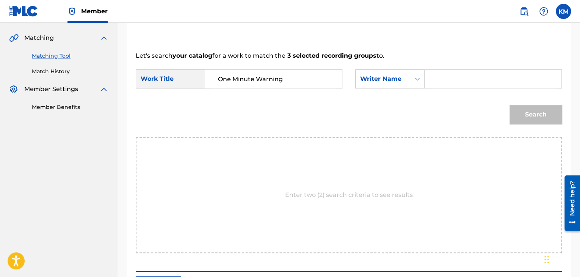
click at [437, 83] on input "Search Form" at bounding box center [493, 79] width 124 height 18
type input "[PERSON_NAME]"
click at [516, 104] on div "Search" at bounding box center [534, 112] width 56 height 30
click at [523, 115] on button "Search" at bounding box center [536, 114] width 52 height 19
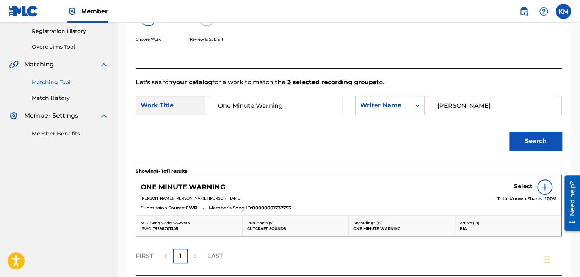
scroll to position [169, 0]
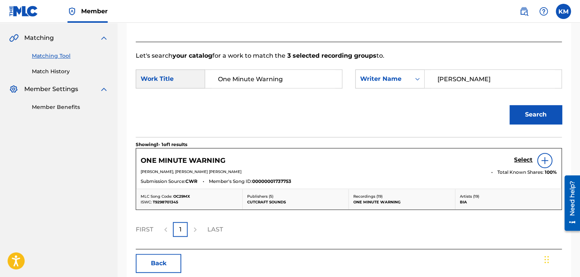
click at [518, 163] on h5 "Select" at bounding box center [523, 159] width 19 height 7
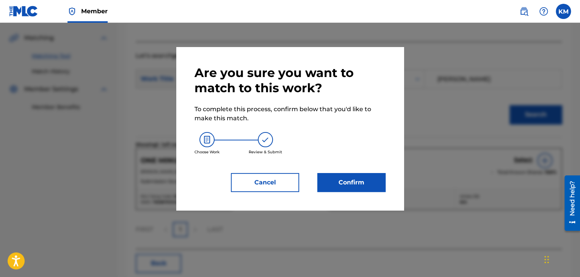
click at [353, 184] on button "Confirm" at bounding box center [351, 182] width 68 height 19
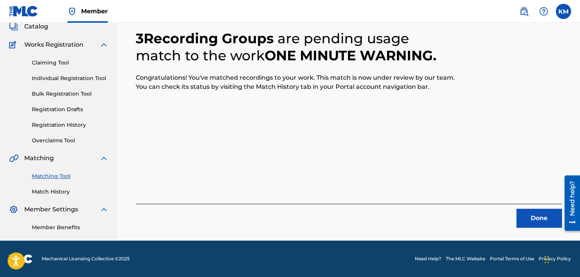
scroll to position [49, 0]
click at [531, 218] on button "Done" at bounding box center [538, 218] width 45 height 19
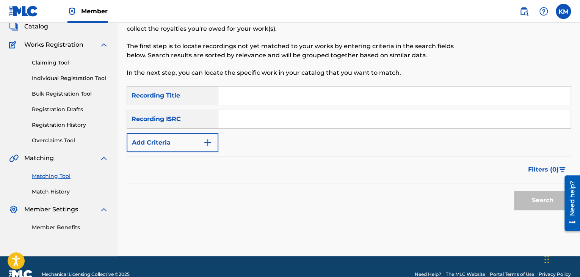
click at [285, 115] on input "Search Form" at bounding box center [394, 119] width 352 height 18
type input "QZDA41948258"
click at [541, 206] on button "Search" at bounding box center [542, 200] width 57 height 19
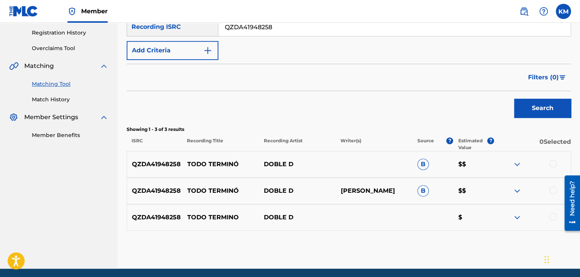
scroll to position [169, 0]
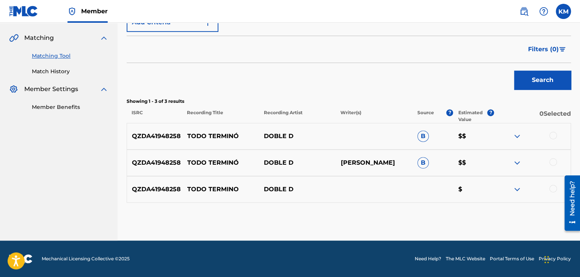
drag, startPoint x: 552, startPoint y: 188, endPoint x: 552, endPoint y: 183, distance: 5.3
click at [552, 188] on div at bounding box center [553, 189] width 8 height 8
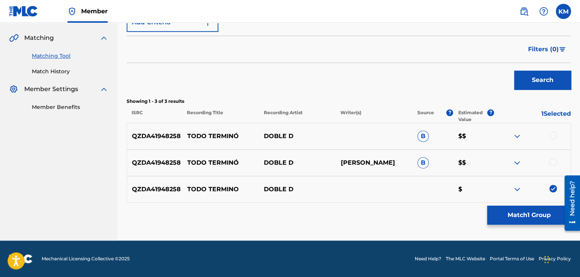
click at [552, 163] on div at bounding box center [553, 162] width 8 height 8
click at [551, 137] on div at bounding box center [553, 136] width 8 height 8
click at [528, 206] on button "Match 3 Groups" at bounding box center [529, 215] width 84 height 19
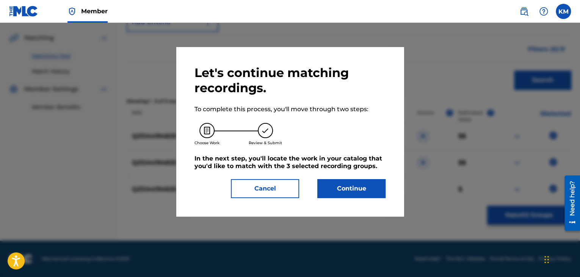
click at [332, 189] on button "Continue" at bounding box center [351, 188] width 68 height 19
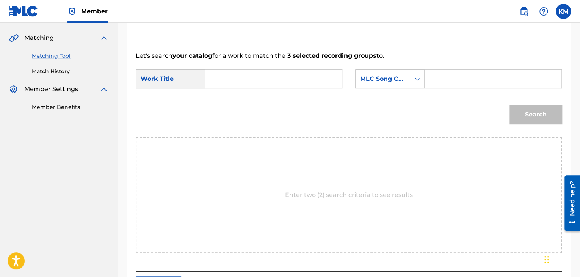
click at [250, 84] on input "Search Form" at bounding box center [274, 79] width 124 height 18
type input "Todo Terminó"
click at [415, 78] on icon "Search Form" at bounding box center [418, 79] width 8 height 8
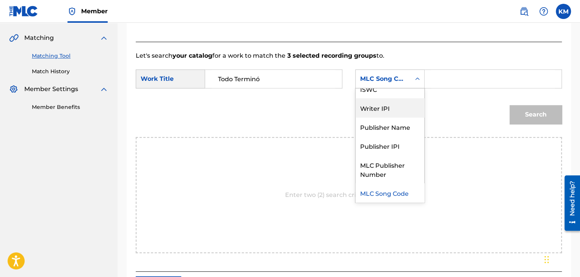
scroll to position [0, 0]
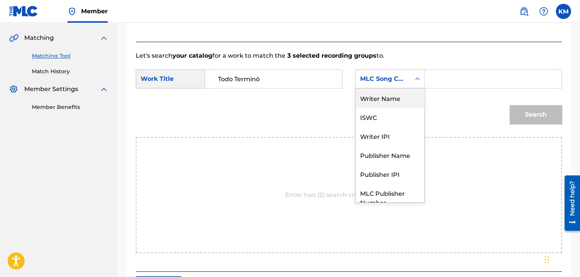
click at [389, 105] on div "Writer Name" at bounding box center [390, 97] width 69 height 19
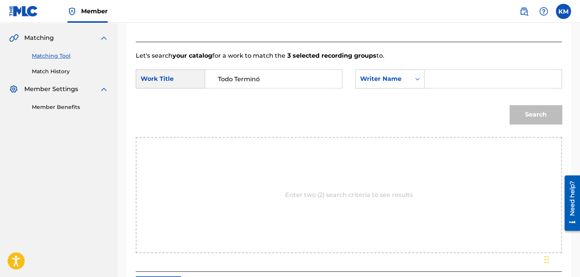
click at [441, 81] on input "Search Form" at bounding box center [493, 79] width 124 height 18
click at [531, 113] on button "Search" at bounding box center [536, 114] width 52 height 19
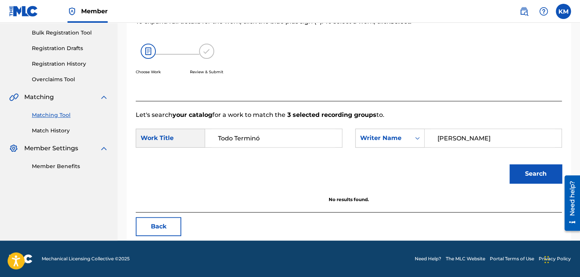
scroll to position [110, 0]
drag, startPoint x: 464, startPoint y: 139, endPoint x: 399, endPoint y: 139, distance: 64.5
click at [399, 139] on div "SearchWithCriteria9df2a384-6e5a-466f-b0c0-2c792f0d7c8d Writer Name [PERSON_NAME]" at bounding box center [458, 138] width 207 height 19
type input "[PERSON_NAME]"
click at [537, 176] on button "Search" at bounding box center [536, 173] width 52 height 19
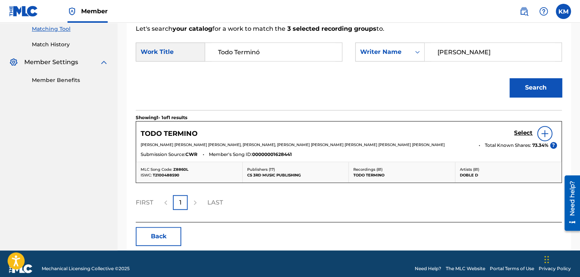
scroll to position [210, 0]
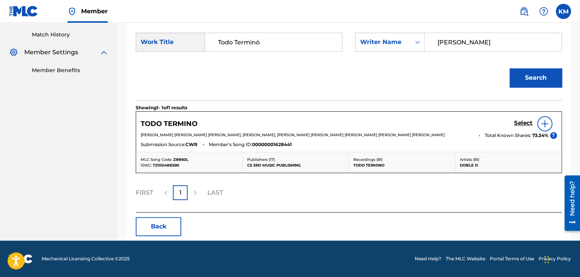
click at [530, 119] on h5 "Select" at bounding box center [523, 122] width 19 height 7
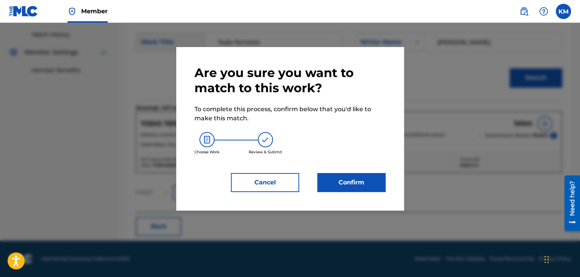
click at [348, 181] on button "Confirm" at bounding box center [351, 182] width 68 height 19
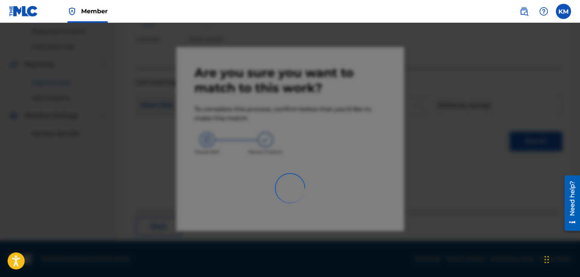
scroll to position [49, 0]
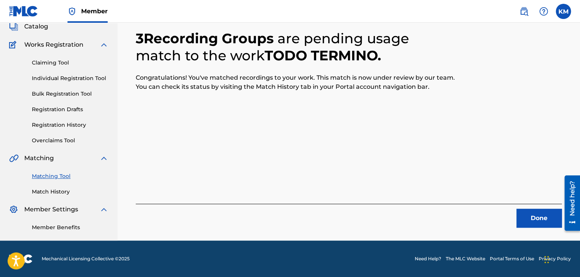
click at [543, 217] on button "Done" at bounding box center [538, 218] width 45 height 19
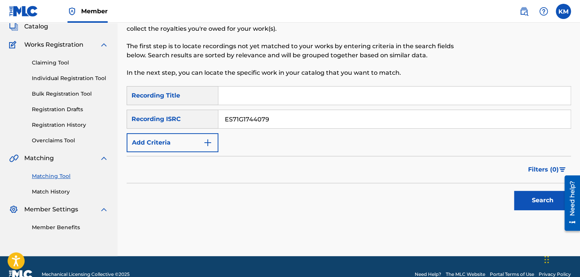
type input "ES71G1744079"
click at [525, 196] on button "Search" at bounding box center [542, 200] width 57 height 19
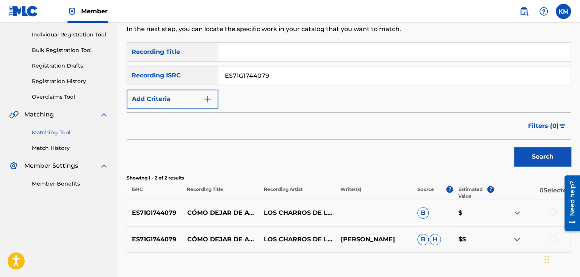
scroll to position [143, 0]
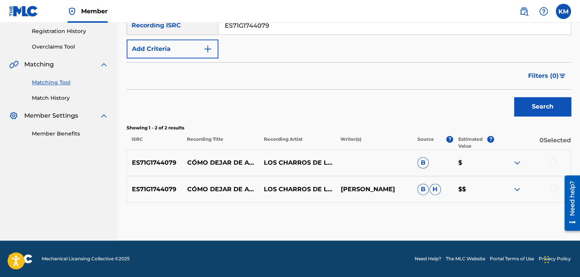
click at [556, 186] on div at bounding box center [553, 189] width 8 height 8
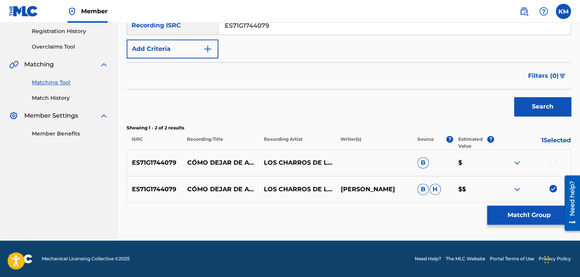
click at [554, 163] on div at bounding box center [553, 162] width 8 height 8
click at [530, 211] on button "Match 2 Groups" at bounding box center [529, 215] width 84 height 19
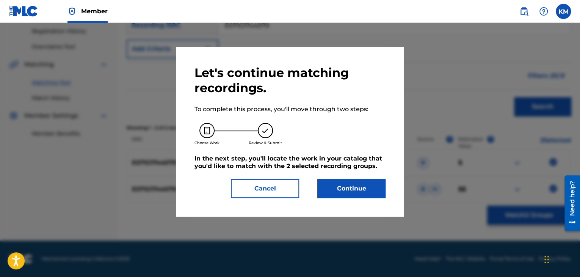
click at [353, 188] on button "Continue" at bounding box center [351, 188] width 68 height 19
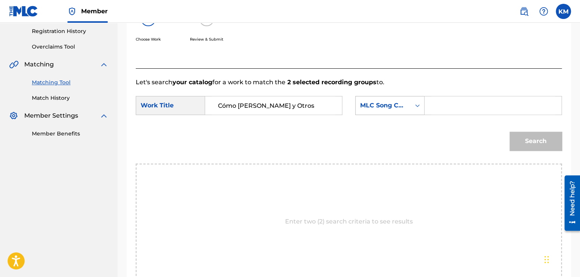
type input "Cómo [PERSON_NAME] y Otros"
click at [413, 101] on div "Search Form" at bounding box center [418, 106] width 14 height 14
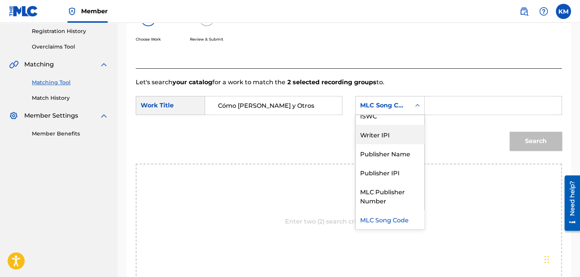
scroll to position [0, 0]
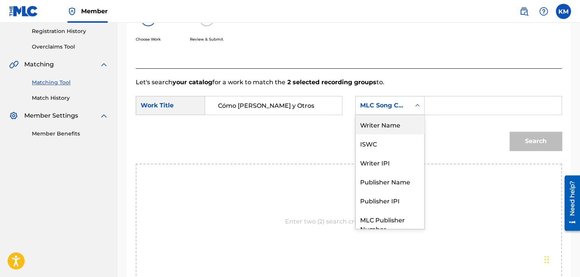
click at [398, 125] on div "Writer Name" at bounding box center [390, 124] width 69 height 19
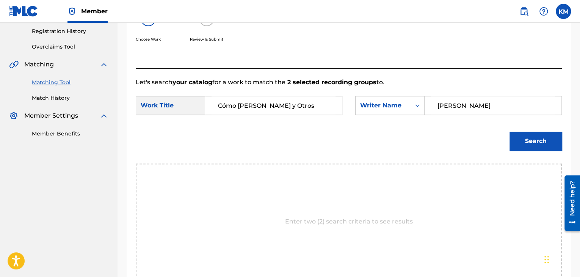
type input "[PERSON_NAME]"
click at [520, 140] on button "Search" at bounding box center [536, 141] width 52 height 19
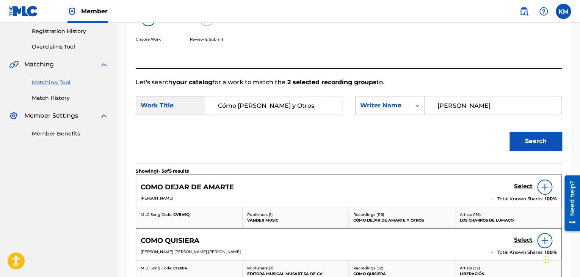
click at [524, 185] on h5 "Select" at bounding box center [523, 186] width 19 height 7
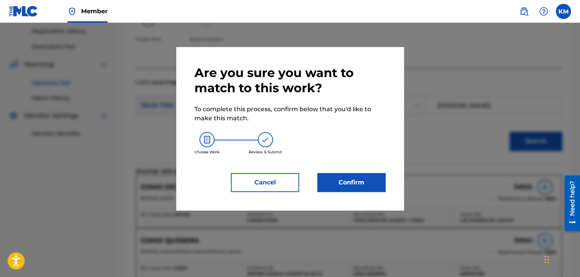
click at [351, 179] on button "Confirm" at bounding box center [351, 182] width 68 height 19
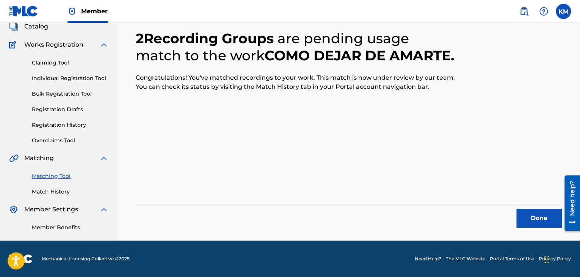
scroll to position [49, 0]
click at [540, 223] on button "Done" at bounding box center [538, 218] width 45 height 19
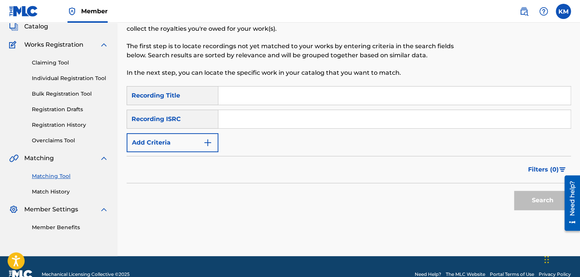
click at [247, 107] on div "SearchWithCriteria1f44c74a-d0a2-429d-9c78-895065ffff05 Recording Title SearchWi…" at bounding box center [349, 119] width 444 height 66
click at [253, 116] on input "Search Form" at bounding box center [394, 119] width 352 height 18
type input "BK4DA2406385"
click at [533, 198] on button "Search" at bounding box center [542, 200] width 57 height 19
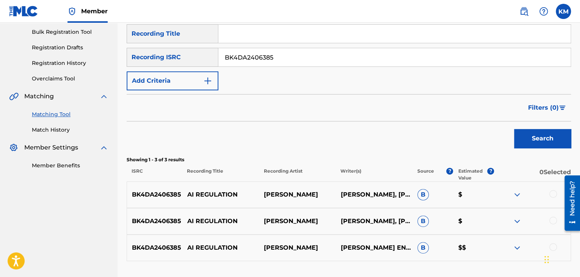
scroll to position [169, 0]
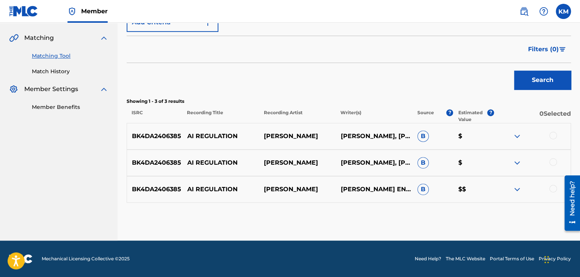
click at [553, 187] on div at bounding box center [553, 189] width 8 height 8
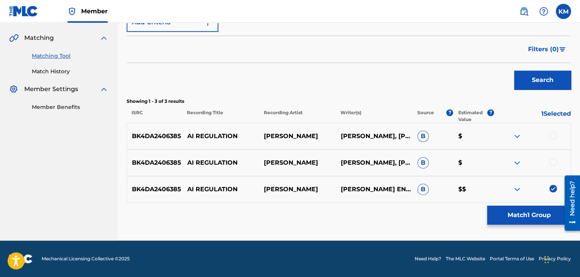
click at [554, 159] on div at bounding box center [553, 162] width 8 height 8
click at [552, 134] on div at bounding box center [553, 136] width 8 height 8
click at [526, 215] on button "Match 3 Groups" at bounding box center [529, 215] width 84 height 19
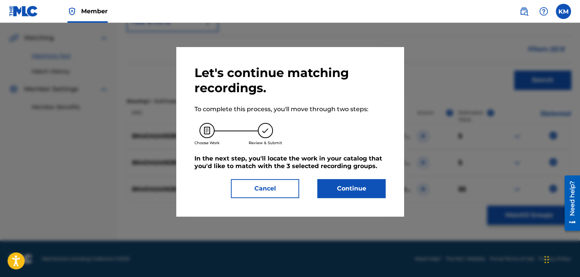
click at [358, 190] on button "Continue" at bounding box center [351, 188] width 68 height 19
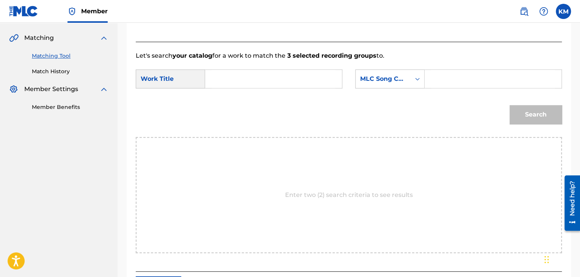
click at [224, 85] on input "Search Form" at bounding box center [274, 79] width 124 height 18
type input "AI regulation"
click at [417, 79] on icon "Search Form" at bounding box center [418, 79] width 8 height 8
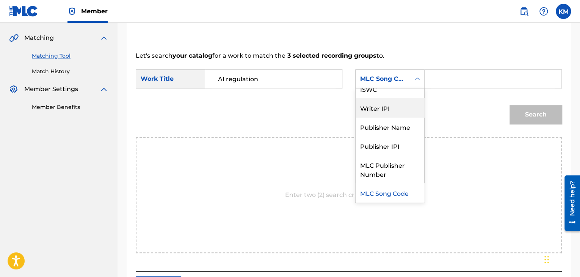
scroll to position [0, 0]
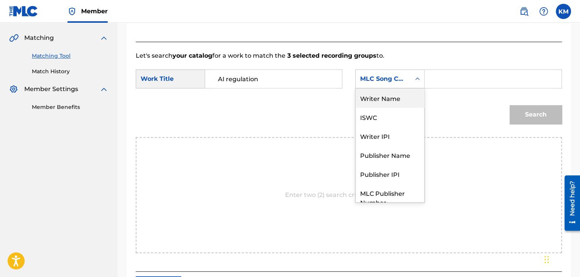
click at [397, 102] on div "Writer Name" at bounding box center [390, 97] width 69 height 19
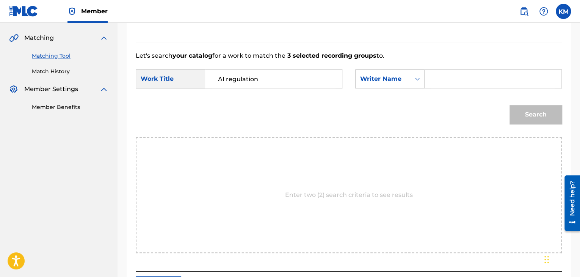
click at [437, 80] on input "Search Form" at bounding box center [493, 79] width 124 height 18
click at [530, 111] on button "Search" at bounding box center [536, 114] width 52 height 19
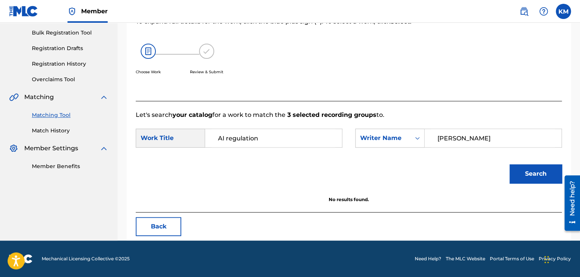
scroll to position [110, 0]
drag, startPoint x: 469, startPoint y: 140, endPoint x: 376, endPoint y: 154, distance: 94.2
click at [381, 151] on div "SearchWithCriteria6ce1bc54-9fb3-4233-b1b6-e7893b660c1d Work Title AI regulation…" at bounding box center [349, 141] width 426 height 24
type input "Jonex"
click at [539, 173] on button "Search" at bounding box center [536, 173] width 52 height 19
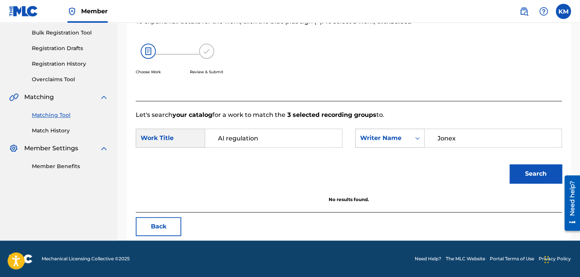
click at [417, 139] on icon "Search Form" at bounding box center [418, 138] width 8 height 8
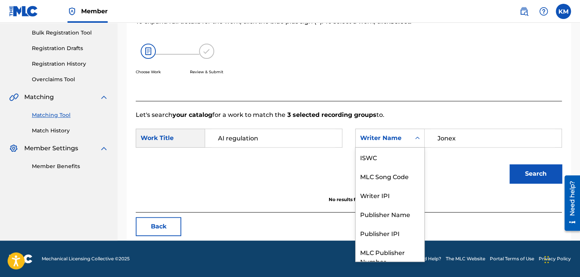
scroll to position [28, 0]
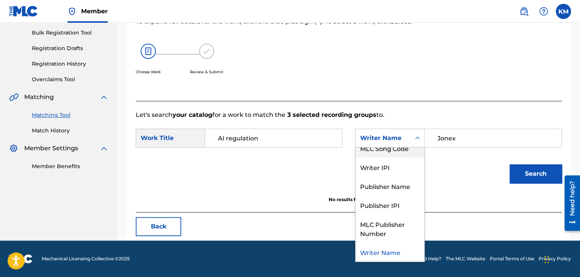
click at [411, 155] on div "MLC Song Code" at bounding box center [390, 147] width 69 height 19
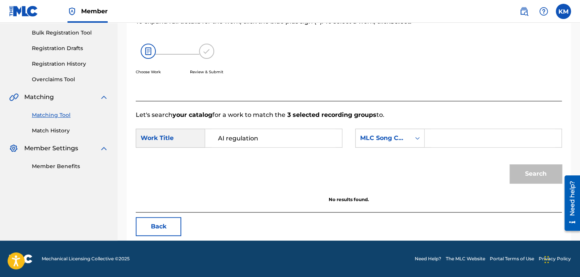
click at [436, 136] on input "Search Form" at bounding box center [493, 138] width 124 height 18
type input "D7966U"
click at [527, 169] on button "Search" at bounding box center [536, 173] width 52 height 19
click at [61, 128] on link "Match History" at bounding box center [70, 131] width 77 height 8
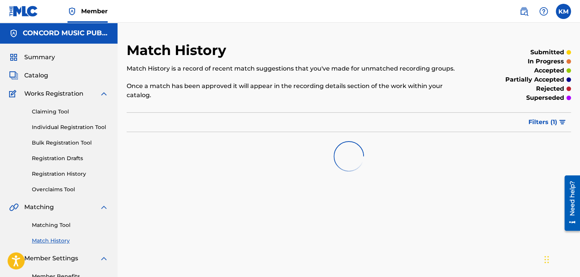
click at [55, 225] on link "Matching Tool" at bounding box center [70, 225] width 77 height 8
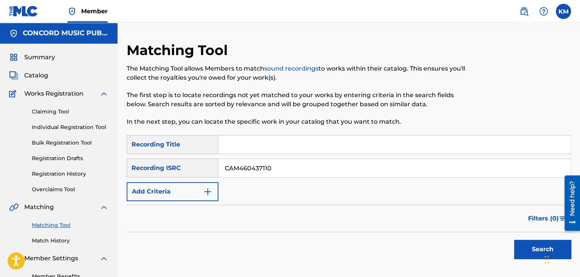
type input "CAM460437110"
click at [520, 243] on button "Search" at bounding box center [542, 249] width 57 height 19
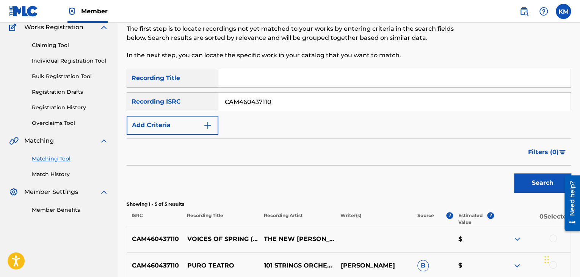
scroll to position [38, 0]
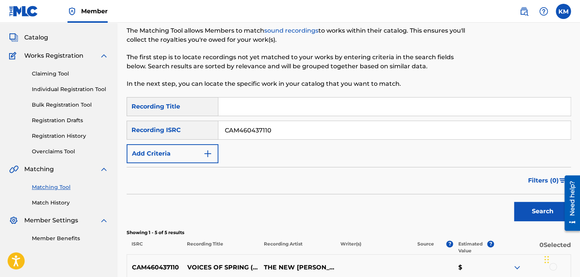
click at [56, 202] on link "Match History" at bounding box center [70, 203] width 77 height 8
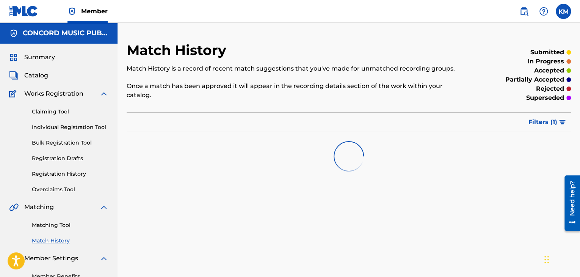
click at [61, 222] on link "Matching Tool" at bounding box center [70, 225] width 77 height 8
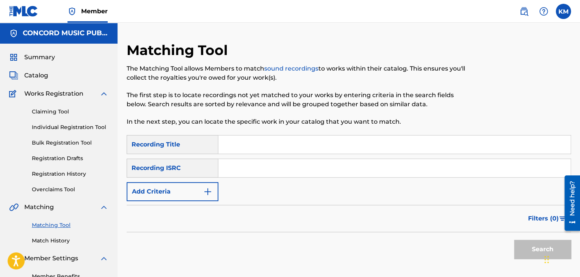
click at [258, 173] on input "Search Form" at bounding box center [394, 168] width 352 height 18
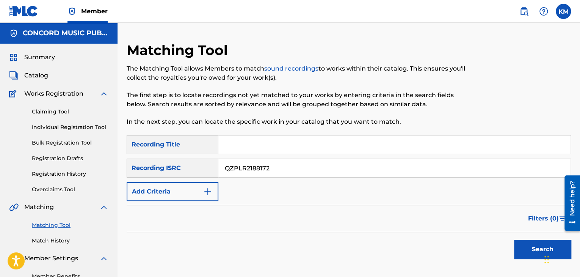
type input "QZPLR2188172"
click at [520, 246] on button "Search" at bounding box center [542, 249] width 57 height 19
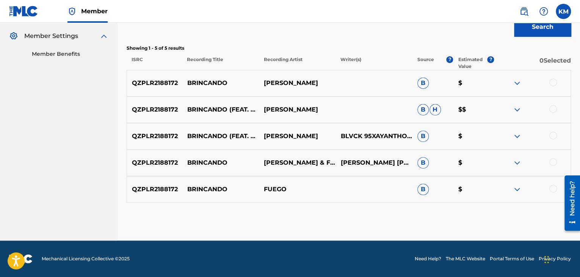
click at [552, 188] on div at bounding box center [553, 189] width 8 height 8
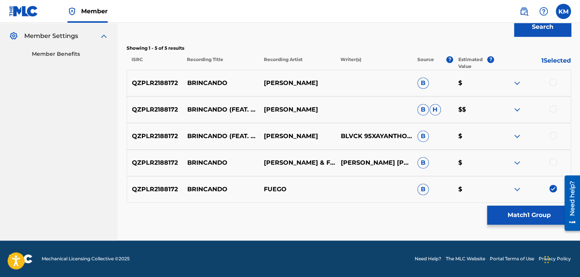
click at [555, 160] on div at bounding box center [553, 162] width 8 height 8
click at [551, 133] on div at bounding box center [553, 136] width 8 height 8
click at [551, 109] on div at bounding box center [553, 109] width 8 height 8
click at [551, 83] on div at bounding box center [553, 82] width 8 height 8
click at [522, 215] on button "Match 5 Groups" at bounding box center [529, 215] width 84 height 19
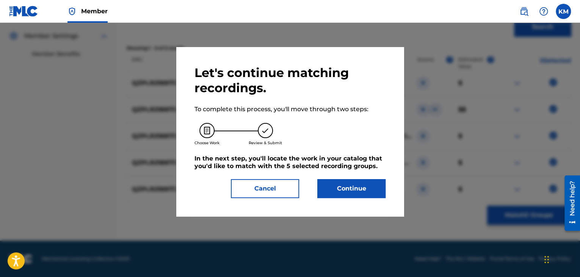
click at [364, 189] on button "Continue" at bounding box center [351, 188] width 68 height 19
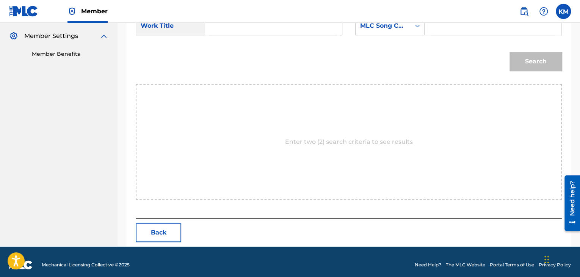
click at [234, 29] on input "Search Form" at bounding box center [274, 26] width 124 height 18
type input "Brincando"
click at [417, 27] on icon "Search Form" at bounding box center [418, 26] width 8 height 8
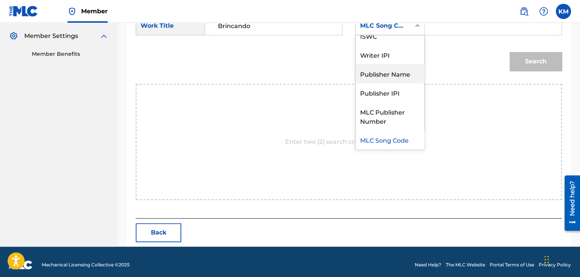
scroll to position [0, 0]
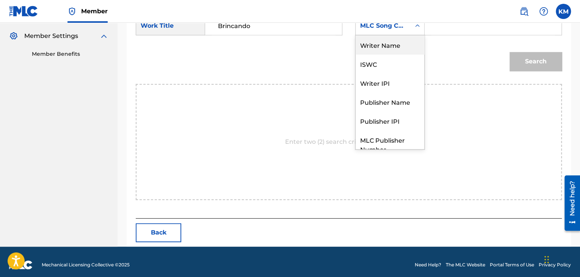
click at [392, 46] on div "Writer Name" at bounding box center [390, 44] width 69 height 19
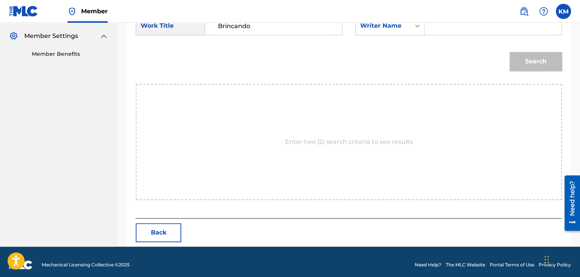
click at [443, 34] on input "Search Form" at bounding box center [493, 26] width 124 height 18
type input "[PERSON_NAME]"
click at [522, 56] on button "Search" at bounding box center [536, 61] width 52 height 19
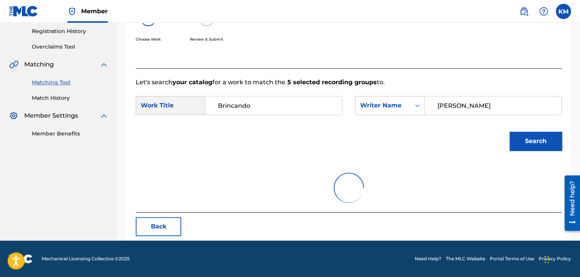
scroll to position [206, 0]
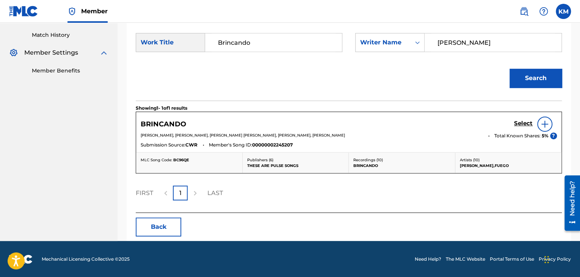
click at [516, 125] on h5 "Select" at bounding box center [523, 123] width 19 height 7
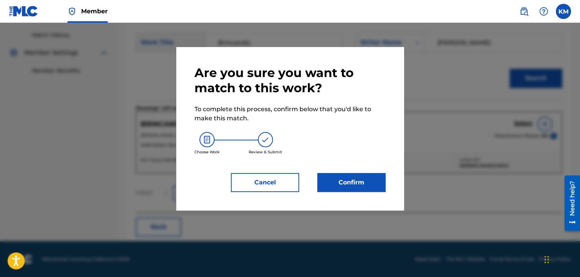
click at [329, 180] on button "Confirm" at bounding box center [351, 182] width 68 height 19
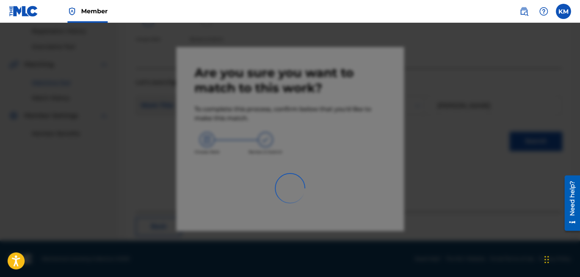
scroll to position [49, 0]
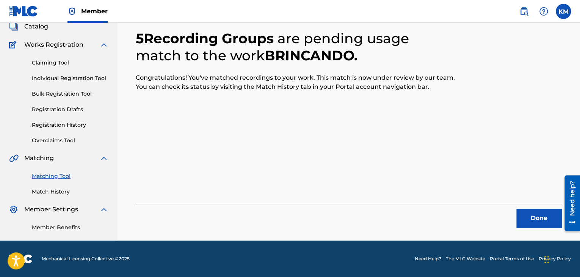
click at [537, 224] on button "Done" at bounding box center [538, 218] width 45 height 19
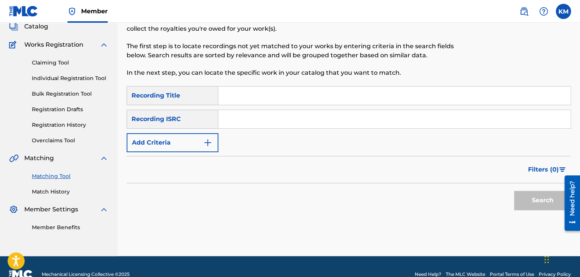
click at [254, 124] on input "Search Form" at bounding box center [394, 119] width 352 height 18
type input "USVR90236602"
click at [527, 196] on button "Search" at bounding box center [542, 200] width 57 height 19
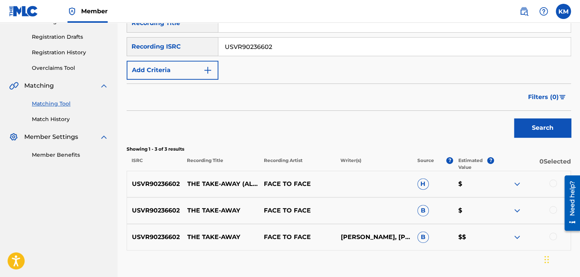
scroll to position [169, 0]
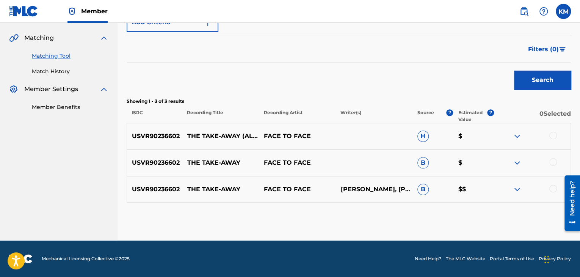
click at [552, 187] on div at bounding box center [553, 189] width 8 height 8
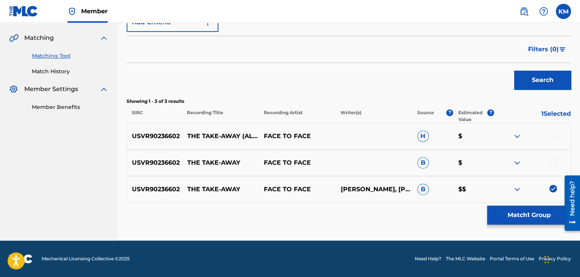
click at [552, 162] on div at bounding box center [553, 162] width 8 height 8
click at [551, 136] on div at bounding box center [553, 136] width 8 height 8
click at [503, 213] on button "Match 3 Groups" at bounding box center [529, 215] width 84 height 19
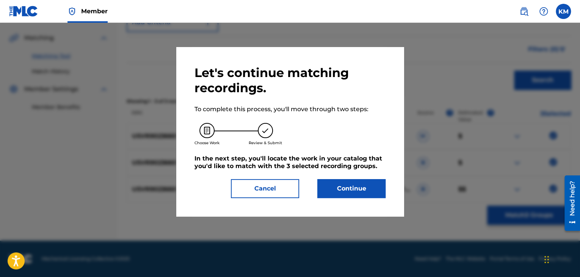
click at [355, 185] on button "Continue" at bounding box center [351, 188] width 68 height 19
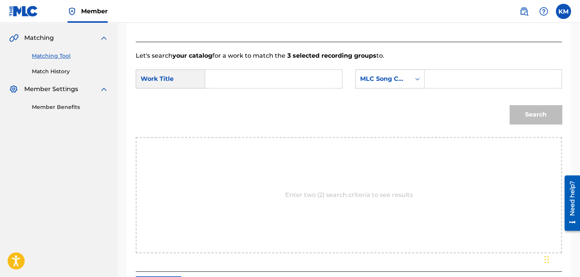
click at [273, 78] on input "Search Form" at bounding box center [274, 79] width 124 height 18
type input "The Take-Away"
click at [411, 78] on div "Search Form" at bounding box center [418, 79] width 14 height 14
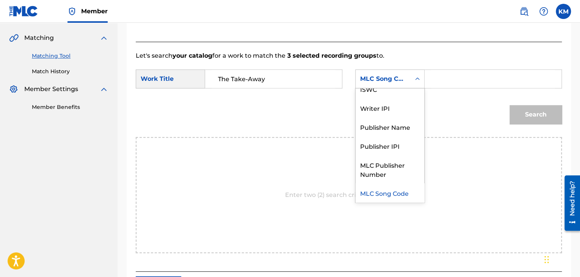
scroll to position [0, 0]
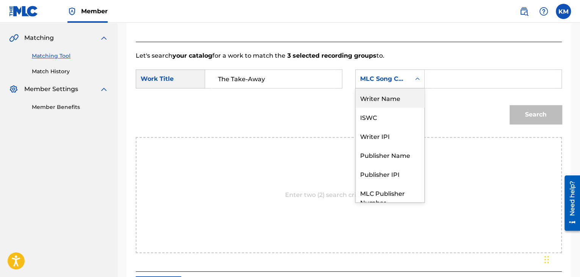
click at [403, 98] on div "Writer Name" at bounding box center [390, 97] width 69 height 19
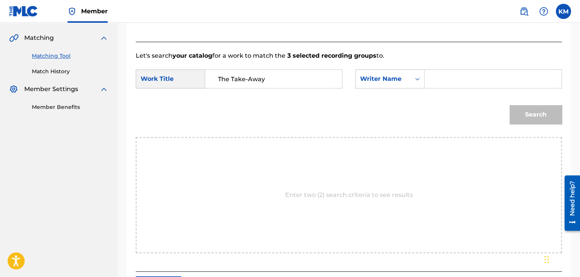
click at [435, 79] on input "Search Form" at bounding box center [493, 79] width 124 height 18
click at [534, 111] on button "Search" at bounding box center [536, 114] width 52 height 19
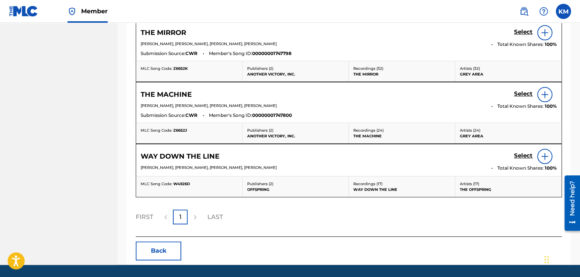
scroll to position [169, 0]
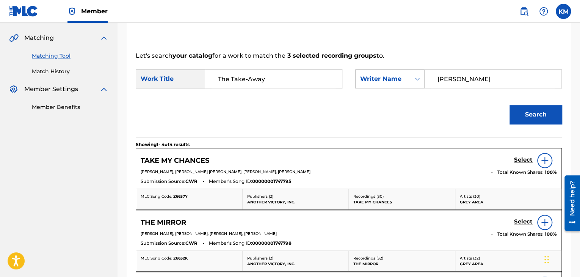
drag, startPoint x: 460, startPoint y: 79, endPoint x: 400, endPoint y: 84, distance: 60.1
click at [400, 84] on div "SearchWithCriteria56ac5fae-bac7-4516-b3cf-ec9d5787ca03 Writer Name [PERSON_NAME]" at bounding box center [458, 78] width 207 height 19
click at [528, 113] on button "Search" at bounding box center [536, 114] width 52 height 19
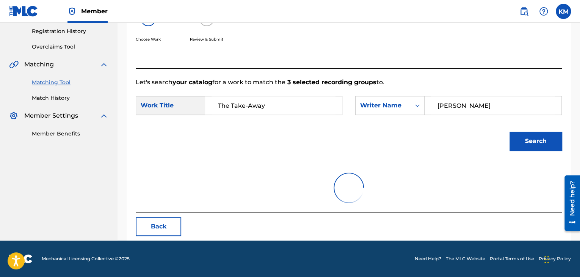
scroll to position [110, 0]
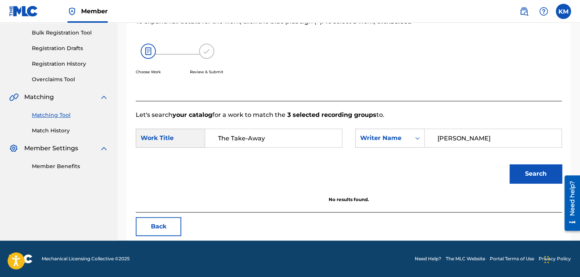
type input "[PERSON_NAME]"
click at [527, 171] on button "Search" at bounding box center [536, 173] width 52 height 19
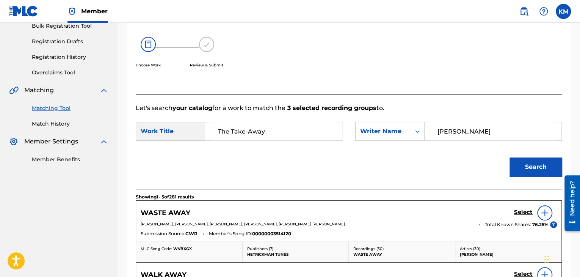
scroll to position [69, 0]
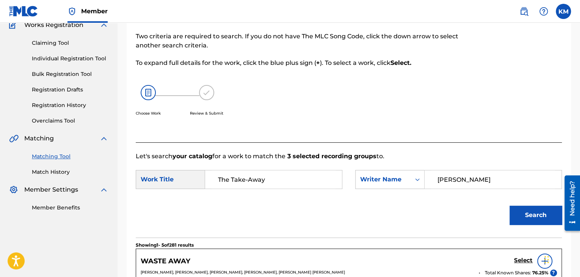
click at [61, 169] on link "Match History" at bounding box center [70, 172] width 77 height 8
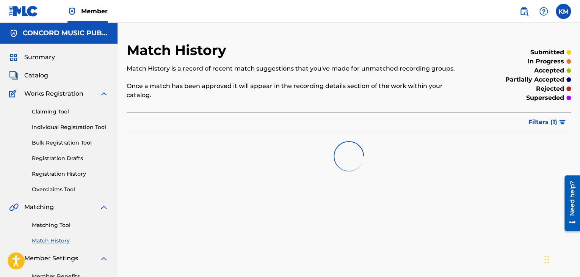
click at [63, 221] on link "Matching Tool" at bounding box center [70, 225] width 77 height 8
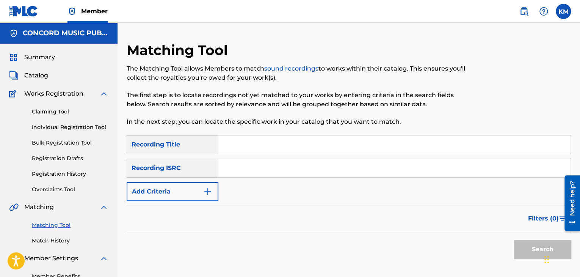
click at [275, 170] on input "Search Form" at bounding box center [394, 168] width 352 height 18
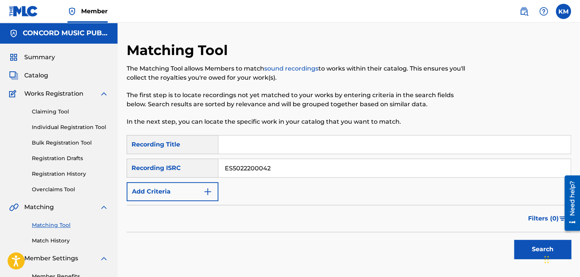
type input "ES5022200042"
click at [524, 250] on button "Search" at bounding box center [542, 249] width 57 height 19
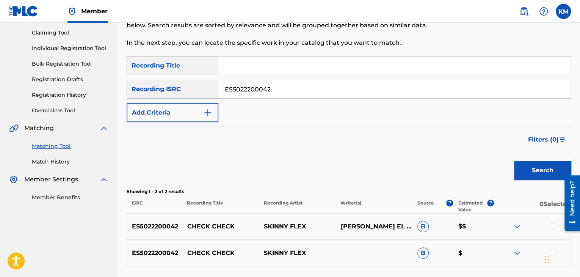
scroll to position [143, 0]
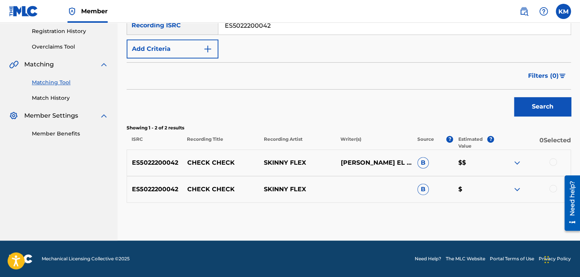
click at [552, 189] on div at bounding box center [553, 189] width 8 height 8
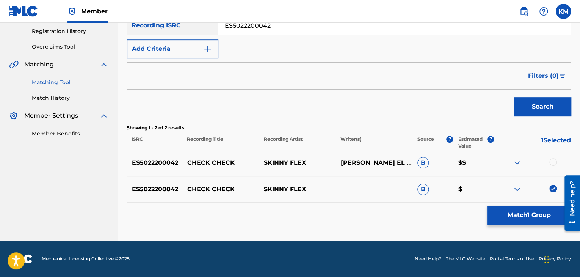
click at [549, 163] on div at bounding box center [553, 162] width 8 height 8
click at [516, 213] on button "Match 2 Groups" at bounding box center [529, 215] width 84 height 19
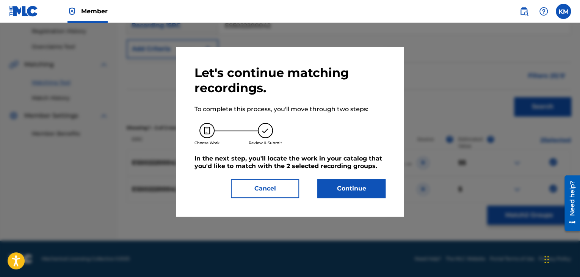
click at [362, 190] on button "Continue" at bounding box center [351, 188] width 68 height 19
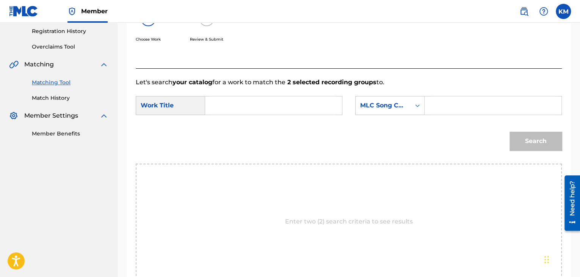
click at [230, 95] on form "SearchWithCriteria6ce1bc54-9fb3-4233-b1b6-e7893b660c1d Work Title SearchWithCri…" at bounding box center [349, 125] width 426 height 77
click at [231, 97] on input "Search Form" at bounding box center [274, 105] width 124 height 18
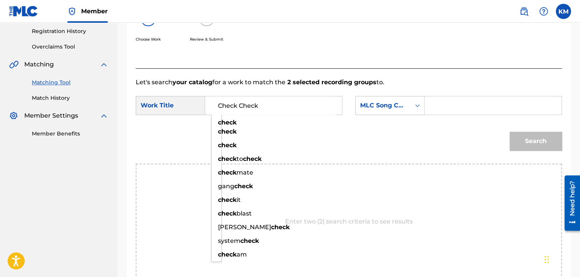
type input "Check Check"
click at [417, 105] on icon "Search Form" at bounding box center [418, 106] width 8 height 8
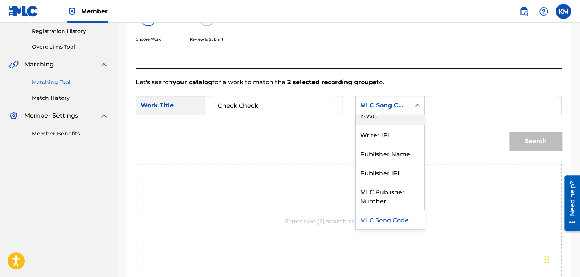
scroll to position [0, 0]
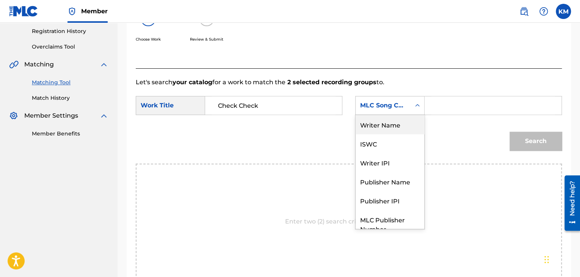
click at [413, 122] on div "Writer Name" at bounding box center [390, 124] width 69 height 19
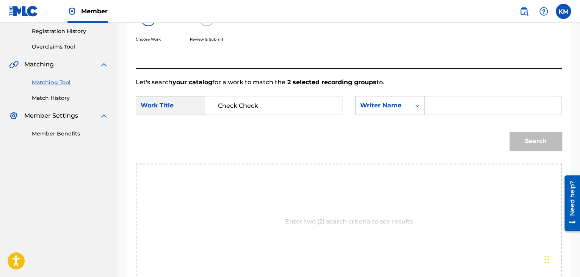
click at [447, 108] on input "Search Form" at bounding box center [493, 105] width 124 height 18
type input "El Harrouni"
click at [531, 139] on button "Search" at bounding box center [536, 141] width 52 height 19
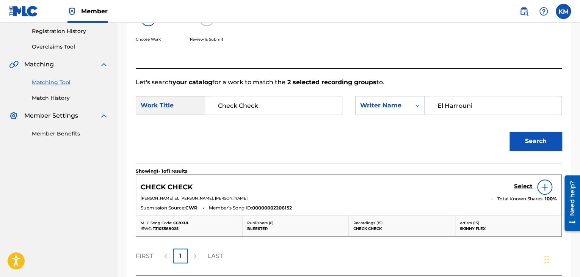
click at [520, 185] on h5 "Select" at bounding box center [523, 186] width 19 height 7
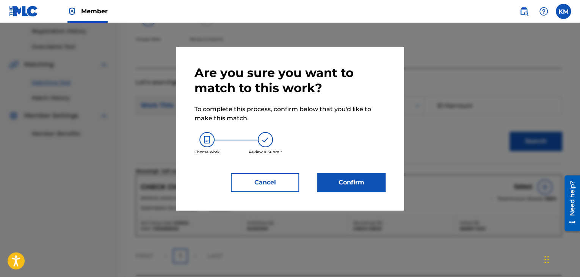
click at [353, 186] on button "Confirm" at bounding box center [351, 182] width 68 height 19
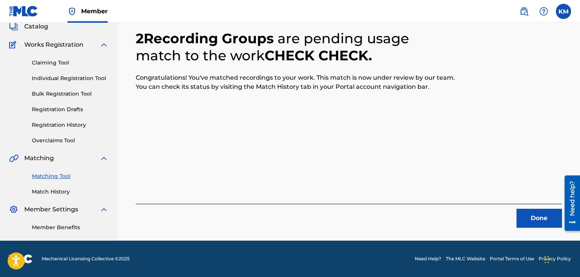
scroll to position [49, 0]
click at [535, 219] on button "Done" at bounding box center [538, 218] width 45 height 19
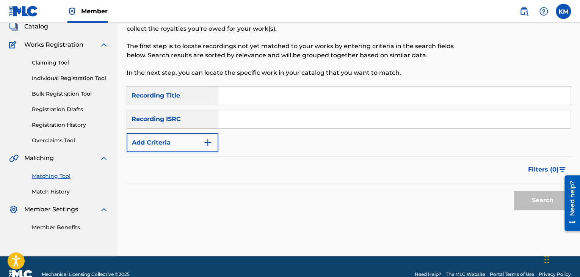
click at [264, 124] on input "Search Form" at bounding box center [394, 119] width 352 height 18
type input "DEF058802264"
click at [531, 202] on button "Search" at bounding box center [542, 200] width 57 height 19
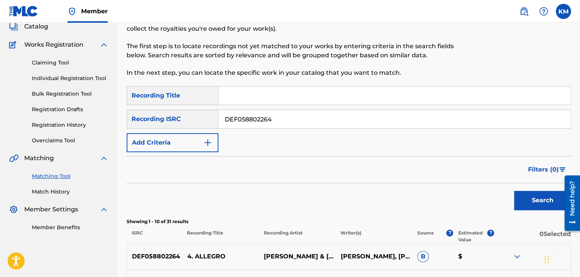
click at [61, 190] on link "Match History" at bounding box center [70, 192] width 77 height 8
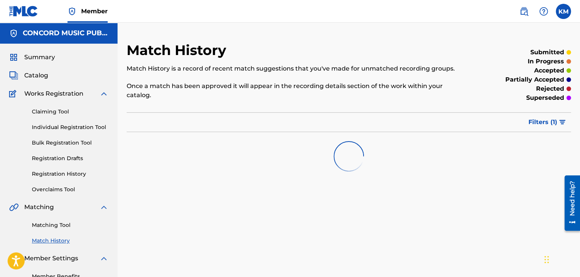
click at [62, 225] on link "Matching Tool" at bounding box center [70, 225] width 77 height 8
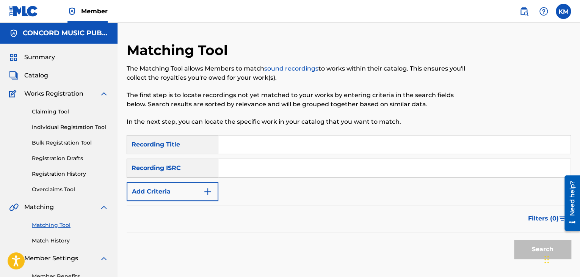
click at [273, 171] on input "Search Form" at bounding box center [394, 168] width 352 height 18
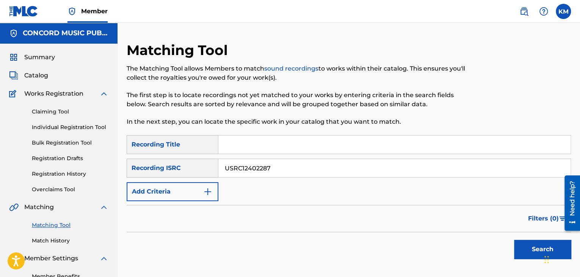
type input "USRC12402287"
click at [533, 252] on button "Search" at bounding box center [542, 249] width 57 height 19
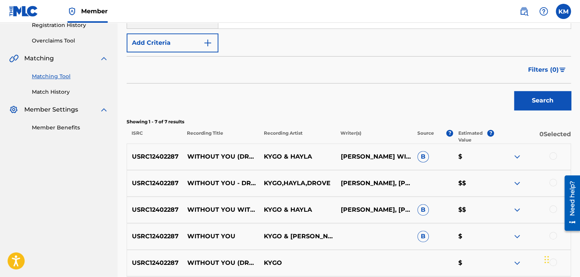
scroll to position [227, 0]
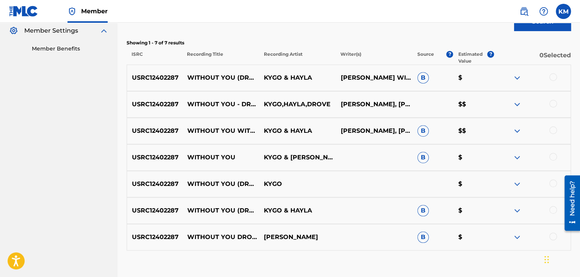
click at [551, 236] on div at bounding box center [553, 236] width 8 height 8
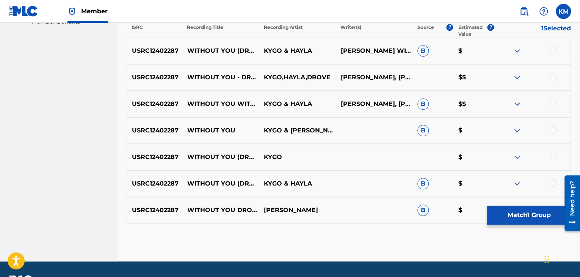
scroll to position [275, 0]
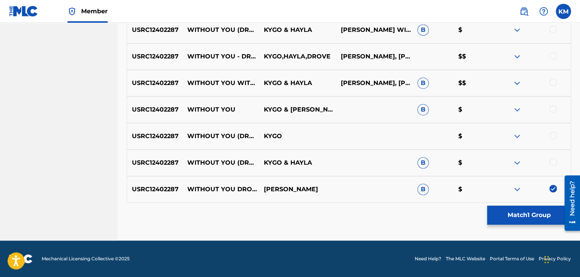
click at [552, 158] on div at bounding box center [553, 162] width 8 height 8
click at [553, 133] on div at bounding box center [553, 136] width 8 height 8
click at [553, 110] on div at bounding box center [553, 109] width 8 height 8
click at [553, 82] on div at bounding box center [553, 82] width 8 height 8
click at [552, 56] on div at bounding box center [553, 56] width 8 height 8
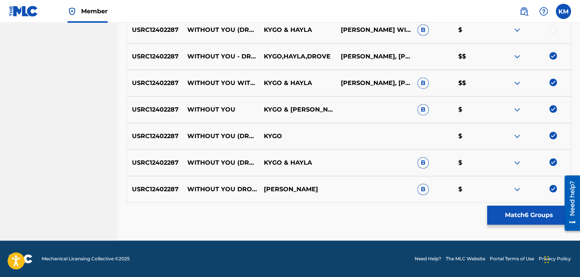
click at [553, 30] on div at bounding box center [553, 29] width 8 height 8
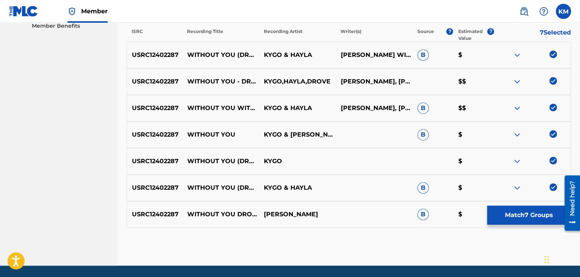
scroll to position [237, 0]
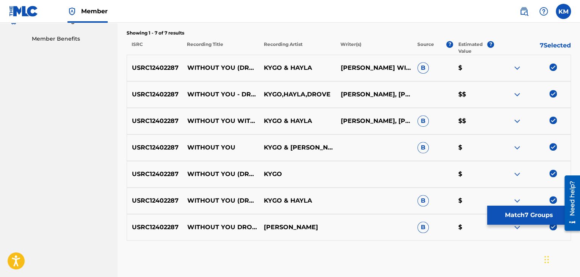
click at [497, 216] on button "Match 7 Groups" at bounding box center [529, 215] width 84 height 19
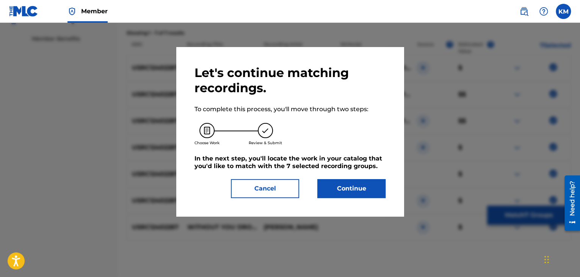
click at [343, 188] on button "Continue" at bounding box center [351, 188] width 68 height 19
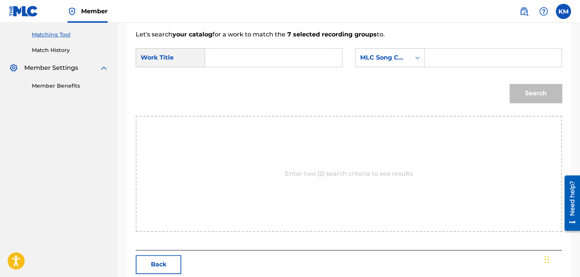
scroll to position [152, 0]
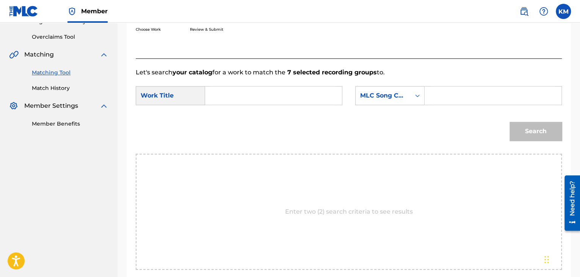
click at [237, 98] on input "Search Form" at bounding box center [274, 95] width 124 height 18
type input "Without You - Drove Remix"
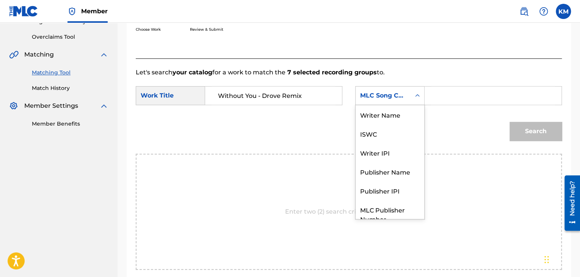
click at [411, 97] on div "Search Form" at bounding box center [418, 95] width 14 height 18
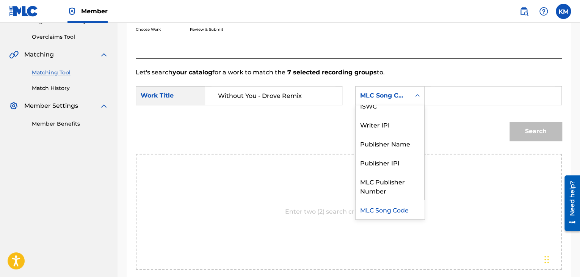
scroll to position [0, 0]
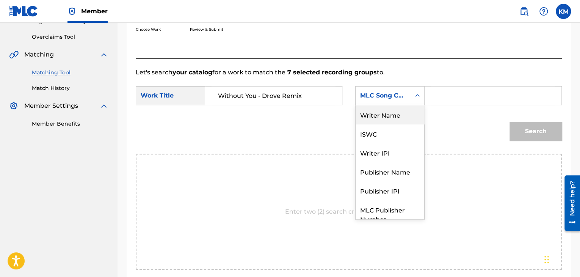
click at [397, 115] on div "Writer Name" at bounding box center [390, 114] width 69 height 19
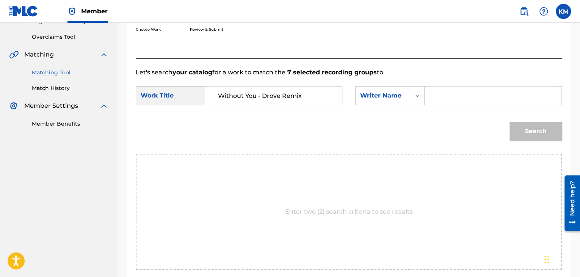
click at [460, 86] on div "Search Form" at bounding box center [493, 95] width 137 height 19
click at [460, 96] on input "Search Form" at bounding box center [493, 95] width 124 height 18
click at [535, 130] on button "Search" at bounding box center [536, 131] width 52 height 19
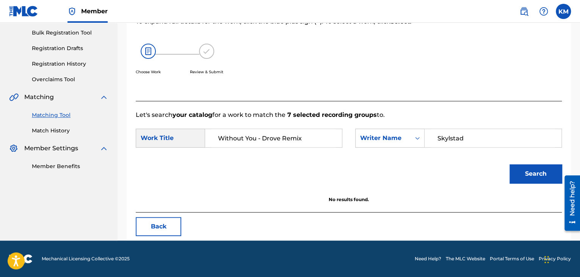
scroll to position [110, 0]
drag, startPoint x: 474, startPoint y: 138, endPoint x: 363, endPoint y: 144, distance: 110.5
click at [366, 144] on div "SearchWithCriteriad5638c1a-b427-4bc3-b295-46ed4640cce7 Writer Name Skylstad" at bounding box center [458, 138] width 207 height 19
click at [524, 168] on button "Search" at bounding box center [536, 173] width 52 height 19
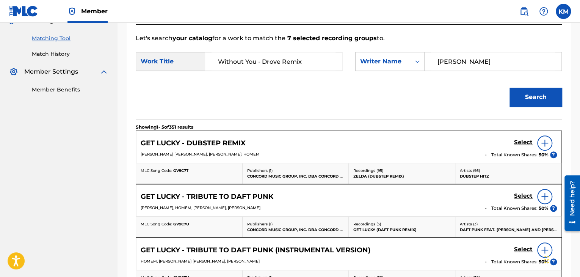
scroll to position [72, 0]
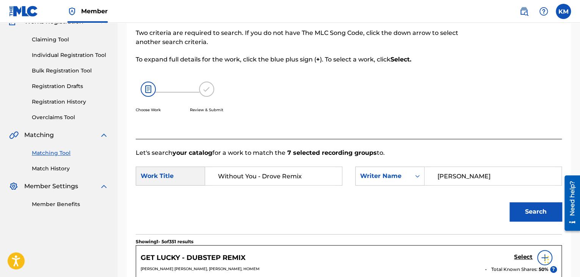
drag, startPoint x: 482, startPoint y: 176, endPoint x: 343, endPoint y: 188, distance: 139.6
click at [343, 188] on div "SearchWithCriteria6ce1bc54-9fb3-4233-b1b6-e7893b660c1d Work Title Without You -…" at bounding box center [349, 178] width 426 height 24
type input "[PERSON_NAME]"
click at [526, 207] on button "Search" at bounding box center [536, 211] width 52 height 19
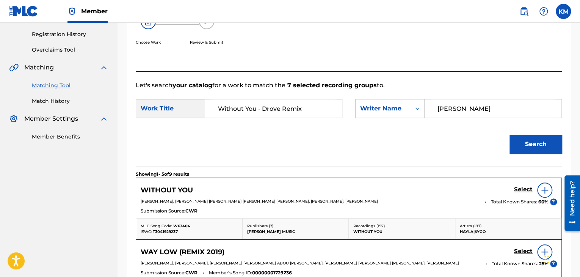
scroll to position [186, 0]
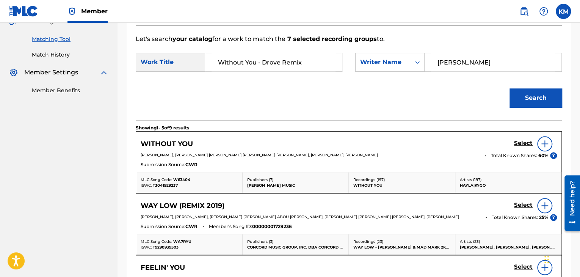
click at [67, 56] on link "Match History" at bounding box center [70, 55] width 77 height 8
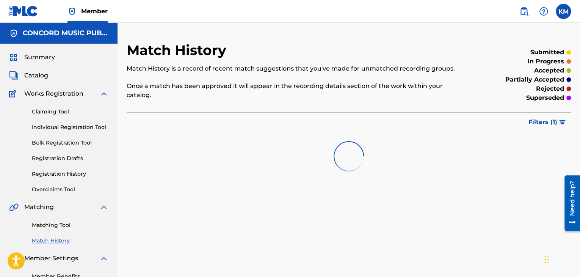
click at [66, 228] on link "Matching Tool" at bounding box center [70, 225] width 77 height 8
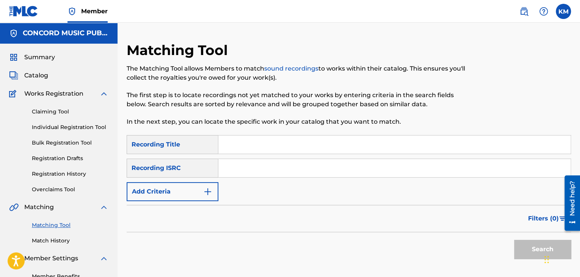
click at [291, 166] on input "Search Form" at bounding box center [394, 168] width 352 height 18
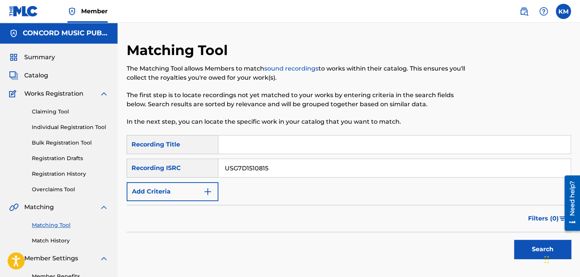
type input "USG7D1510815"
click at [529, 243] on button "Search" at bounding box center [542, 249] width 57 height 19
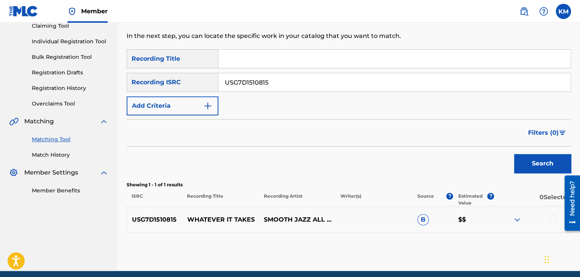
scroll to position [116, 0]
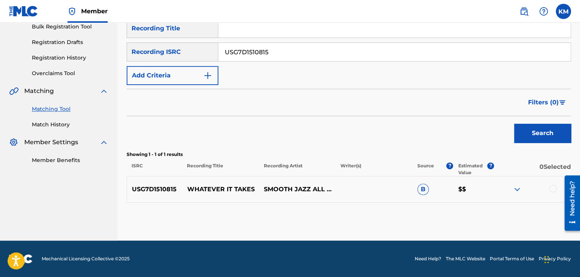
click at [552, 188] on div at bounding box center [553, 189] width 8 height 8
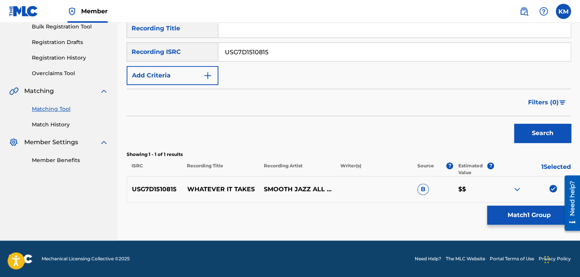
click at [534, 217] on button "Match 1 Group" at bounding box center [529, 215] width 84 height 19
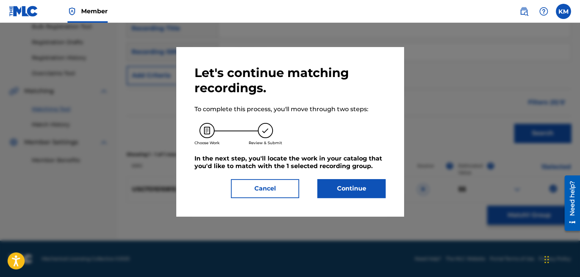
click at [343, 191] on button "Continue" at bounding box center [351, 188] width 68 height 19
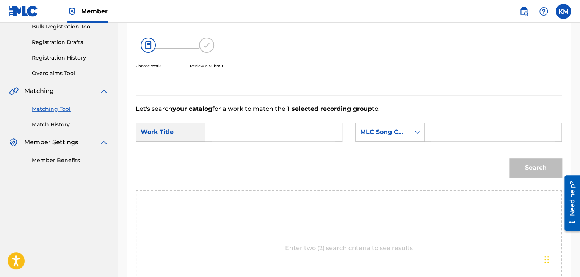
click at [275, 130] on input "Search Form" at bounding box center [274, 132] width 124 height 18
type input "Whatever It Takes"
click at [439, 129] on input "Search Form" at bounding box center [493, 132] width 124 height 18
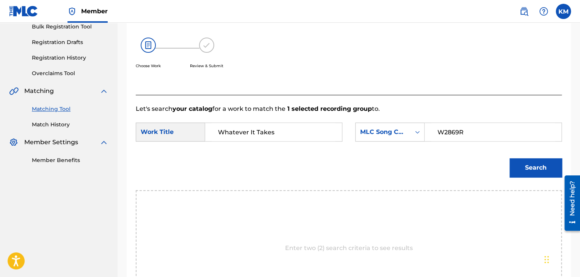
type input "W2869R"
click at [524, 162] on button "Search" at bounding box center [536, 167] width 52 height 19
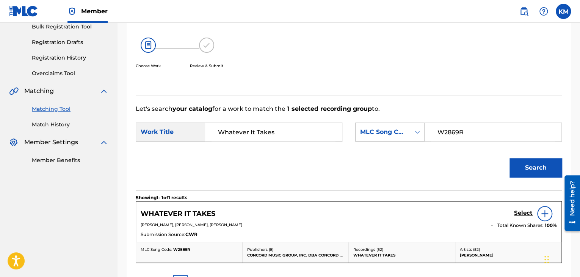
click at [419, 133] on icon "Search Form" at bounding box center [418, 132] width 8 height 8
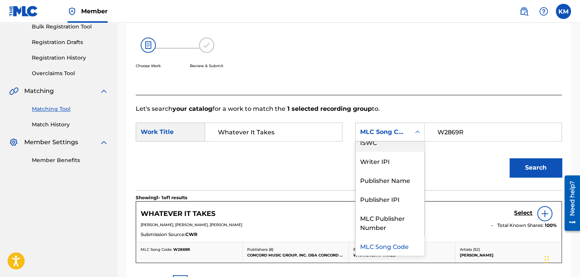
scroll to position [0, 0]
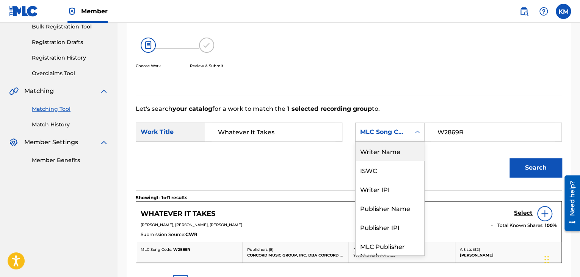
click at [398, 150] on div "Writer Name" at bounding box center [390, 150] width 69 height 19
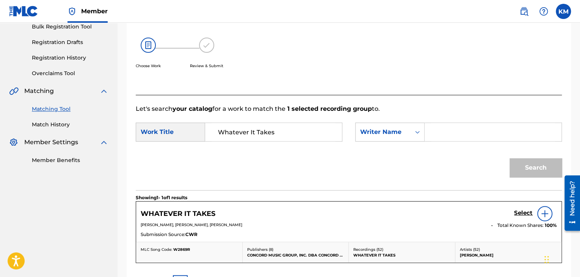
click at [432, 134] on input "Search Form" at bounding box center [493, 132] width 124 height 18
type input "[PERSON_NAME]"
click at [517, 168] on button "Search" at bounding box center [536, 167] width 52 height 19
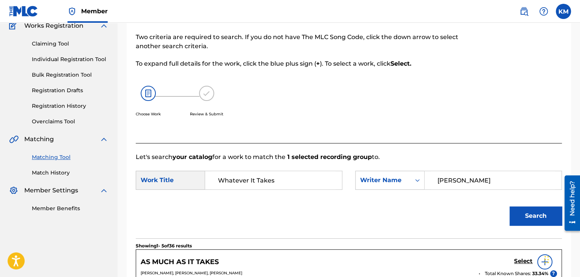
scroll to position [40, 0]
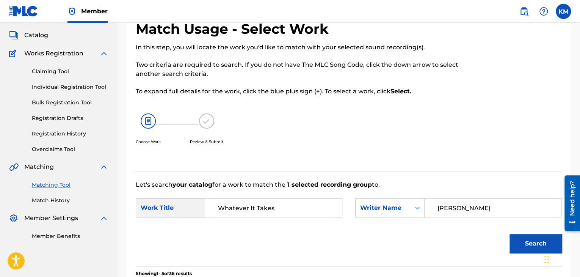
click at [62, 201] on link "Match History" at bounding box center [70, 200] width 77 height 8
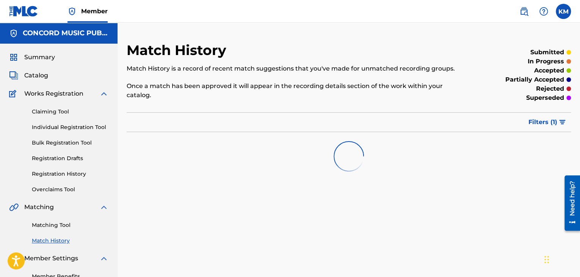
click at [60, 226] on link "Matching Tool" at bounding box center [70, 225] width 77 height 8
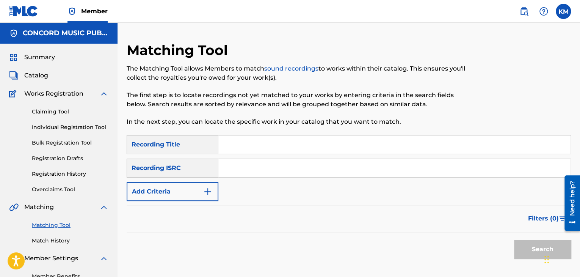
click at [254, 165] on input "Search Form" at bounding box center [394, 168] width 352 height 18
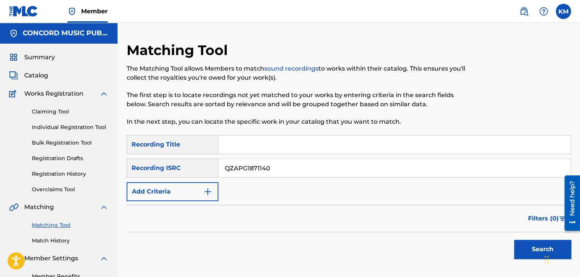
type input "QZAPG1871140"
click at [526, 242] on button "Search" at bounding box center [542, 249] width 57 height 19
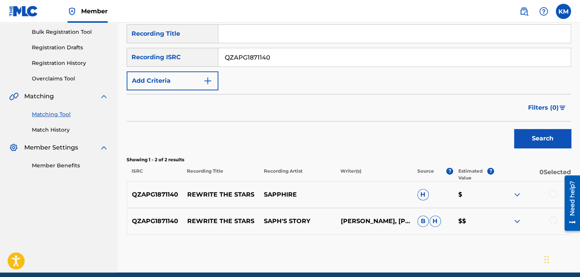
scroll to position [143, 0]
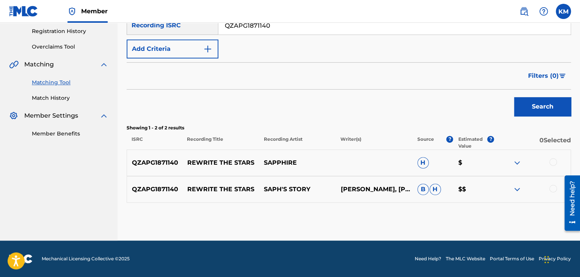
click at [554, 187] on div at bounding box center [553, 189] width 8 height 8
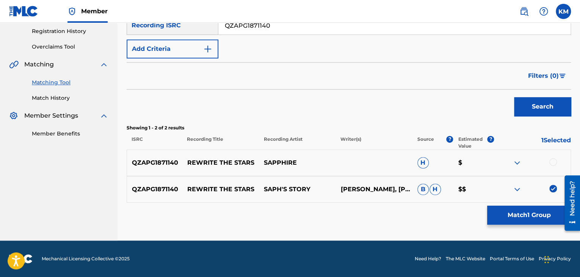
click at [552, 162] on div at bounding box center [553, 162] width 8 height 8
click at [523, 214] on button "Match 2 Groups" at bounding box center [529, 215] width 84 height 19
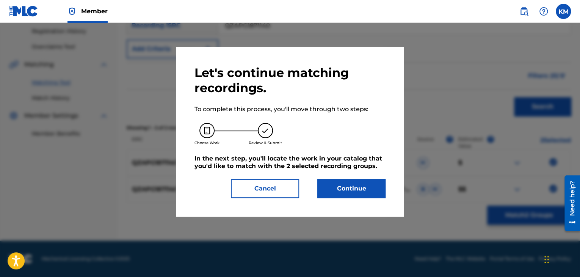
click at [349, 188] on button "Continue" at bounding box center [351, 188] width 68 height 19
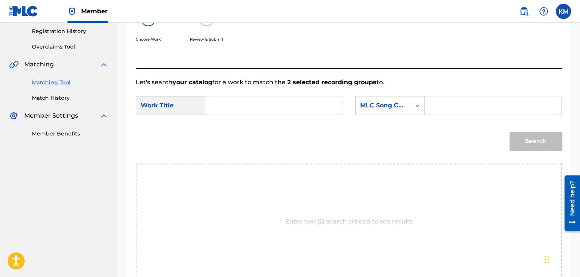
click at [224, 107] on input "Search Form" at bounding box center [274, 105] width 124 height 18
type input "Rewrite the Stars"
click at [408, 106] on div "MLC Song Code" at bounding box center [383, 105] width 55 height 14
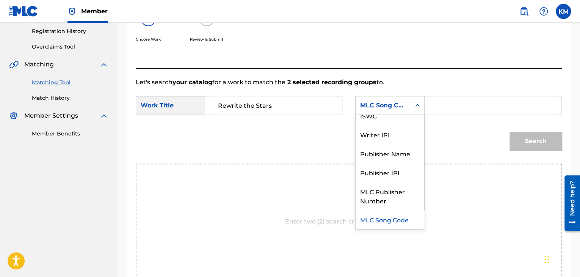
scroll to position [0, 0]
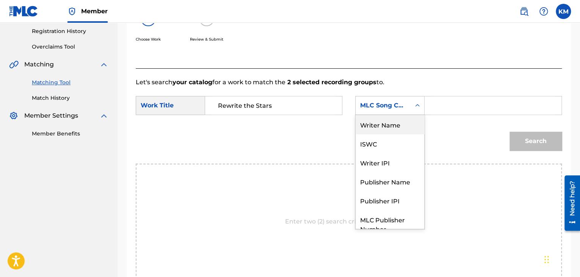
click at [390, 129] on div "Writer Name" at bounding box center [390, 124] width 69 height 19
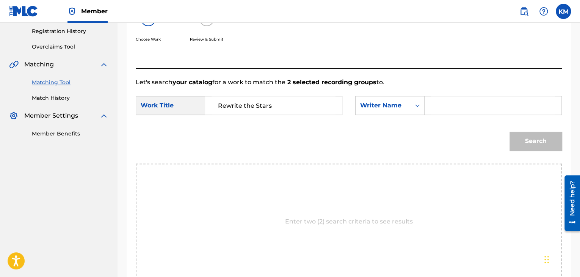
click at [435, 105] on input "Search Form" at bounding box center [493, 105] width 124 height 18
click at [527, 133] on button "Search" at bounding box center [536, 141] width 52 height 19
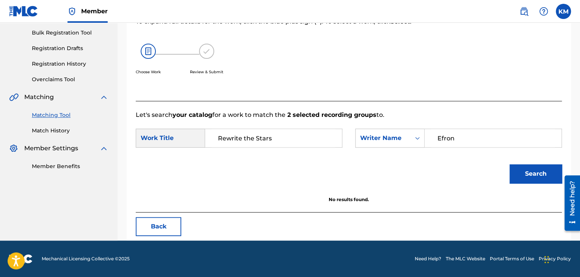
scroll to position [110, 0]
drag, startPoint x: 461, startPoint y: 141, endPoint x: 372, endPoint y: 141, distance: 88.7
click at [377, 140] on div "SearchWithCriteriaf762f845-83fa-49da-bfb9-c42930dd64cf Writer Name [PERSON_NAME]" at bounding box center [458, 138] width 207 height 19
click at [521, 171] on button "Search" at bounding box center [536, 173] width 52 height 19
drag, startPoint x: 468, startPoint y: 135, endPoint x: 334, endPoint y: 146, distance: 135.0
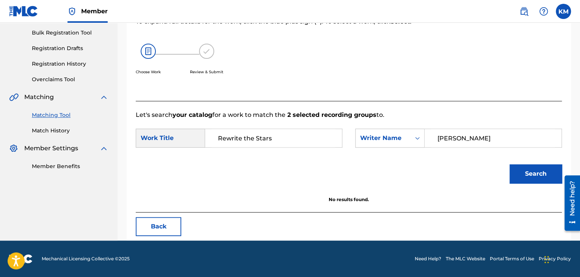
click at [334, 146] on div "SearchWithCriteria6ce1bc54-9fb3-4233-b1b6-e7893b660c1d Work Title Rewrite the S…" at bounding box center [349, 141] width 426 height 24
type input "[PERSON_NAME]"
click at [510, 164] on button "Search" at bounding box center [536, 173] width 52 height 19
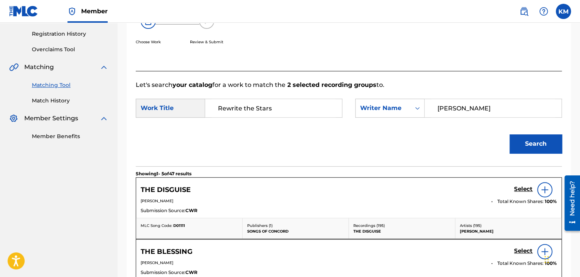
scroll to position [34, 0]
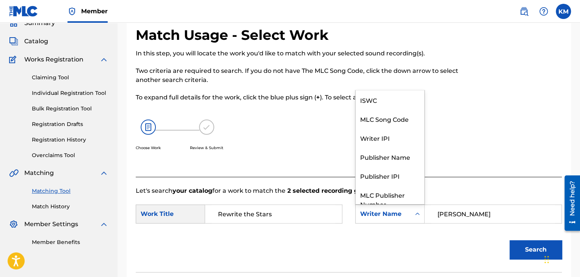
click at [412, 217] on div "Search Form" at bounding box center [418, 214] width 14 height 14
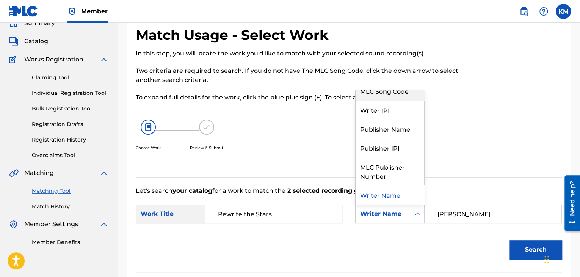
click at [398, 94] on div "MLC Song Code" at bounding box center [390, 90] width 69 height 19
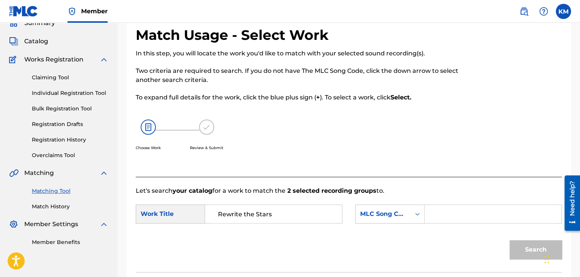
click at [448, 217] on input "Search Form" at bounding box center [493, 214] width 124 height 18
type input "K00903"
click at [519, 245] on button "Search" at bounding box center [536, 249] width 52 height 19
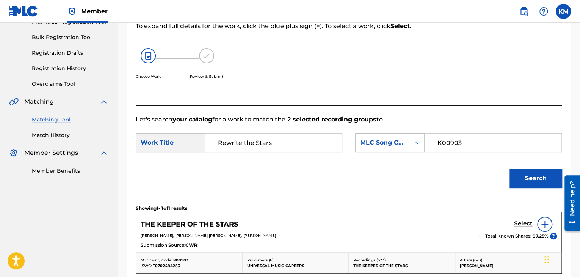
scroll to position [206, 0]
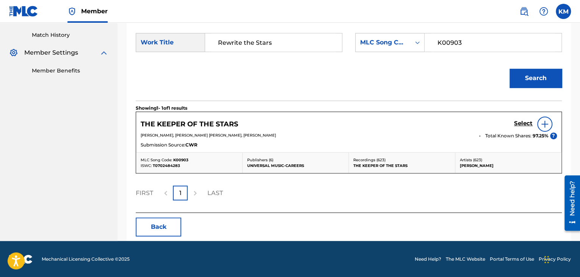
click at [56, 35] on link "Match History" at bounding box center [70, 35] width 77 height 8
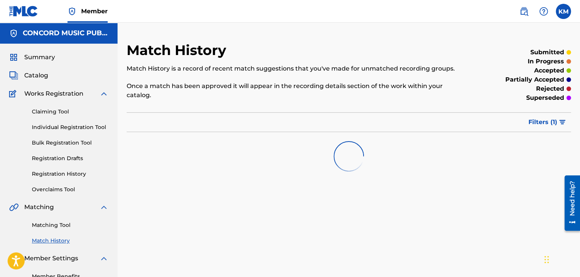
click at [61, 226] on link "Matching Tool" at bounding box center [70, 225] width 77 height 8
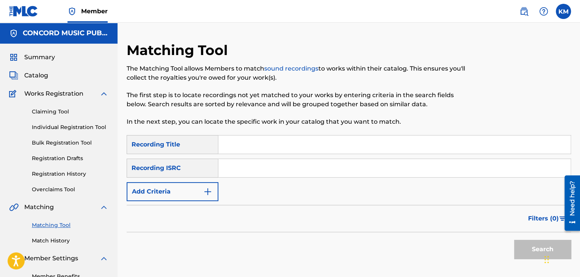
click at [246, 165] on input "Search Form" at bounding box center [394, 168] width 352 height 18
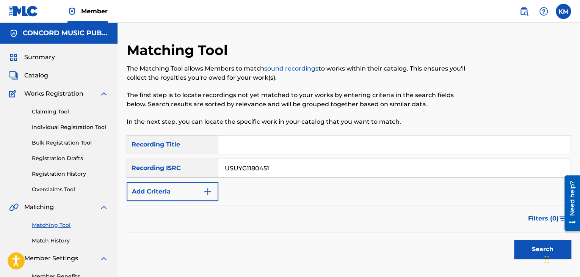
type input "USUYG1180451"
click at [526, 243] on button "Search" at bounding box center [542, 249] width 57 height 19
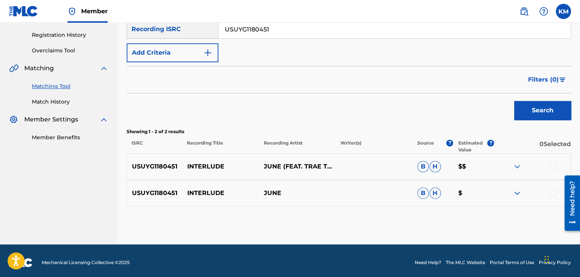
scroll to position [143, 0]
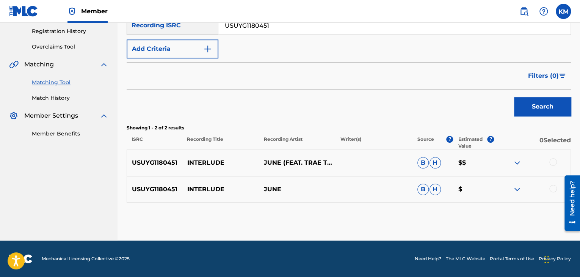
click at [200, 160] on p "INTERLUDE" at bounding box center [220, 162] width 77 height 9
click at [553, 157] on div "USUYG1180451 INTERLUDE JUNE (FEAT. TRAE THA TRUTH) B H $$" at bounding box center [349, 162] width 444 height 27
click at [553, 162] on div at bounding box center [553, 162] width 8 height 8
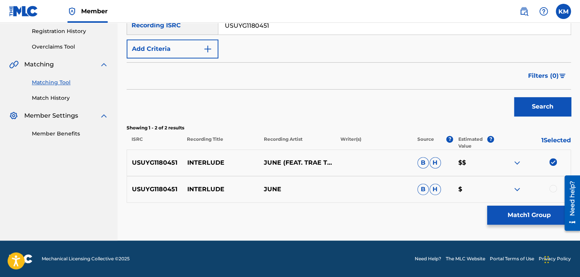
click at [553, 187] on div at bounding box center [553, 189] width 8 height 8
click at [517, 217] on button "Match 2 Groups" at bounding box center [529, 215] width 84 height 19
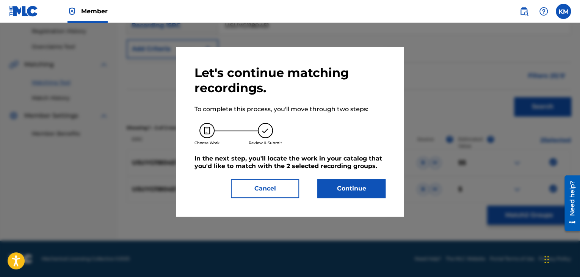
click at [347, 186] on button "Continue" at bounding box center [351, 188] width 68 height 19
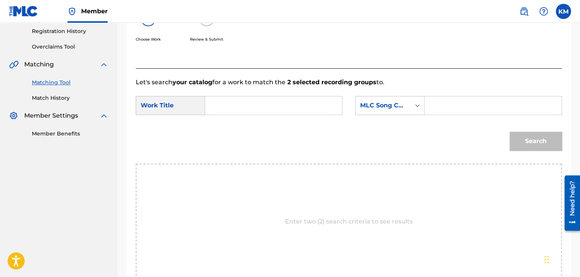
click at [267, 107] on input "Search Form" at bounding box center [274, 105] width 124 height 18
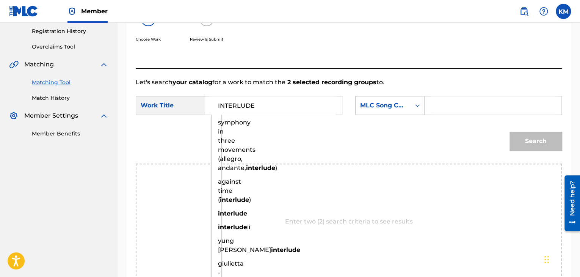
type input "INTERLUDE"
click at [419, 107] on icon "Search Form" at bounding box center [418, 106] width 8 height 8
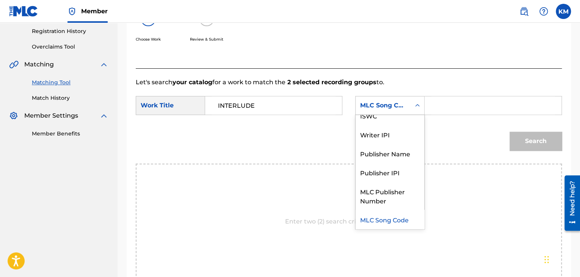
scroll to position [0, 0]
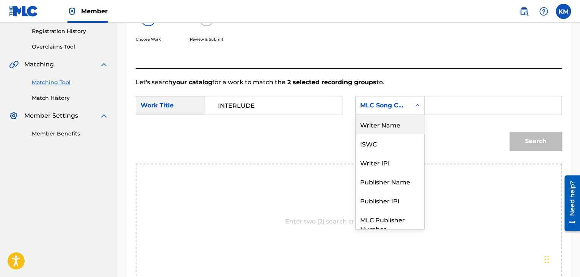
click at [404, 121] on div "Writer Name" at bounding box center [390, 124] width 69 height 19
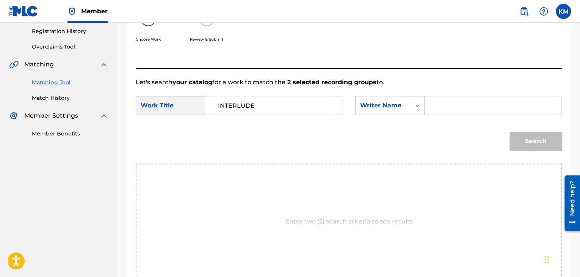
click at [433, 105] on input "Search Form" at bounding box center [493, 105] width 124 height 18
click at [519, 135] on button "Search" at bounding box center [536, 141] width 52 height 19
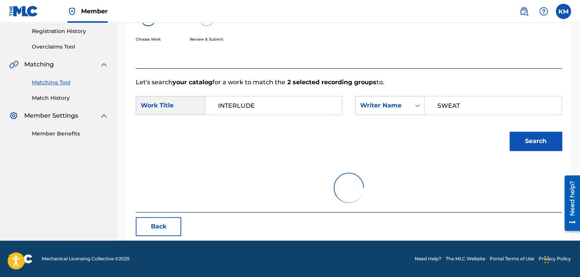
scroll to position [110, 0]
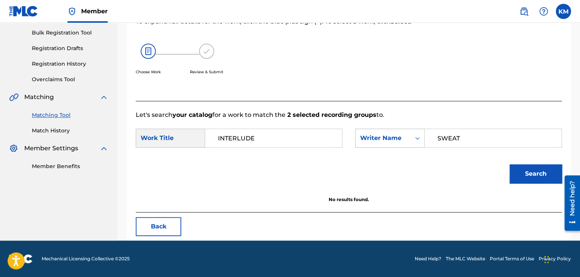
drag, startPoint x: 476, startPoint y: 137, endPoint x: 355, endPoint y: 147, distance: 121.7
click at [355, 147] on div "SearchWithCriteriabbd56bbe-52f5-4207-b772-6d93ae329f9c Writer Name SWEAT" at bounding box center [458, 138] width 207 height 19
click at [510, 164] on button "Search" at bounding box center [536, 173] width 52 height 19
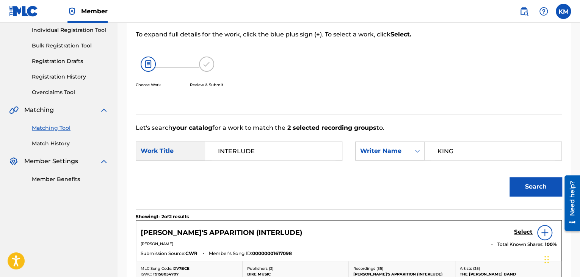
scroll to position [72, 0]
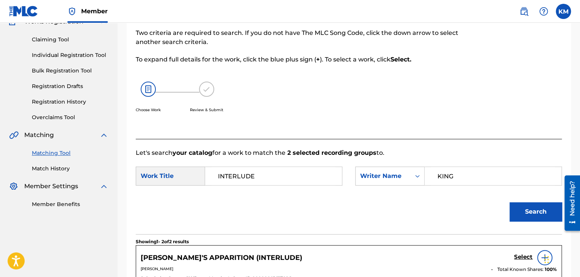
drag, startPoint x: 461, startPoint y: 172, endPoint x: 363, endPoint y: 188, distance: 99.1
click at [363, 188] on div "SearchWithCriteria6ce1bc54-9fb3-4233-b1b6-e7893b660c1d Work Title INTERLUDE Sea…" at bounding box center [349, 178] width 426 height 24
type input "[PERSON_NAME]"
click at [510, 202] on button "Search" at bounding box center [536, 211] width 52 height 19
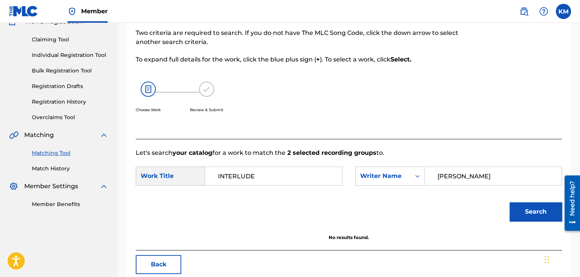
click at [514, 210] on button "Search" at bounding box center [536, 211] width 52 height 19
click at [56, 169] on link "Match History" at bounding box center [70, 169] width 77 height 8
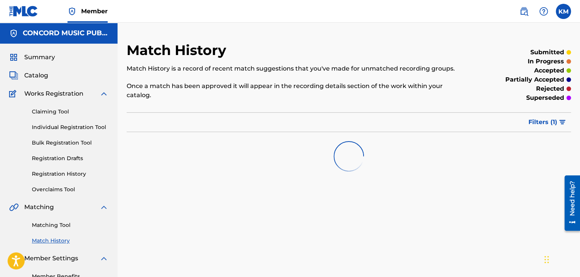
click at [64, 227] on link "Matching Tool" at bounding box center [70, 225] width 77 height 8
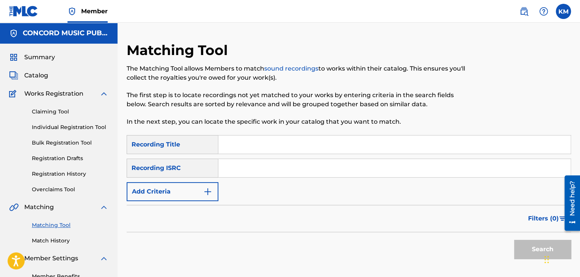
click at [261, 163] on input "Search Form" at bounding box center [394, 168] width 352 height 18
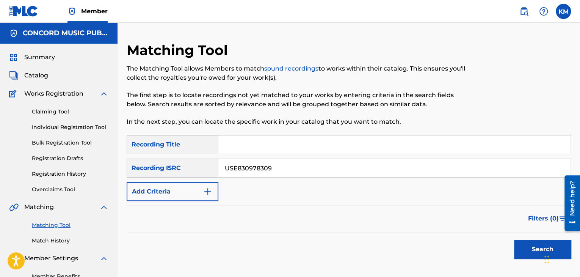
type input "USE830978309"
click at [524, 238] on div "Search" at bounding box center [540, 247] width 61 height 30
click at [524, 247] on button "Search" at bounding box center [542, 249] width 57 height 19
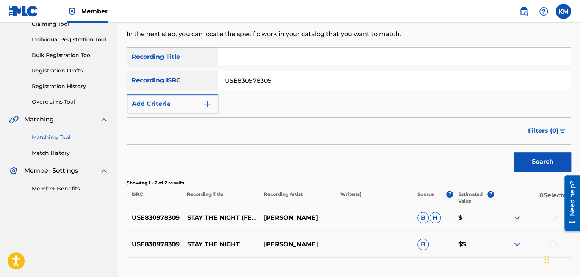
scroll to position [143, 0]
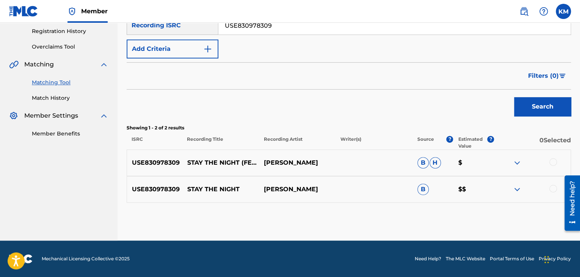
click at [555, 187] on div at bounding box center [553, 189] width 8 height 8
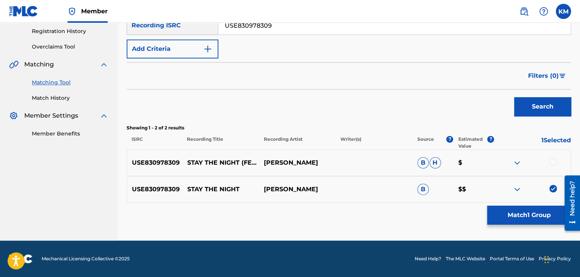
click at [554, 159] on div at bounding box center [553, 162] width 8 height 8
click at [528, 217] on button "Match 2 Groups" at bounding box center [529, 215] width 84 height 19
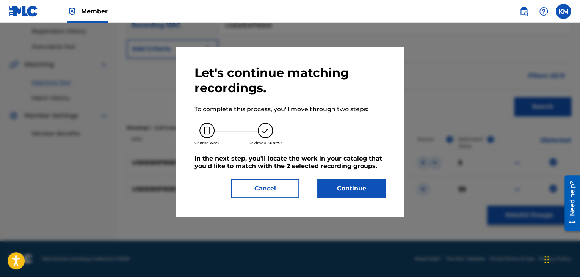
click at [348, 179] on button "Continue" at bounding box center [351, 188] width 68 height 19
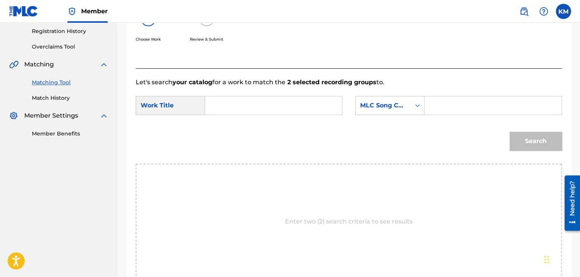
click at [229, 104] on input "Search Form" at bounding box center [274, 105] width 124 height 18
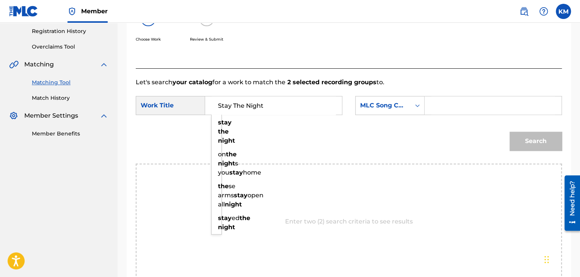
type input "Stay The Night"
click at [418, 106] on icon "Search Form" at bounding box center [418, 106] width 8 height 8
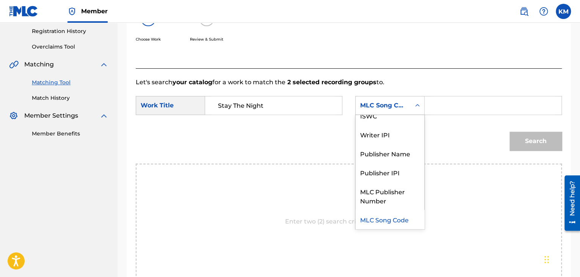
scroll to position [0, 0]
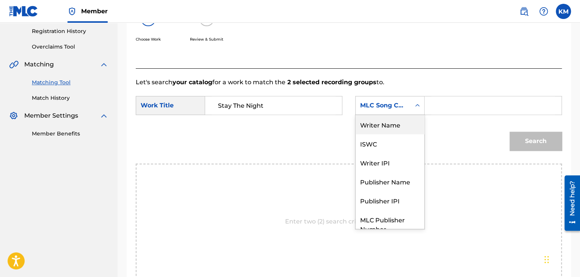
click at [409, 122] on div "Writer Name" at bounding box center [390, 124] width 69 height 19
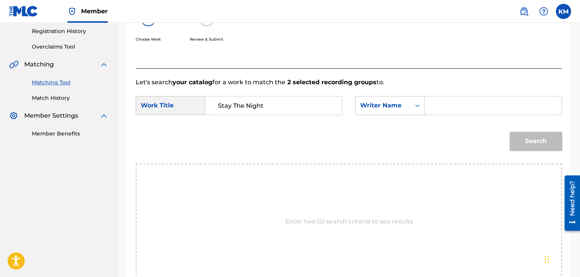
click at [435, 110] on input "Search Form" at bounding box center [493, 105] width 124 height 18
type input "[PERSON_NAME]"
click at [522, 138] on button "Search" at bounding box center [536, 141] width 52 height 19
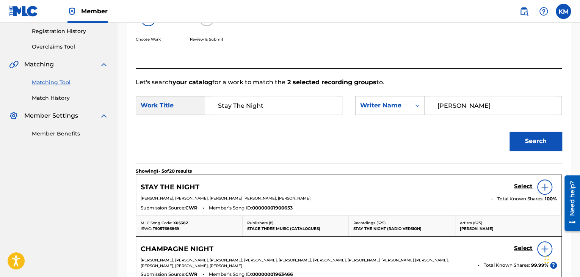
click at [522, 185] on h5 "Select" at bounding box center [523, 186] width 19 height 7
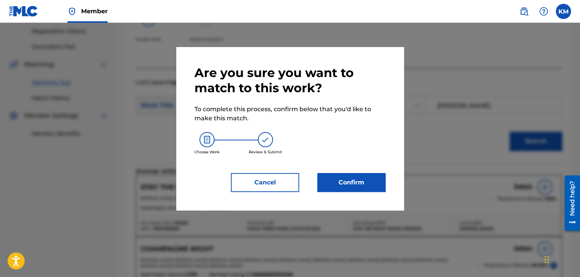
click at [351, 180] on button "Confirm" at bounding box center [351, 182] width 68 height 19
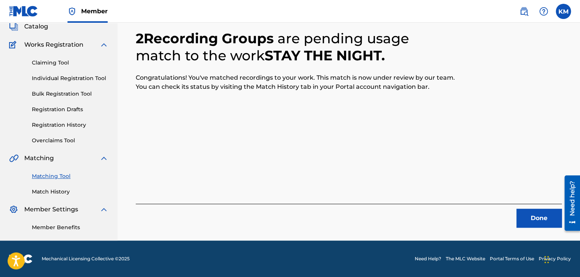
scroll to position [49, 0]
click at [549, 207] on div "Done" at bounding box center [349, 216] width 426 height 24
click at [537, 210] on button "Done" at bounding box center [538, 218] width 45 height 19
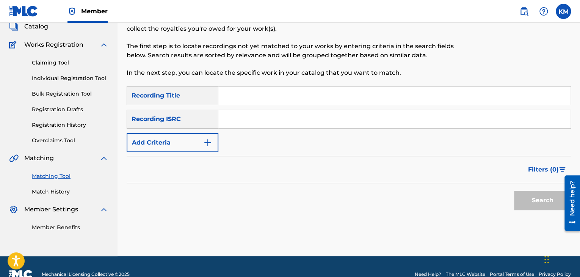
click at [263, 121] on input "Search Form" at bounding box center [394, 119] width 352 height 18
type input "BRQIZ2000097"
click at [520, 191] on button "Search" at bounding box center [542, 200] width 57 height 19
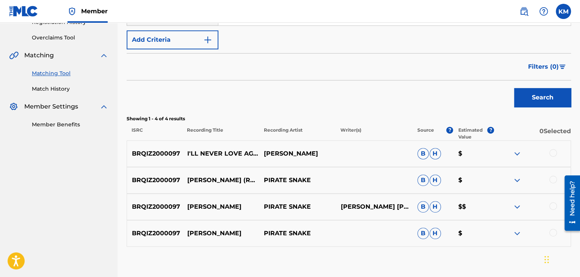
scroll to position [196, 0]
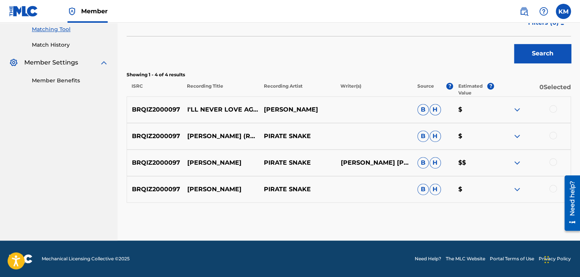
click at [554, 188] on div at bounding box center [553, 189] width 8 height 8
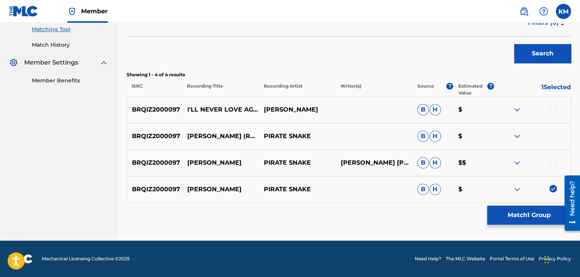
click at [551, 160] on div at bounding box center [553, 162] width 8 height 8
click at [554, 134] on div at bounding box center [553, 136] width 8 height 8
click at [519, 210] on button "Match 3 Groups" at bounding box center [529, 215] width 84 height 19
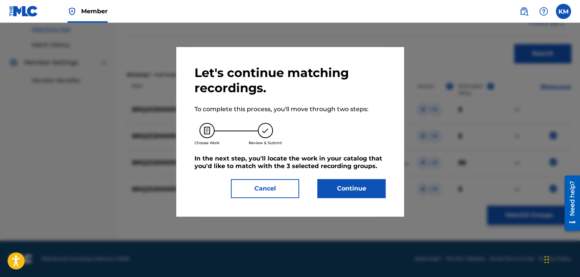
click at [365, 192] on button "Continue" at bounding box center [351, 188] width 68 height 19
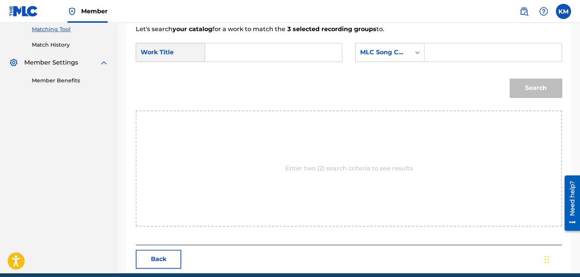
click at [223, 55] on input "Search Form" at bounding box center [274, 52] width 124 height 18
type input "[PERSON_NAME]"
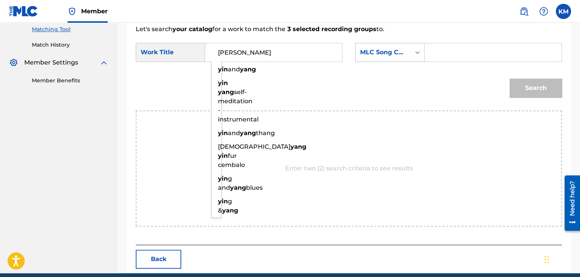
click at [414, 50] on icon "Search Form" at bounding box center [418, 53] width 8 height 8
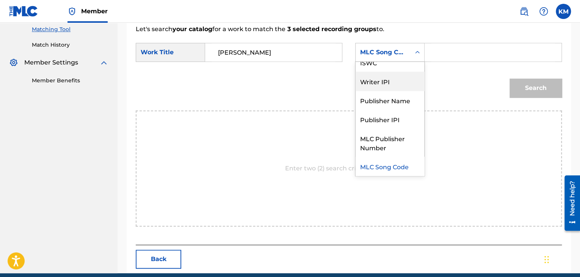
scroll to position [0, 0]
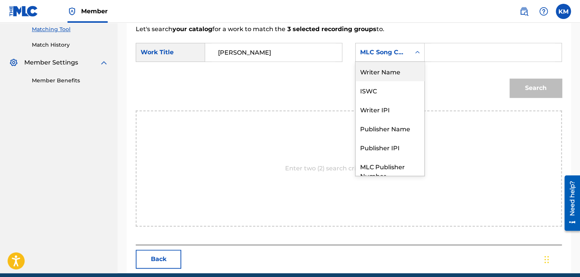
click at [399, 72] on div "Writer Name" at bounding box center [390, 71] width 69 height 19
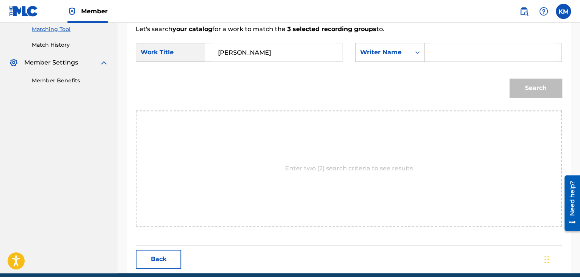
click at [447, 50] on input "Search Form" at bounding box center [493, 52] width 124 height 18
click at [513, 86] on button "Search" at bounding box center [536, 87] width 52 height 19
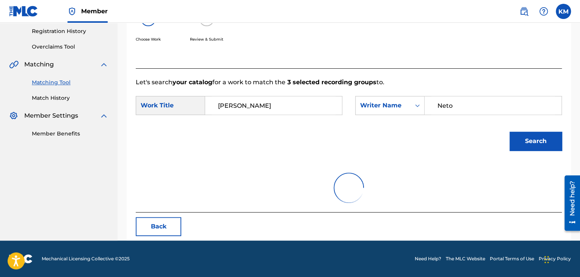
scroll to position [110, 0]
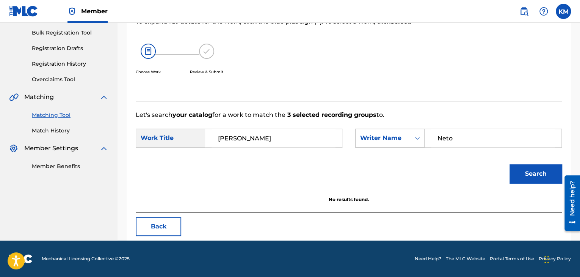
drag, startPoint x: 466, startPoint y: 135, endPoint x: 393, endPoint y: 141, distance: 73.4
click at [405, 139] on div "SearchWithCriteria6c376aa8-3e9f-4288-b8a0-af8c4f384caf Writer Name [PERSON_NAME]" at bounding box center [458, 138] width 207 height 19
type input "[PERSON_NAME]"
click at [532, 166] on button "Search" at bounding box center [536, 173] width 52 height 19
click at [419, 139] on icon "Search Form" at bounding box center [418, 138] width 8 height 8
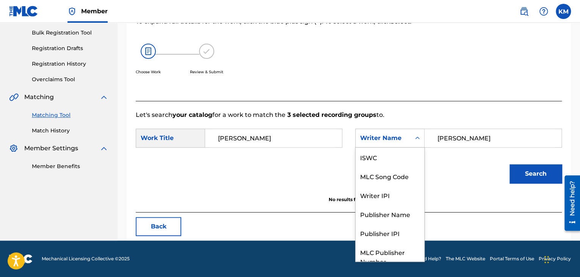
scroll to position [28, 0]
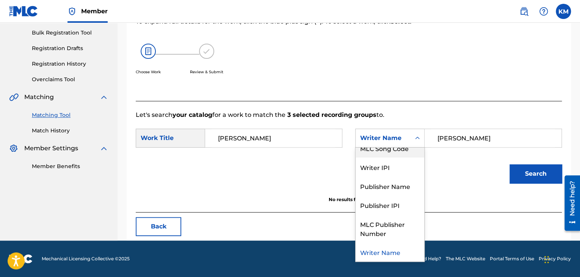
click at [398, 154] on div "MLC Song Code" at bounding box center [390, 147] width 69 height 19
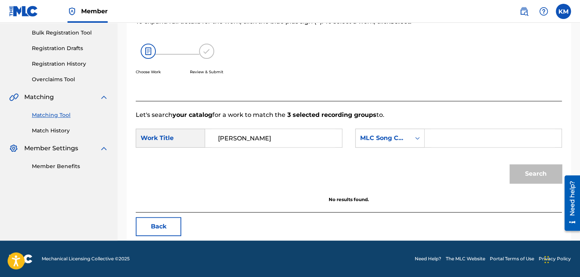
click at [461, 142] on input "Search Form" at bounding box center [493, 138] width 124 height 18
type input "IVEJ0G"
click at [522, 168] on button "Search" at bounding box center [536, 173] width 52 height 19
click at [56, 131] on link "Match History" at bounding box center [70, 131] width 77 height 8
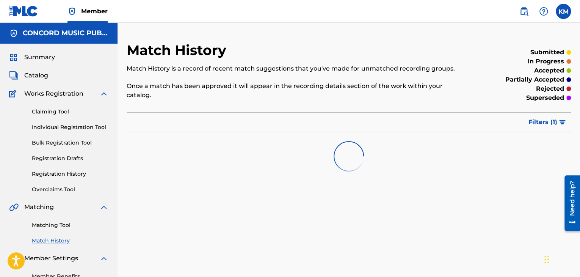
click at [61, 223] on link "Matching Tool" at bounding box center [70, 225] width 77 height 8
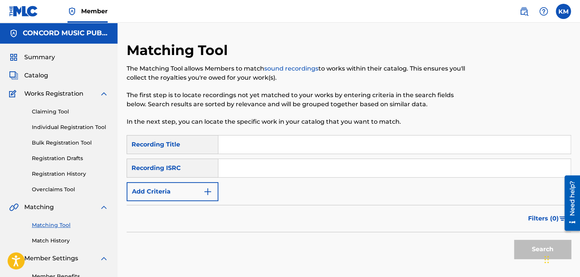
click at [243, 172] on input "Search Form" at bounding box center [394, 168] width 352 height 18
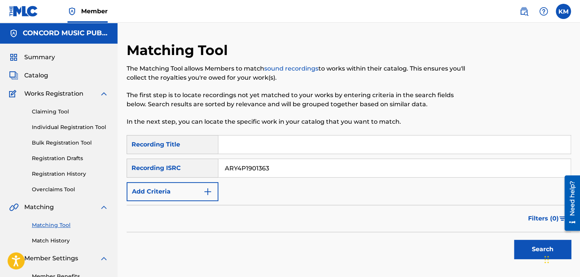
type input "ARY4P1901363"
click at [524, 249] on button "Search" at bounding box center [542, 249] width 57 height 19
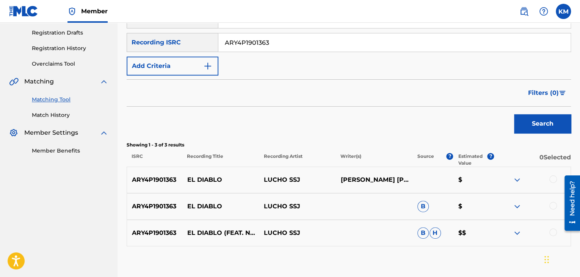
scroll to position [169, 0]
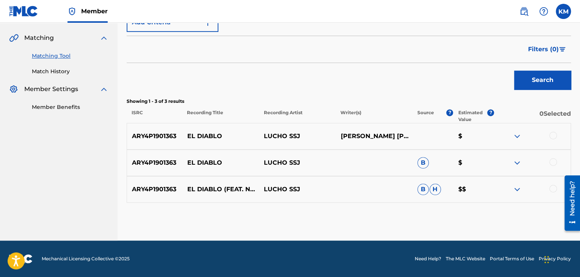
click at [552, 189] on div at bounding box center [553, 189] width 8 height 8
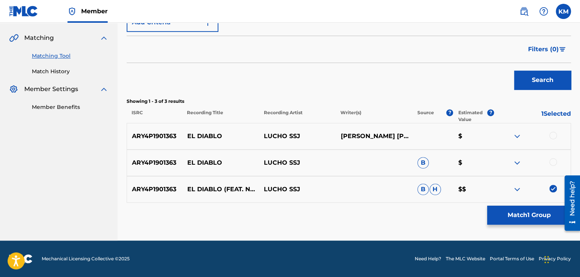
click at [555, 162] on div at bounding box center [553, 162] width 8 height 8
click at [554, 134] on div at bounding box center [553, 136] width 8 height 8
click at [532, 210] on button "Match 3 Groups" at bounding box center [529, 215] width 84 height 19
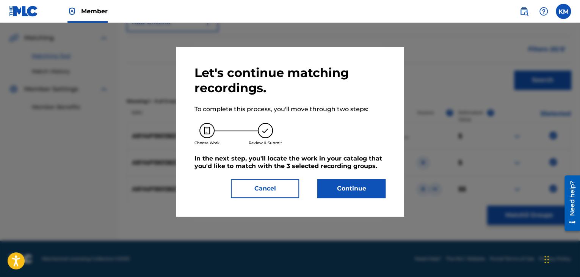
click at [353, 188] on button "Continue" at bounding box center [351, 188] width 68 height 19
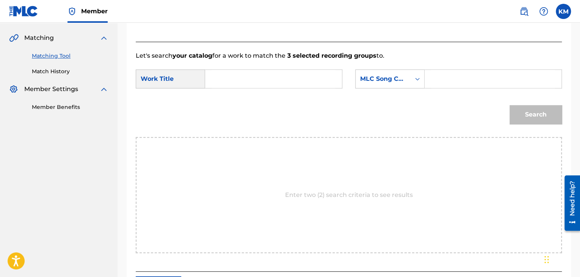
click at [246, 84] on input "Search Form" at bounding box center [274, 79] width 124 height 18
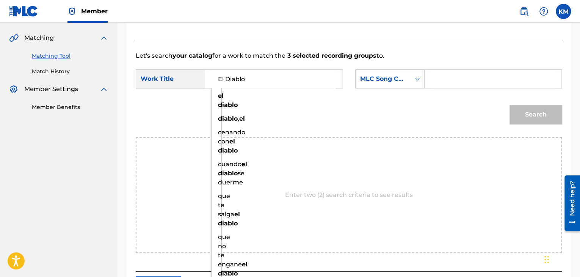
type input "El Diablo"
click at [417, 81] on icon "Search Form" at bounding box center [418, 79] width 8 height 8
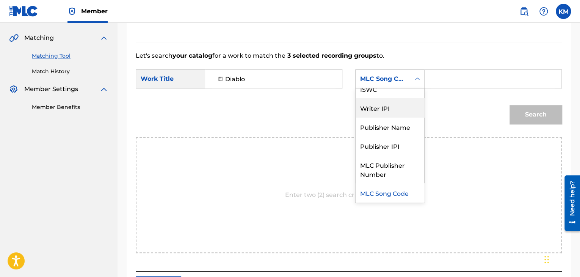
scroll to position [0, 0]
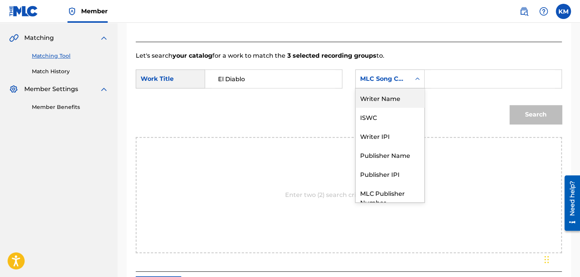
click at [397, 97] on div "Writer Name" at bounding box center [390, 97] width 69 height 19
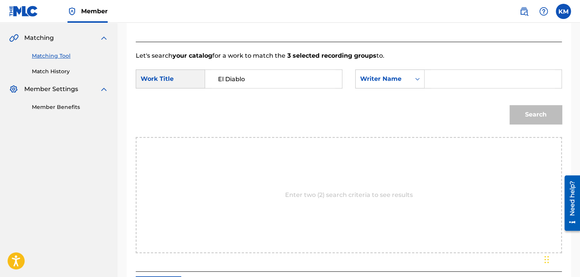
click at [446, 80] on input "Search Form" at bounding box center [493, 79] width 124 height 18
type input "[PERSON_NAME]"
click at [534, 116] on button "Search" at bounding box center [536, 114] width 52 height 19
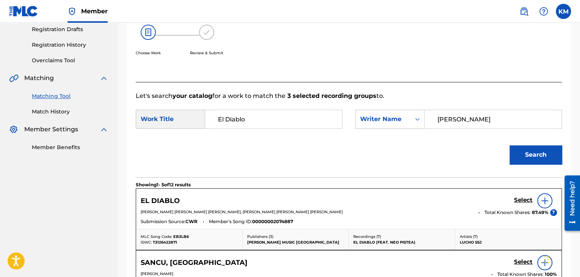
scroll to position [47, 0]
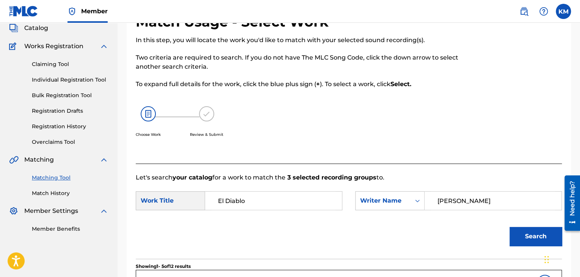
click at [54, 192] on link "Match History" at bounding box center [70, 193] width 77 height 8
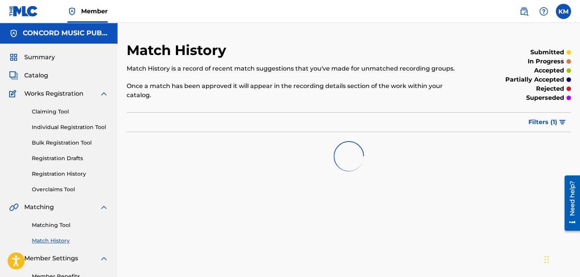
click at [63, 226] on link "Matching Tool" at bounding box center [70, 225] width 77 height 8
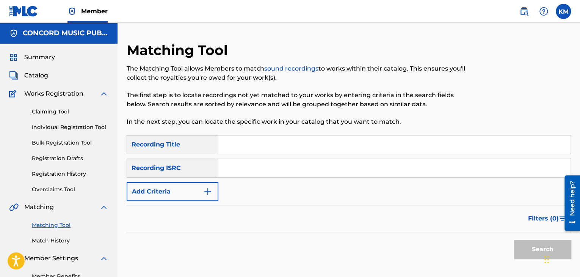
click at [231, 171] on input "Search Form" at bounding box center [394, 168] width 352 height 18
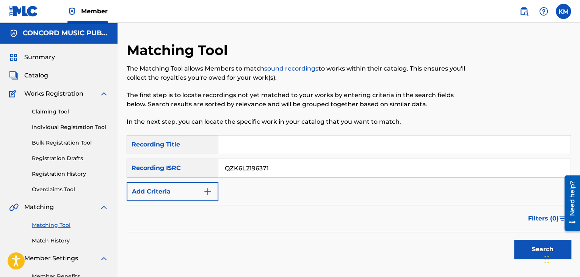
type input "QZK6L2196371"
click at [538, 243] on button "Search" at bounding box center [542, 249] width 57 height 19
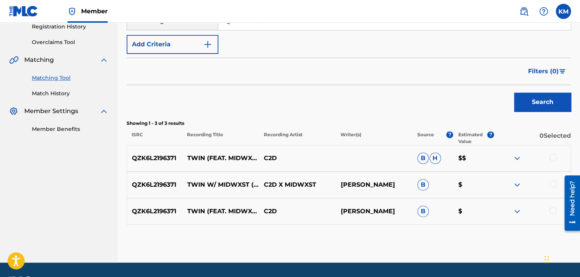
scroll to position [169, 0]
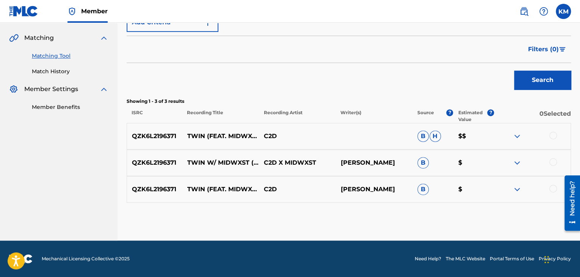
click at [555, 188] on div at bounding box center [553, 189] width 8 height 8
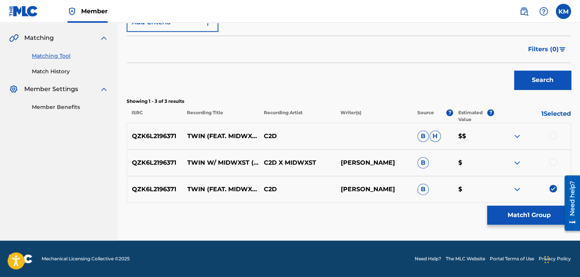
click at [552, 160] on div at bounding box center [553, 162] width 8 height 8
click at [552, 135] on div at bounding box center [553, 136] width 8 height 8
click at [524, 207] on button "Match 3 Groups" at bounding box center [529, 215] width 84 height 19
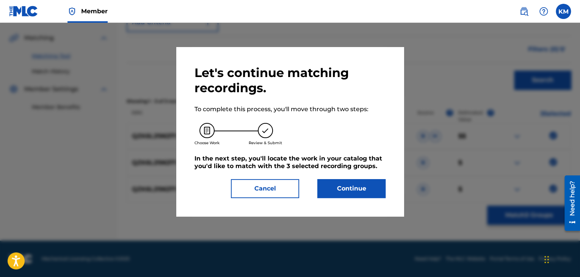
drag, startPoint x: 356, startPoint y: 180, endPoint x: 353, endPoint y: 180, distance: 3.8
click at [353, 180] on button "Continue" at bounding box center [351, 188] width 68 height 19
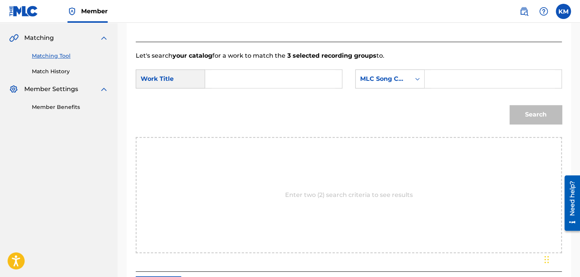
click at [236, 74] on input "Search Form" at bounding box center [274, 79] width 124 height 18
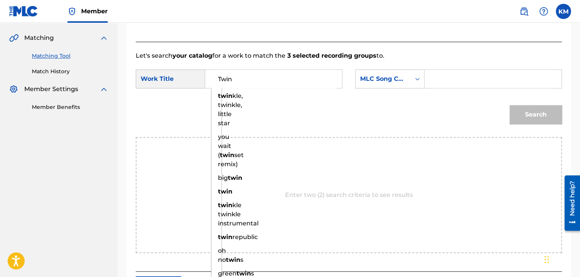
type input "Twin"
click at [419, 78] on icon "Search Form" at bounding box center [417, 79] width 5 height 3
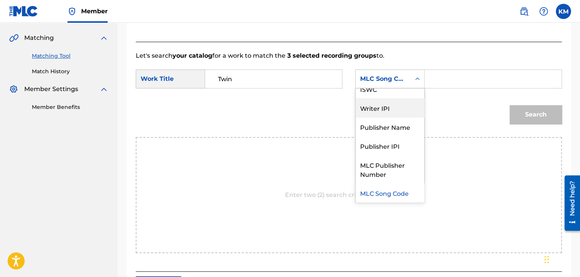
scroll to position [0, 0]
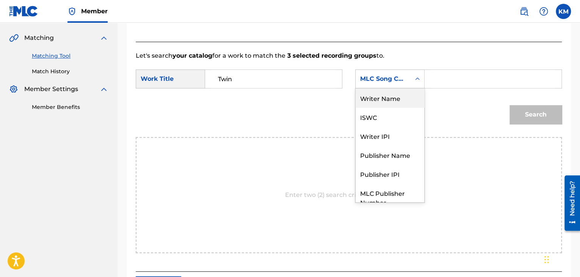
click at [397, 97] on div "Writer Name" at bounding box center [390, 97] width 69 height 19
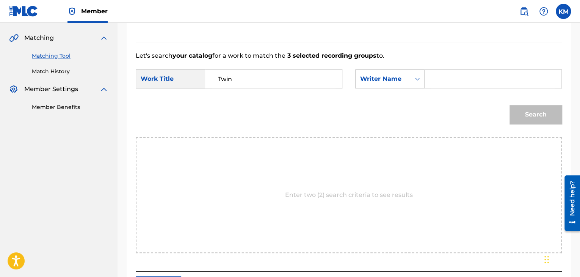
click at [444, 79] on input "Search Form" at bounding box center [493, 79] width 124 height 18
click at [532, 119] on button "Search" at bounding box center [536, 114] width 52 height 19
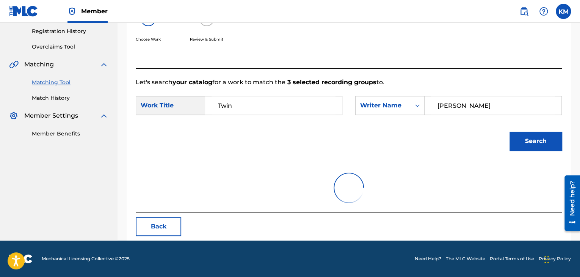
scroll to position [169, 0]
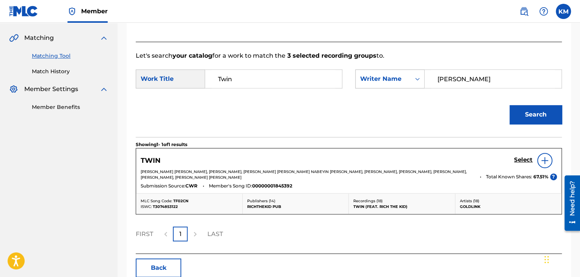
drag, startPoint x: 463, startPoint y: 79, endPoint x: 386, endPoint y: 83, distance: 77.1
click at [391, 84] on div "SearchWithCriteria69558fa0-3b7b-4698-bdf2-57ebb4a8ab9e Writer Name [PERSON_NAME]" at bounding box center [458, 78] width 207 height 19
type input "[PERSON_NAME]"
click at [529, 108] on button "Search" at bounding box center [536, 114] width 52 height 19
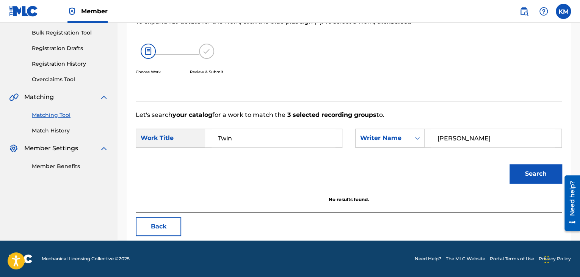
scroll to position [110, 0]
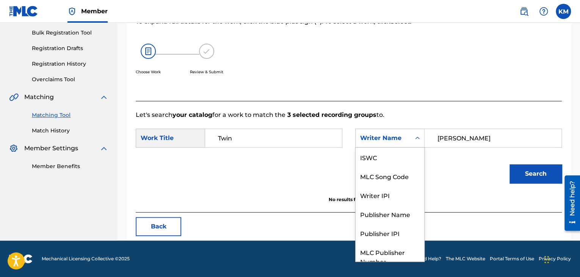
click at [413, 140] on div "Search Form" at bounding box center [418, 138] width 14 height 14
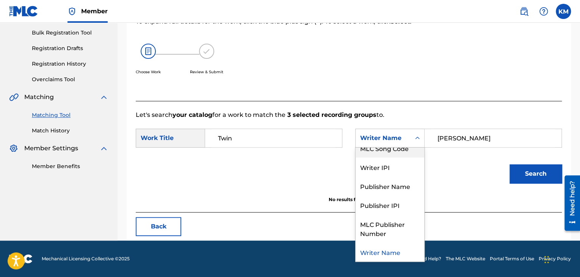
click at [405, 151] on div "MLC Song Code" at bounding box center [390, 147] width 69 height 19
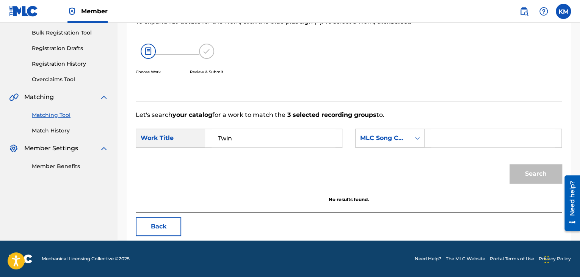
click at [458, 141] on input "Search Form" at bounding box center [493, 138] width 124 height 18
type input "TF02CN"
click at [520, 173] on button "Search" at bounding box center [536, 173] width 52 height 19
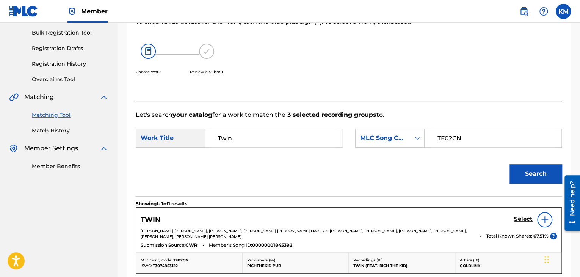
click at [58, 133] on link "Match History" at bounding box center [70, 131] width 77 height 8
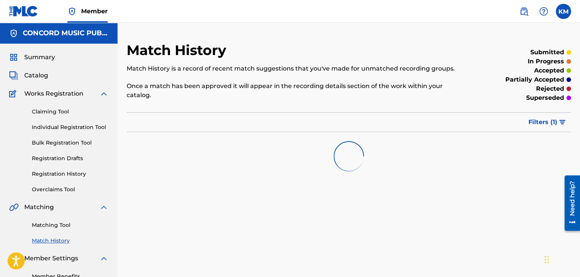
click at [63, 224] on link "Matching Tool" at bounding box center [70, 225] width 77 height 8
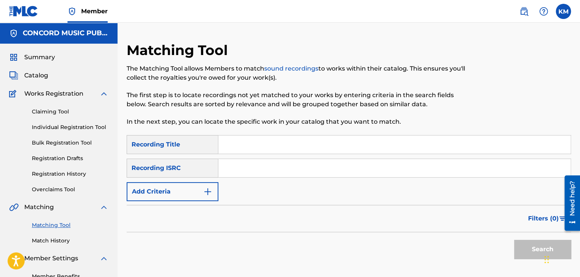
click at [236, 169] on input "Search Form" at bounding box center [394, 168] width 352 height 18
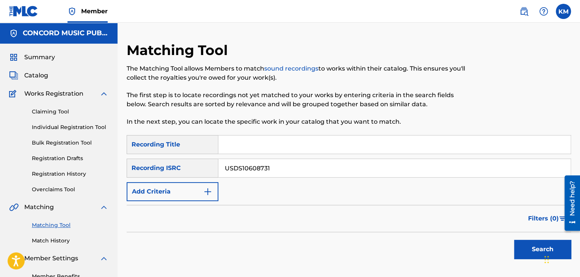
click at [534, 247] on button "Search" at bounding box center [542, 249] width 57 height 19
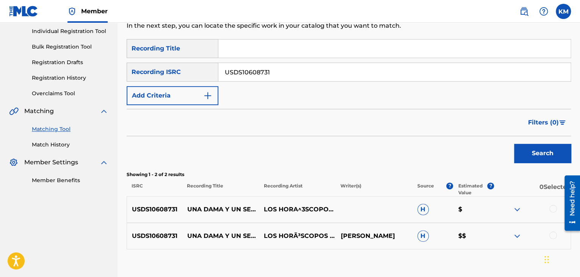
scroll to position [143, 0]
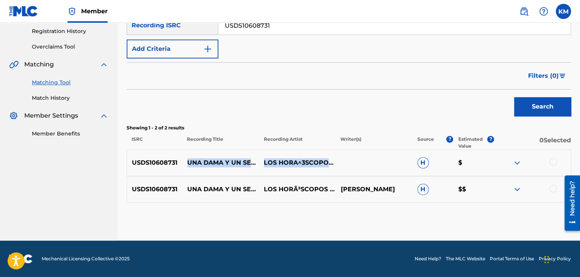
drag, startPoint x: 187, startPoint y: 156, endPoint x: 318, endPoint y: 166, distance: 131.2
click at [318, 166] on div "USDS10608731 UNA DAMA Y UN SENOR [RANCHERA] LOS HORA^3SCOPOS DE DURANGO H $" at bounding box center [349, 162] width 444 height 27
click at [185, 158] on p "UNA DAMA Y UN SENOR [RANCHERA]" at bounding box center [220, 162] width 77 height 9
drag, startPoint x: 185, startPoint y: 157, endPoint x: 250, endPoint y: 168, distance: 65.8
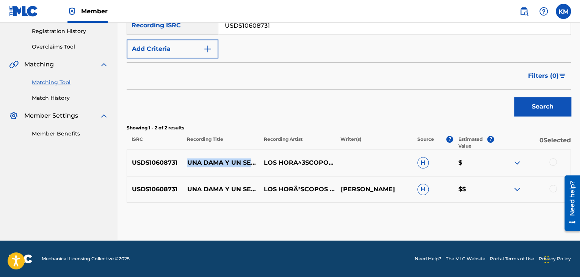
click at [250, 167] on p "UNA DAMA Y UN SENOR [RANCHERA]" at bounding box center [220, 162] width 77 height 9
click at [555, 161] on div at bounding box center [553, 162] width 8 height 8
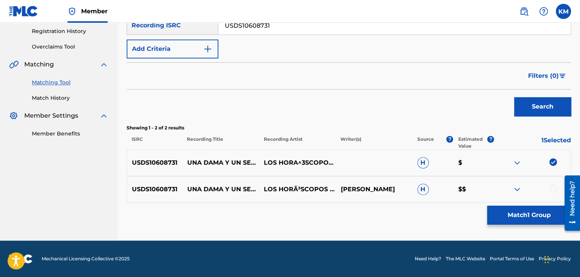
click at [551, 188] on div at bounding box center [553, 189] width 8 height 8
click at [523, 205] on div "Matching Tool The Matching Tool allows Members to match sound recordings to wor…" at bounding box center [349, 69] width 444 height 341
click at [516, 209] on button "Match 2 Groups" at bounding box center [529, 215] width 84 height 19
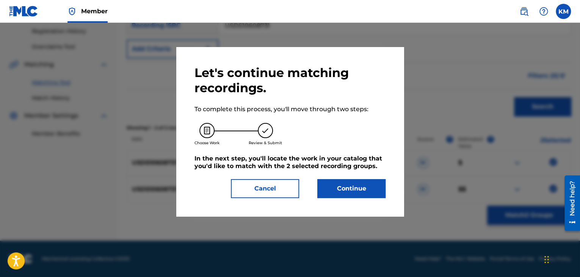
click at [338, 185] on button "Continue" at bounding box center [351, 188] width 68 height 19
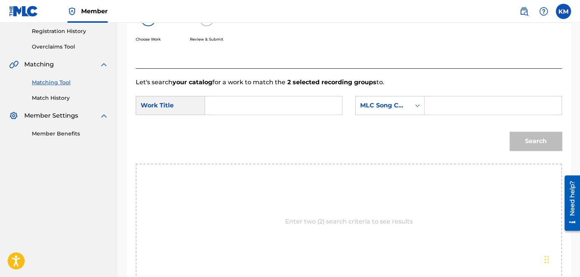
click at [262, 107] on input "Search Form" at bounding box center [274, 105] width 124 height 18
click at [404, 108] on div "MLC Song Code" at bounding box center [383, 105] width 46 height 9
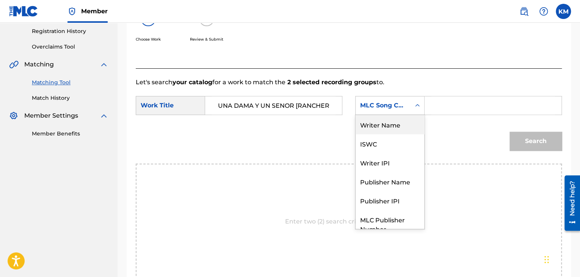
click at [395, 124] on div "Writer Name" at bounding box center [390, 124] width 69 height 19
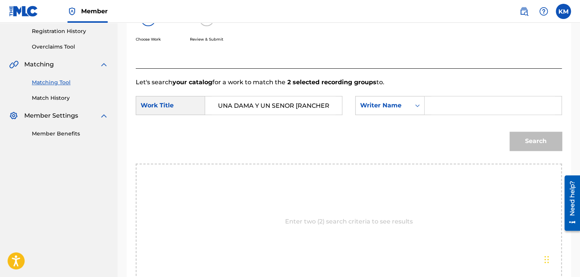
click at [439, 105] on input "Search Form" at bounding box center [493, 105] width 124 height 18
click at [529, 138] on button "Search" at bounding box center [536, 141] width 52 height 19
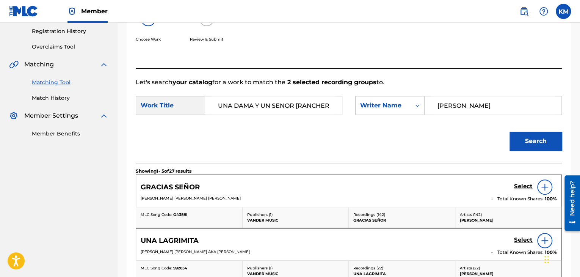
drag, startPoint x: 471, startPoint y: 104, endPoint x: 390, endPoint y: 105, distance: 81.5
click at [390, 105] on div "SearchWithCriteria6f3756f1-a541-47d7-a9f4-b7bd89b8e0f1 Writer Name [PERSON_NAME]" at bounding box center [458, 105] width 207 height 19
click at [241, 196] on span "[PERSON_NAME] [PERSON_NAME] [PERSON_NAME]" at bounding box center [191, 198] width 100 height 5
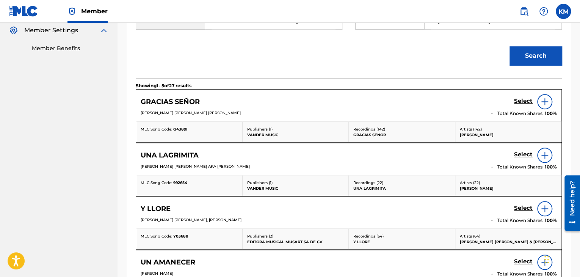
scroll to position [143, 0]
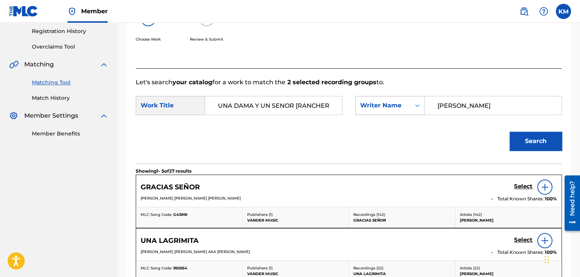
drag, startPoint x: 478, startPoint y: 110, endPoint x: 363, endPoint y: 111, distance: 114.5
click at [364, 111] on div "SearchWithCriteria6f3756f1-a541-47d7-a9f4-b7bd89b8e0f1 Writer Name [PERSON_NAME]" at bounding box center [458, 105] width 207 height 19
click at [532, 133] on button "Search" at bounding box center [536, 141] width 52 height 19
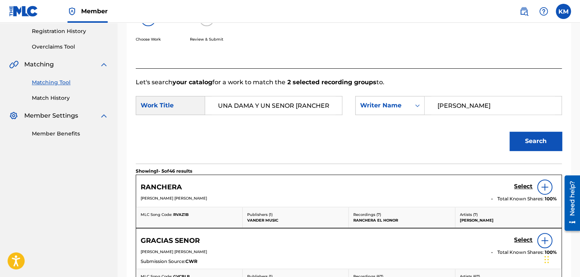
click at [48, 101] on link "Match History" at bounding box center [70, 98] width 77 height 8
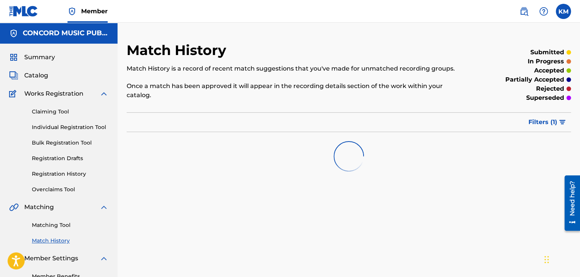
click at [60, 229] on div "Matching Tool Match History" at bounding box center [58, 228] width 99 height 33
click at [62, 224] on link "Matching Tool" at bounding box center [70, 225] width 77 height 8
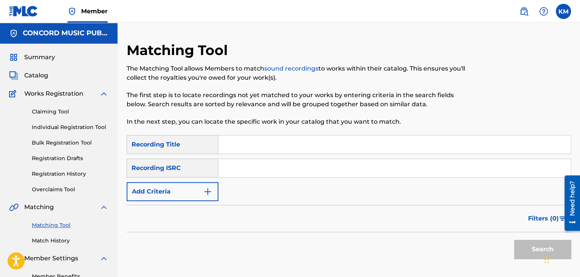
click at [248, 168] on input "Search Form" at bounding box center [394, 168] width 352 height 18
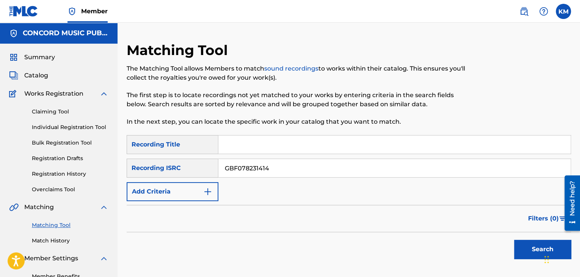
click at [523, 246] on button "Search" at bounding box center [542, 249] width 57 height 19
click at [62, 238] on link "Match History" at bounding box center [70, 241] width 77 height 8
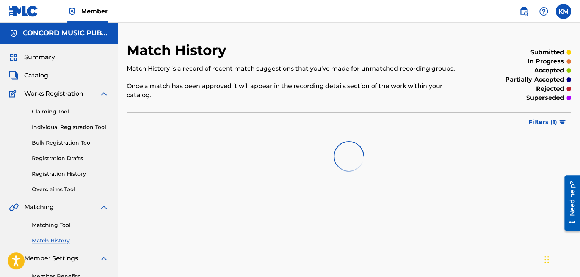
click at [69, 223] on link "Matching Tool" at bounding box center [70, 225] width 77 height 8
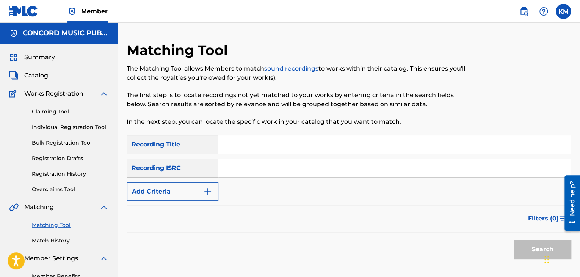
click at [235, 171] on input "Search Form" at bounding box center [394, 168] width 352 height 18
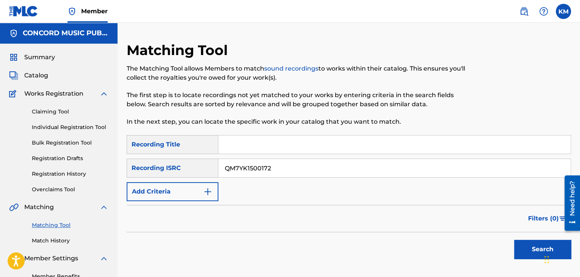
click at [529, 251] on button "Search" at bounding box center [542, 249] width 57 height 19
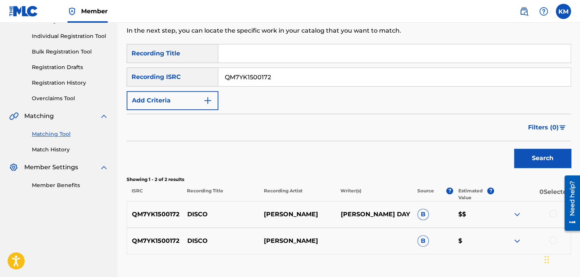
scroll to position [143, 0]
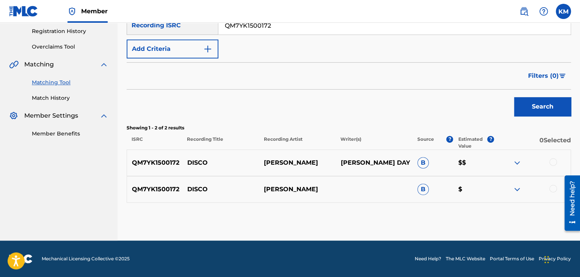
click at [553, 161] on div at bounding box center [553, 162] width 8 height 8
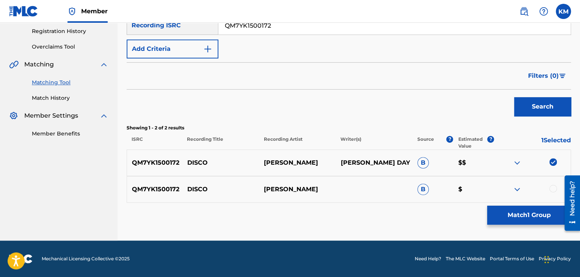
click at [552, 188] on div at bounding box center [553, 189] width 8 height 8
click at [534, 211] on button "Match 2 Groups" at bounding box center [529, 215] width 84 height 19
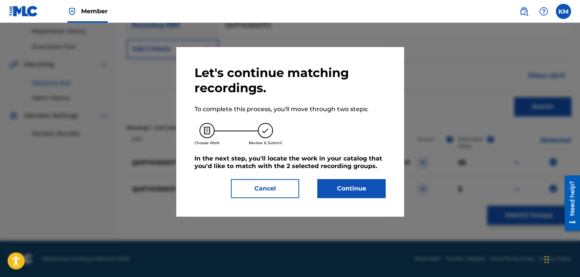
click at [359, 187] on button "Continue" at bounding box center [351, 188] width 68 height 19
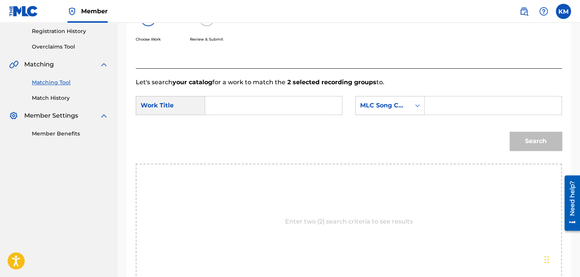
click at [247, 107] on input "Search Form" at bounding box center [274, 105] width 124 height 18
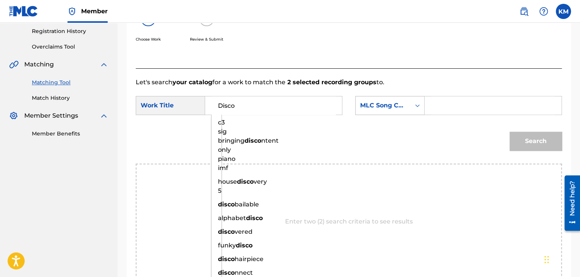
click at [420, 106] on icon "Search Form" at bounding box center [418, 106] width 8 height 8
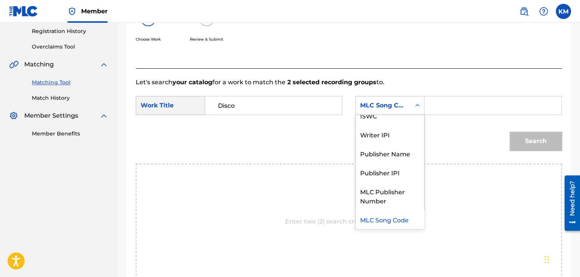
scroll to position [0, 0]
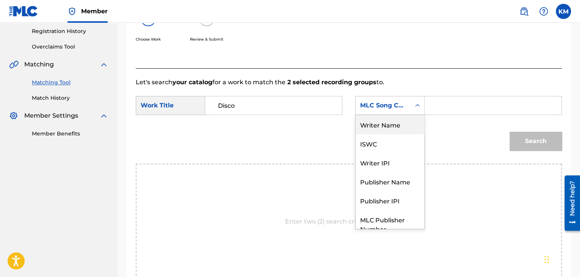
click at [411, 119] on div "Writer Name" at bounding box center [390, 124] width 69 height 19
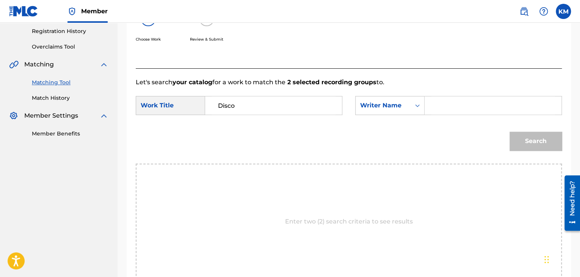
click at [436, 102] on input "Search Form" at bounding box center [493, 105] width 124 height 18
click at [521, 138] on button "Search" at bounding box center [536, 141] width 52 height 19
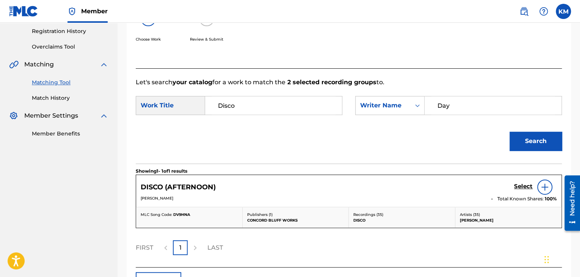
click at [529, 183] on h5 "Select" at bounding box center [523, 186] width 19 height 7
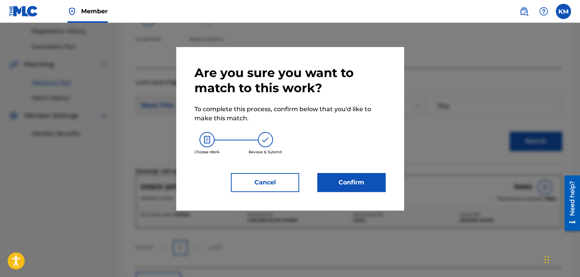
click at [353, 179] on button "Confirm" at bounding box center [351, 182] width 68 height 19
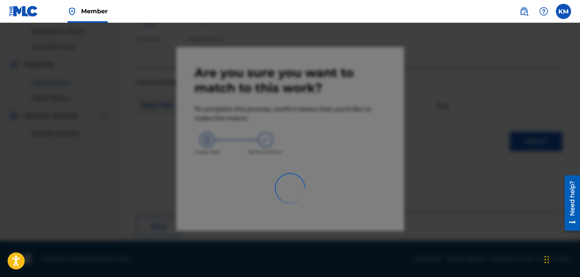
scroll to position [49, 0]
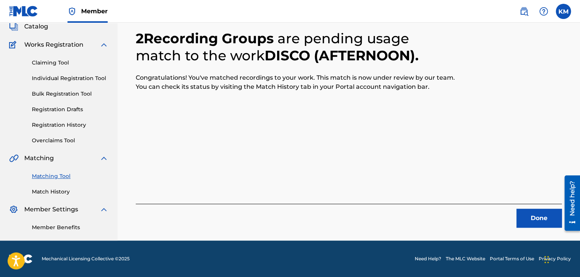
click at [534, 213] on button "Done" at bounding box center [538, 218] width 45 height 19
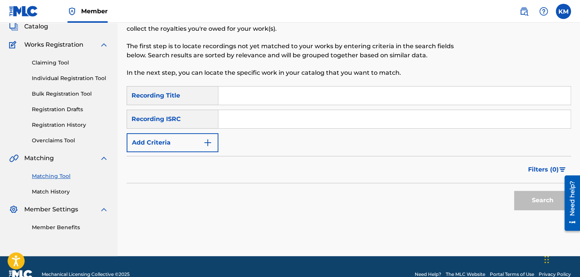
click at [287, 121] on input "Search Form" at bounding box center [394, 119] width 352 height 18
click at [535, 198] on button "Search" at bounding box center [542, 200] width 57 height 19
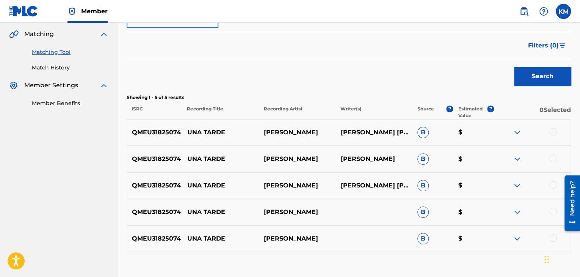
scroll to position [222, 0]
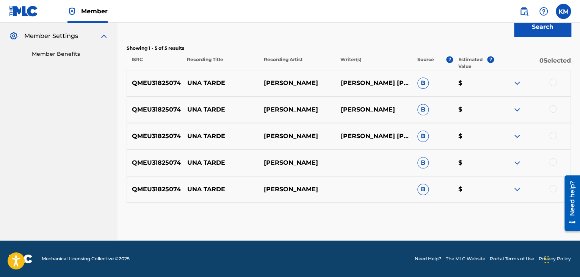
click at [552, 187] on div at bounding box center [553, 189] width 8 height 8
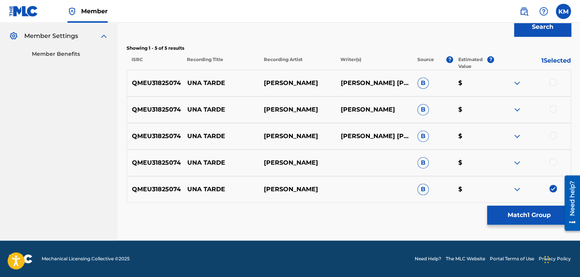
click at [554, 162] on div at bounding box center [553, 162] width 8 height 8
click at [554, 134] on div at bounding box center [553, 136] width 8 height 8
click at [554, 107] on div at bounding box center [553, 109] width 8 height 8
click at [553, 80] on div at bounding box center [553, 82] width 8 height 8
click at [522, 214] on button "Match 5 Groups" at bounding box center [529, 215] width 84 height 19
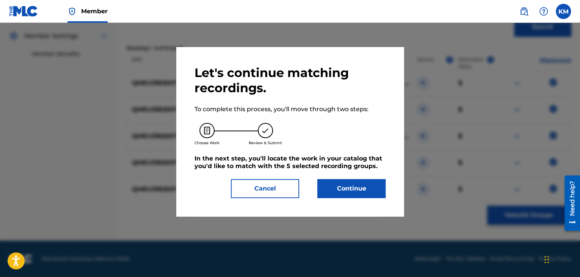
click at [343, 185] on button "Continue" at bounding box center [351, 188] width 68 height 19
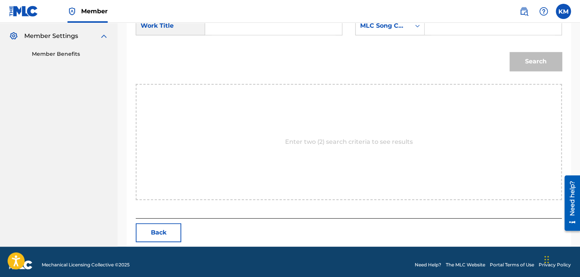
click at [220, 33] on input "Search Form" at bounding box center [274, 26] width 124 height 18
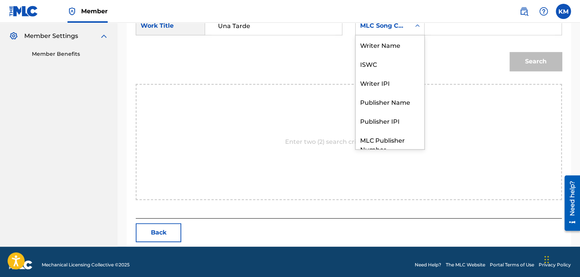
click at [417, 27] on icon "Search Form" at bounding box center [418, 26] width 8 height 8
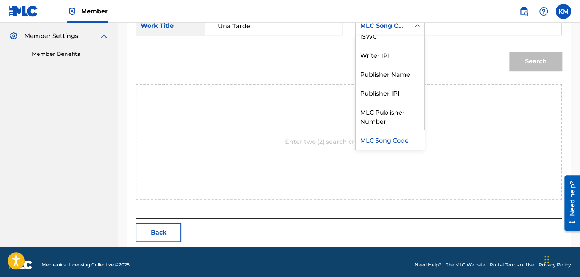
scroll to position [0, 0]
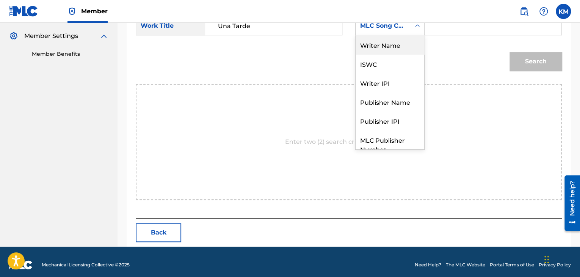
click at [404, 52] on div "Writer Name" at bounding box center [390, 44] width 69 height 19
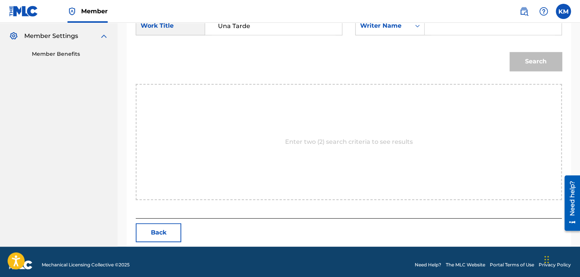
click at [439, 31] on input "Search Form" at bounding box center [493, 26] width 124 height 18
click at [530, 56] on button "Search" at bounding box center [536, 61] width 52 height 19
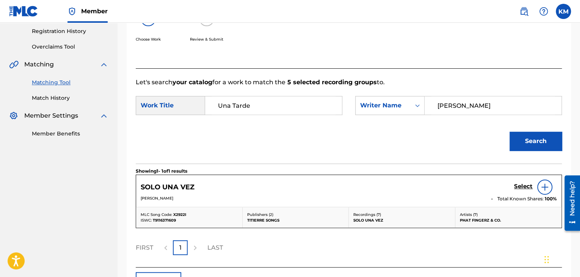
scroll to position [197, 0]
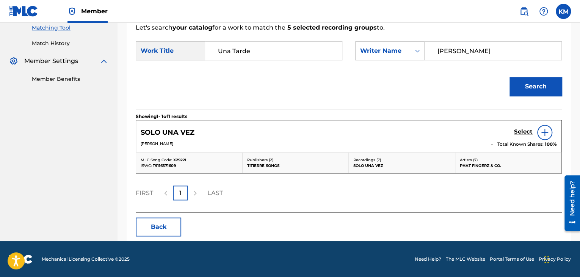
click at [381, 276] on footer "Mechanical Licensing Collective © 2025 Need Help? The MLC Website Portal Terms …" at bounding box center [290, 259] width 580 height 36
click at [414, 52] on icon "Search Form" at bounding box center [418, 51] width 8 height 8
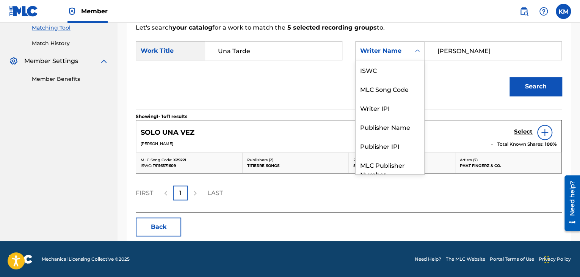
scroll to position [28, 0]
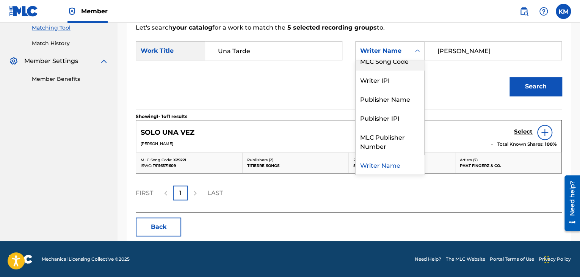
click at [406, 66] on div "MLC Song Code" at bounding box center [390, 60] width 69 height 19
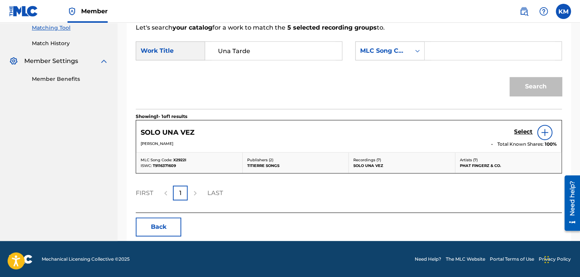
click at [437, 52] on input "Search Form" at bounding box center [493, 51] width 124 height 18
click at [526, 82] on button "Search" at bounding box center [536, 86] width 52 height 19
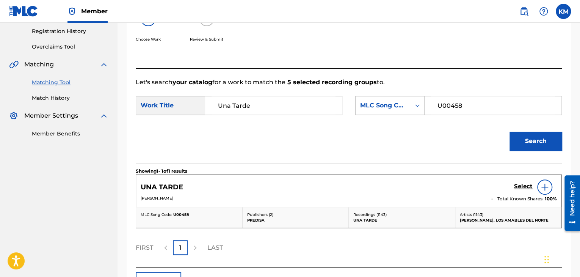
scroll to position [197, 0]
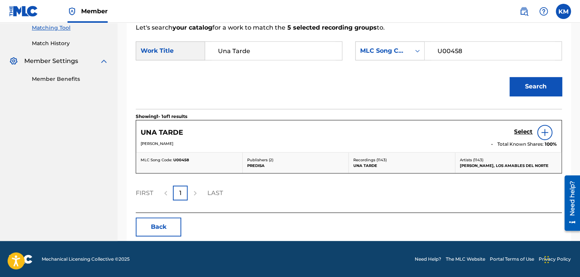
click at [520, 130] on h5 "Select" at bounding box center [523, 131] width 19 height 7
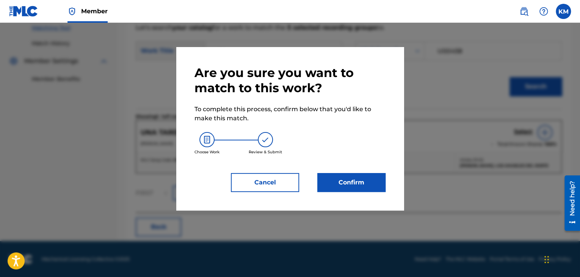
click at [364, 180] on button "Confirm" at bounding box center [351, 182] width 68 height 19
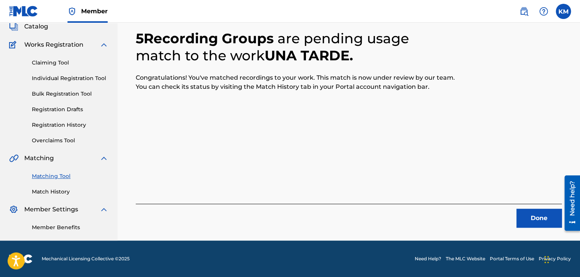
scroll to position [49, 0]
click at [543, 209] on button "Done" at bounding box center [538, 218] width 45 height 19
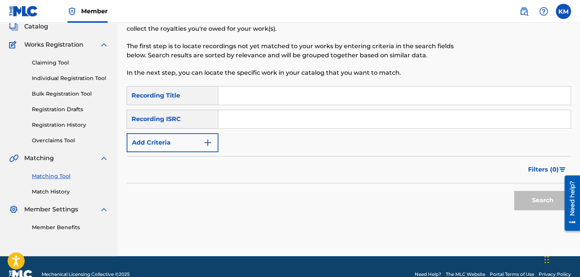
click at [251, 123] on input "Search Form" at bounding box center [394, 119] width 352 height 18
click at [530, 196] on button "Search" at bounding box center [542, 200] width 57 height 19
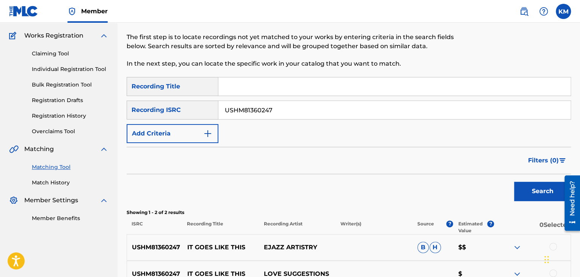
scroll to position [143, 0]
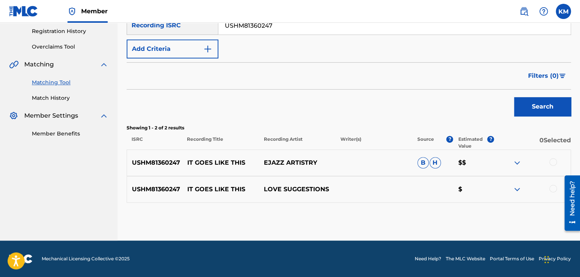
click at [551, 188] on div at bounding box center [553, 189] width 8 height 8
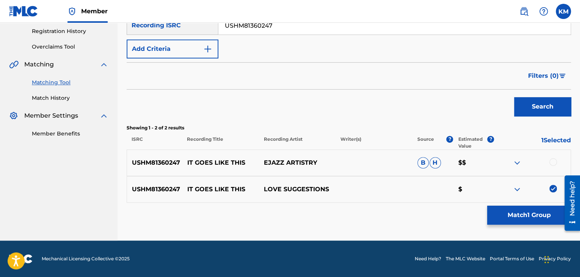
click at [552, 163] on div at bounding box center [553, 162] width 8 height 8
click at [507, 223] on button "Match 2 Groups" at bounding box center [529, 215] width 84 height 19
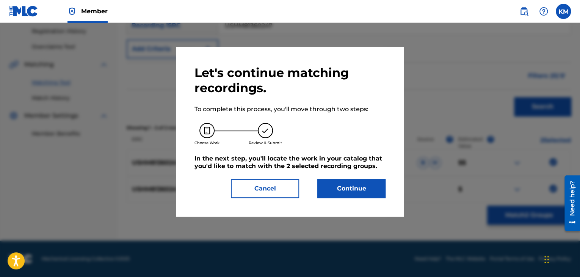
click at [342, 186] on button "Continue" at bounding box center [351, 188] width 68 height 19
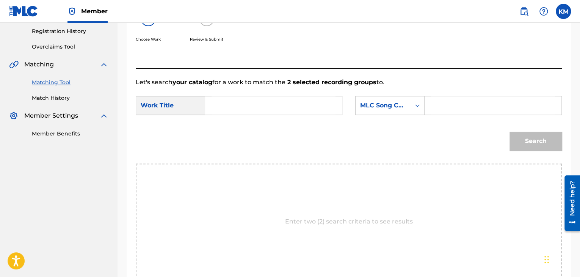
click at [251, 103] on input "Search Form" at bounding box center [274, 105] width 124 height 18
click at [416, 104] on icon "Search Form" at bounding box center [418, 106] width 8 height 8
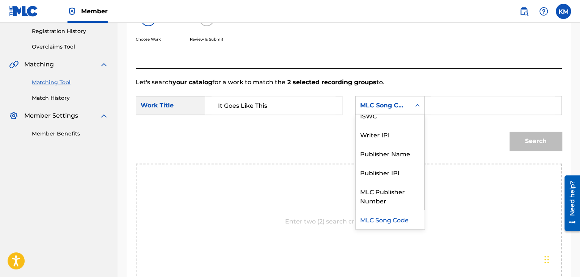
scroll to position [0, 0]
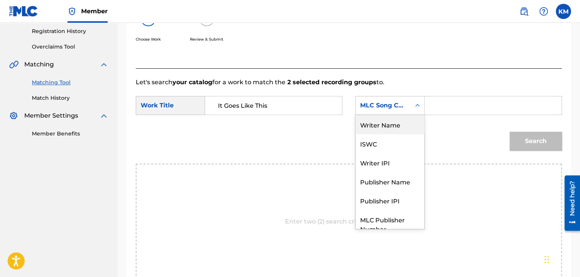
click at [411, 123] on div "Writer Name" at bounding box center [390, 124] width 69 height 19
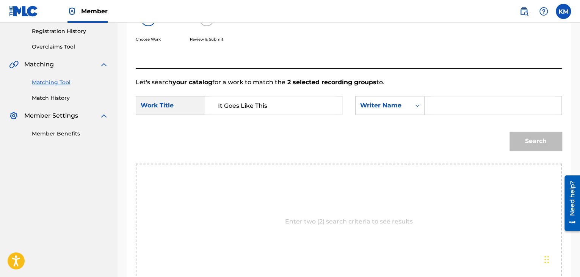
click at [449, 100] on input "Search Form" at bounding box center [493, 105] width 124 height 18
click at [529, 135] on button "Search" at bounding box center [536, 141] width 52 height 19
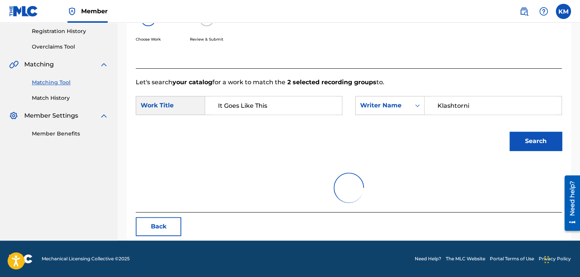
scroll to position [110, 0]
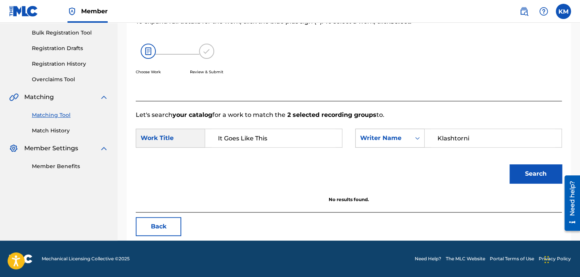
click at [417, 138] on icon "Search Form" at bounding box center [417, 138] width 5 height 3
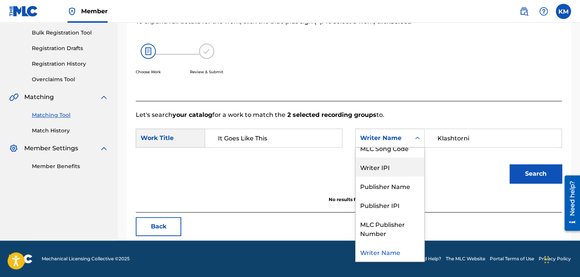
scroll to position [0, 0]
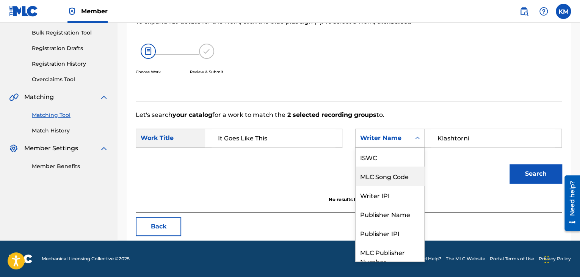
click at [402, 174] on div "MLC Song Code" at bounding box center [390, 175] width 69 height 19
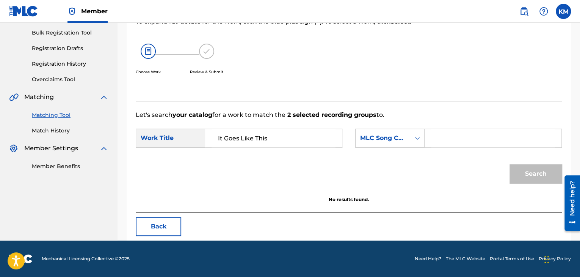
click at [451, 133] on input "Search Form" at bounding box center [493, 138] width 124 height 18
click at [525, 166] on button "Search" at bounding box center [536, 173] width 52 height 19
click at [56, 129] on link "Match History" at bounding box center [70, 131] width 77 height 8
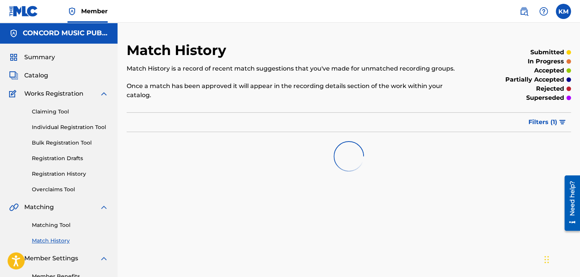
click at [71, 222] on link "Matching Tool" at bounding box center [70, 225] width 77 height 8
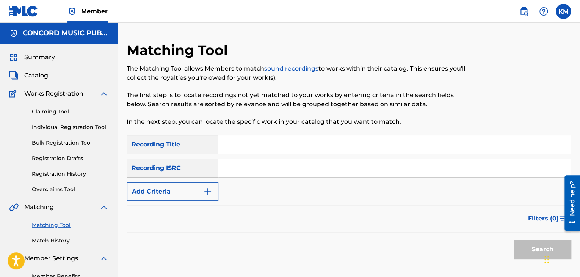
click at [253, 175] on input "Search Form" at bounding box center [394, 168] width 352 height 18
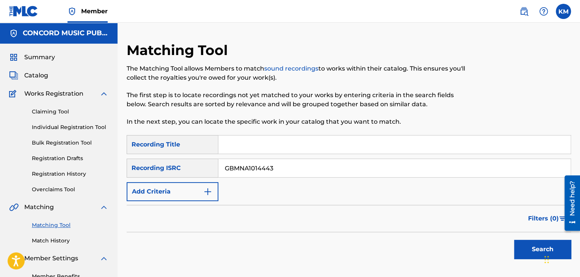
click at [533, 249] on button "Search" at bounding box center [542, 249] width 57 height 19
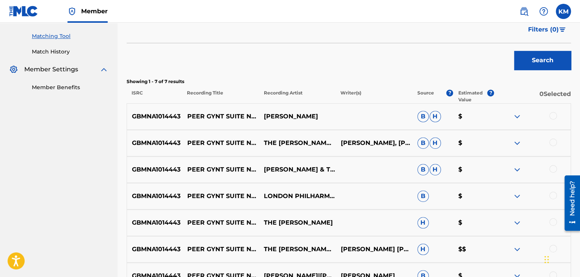
scroll to position [190, 0]
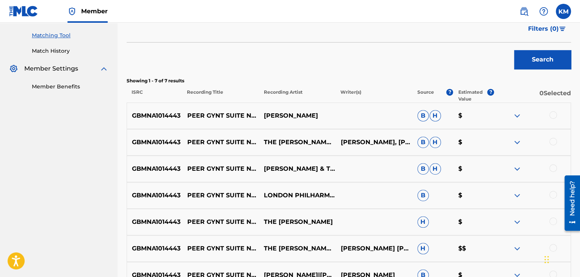
click at [62, 51] on link "Match History" at bounding box center [70, 51] width 77 height 8
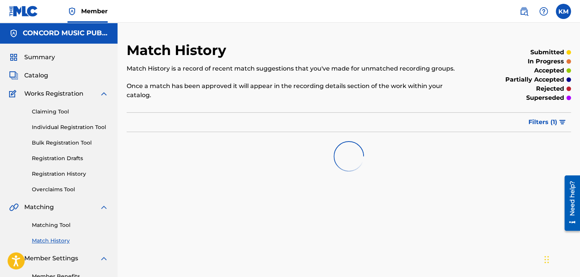
click at [62, 226] on link "Matching Tool" at bounding box center [70, 225] width 77 height 8
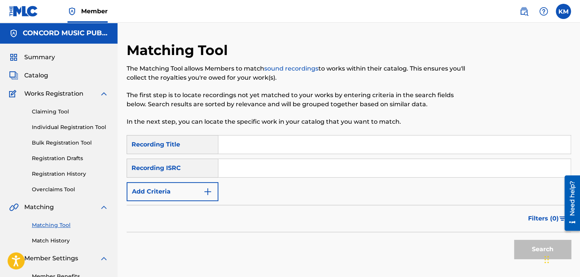
click at [238, 169] on input "Search Form" at bounding box center [394, 168] width 352 height 18
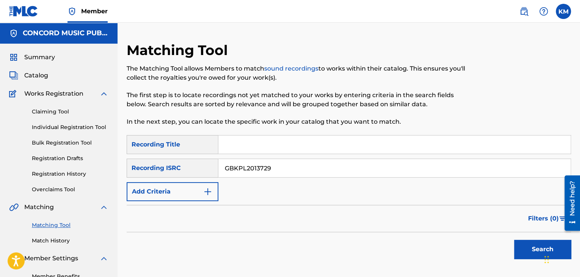
click at [538, 245] on button "Search" at bounding box center [542, 249] width 57 height 19
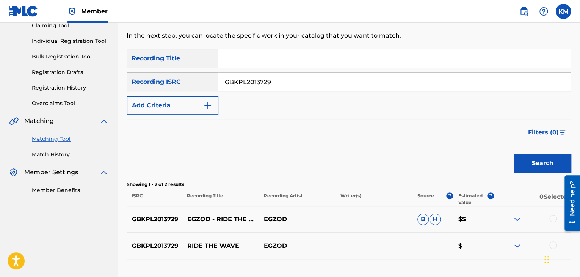
scroll to position [143, 0]
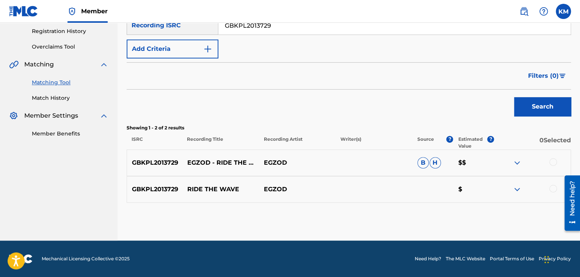
click at [552, 188] on div at bounding box center [553, 189] width 8 height 8
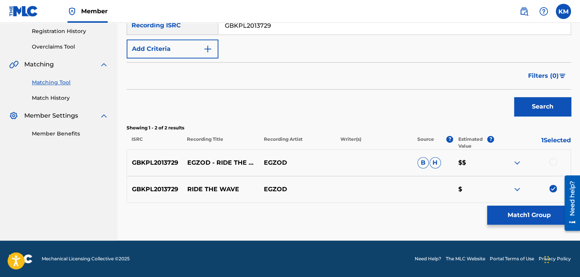
click at [552, 158] on div at bounding box center [553, 162] width 8 height 8
click at [539, 207] on button "Match 2 Groups" at bounding box center [529, 215] width 84 height 19
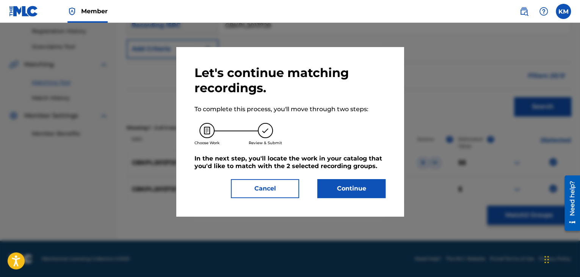
click at [306, 187] on div "Cancel Continue" at bounding box center [290, 188] width 191 height 19
click at [333, 188] on button "Continue" at bounding box center [351, 188] width 68 height 19
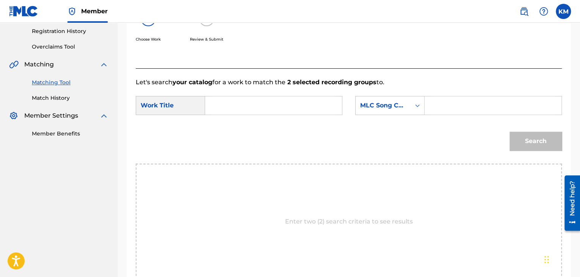
click at [232, 102] on input "Search Form" at bounding box center [274, 105] width 124 height 18
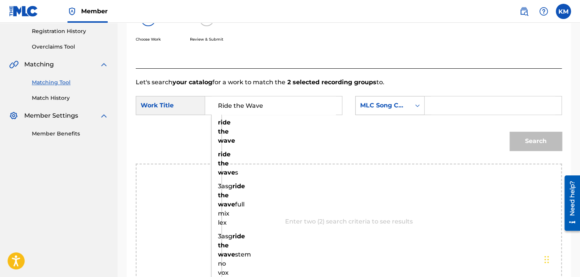
click at [420, 107] on icon "Search Form" at bounding box center [418, 106] width 8 height 8
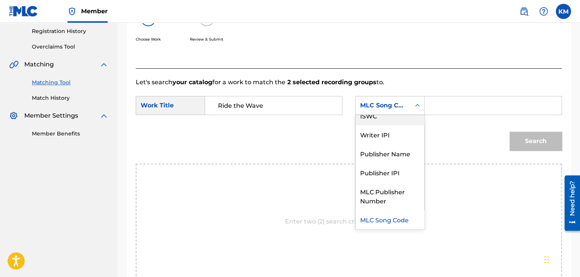
scroll to position [0, 0]
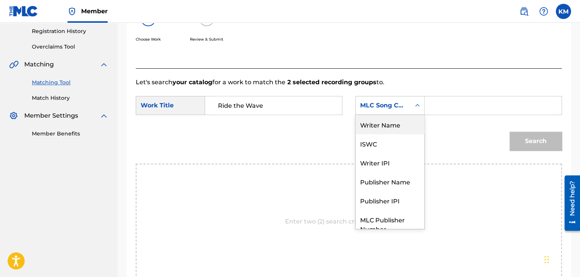
click at [410, 119] on div "Writer Name" at bounding box center [390, 124] width 69 height 19
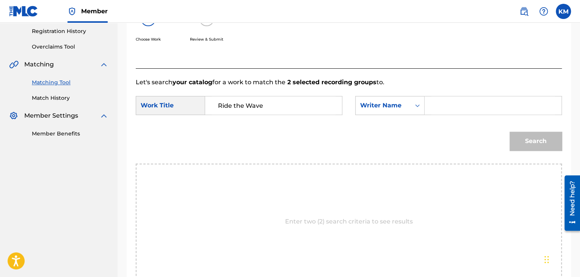
click at [435, 109] on input "Search Form" at bounding box center [493, 105] width 124 height 18
click at [533, 141] on button "Search" at bounding box center [536, 141] width 52 height 19
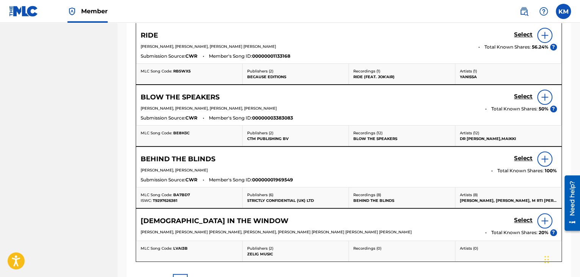
scroll to position [67, 0]
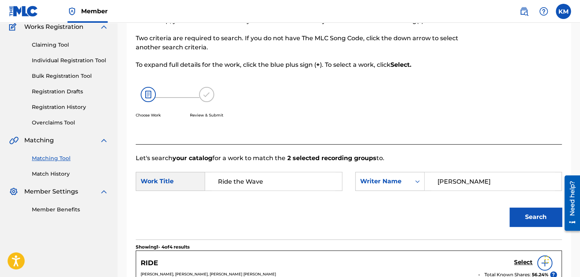
drag, startPoint x: 477, startPoint y: 178, endPoint x: 352, endPoint y: 185, distance: 124.6
click at [352, 185] on div "SearchWithCriteria6ce1bc54-9fb3-4233-b1b6-e7893b660c1d Work Title Ride the Wave…" at bounding box center [349, 184] width 426 height 24
click at [524, 207] on div "Search" at bounding box center [534, 215] width 56 height 30
click at [529, 219] on button "Search" at bounding box center [536, 216] width 52 height 19
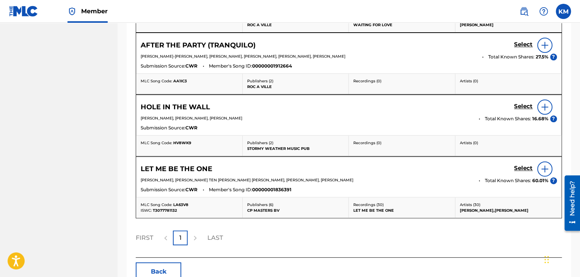
scroll to position [218, 0]
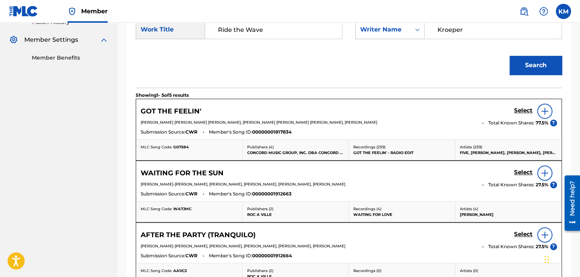
drag, startPoint x: 469, startPoint y: 32, endPoint x: 377, endPoint y: 34, distance: 92.1
click at [384, 32] on div "SearchWithCriteriad955db69-a236-4b10-9c9d-66aaf824a3ff Writer Name [PERSON_NAME]" at bounding box center [458, 29] width 207 height 19
click at [517, 66] on button "Search" at bounding box center [536, 65] width 52 height 19
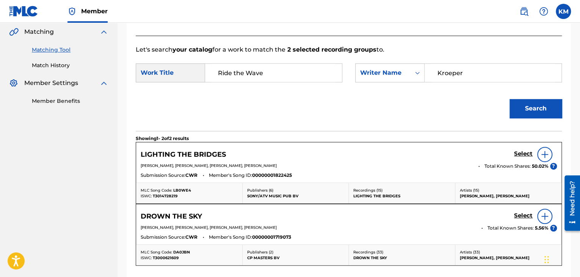
scroll to position [143, 0]
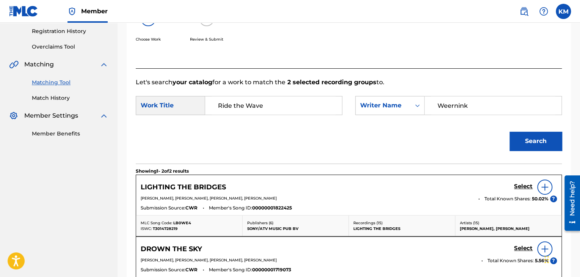
click at [522, 132] on button "Search" at bounding box center [536, 141] width 52 height 19
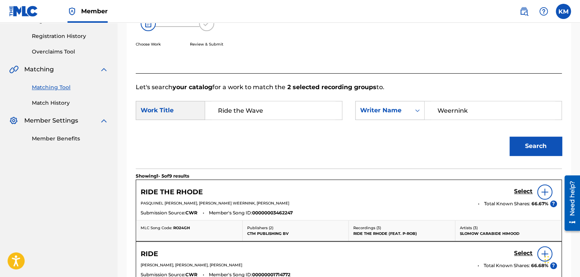
scroll to position [67, 0]
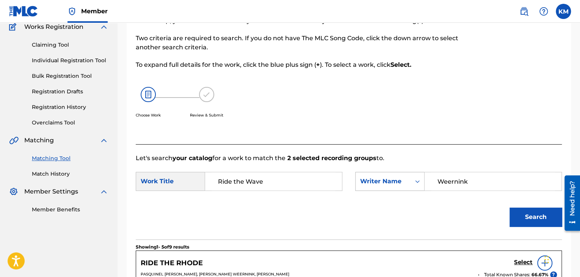
click at [416, 181] on icon "Search Form" at bounding box center [417, 181] width 5 height 3
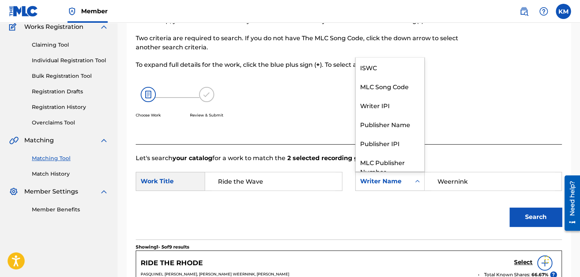
scroll to position [28, 0]
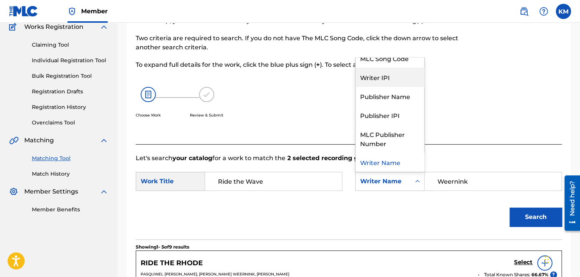
click at [407, 67] on div "Writer IPI" at bounding box center [390, 76] width 69 height 19
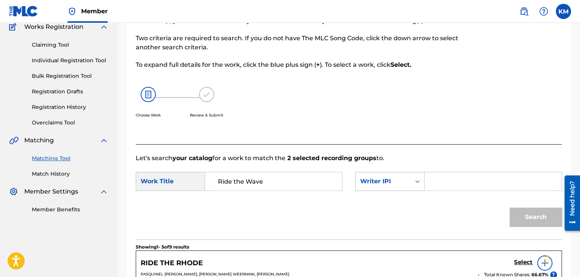
click at [416, 177] on icon "Search Form" at bounding box center [418, 181] width 8 height 8
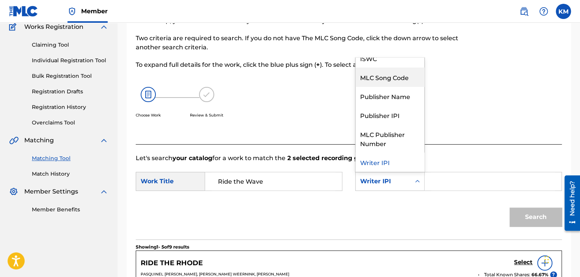
click at [406, 74] on div "MLC Song Code" at bounding box center [390, 76] width 69 height 19
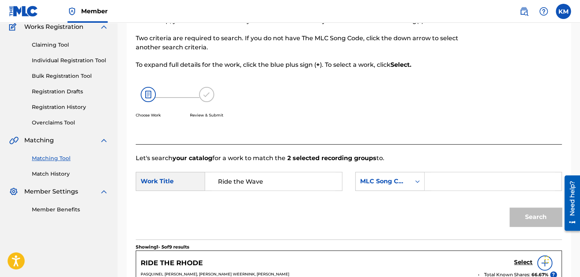
click at [448, 184] on input "Search Form" at bounding box center [493, 181] width 124 height 18
click at [526, 215] on button "Search" at bounding box center [536, 216] width 52 height 19
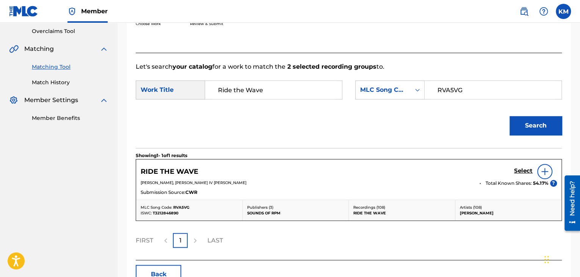
scroll to position [180, 0]
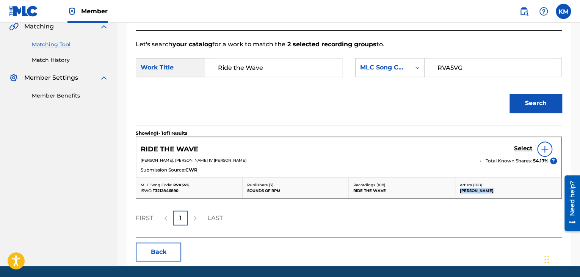
drag, startPoint x: 460, startPoint y: 189, endPoint x: 496, endPoint y: 192, distance: 36.1
click at [496, 192] on p "[PERSON_NAME]" at bounding box center [508, 191] width 97 height 6
click at [59, 60] on link "Match History" at bounding box center [70, 60] width 77 height 8
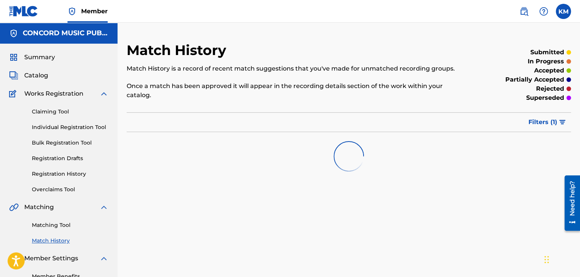
click at [64, 223] on link "Matching Tool" at bounding box center [70, 225] width 77 height 8
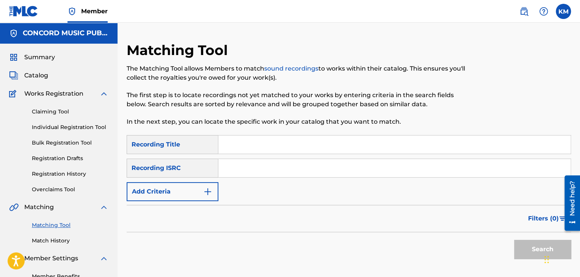
click at [260, 163] on input "Search Form" at bounding box center [394, 168] width 352 height 18
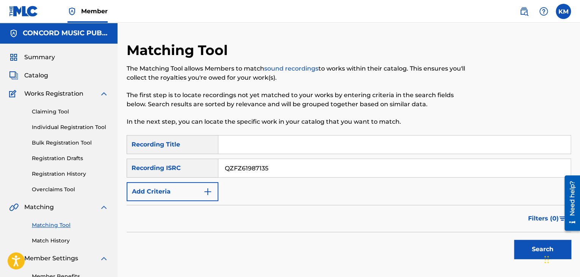
click at [536, 249] on button "Search" at bounding box center [542, 249] width 57 height 19
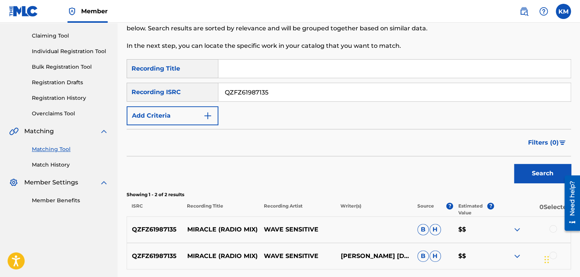
scroll to position [143, 0]
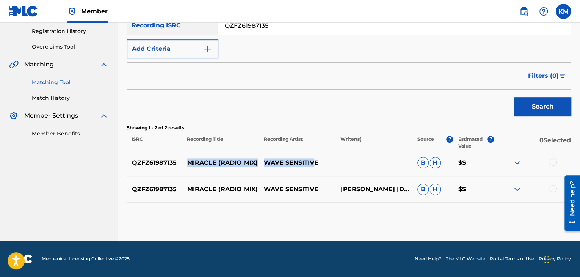
drag, startPoint x: 189, startPoint y: 162, endPoint x: 316, endPoint y: 165, distance: 126.7
click at [316, 165] on div "QZFZ61987135 MIRACLE (RADIO MIX) WAVE SENSITIVE B H $$" at bounding box center [349, 162] width 444 height 27
click at [316, 165] on p "WAVE SENSITIVE" at bounding box center [297, 162] width 77 height 9
drag, startPoint x: 187, startPoint y: 161, endPoint x: 335, endPoint y: 161, distance: 147.9
click at [335, 161] on div "QZFZ61987135 MIRACLE (RADIO MIX) WAVE SENSITIVE B H $$" at bounding box center [349, 162] width 444 height 27
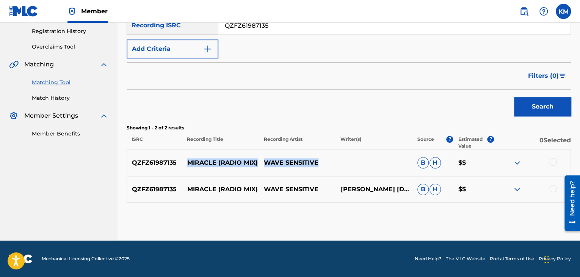
click at [64, 98] on link "Match History" at bounding box center [70, 98] width 77 height 8
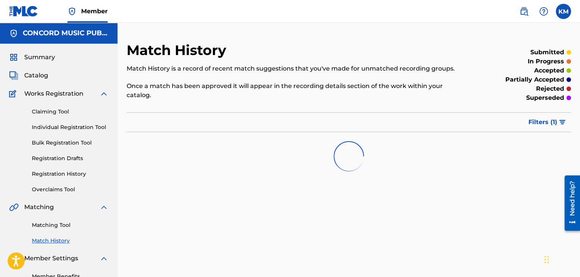
click at [64, 225] on link "Matching Tool" at bounding box center [70, 225] width 77 height 8
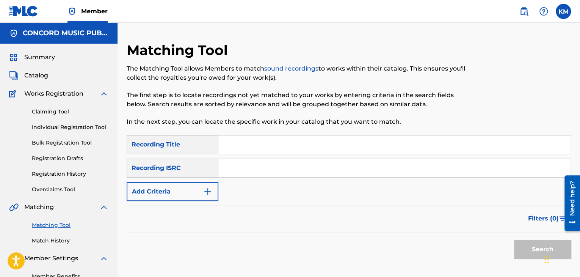
click at [250, 170] on input "Search Form" at bounding box center [394, 168] width 352 height 18
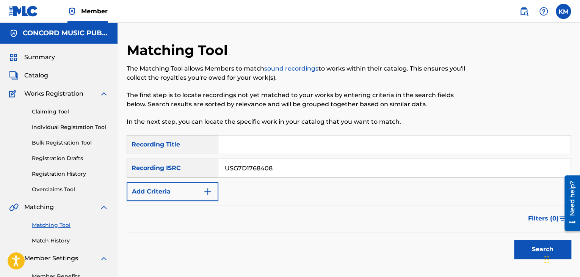
click at [516, 245] on button "Search" at bounding box center [542, 249] width 57 height 19
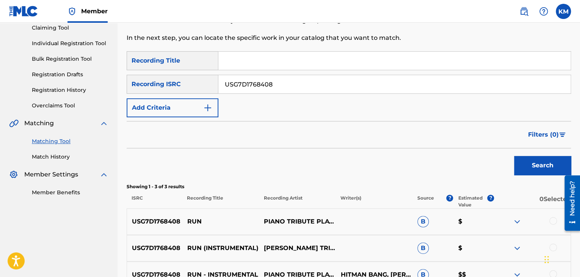
scroll to position [169, 0]
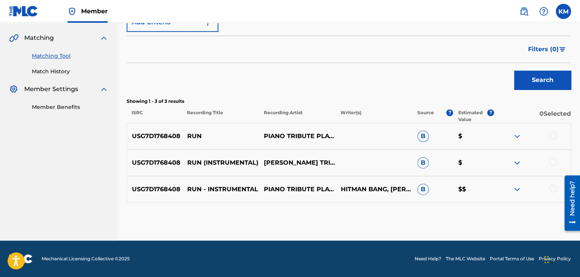
click at [553, 187] on div at bounding box center [553, 189] width 8 height 8
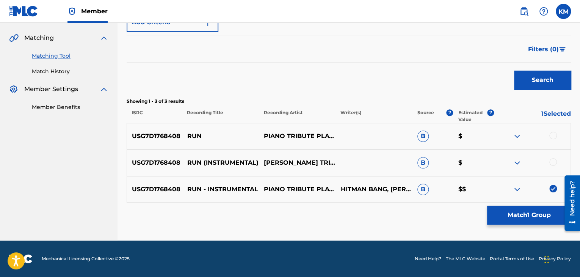
click at [552, 164] on div at bounding box center [553, 162] width 8 height 8
click at [553, 137] on div at bounding box center [553, 136] width 8 height 8
click at [525, 214] on button "Match 3 Groups" at bounding box center [529, 215] width 84 height 19
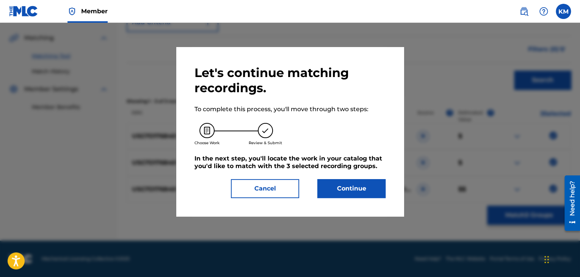
click at [356, 190] on button "Continue" at bounding box center [351, 188] width 68 height 19
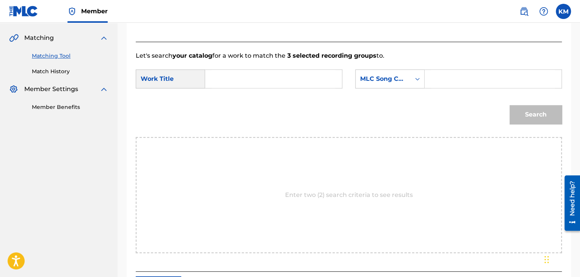
click at [240, 69] on form "SearchWithCriteria6ce1bc54-9fb3-4233-b1b6-e7893b660c1d Work Title SearchWithCri…" at bounding box center [349, 98] width 426 height 77
click at [240, 76] on input "Search Form" at bounding box center [274, 79] width 124 height 18
click at [415, 78] on icon "Search Form" at bounding box center [418, 79] width 8 height 8
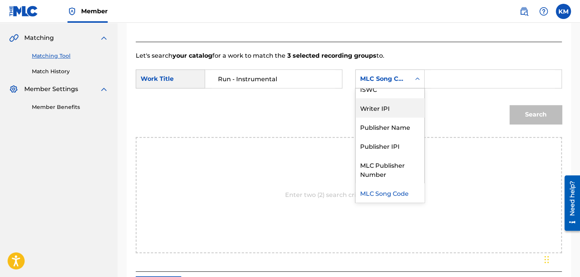
scroll to position [0, 0]
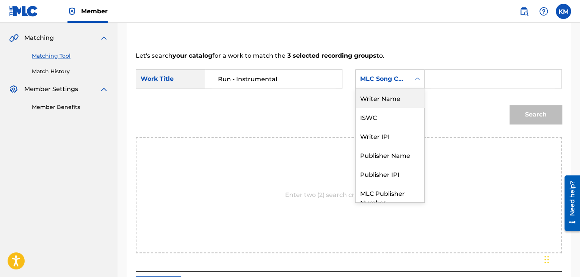
click at [404, 99] on div "Writer Name" at bounding box center [390, 97] width 69 height 19
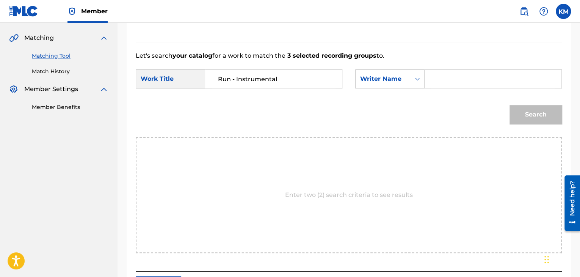
click at [435, 83] on input "Search Form" at bounding box center [493, 79] width 124 height 18
click at [523, 106] on button "Search" at bounding box center [536, 114] width 52 height 19
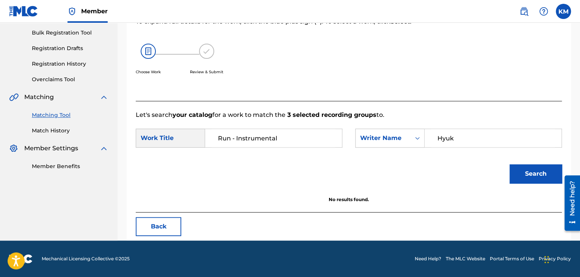
scroll to position [110, 0]
drag, startPoint x: 460, startPoint y: 136, endPoint x: 364, endPoint y: 147, distance: 96.6
click at [400, 139] on div "SearchWithCriteriadfa11ba0-9af1-49c2-895f-e872bd5849ac Writer Name Hyuk" at bounding box center [458, 138] width 207 height 19
click at [534, 167] on button "Search" at bounding box center [536, 173] width 52 height 19
click at [56, 130] on link "Match History" at bounding box center [70, 131] width 77 height 8
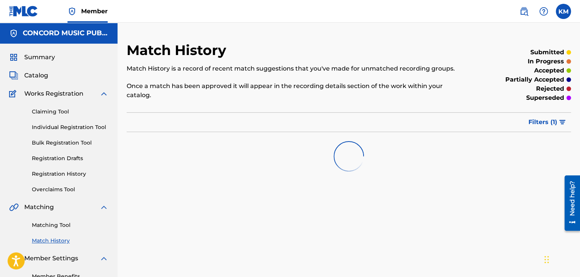
click at [65, 225] on link "Matching Tool" at bounding box center [70, 225] width 77 height 8
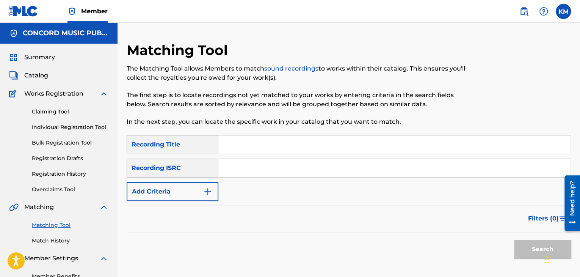
click at [245, 169] on input "Search Form" at bounding box center [394, 168] width 352 height 18
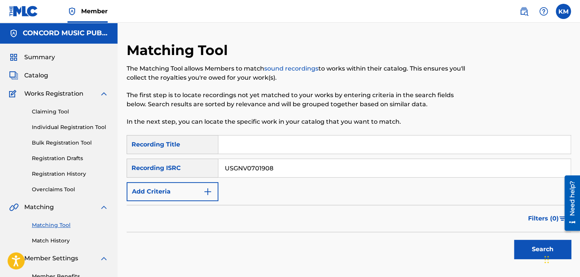
click at [522, 246] on button "Search" at bounding box center [542, 249] width 57 height 19
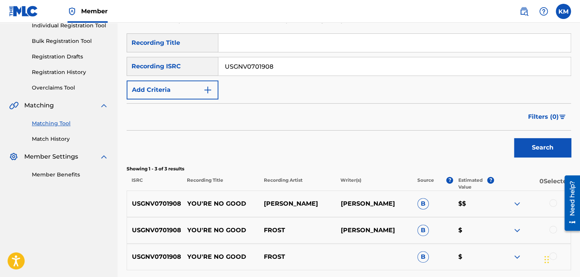
scroll to position [169, 0]
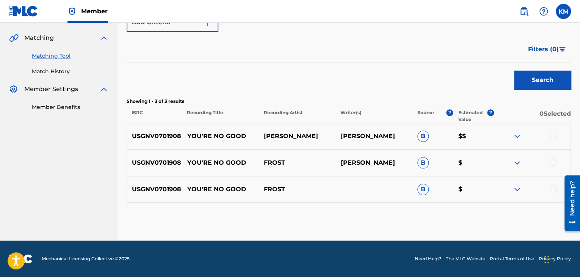
click at [550, 188] on div at bounding box center [553, 189] width 8 height 8
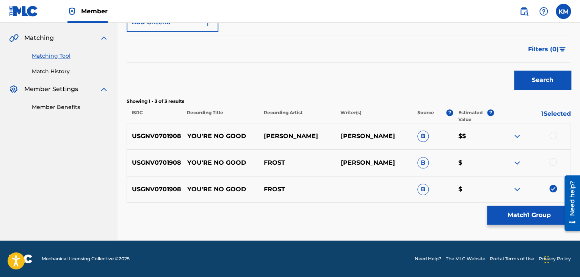
click at [552, 161] on div at bounding box center [553, 162] width 8 height 8
click at [552, 135] on div at bounding box center [553, 136] width 8 height 8
click at [526, 212] on button "Match 3 Groups" at bounding box center [529, 215] width 84 height 19
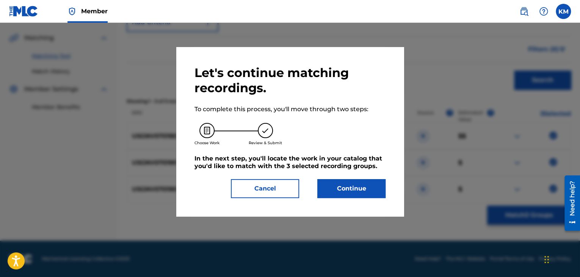
click at [335, 190] on button "Continue" at bounding box center [351, 188] width 68 height 19
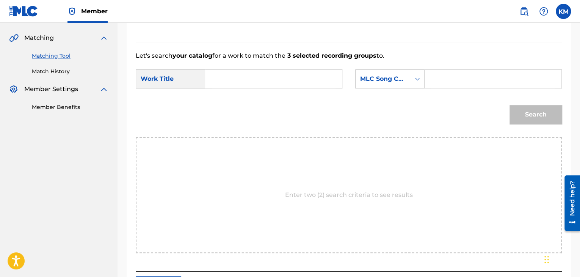
click at [234, 77] on input "Search Form" at bounding box center [274, 79] width 124 height 18
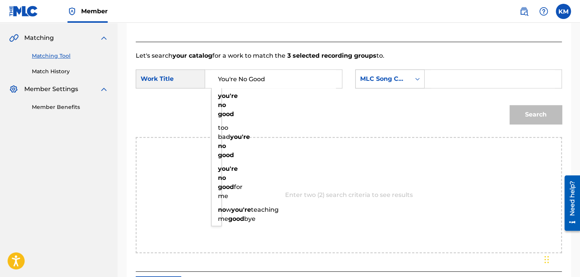
click at [411, 81] on div "Search Form" at bounding box center [418, 79] width 14 height 18
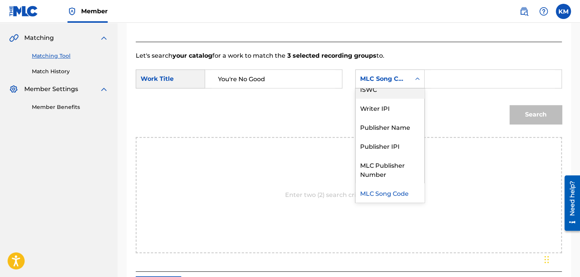
scroll to position [0, 0]
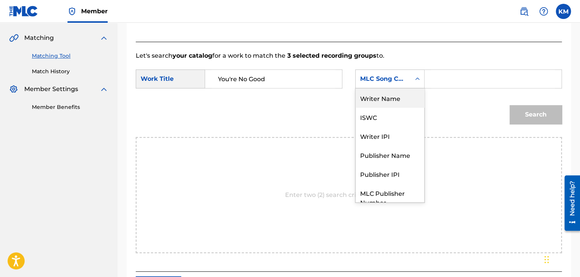
click at [402, 89] on div "Writer Name" at bounding box center [390, 97] width 69 height 19
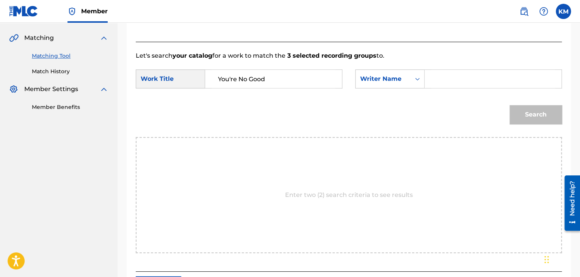
click at [473, 72] on input "Search Form" at bounding box center [493, 79] width 124 height 18
click at [527, 107] on button "Search" at bounding box center [536, 114] width 52 height 19
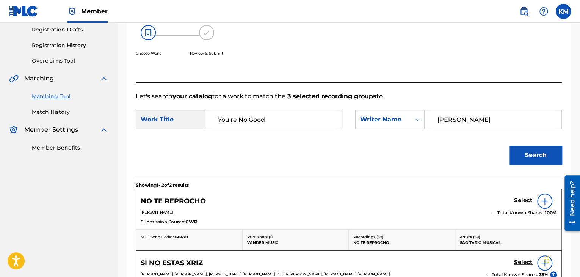
scroll to position [77, 0]
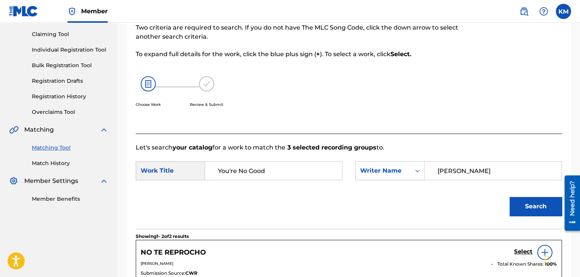
click at [60, 164] on link "Match History" at bounding box center [70, 163] width 77 height 8
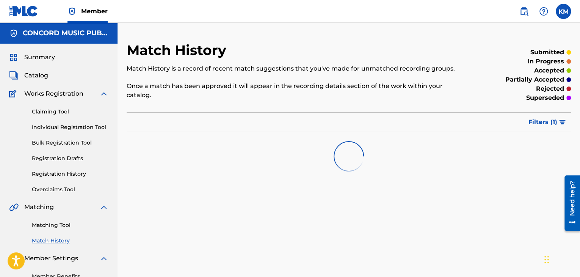
click at [62, 225] on link "Matching Tool" at bounding box center [70, 225] width 77 height 8
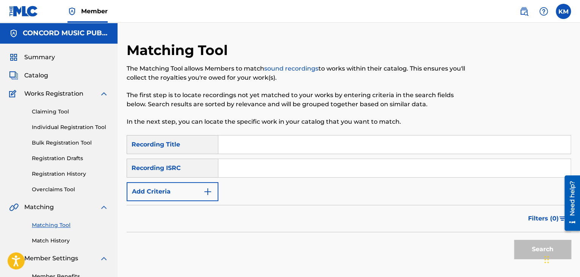
click at [252, 169] on input "Search Form" at bounding box center [394, 168] width 352 height 18
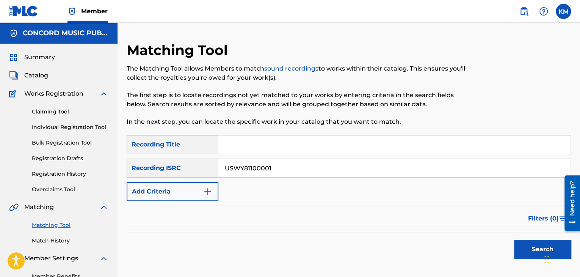
click at [518, 245] on button "Search" at bounding box center [542, 249] width 57 height 19
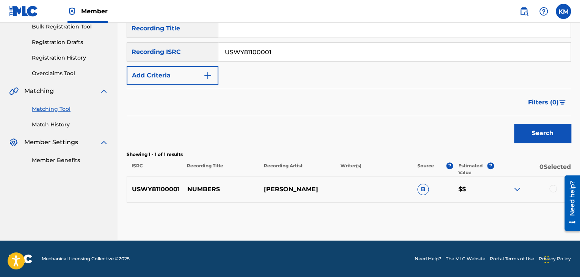
click at [555, 188] on div at bounding box center [553, 189] width 8 height 8
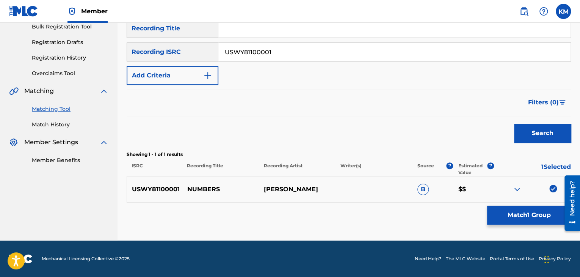
click at [508, 220] on button "Match 1 Group" at bounding box center [529, 215] width 84 height 19
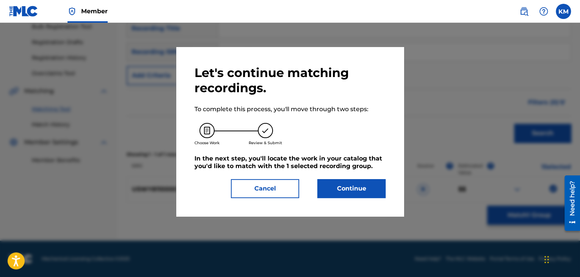
click at [356, 188] on button "Continue" at bounding box center [351, 188] width 68 height 19
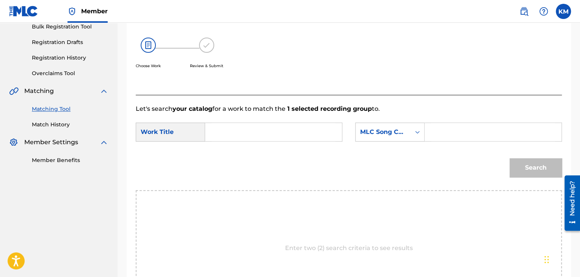
click at [241, 128] on input "Search Form" at bounding box center [274, 132] width 124 height 18
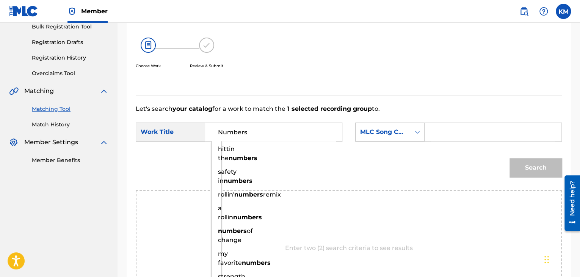
click at [415, 131] on icon "Search Form" at bounding box center [418, 132] width 8 height 8
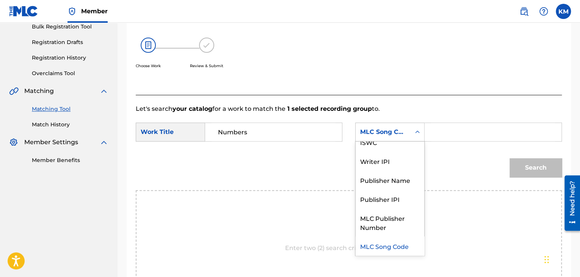
scroll to position [0, 0]
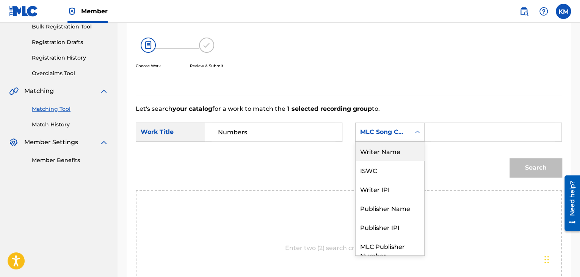
click at [400, 146] on div "Writer Name" at bounding box center [390, 150] width 69 height 19
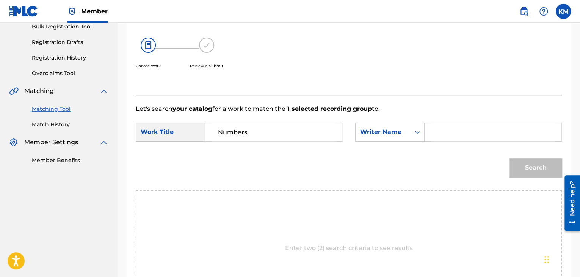
click at [439, 132] on input "Search Form" at bounding box center [493, 132] width 124 height 18
click at [521, 164] on button "Search" at bounding box center [536, 167] width 52 height 19
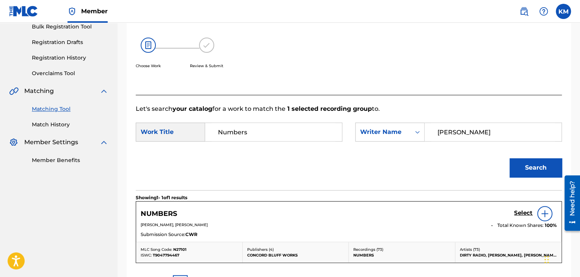
click at [518, 212] on h5 "Select" at bounding box center [523, 212] width 19 height 7
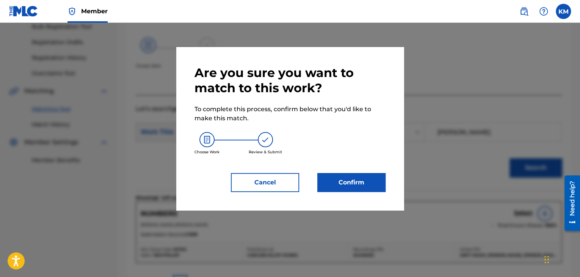
click at [346, 180] on button "Confirm" at bounding box center [351, 182] width 68 height 19
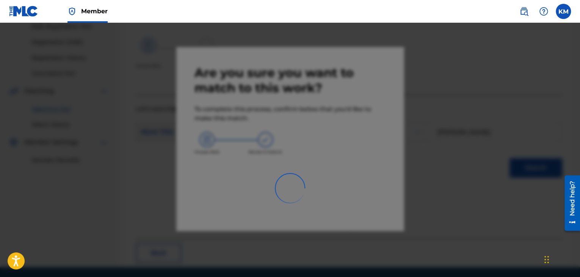
scroll to position [49, 0]
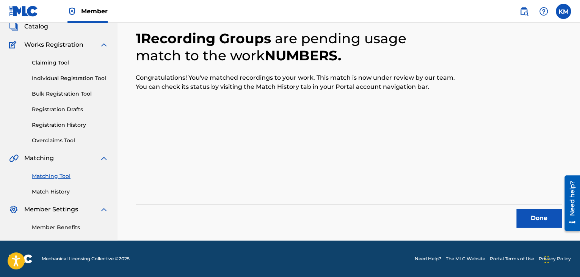
click at [543, 214] on button "Done" at bounding box center [538, 218] width 45 height 19
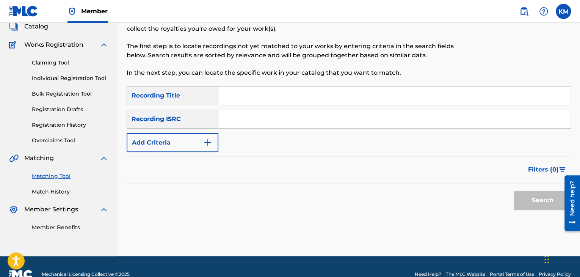
click at [288, 120] on input "Search Form" at bounding box center [394, 119] width 352 height 18
click at [524, 192] on button "Search" at bounding box center [542, 200] width 57 height 19
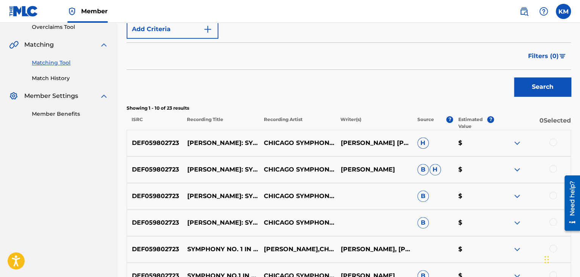
scroll to position [163, 0]
click at [46, 74] on link "Match History" at bounding box center [70, 78] width 77 height 8
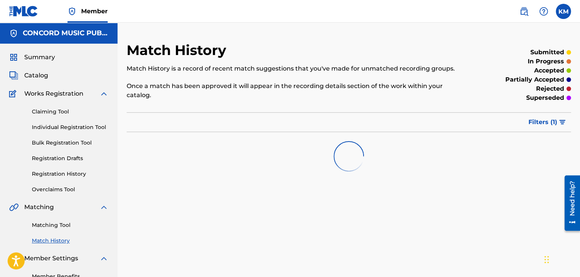
click at [56, 222] on link "Matching Tool" at bounding box center [70, 225] width 77 height 8
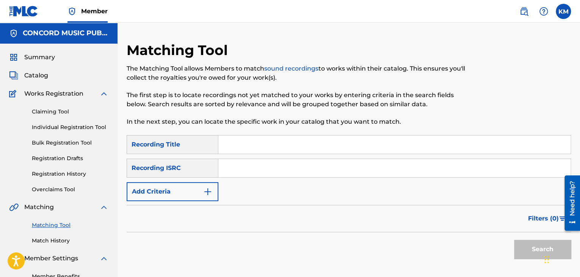
click at [242, 173] on input "Search Form" at bounding box center [394, 168] width 352 height 18
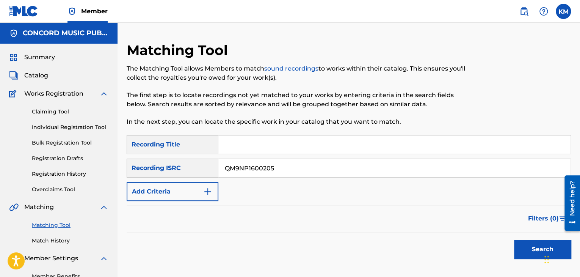
click at [522, 245] on button "Search" at bounding box center [542, 249] width 57 height 19
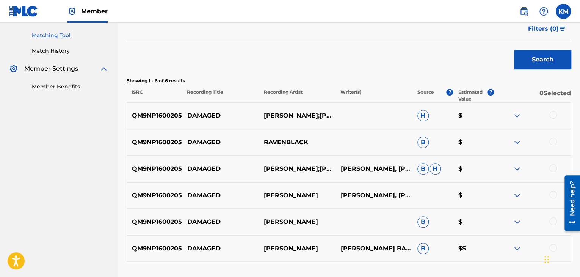
click at [552, 114] on div at bounding box center [553, 115] width 8 height 8
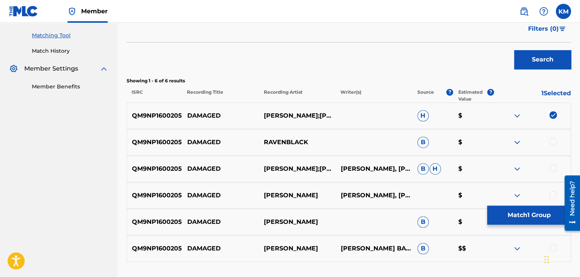
click at [552, 140] on div at bounding box center [553, 142] width 8 height 8
click at [551, 168] on div at bounding box center [553, 168] width 8 height 8
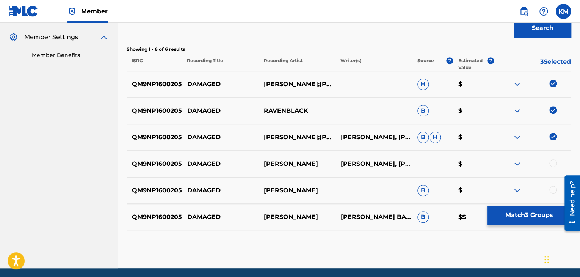
scroll to position [249, 0]
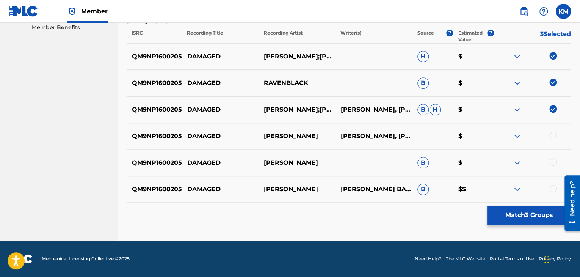
click at [553, 137] on div at bounding box center [553, 136] width 8 height 8
click at [553, 164] on div at bounding box center [553, 162] width 8 height 8
click at [553, 187] on div at bounding box center [553, 189] width 8 height 8
click at [514, 215] on button "Match 6 Groups" at bounding box center [529, 215] width 84 height 19
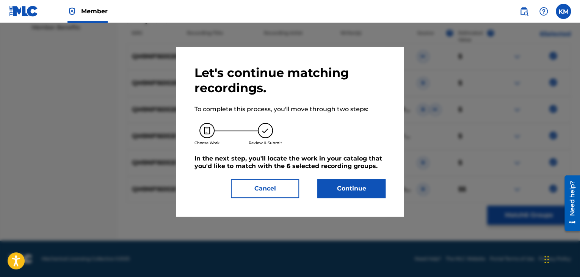
click at [365, 190] on button "Continue" at bounding box center [351, 188] width 68 height 19
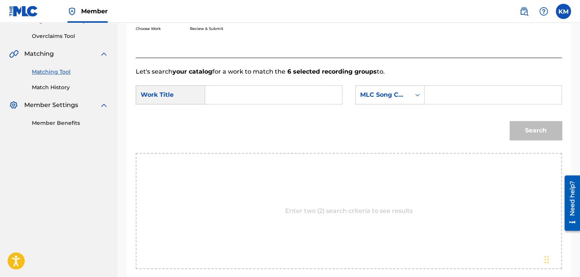
scroll to position [152, 0]
click at [235, 97] on input "Search Form" at bounding box center [274, 95] width 124 height 18
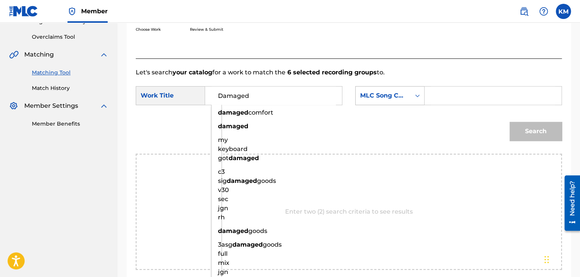
click at [417, 94] on icon "Search Form" at bounding box center [418, 96] width 8 height 8
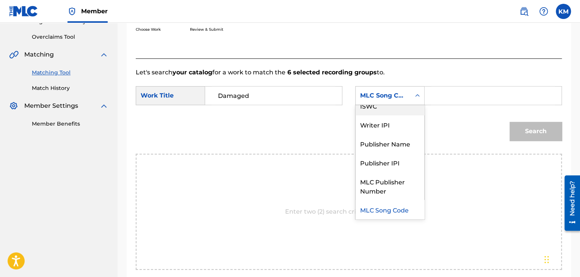
scroll to position [0, 0]
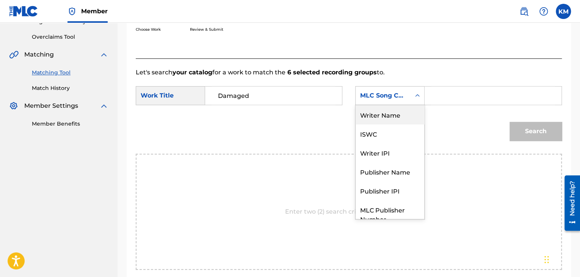
click at [413, 108] on div "Writer Name" at bounding box center [390, 114] width 69 height 19
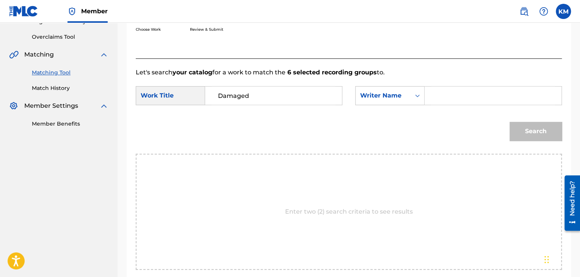
click at [447, 93] on input "Search Form" at bounding box center [493, 95] width 124 height 18
click at [530, 129] on button "Search" at bounding box center [536, 131] width 52 height 19
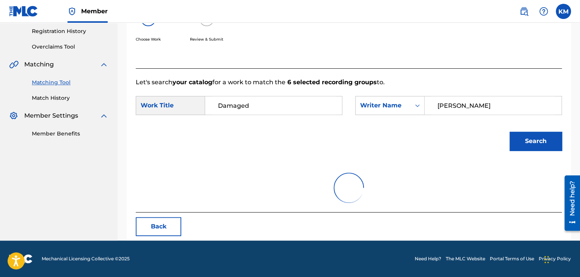
scroll to position [110, 0]
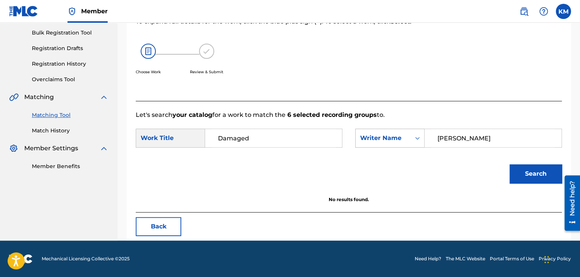
drag, startPoint x: 443, startPoint y: 139, endPoint x: 394, endPoint y: 143, distance: 49.1
click at [394, 143] on div "SearchWithCriteriac611be73-ce40-4515-9c8b-505feffe00b1 Writer Name [PERSON_NAME]" at bounding box center [458, 138] width 207 height 19
click at [543, 174] on button "Search" at bounding box center [536, 173] width 52 height 19
click at [519, 167] on button "Search" at bounding box center [536, 173] width 52 height 19
click at [57, 130] on link "Match History" at bounding box center [70, 131] width 77 height 8
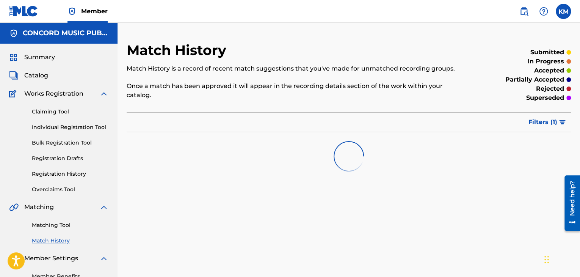
click at [67, 223] on link "Matching Tool" at bounding box center [70, 225] width 77 height 8
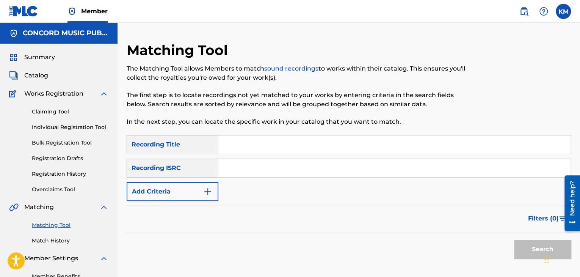
click at [254, 171] on input "Search Form" at bounding box center [394, 168] width 352 height 18
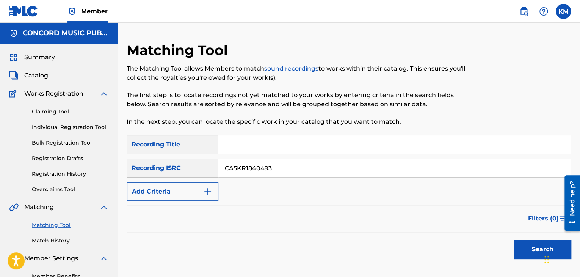
click at [528, 247] on button "Search" at bounding box center [542, 249] width 57 height 19
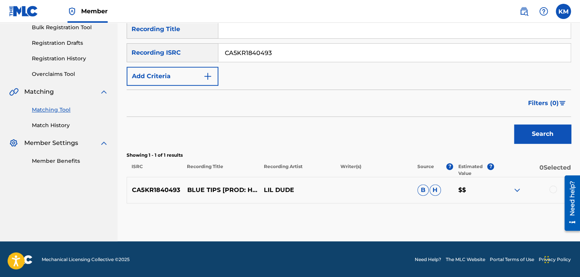
scroll to position [116, 0]
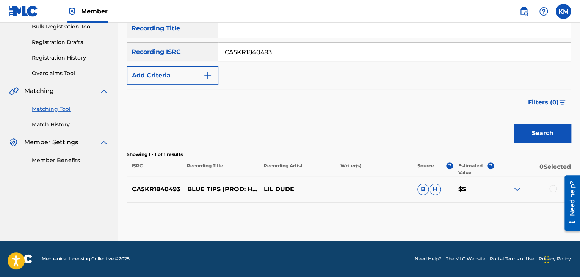
click at [554, 188] on div at bounding box center [553, 189] width 8 height 8
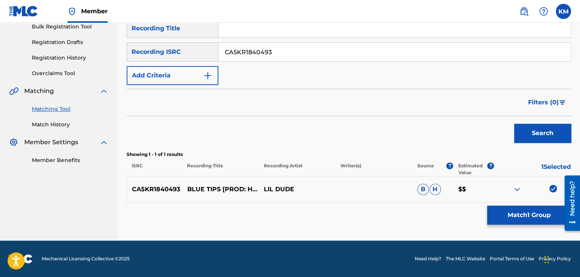
click at [532, 209] on button "Match 1 Group" at bounding box center [529, 215] width 84 height 19
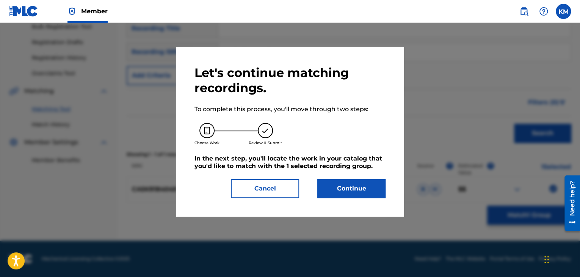
click at [358, 187] on button "Continue" at bounding box center [351, 188] width 68 height 19
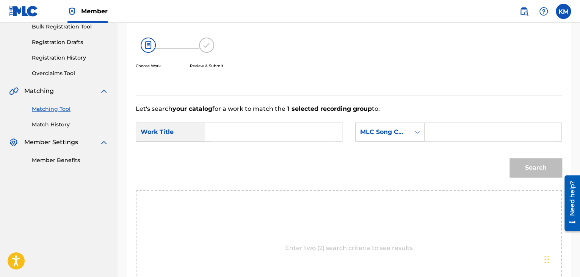
click at [249, 126] on input "Search Form" at bounding box center [274, 132] width 124 height 18
click at [411, 132] on div "Search Form" at bounding box center [418, 132] width 14 height 18
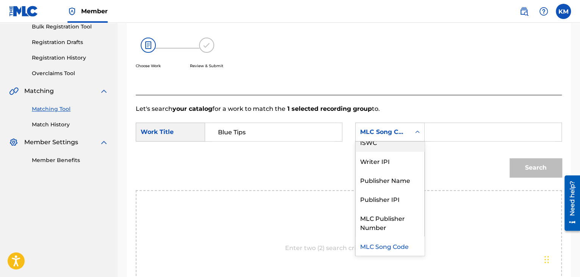
scroll to position [0, 0]
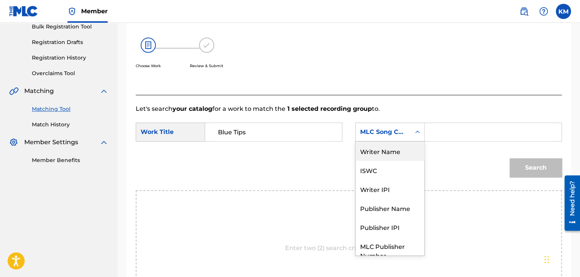
click at [402, 145] on div "Writer Name" at bounding box center [390, 150] width 69 height 19
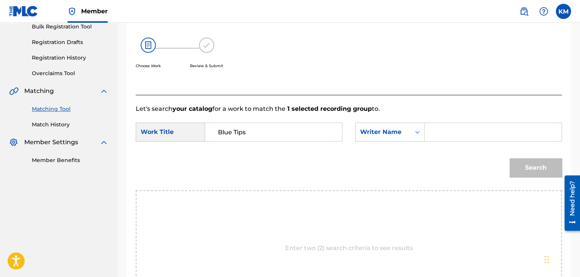
click at [444, 132] on input "Search Form" at bounding box center [493, 132] width 124 height 18
click at [525, 158] on button "Search" at bounding box center [536, 167] width 52 height 19
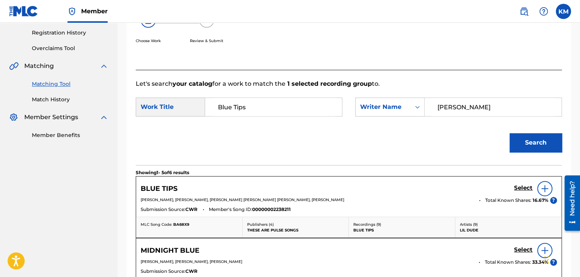
scroll to position [154, 0]
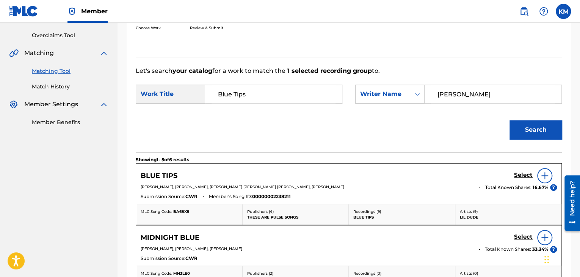
click at [521, 172] on h5 "Select" at bounding box center [523, 174] width 19 height 7
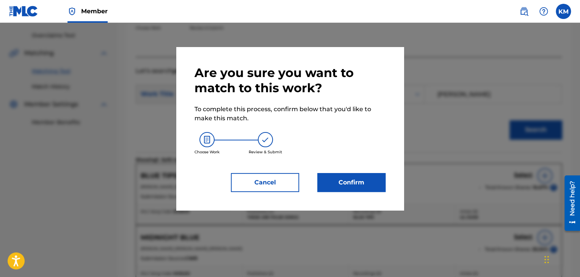
click at [343, 181] on button "Confirm" at bounding box center [351, 182] width 68 height 19
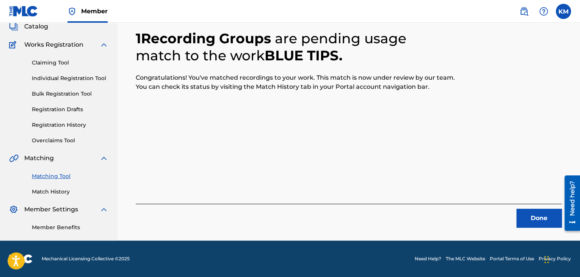
scroll to position [49, 0]
click at [549, 222] on button "Done" at bounding box center [538, 218] width 45 height 19
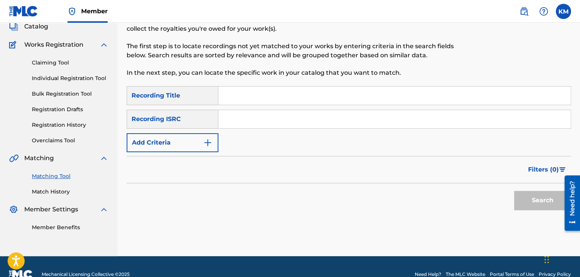
click at [251, 115] on input "Search Form" at bounding box center [394, 119] width 352 height 18
click at [529, 205] on button "Search" at bounding box center [542, 200] width 57 height 19
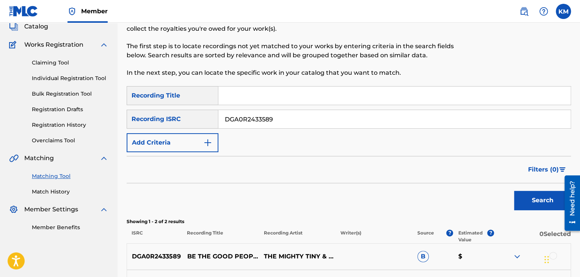
scroll to position [143, 0]
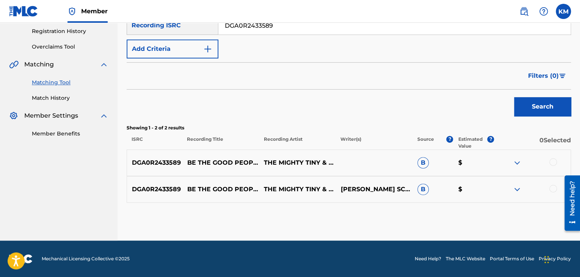
click at [552, 188] on div at bounding box center [553, 189] width 8 height 8
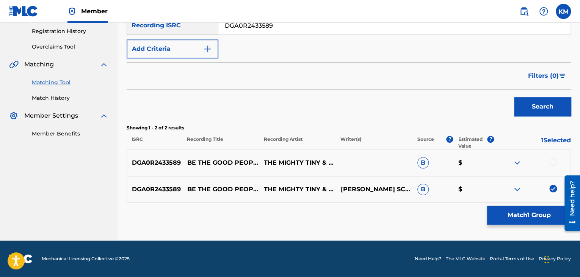
click at [553, 162] on div at bounding box center [553, 162] width 8 height 8
drag, startPoint x: 529, startPoint y: 215, endPoint x: 519, endPoint y: 214, distance: 10.6
click at [519, 214] on button "Match 2 Groups" at bounding box center [529, 215] width 84 height 19
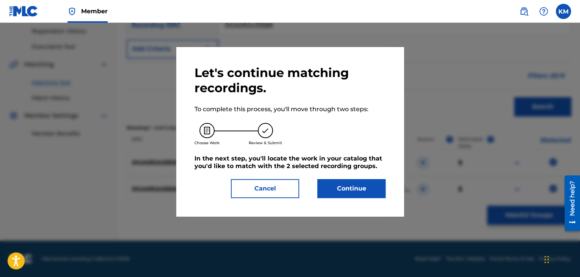
click at [362, 189] on button "Continue" at bounding box center [351, 188] width 68 height 19
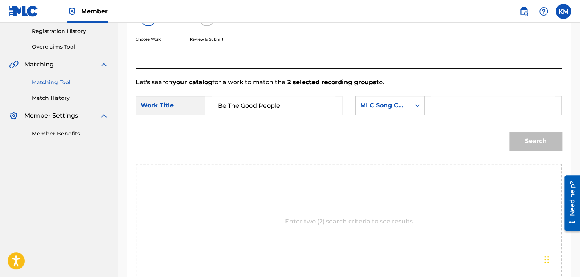
click at [246, 111] on input "Be The Good People" at bounding box center [274, 105] width 124 height 18
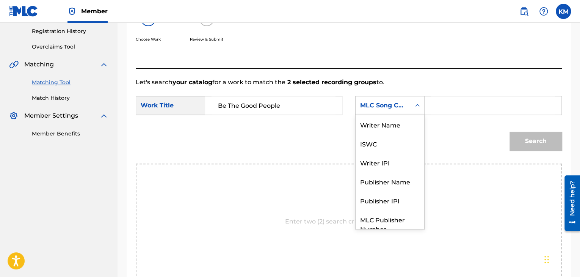
click at [416, 108] on icon "Search Form" at bounding box center [418, 106] width 8 height 8
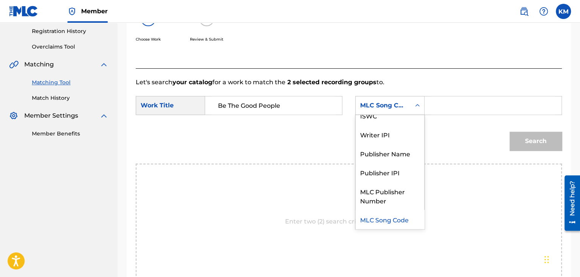
scroll to position [0, 0]
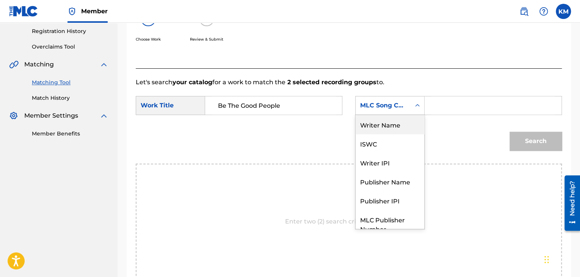
click at [405, 121] on div "Writer Name" at bounding box center [390, 124] width 69 height 19
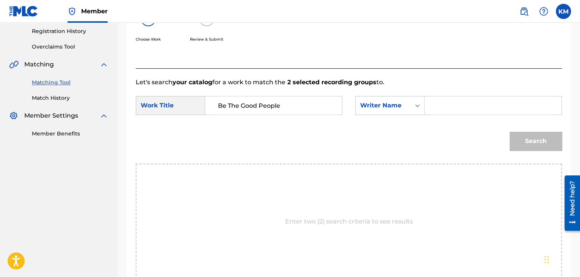
click at [433, 111] on input "Search Form" at bounding box center [493, 105] width 124 height 18
click at [531, 137] on button "Search" at bounding box center [536, 141] width 52 height 19
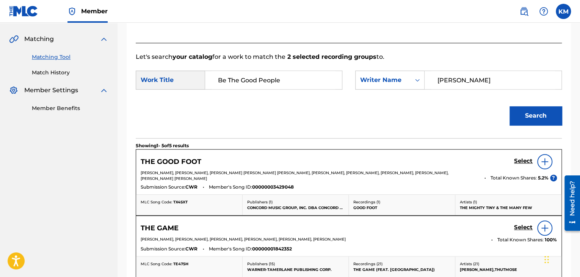
scroll to position [129, 0]
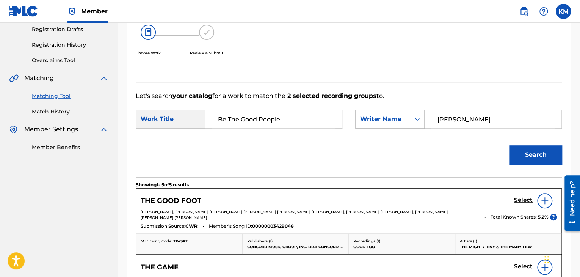
drag, startPoint x: 463, startPoint y: 118, endPoint x: 392, endPoint y: 127, distance: 71.1
click at [392, 127] on div "SearchWithCriteriae8588283-e10f-4be6-9f62-644fe1b1cd26 Writer Name [PERSON_NAME]" at bounding box center [458, 119] width 207 height 19
click at [513, 154] on button "Search" at bounding box center [536, 154] width 52 height 19
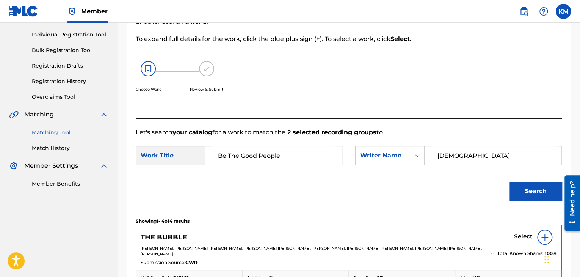
scroll to position [91, 0]
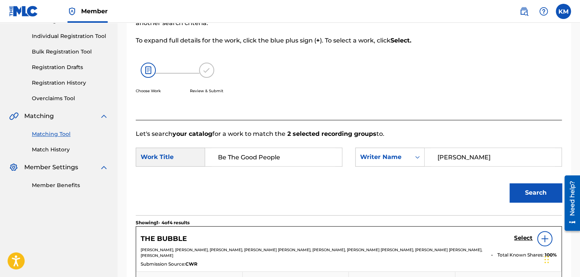
drag, startPoint x: 446, startPoint y: 160, endPoint x: 379, endPoint y: 169, distance: 67.3
click at [380, 169] on div "SearchWithCriteria6ce1bc54-9fb3-4233-b1b6-e7893b660c1d Work Title Be The Good P…" at bounding box center [349, 159] width 426 height 24
click at [528, 189] on button "Search" at bounding box center [536, 192] width 52 height 19
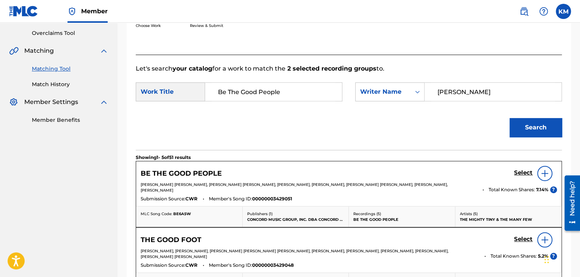
scroll to position [167, 0]
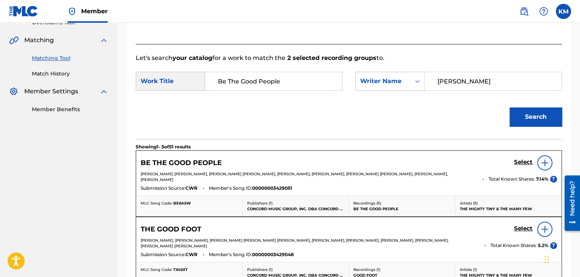
click at [520, 162] on h5 "Select" at bounding box center [523, 161] width 19 height 7
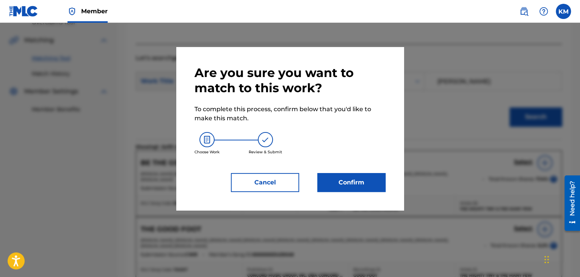
click at [353, 178] on button "Confirm" at bounding box center [351, 182] width 68 height 19
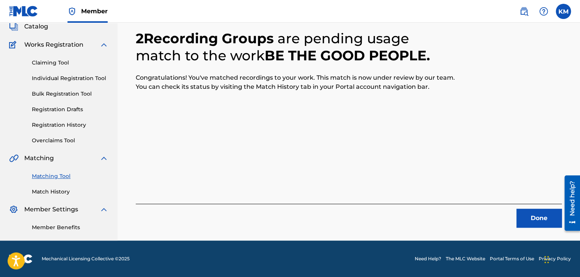
scroll to position [49, 0]
click at [542, 210] on button "Done" at bounding box center [538, 218] width 45 height 19
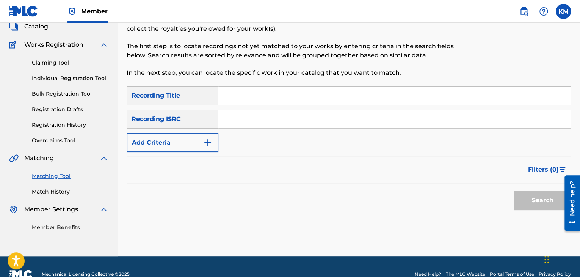
click at [246, 120] on input "Search Form" at bounding box center [394, 119] width 352 height 18
click at [532, 196] on button "Search" at bounding box center [542, 200] width 57 height 19
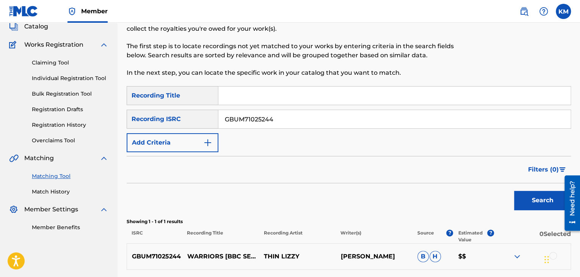
scroll to position [116, 0]
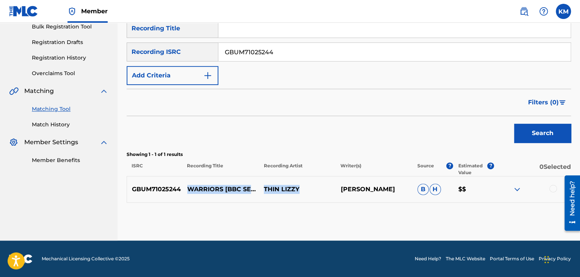
drag, startPoint x: 202, startPoint y: 185, endPoint x: 302, endPoint y: 190, distance: 100.2
click at [302, 190] on div "GBUM71025244 WARRIORS [BBC SESSION] [LIVE] THIN LIZZY [PERSON_NAME] [PERSON_NAM…" at bounding box center [349, 189] width 444 height 27
click at [189, 185] on p "WARRIORS [BBC SESSION] [LIVE]" at bounding box center [220, 189] width 77 height 9
drag, startPoint x: 189, startPoint y: 182, endPoint x: 236, endPoint y: 192, distance: 48.4
click at [236, 192] on p "WARRIORS [BBC SESSION] [LIVE]" at bounding box center [220, 189] width 77 height 9
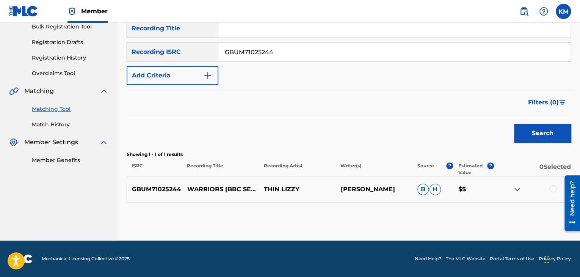
click at [553, 188] on div at bounding box center [553, 189] width 8 height 8
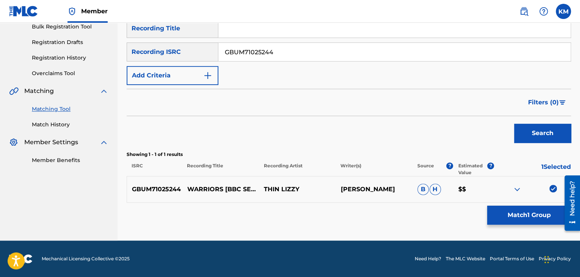
click at [505, 217] on button "Match 1 Group" at bounding box center [529, 215] width 84 height 19
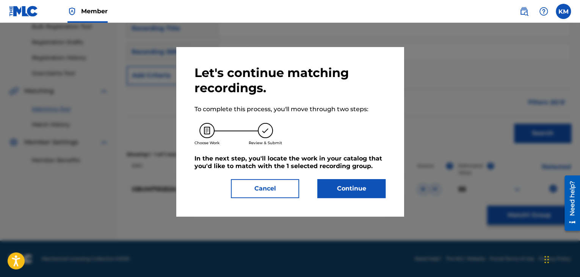
click at [345, 182] on button "Continue" at bounding box center [351, 188] width 68 height 19
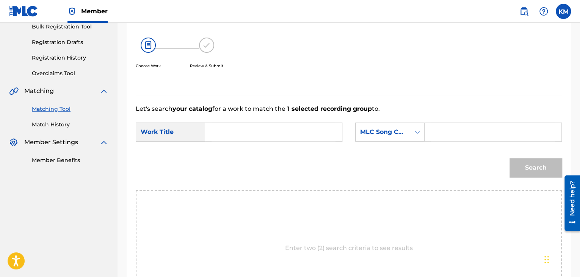
click at [246, 121] on form "SearchWithCriteria6ce1bc54-9fb3-4233-b1b6-e7893b660c1d Work Title SearchWithCri…" at bounding box center [349, 151] width 426 height 77
click at [251, 129] on input "Search Form" at bounding box center [274, 132] width 124 height 18
click at [413, 129] on div "Search Form" at bounding box center [418, 132] width 14 height 14
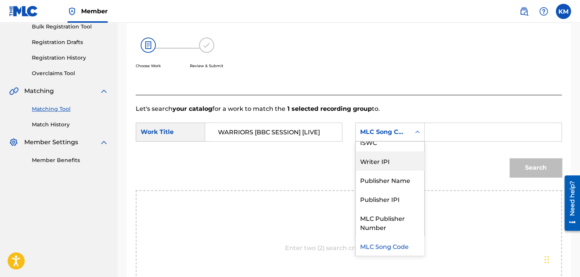
scroll to position [0, 0]
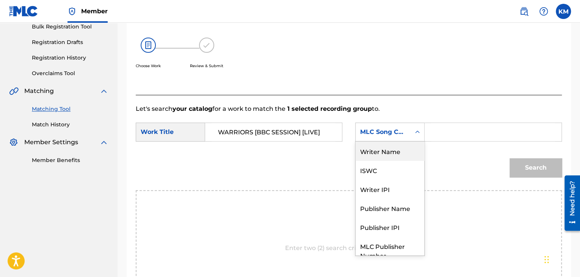
click at [386, 153] on div "Writer Name" at bounding box center [390, 150] width 69 height 19
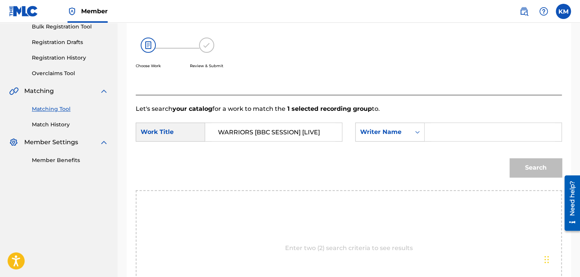
click at [443, 138] on input "Search Form" at bounding box center [493, 132] width 124 height 18
drag, startPoint x: 458, startPoint y: 126, endPoint x: 409, endPoint y: 135, distance: 50.1
click at [408, 135] on div "SearchWithCriteriae2975508-ed02-41b2-a191-7119665cc2a0 Writer Name [PERSON_NAME]" at bounding box center [458, 131] width 207 height 19
drag, startPoint x: 531, startPoint y: 172, endPoint x: 496, endPoint y: 166, distance: 36.2
click at [531, 172] on button "Search" at bounding box center [536, 167] width 52 height 19
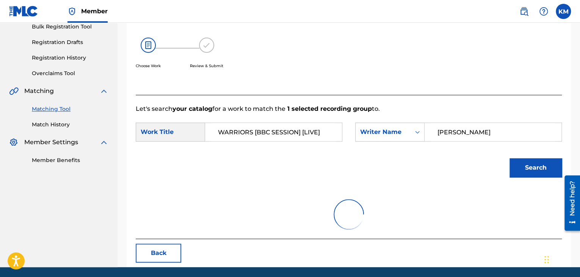
scroll to position [110, 0]
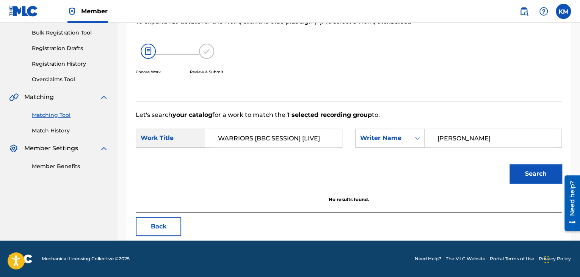
click at [53, 130] on link "Match History" at bounding box center [70, 131] width 77 height 8
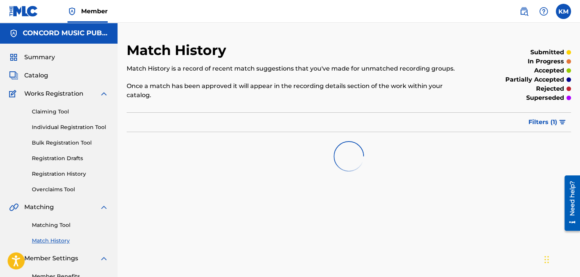
click at [62, 223] on link "Matching Tool" at bounding box center [70, 225] width 77 height 8
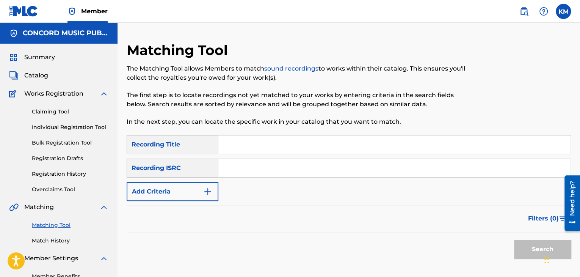
click at [262, 170] on input "Search Form" at bounding box center [394, 168] width 352 height 18
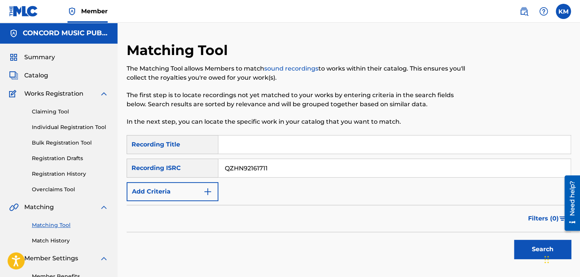
click at [525, 248] on button "Search" at bounding box center [542, 249] width 57 height 19
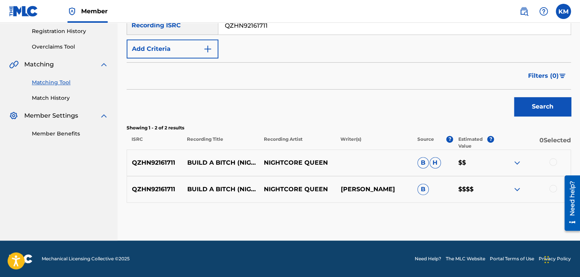
click at [551, 188] on div at bounding box center [553, 189] width 8 height 8
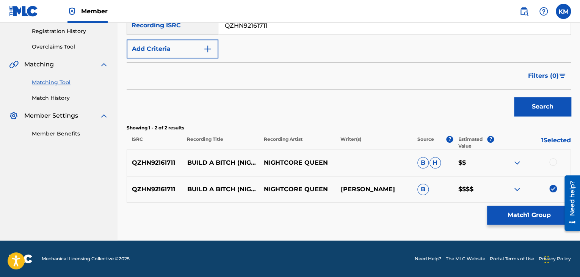
click at [551, 161] on div at bounding box center [553, 162] width 8 height 8
click at [529, 214] on button "Match 2 Groups" at bounding box center [529, 215] width 84 height 19
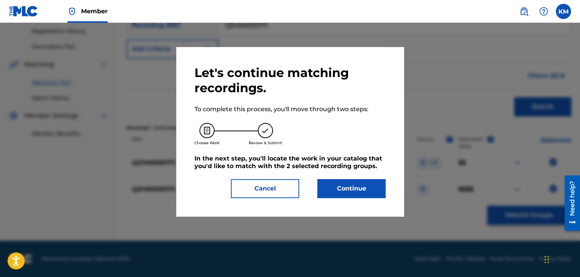
click at [349, 184] on button "Continue" at bounding box center [351, 188] width 68 height 19
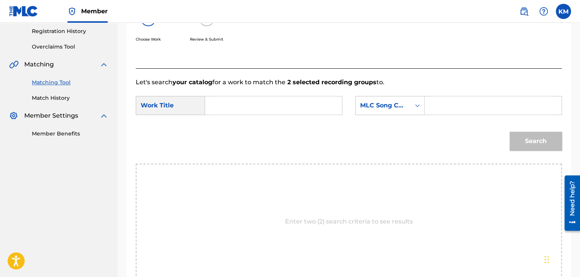
click at [260, 102] on input "Search Form" at bounding box center [274, 105] width 124 height 18
click at [416, 107] on icon "Search Form" at bounding box center [418, 106] width 8 height 8
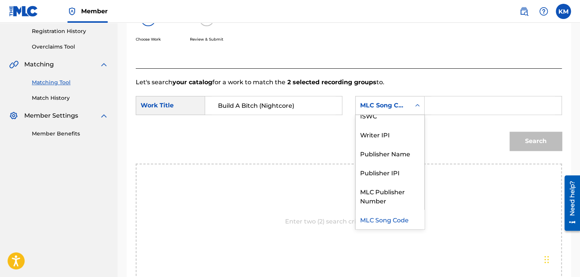
scroll to position [0, 0]
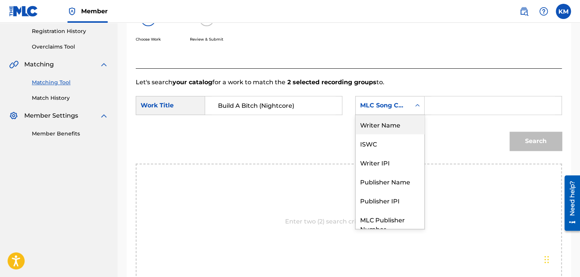
click at [401, 126] on div "Writer Name" at bounding box center [390, 124] width 69 height 19
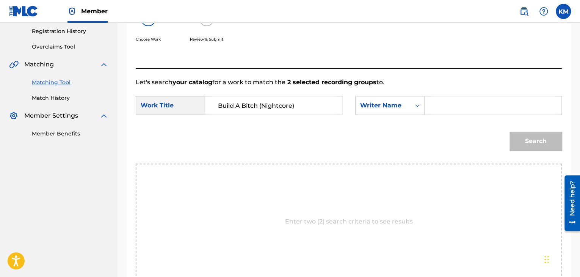
click at [461, 96] on input "Search Form" at bounding box center [493, 105] width 124 height 18
click at [527, 134] on button "Search" at bounding box center [536, 141] width 52 height 19
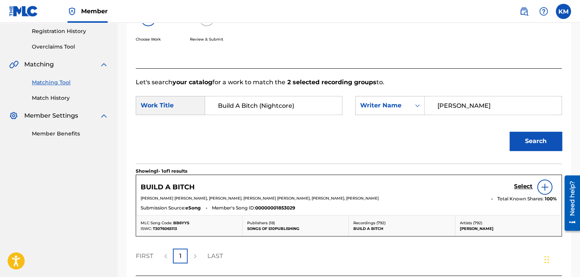
click at [520, 187] on h5 "Select" at bounding box center [523, 186] width 19 height 7
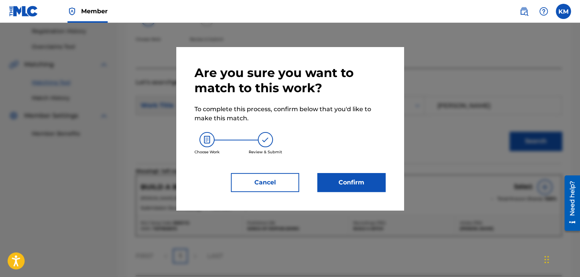
click at [367, 180] on button "Confirm" at bounding box center [351, 182] width 68 height 19
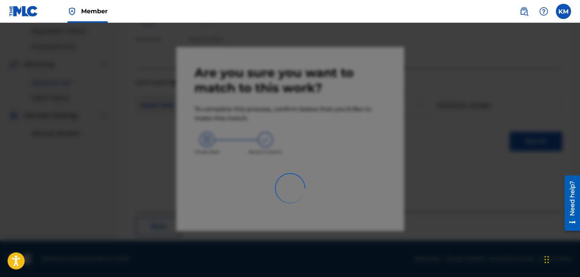
scroll to position [49, 0]
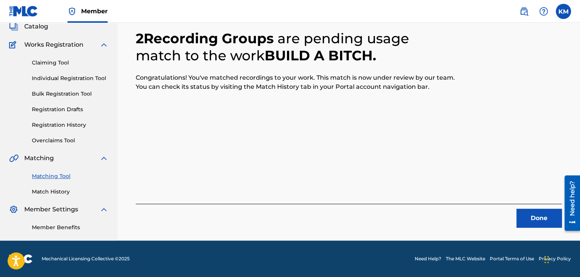
click at [536, 210] on button "Done" at bounding box center [538, 218] width 45 height 19
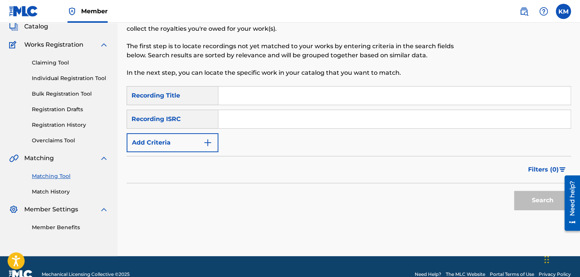
click at [269, 120] on input "Search Form" at bounding box center [394, 119] width 352 height 18
click at [525, 199] on button "Search" at bounding box center [542, 200] width 57 height 19
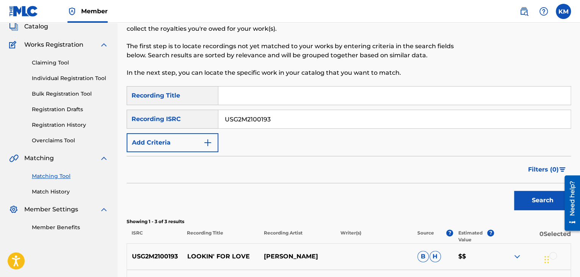
scroll to position [169, 0]
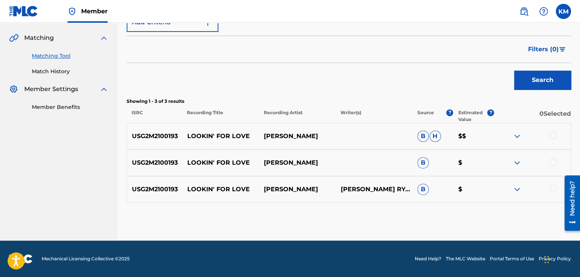
click at [555, 187] on div at bounding box center [553, 189] width 8 height 8
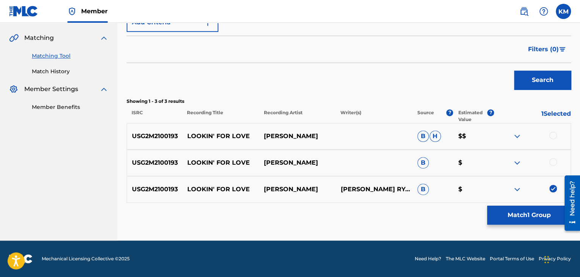
click at [555, 162] on div at bounding box center [553, 162] width 8 height 8
click at [554, 133] on div at bounding box center [553, 136] width 8 height 8
click at [523, 213] on button "Match 3 Groups" at bounding box center [529, 215] width 84 height 19
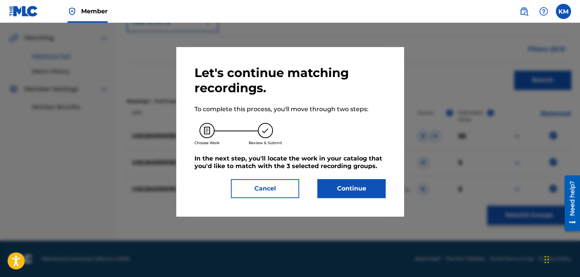
click at [359, 184] on button "Continue" at bounding box center [351, 188] width 68 height 19
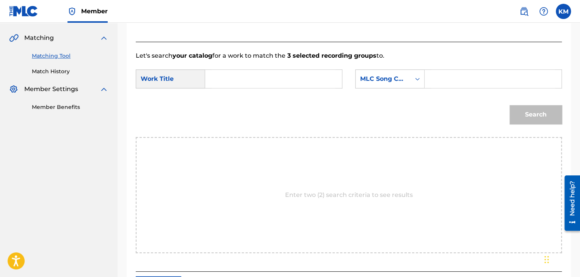
click at [243, 80] on input "Search Form" at bounding box center [274, 79] width 124 height 18
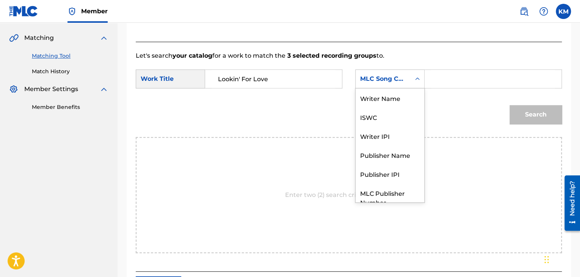
click at [413, 80] on div "Search Form" at bounding box center [418, 79] width 14 height 14
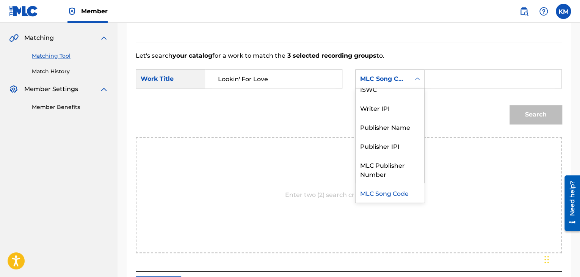
scroll to position [0, 0]
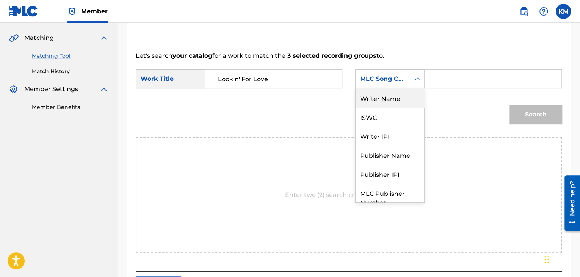
click at [405, 96] on div "Writer Name" at bounding box center [390, 97] width 69 height 19
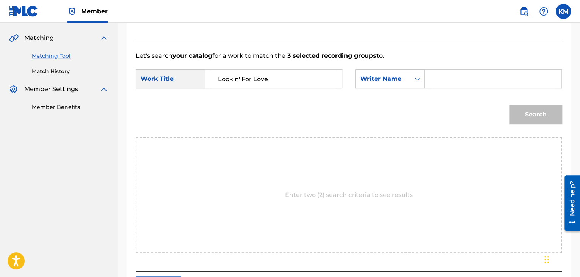
click at [447, 75] on input "Search Form" at bounding box center [493, 79] width 124 height 18
click at [525, 113] on button "Search" at bounding box center [536, 114] width 52 height 19
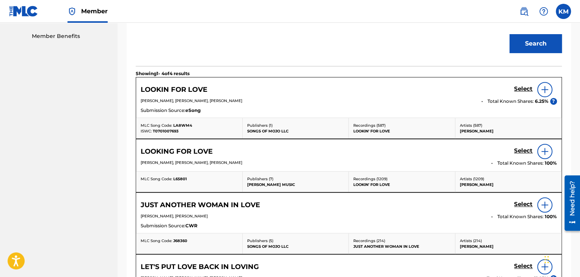
scroll to position [245, 0]
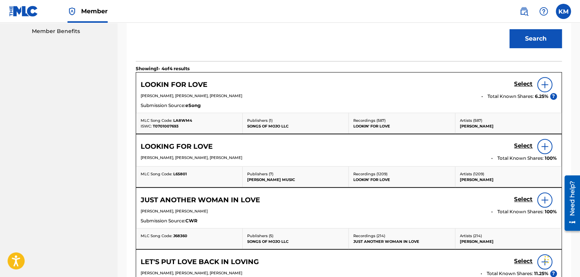
click at [516, 88] on h5 "Select" at bounding box center [523, 83] width 19 height 7
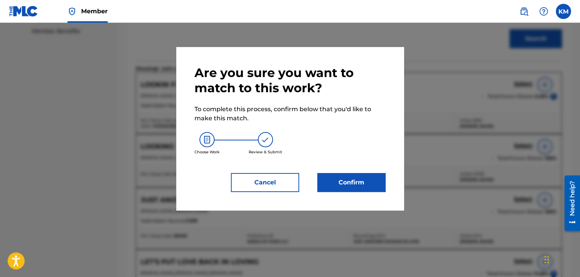
click at [373, 181] on button "Confirm" at bounding box center [351, 182] width 68 height 19
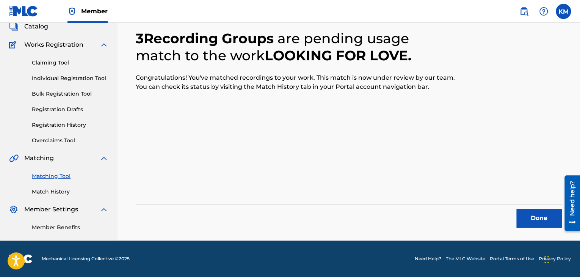
scroll to position [49, 0]
click at [537, 209] on button "Done" at bounding box center [538, 218] width 45 height 19
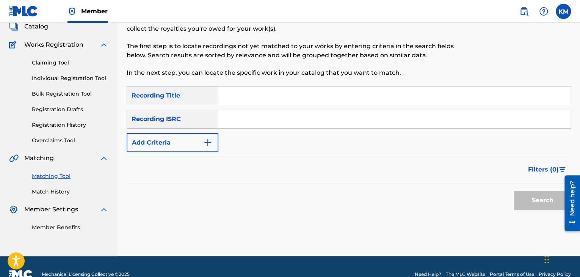
click at [257, 119] on input "Search Form" at bounding box center [394, 119] width 352 height 18
click at [526, 195] on button "Search" at bounding box center [542, 200] width 57 height 19
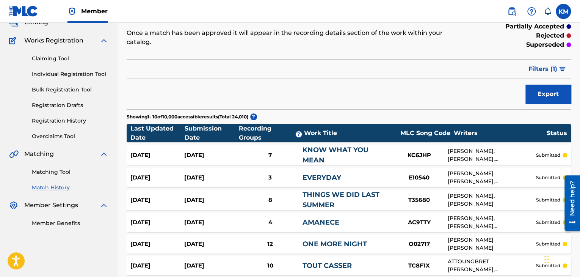
scroll to position [52, 0]
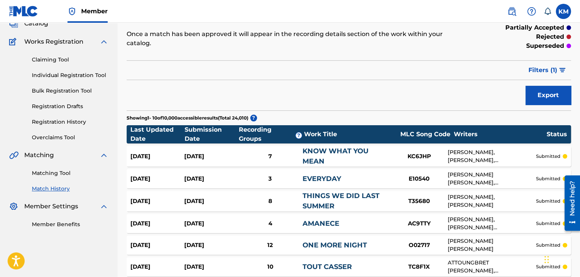
click at [539, 66] on span "Filters ( 1 )" at bounding box center [543, 70] width 29 height 9
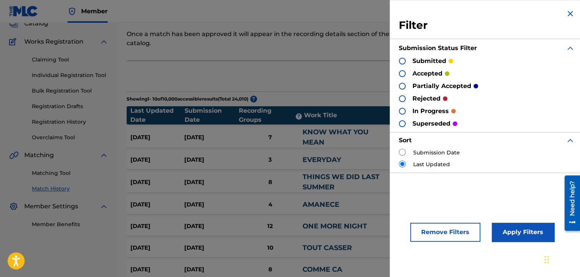
click at [403, 151] on input "radio" at bounding box center [402, 152] width 7 height 7
radio input "true"
click at [504, 226] on button "Apply Filters" at bounding box center [523, 232] width 63 height 19
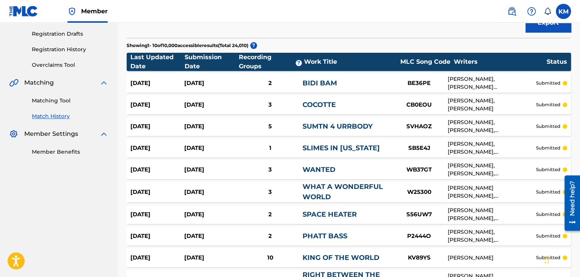
scroll to position [125, 0]
